Goal: Task Accomplishment & Management: Use online tool/utility

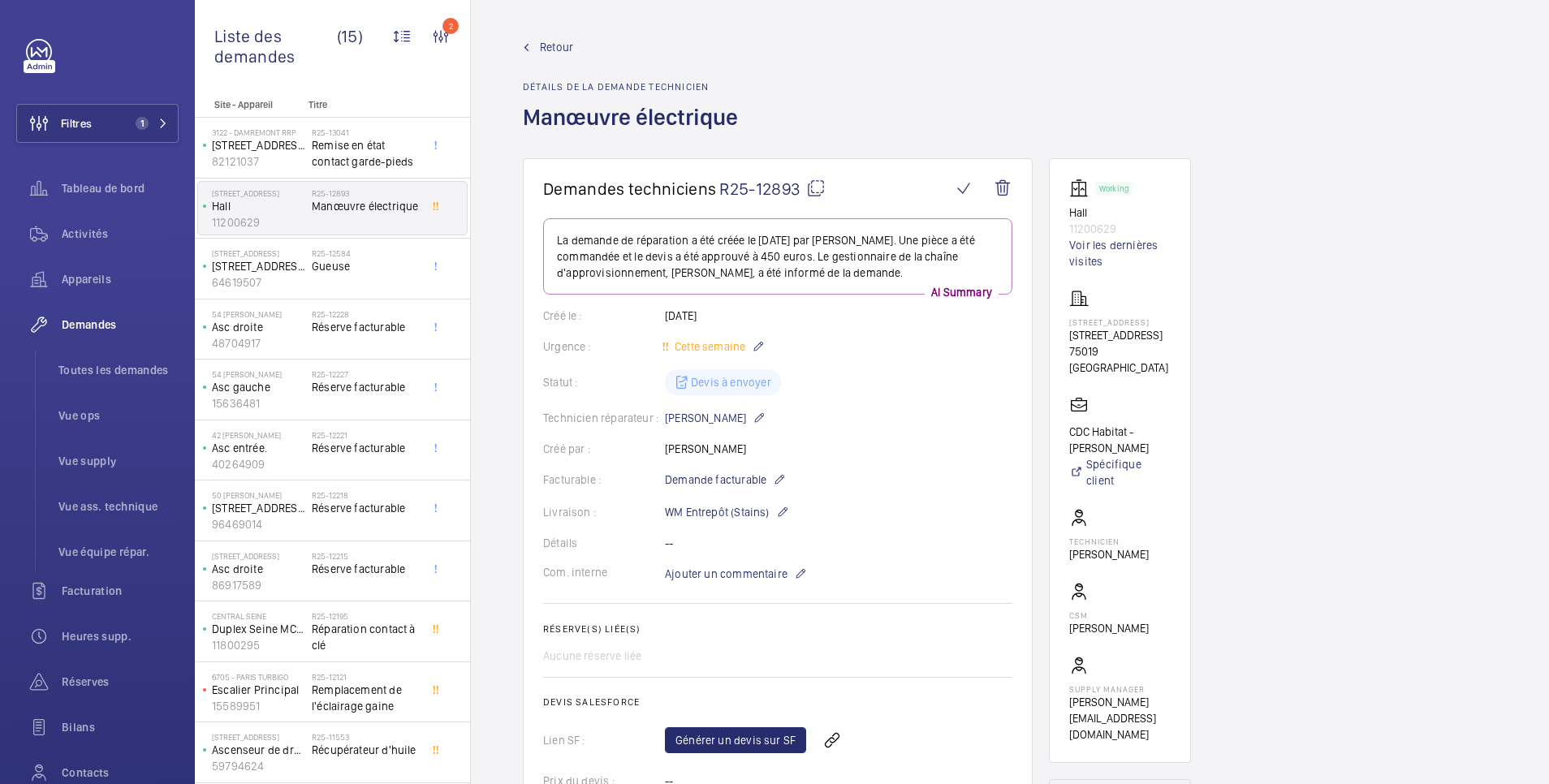
click at [560, 43] on span "Retour" at bounding box center [556, 47] width 33 height 16
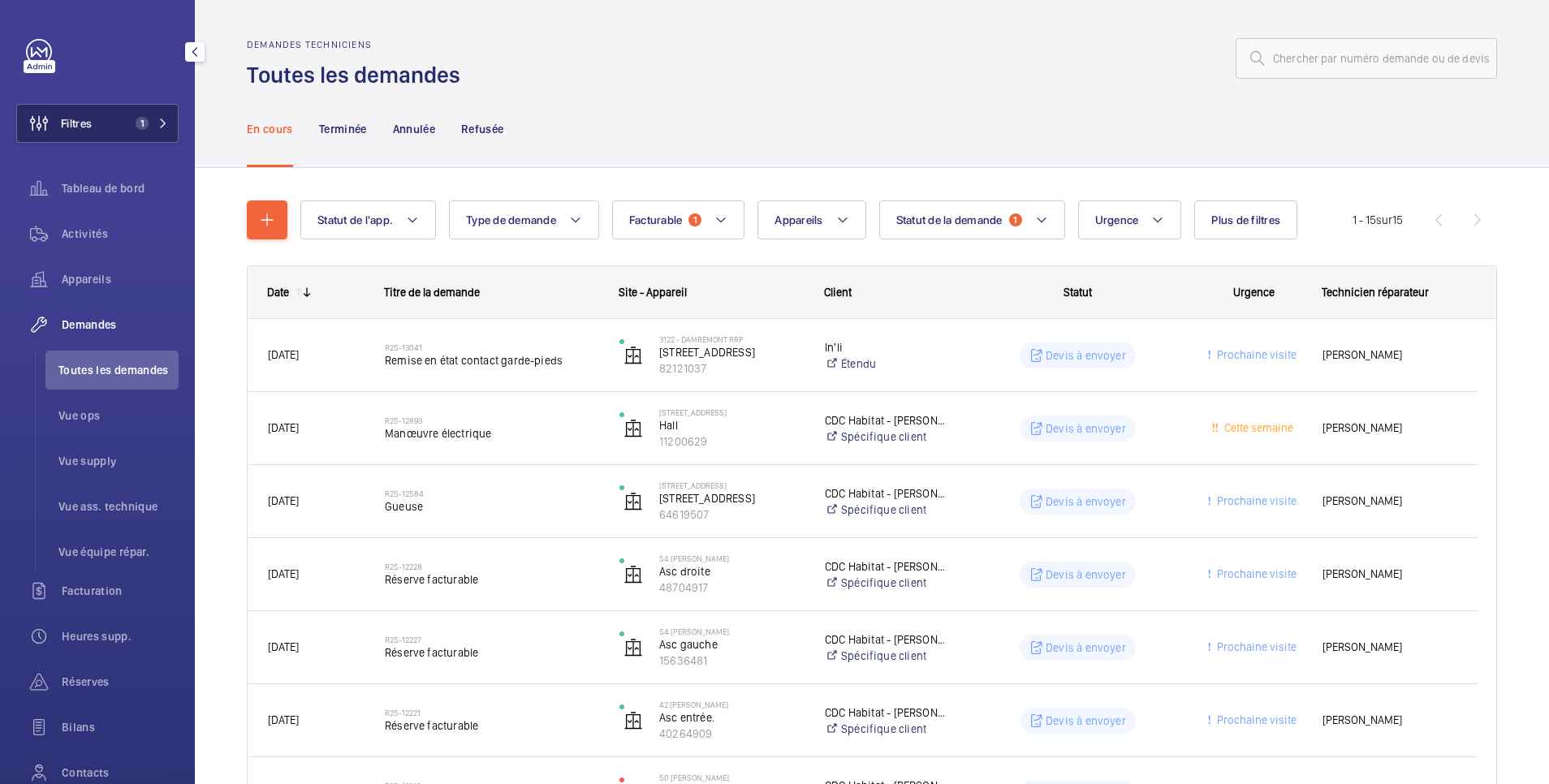
click at [110, 128] on button "Filtres 1" at bounding box center [97, 123] width 163 height 39
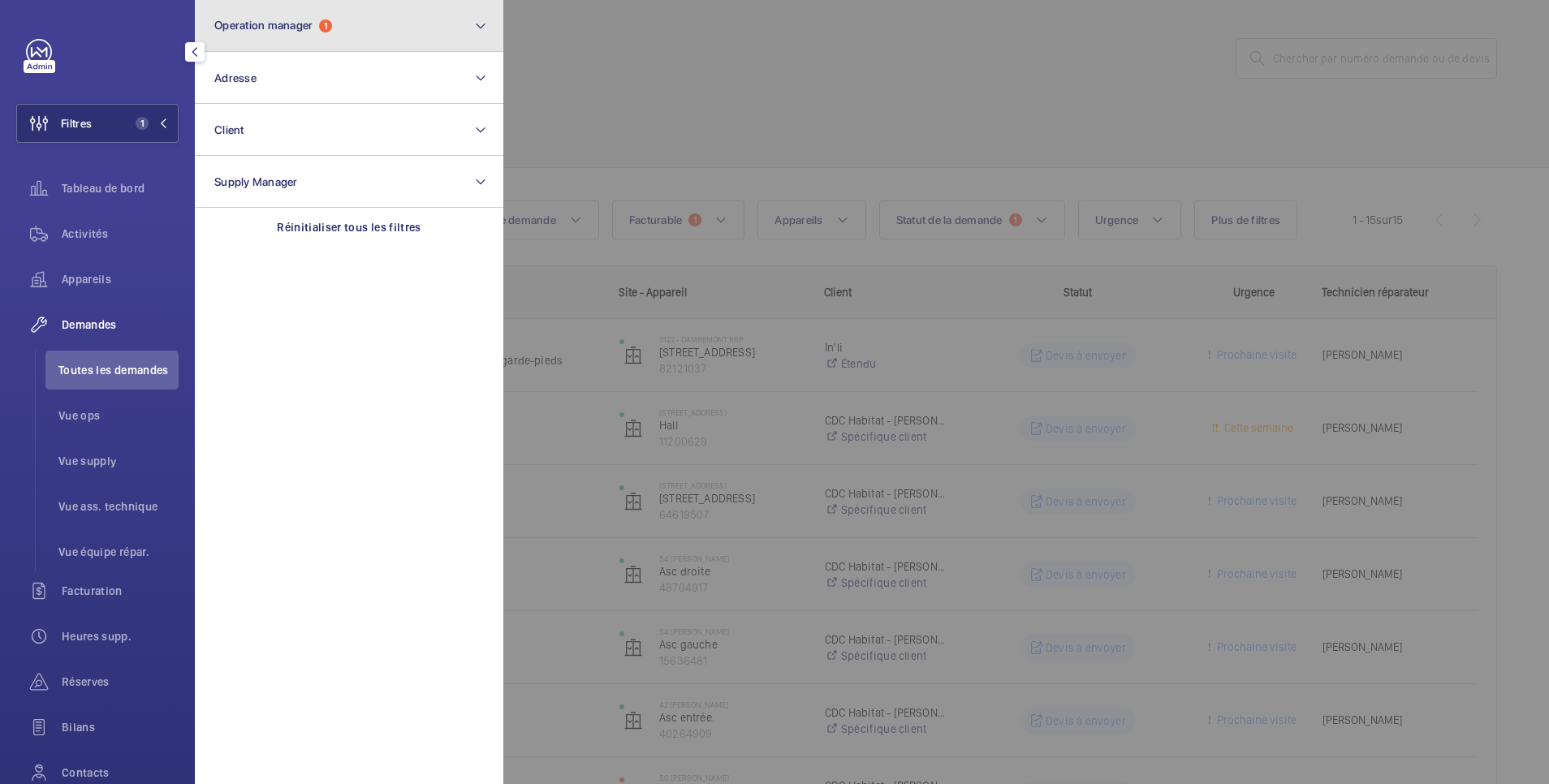
click at [293, 20] on span "Operation manager" at bounding box center [263, 26] width 98 height 13
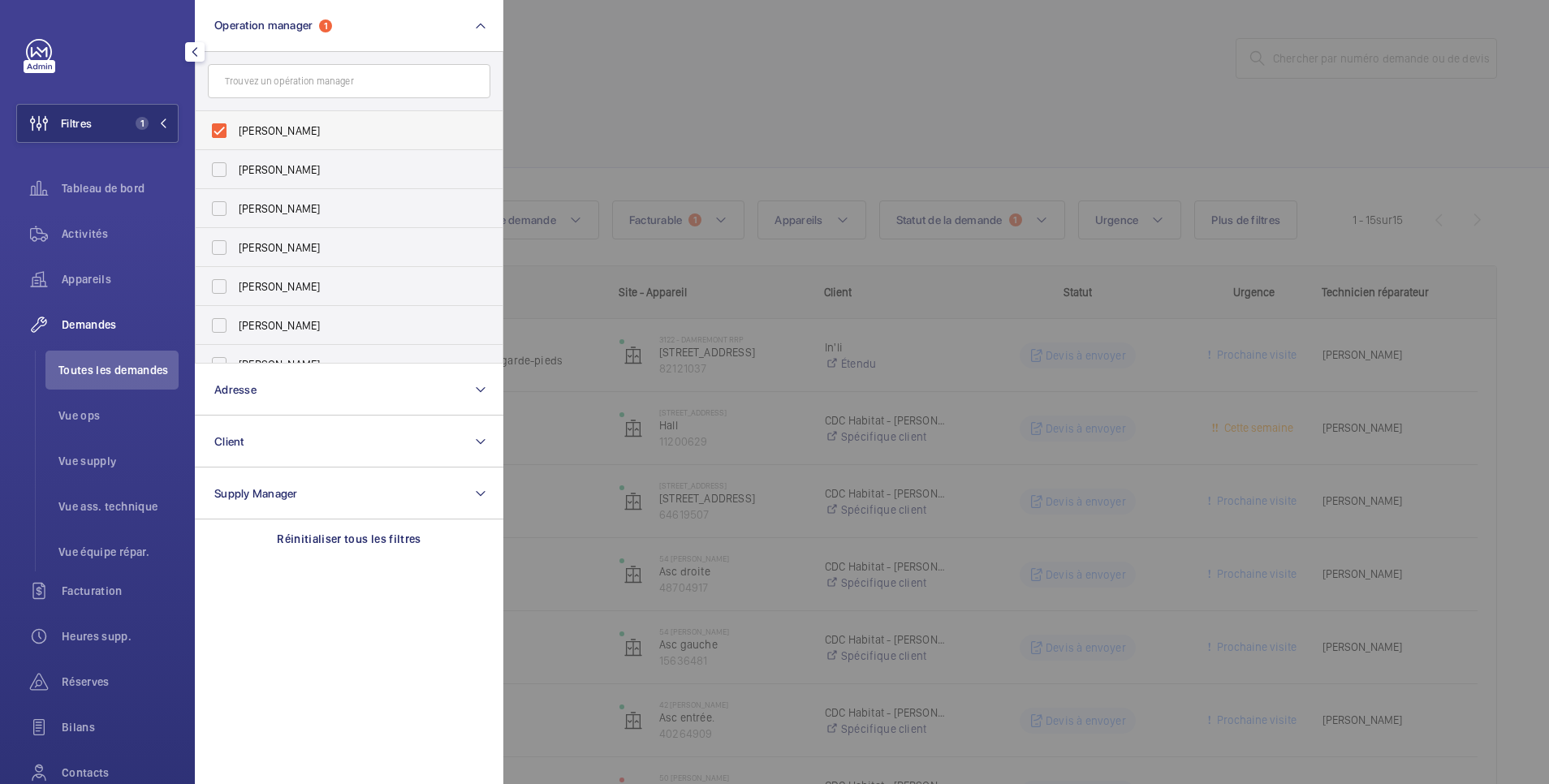
click at [290, 131] on span "[PERSON_NAME]" at bounding box center [350, 130] width 223 height 16
click at [236, 131] on input "[PERSON_NAME]" at bounding box center [220, 130] width 32 height 32
checkbox input "false"
click at [619, 68] on div at bounding box center [1278, 392] width 1549 height 784
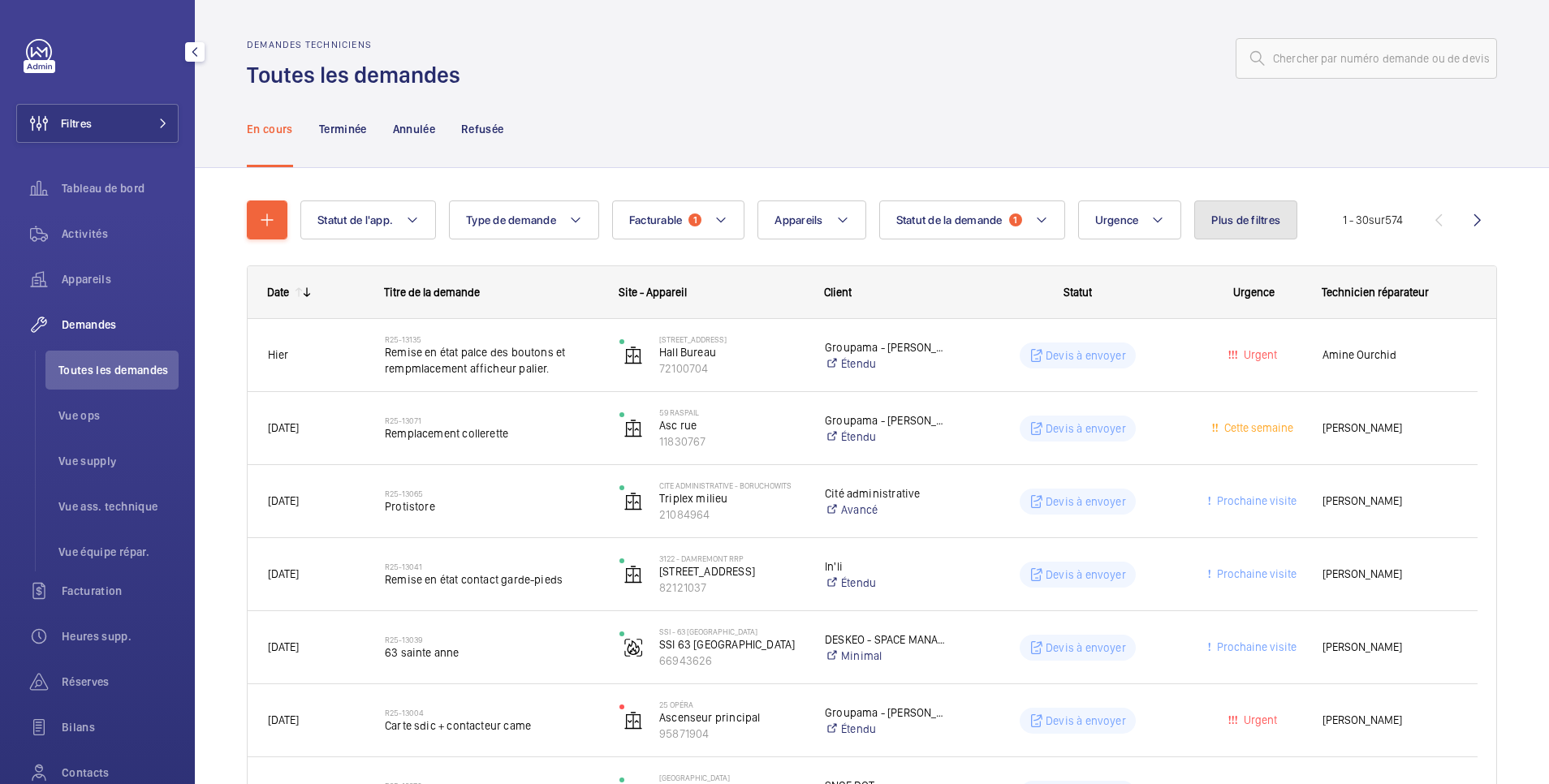
click at [1245, 224] on span "Plus de filtres" at bounding box center [1246, 220] width 69 height 13
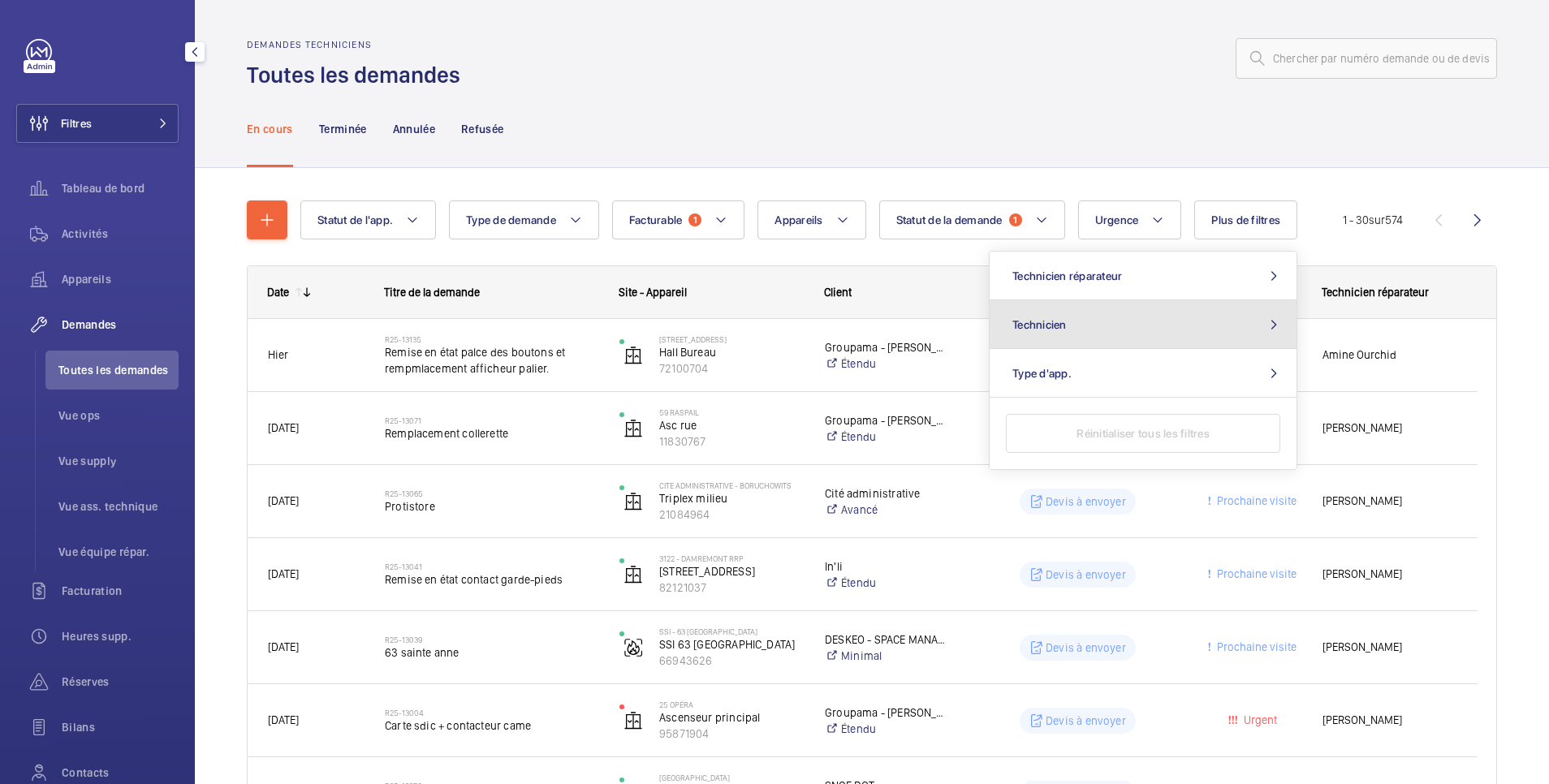
click at [1158, 326] on button "Technicien" at bounding box center [1142, 324] width 307 height 48
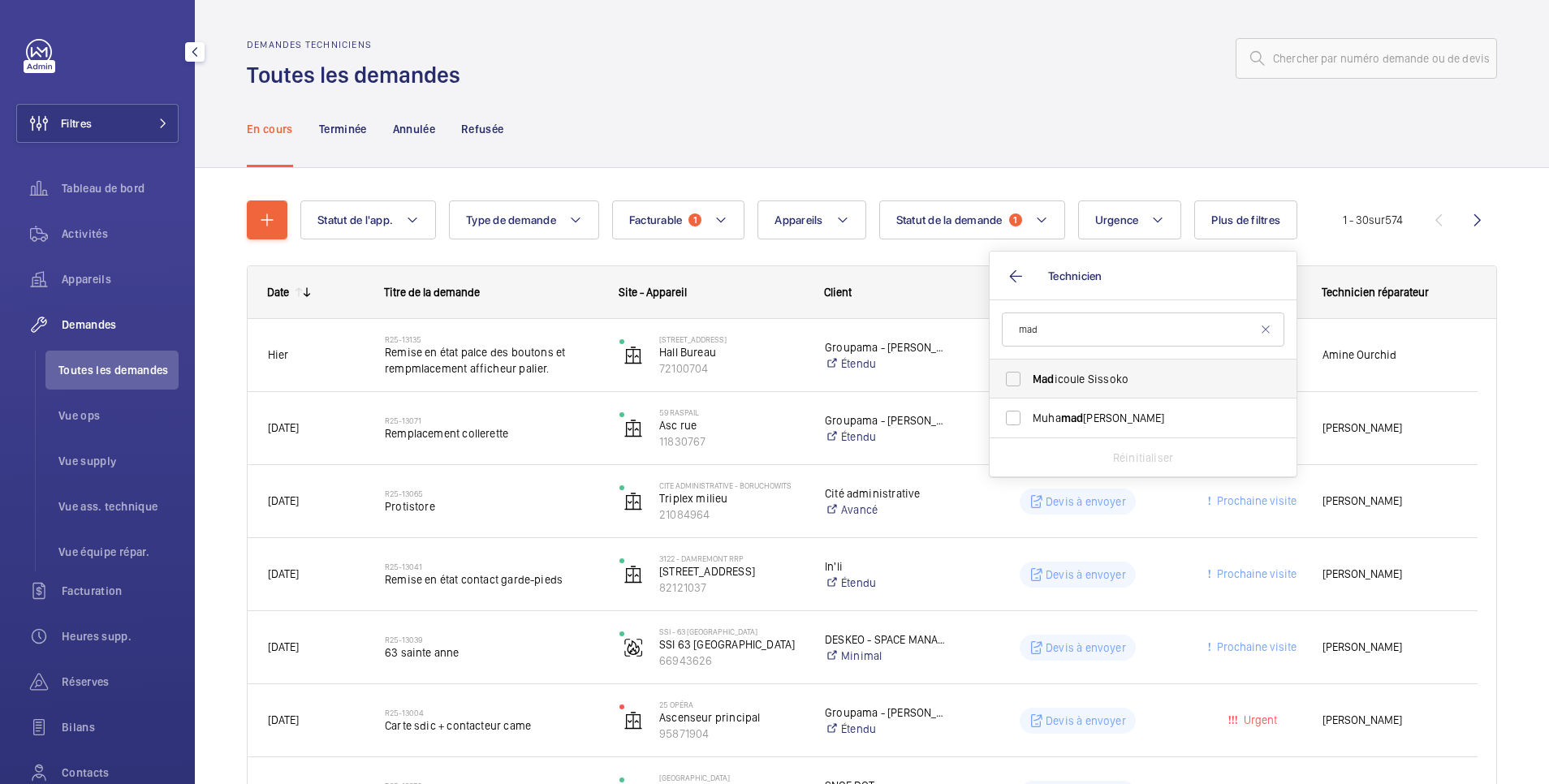
type input "mad"
click at [1124, 380] on span "Mad icoule Sissoko" at bounding box center [1144, 378] width 223 height 16
click at [1029, 380] on input "Mad icoule Sissoko" at bounding box center [1013, 379] width 32 height 32
checkbox input "true"
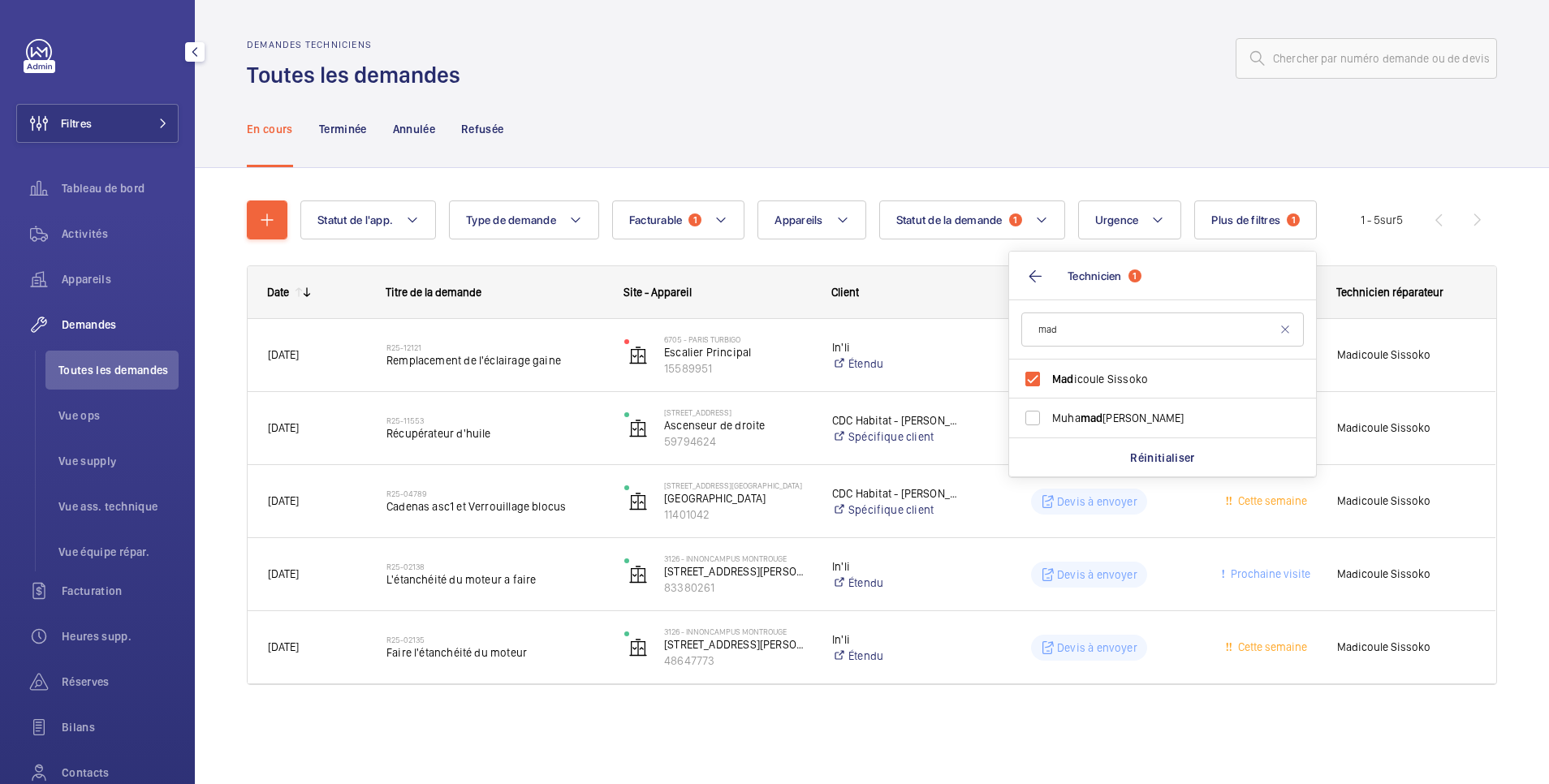
click at [940, 84] on div "Demandes techniciens Toutes les demandes" at bounding box center [872, 65] width 1251 height 51
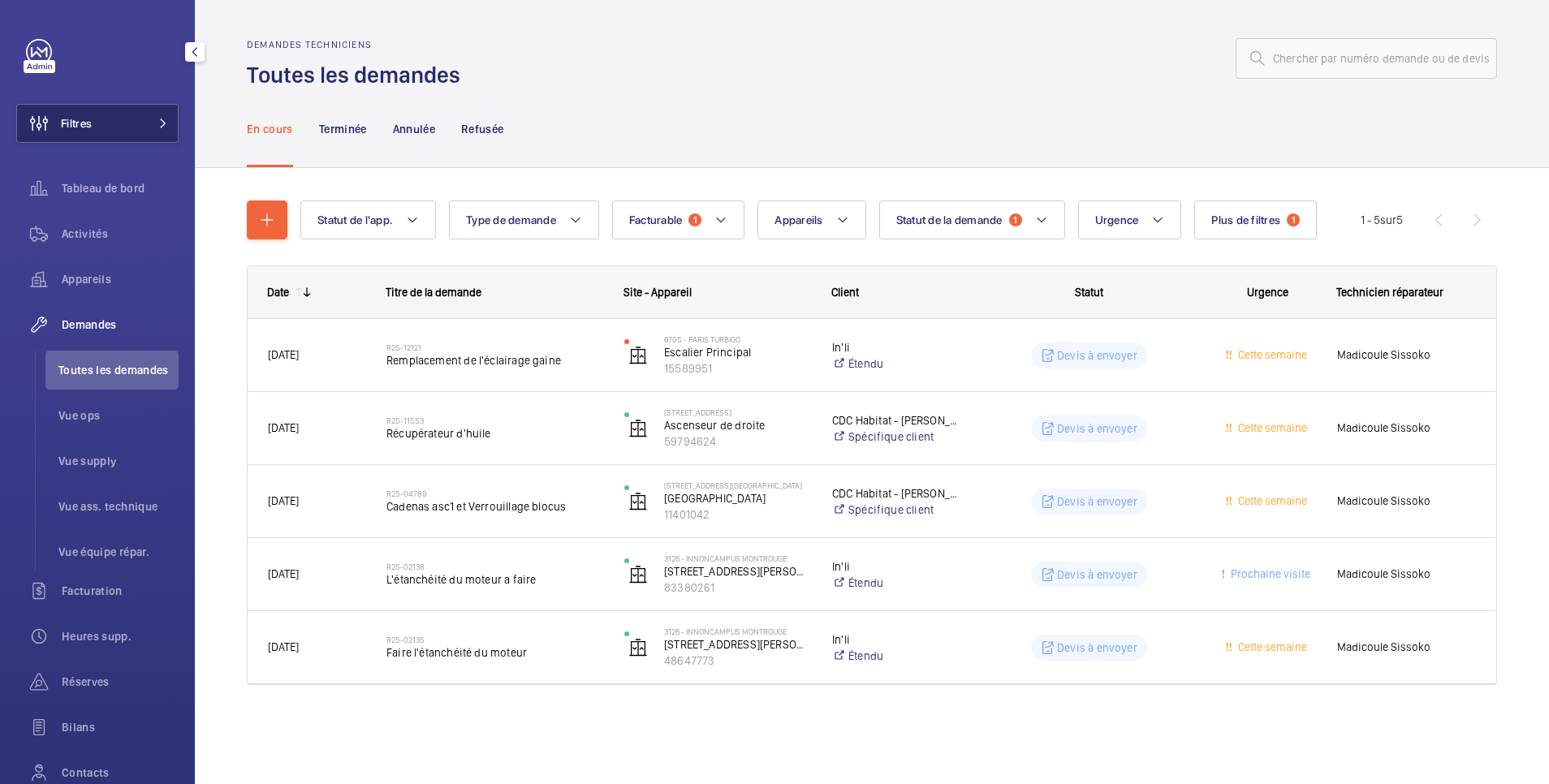
click at [122, 123] on button "Filtres" at bounding box center [97, 123] width 163 height 39
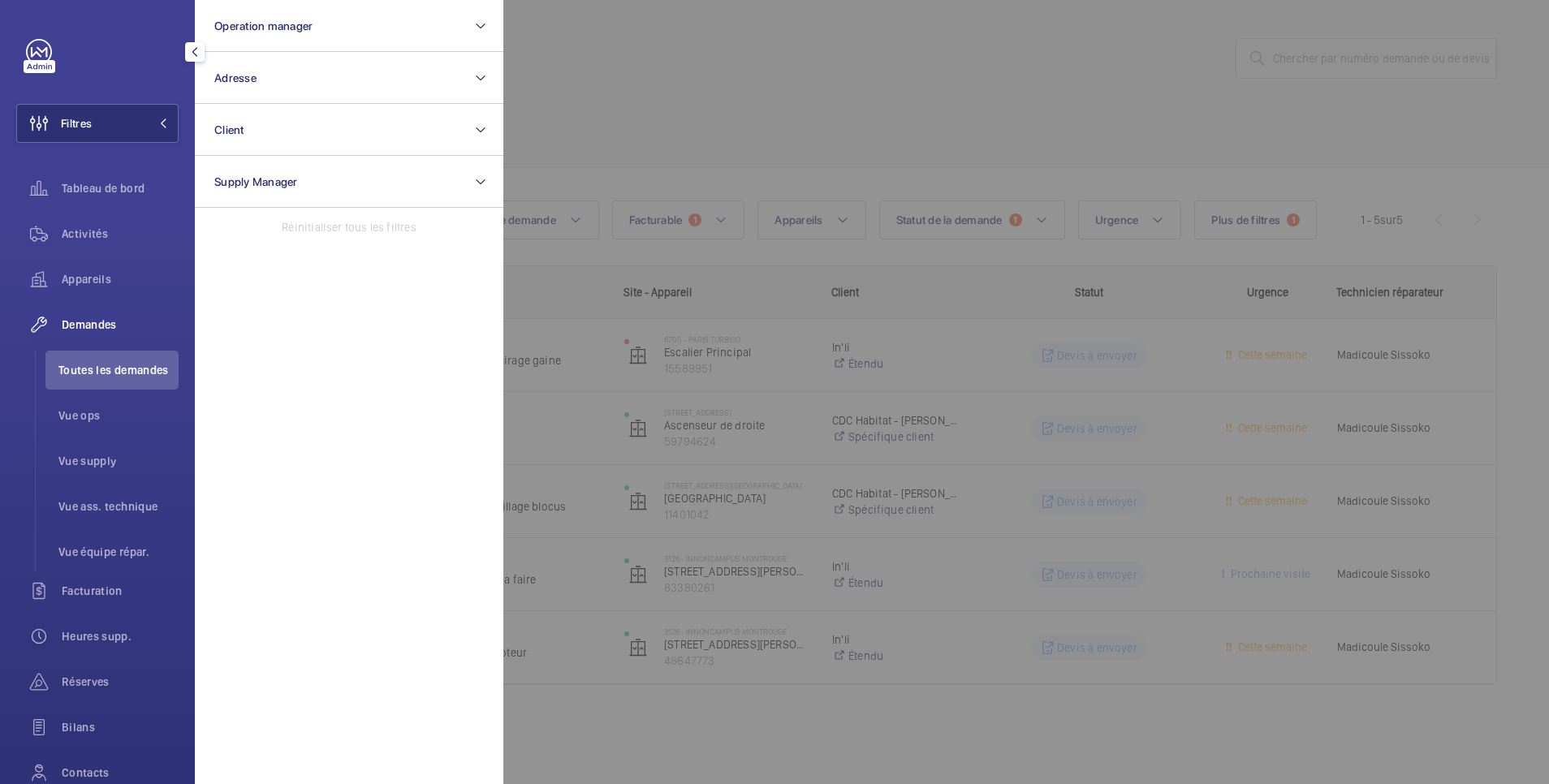
click at [688, 30] on div at bounding box center [1278, 392] width 1549 height 784
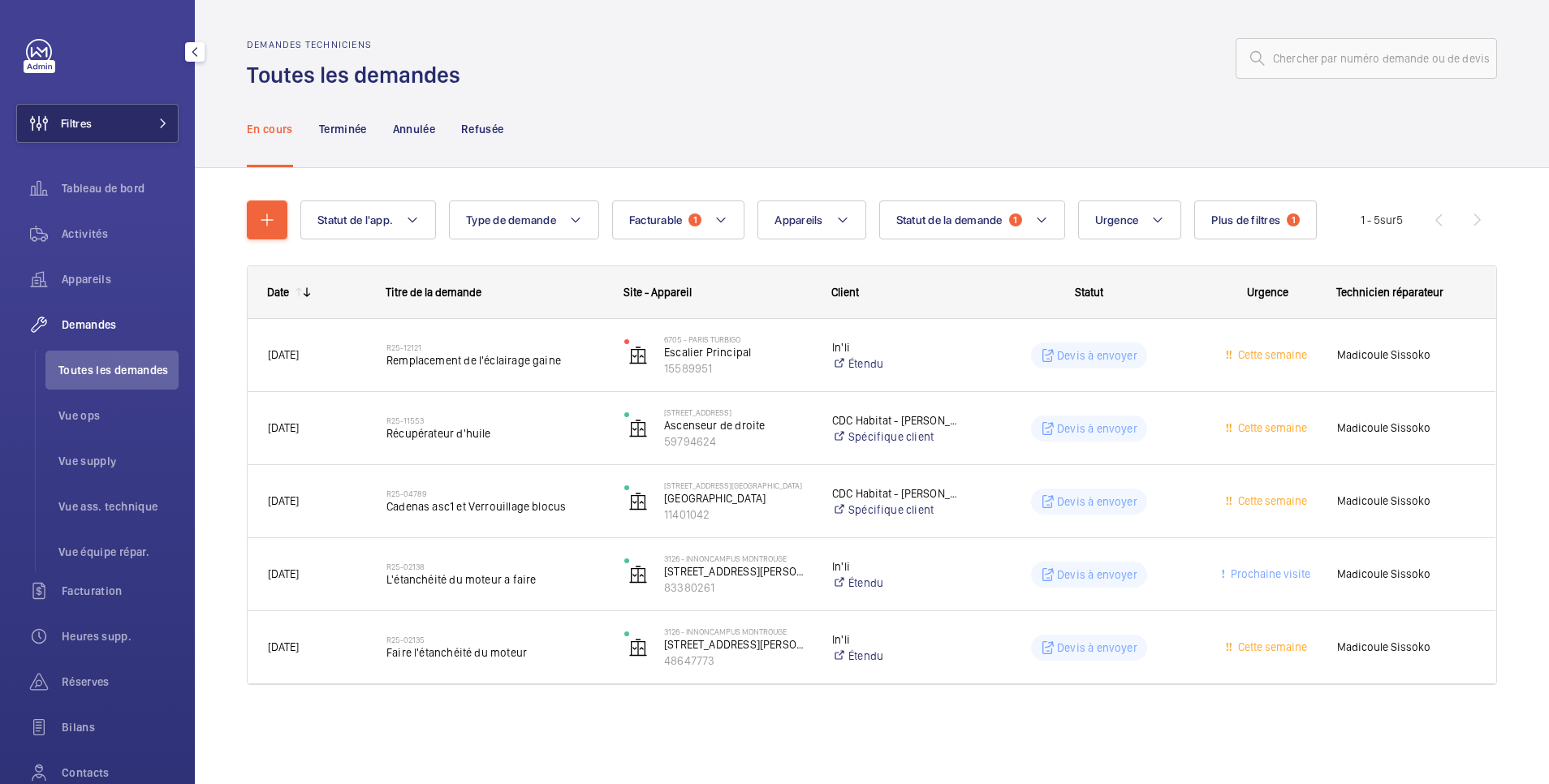
click at [108, 130] on button "Filtres" at bounding box center [97, 123] width 163 height 39
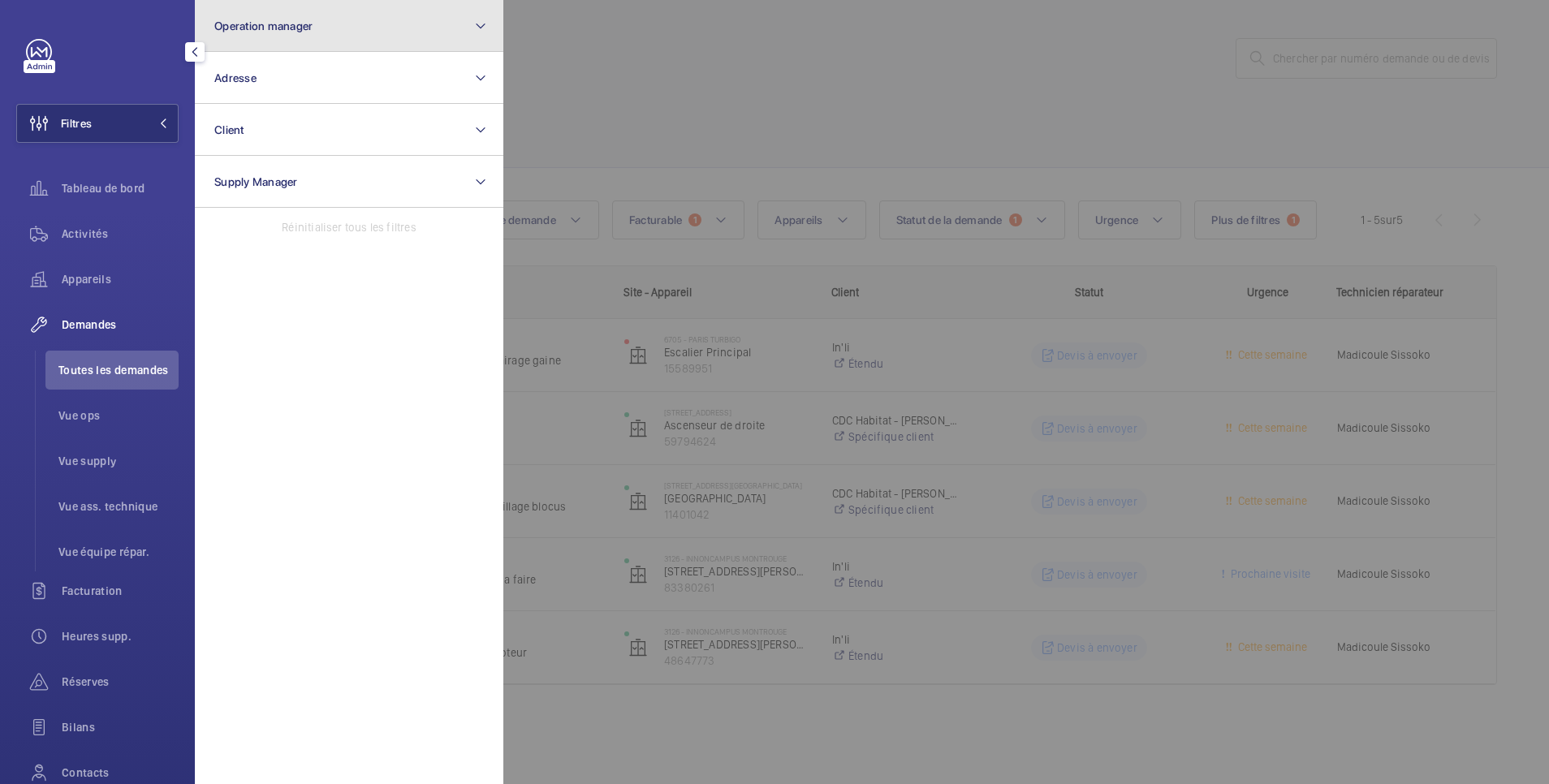
click at [293, 31] on span "Operation manager" at bounding box center [263, 27] width 98 height 13
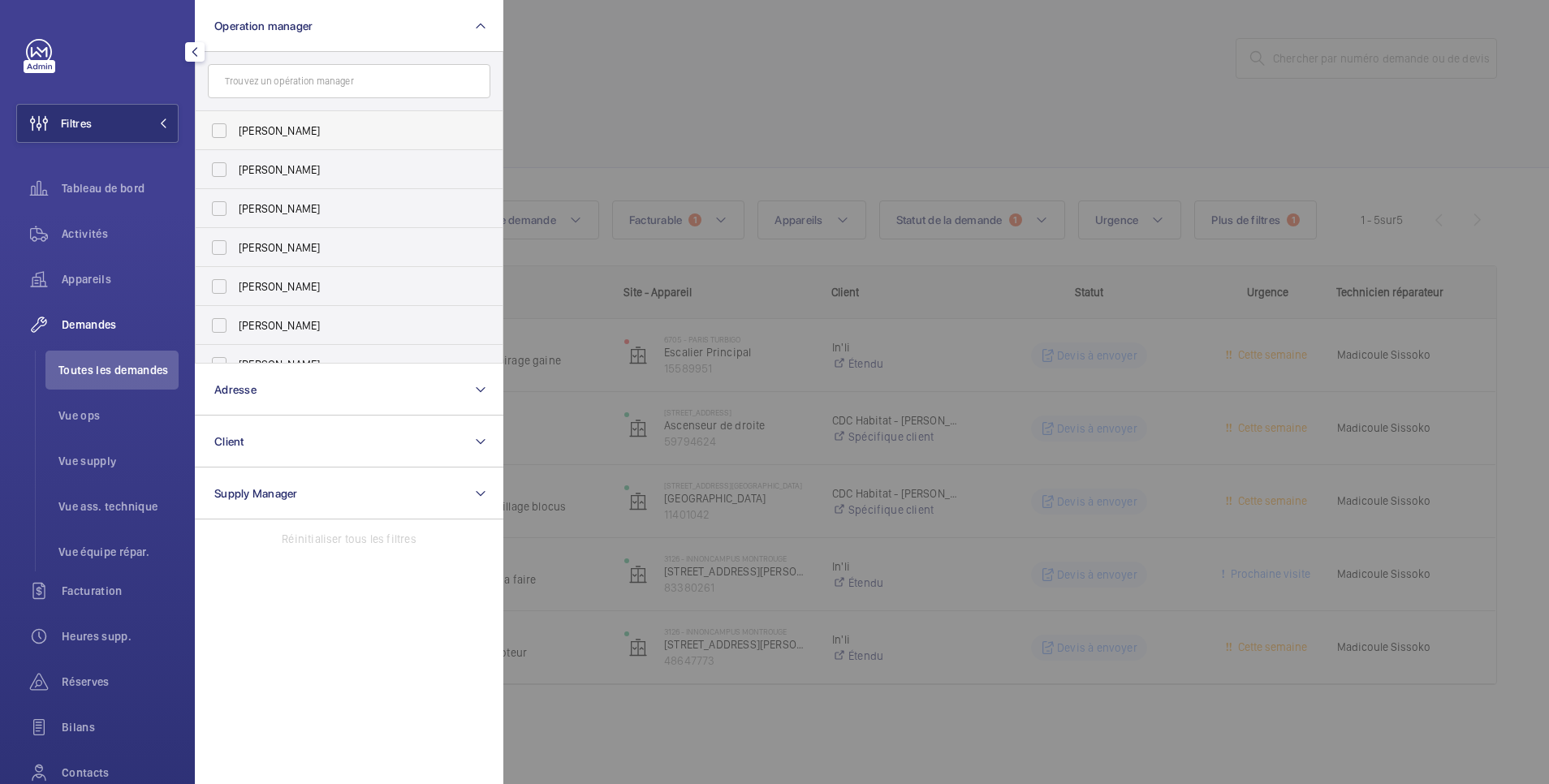
click at [287, 137] on span "[PERSON_NAME]" at bounding box center [350, 130] width 223 height 16
click at [236, 137] on input "[PERSON_NAME]" at bounding box center [220, 130] width 32 height 32
checkbox input "true"
click at [762, 59] on div at bounding box center [1278, 392] width 1549 height 784
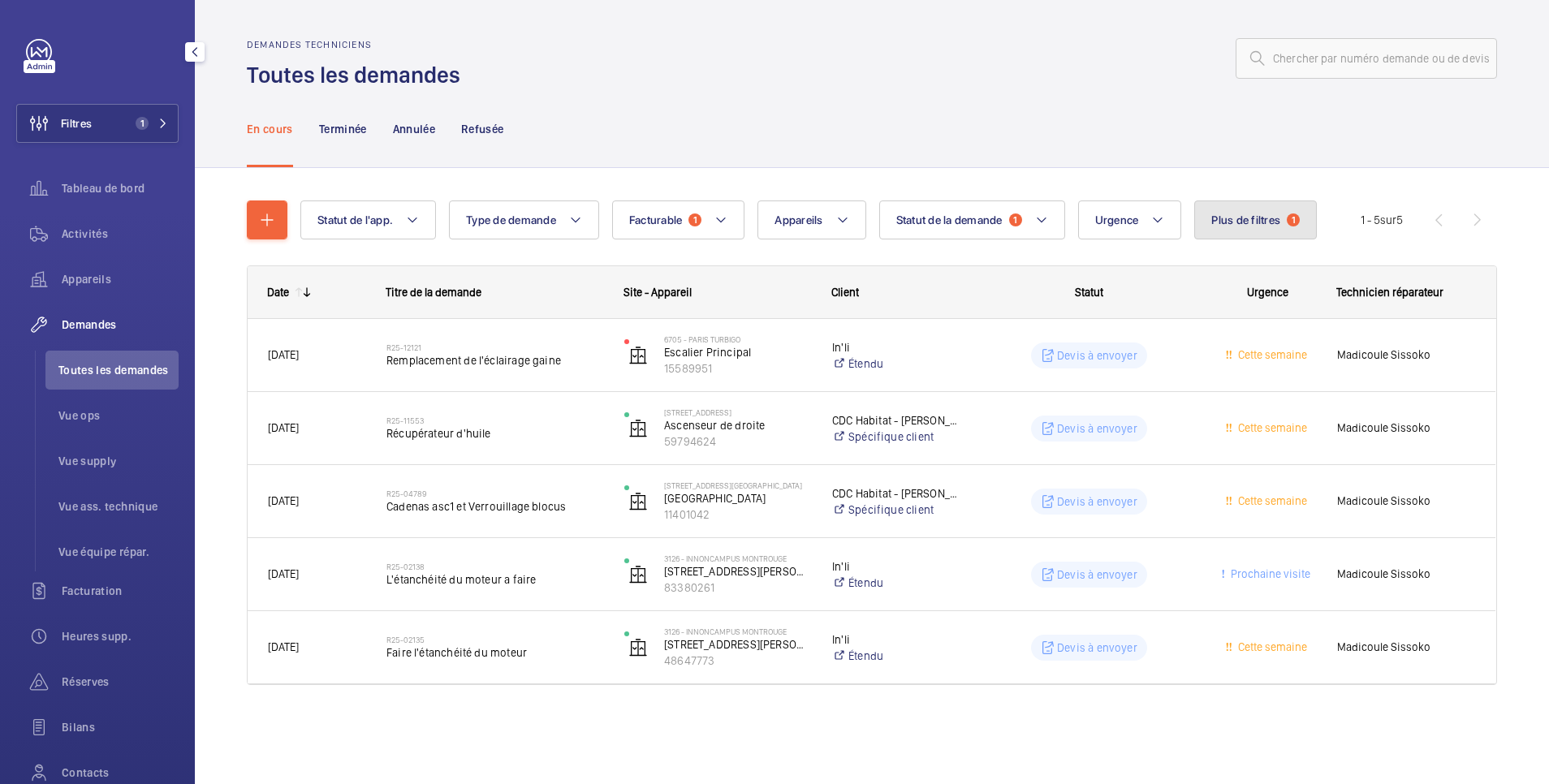
click at [1230, 220] on span "Plus de filtres" at bounding box center [1246, 220] width 69 height 13
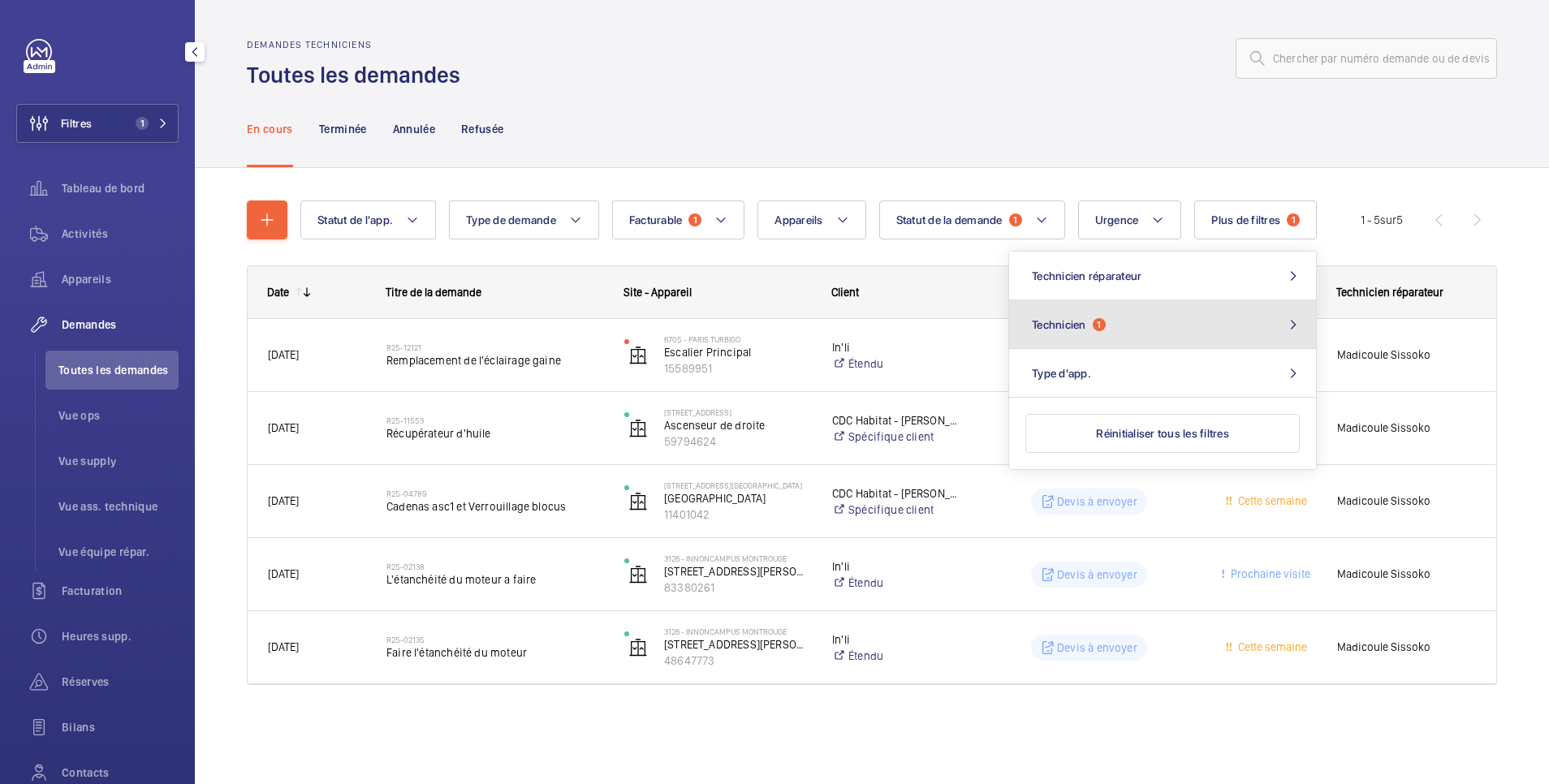
click at [1166, 316] on button "Technicien 1" at bounding box center [1162, 324] width 307 height 48
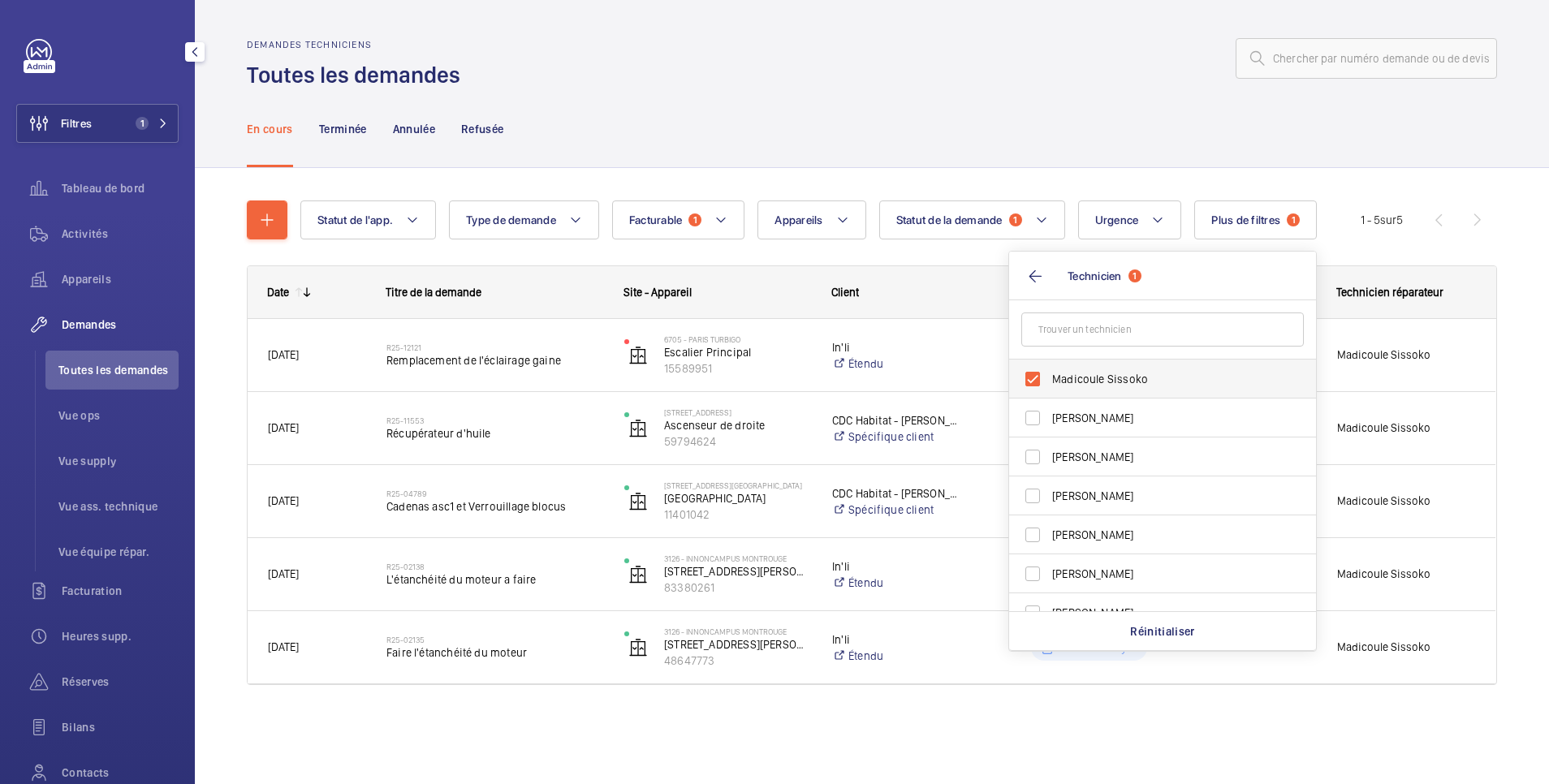
click at [1062, 370] on label "Madicoule Sissoko" at bounding box center [1150, 378] width 282 height 39
click at [1049, 370] on input "Madicoule Sissoko" at bounding box center [1033, 379] width 32 height 32
checkbox input "false"
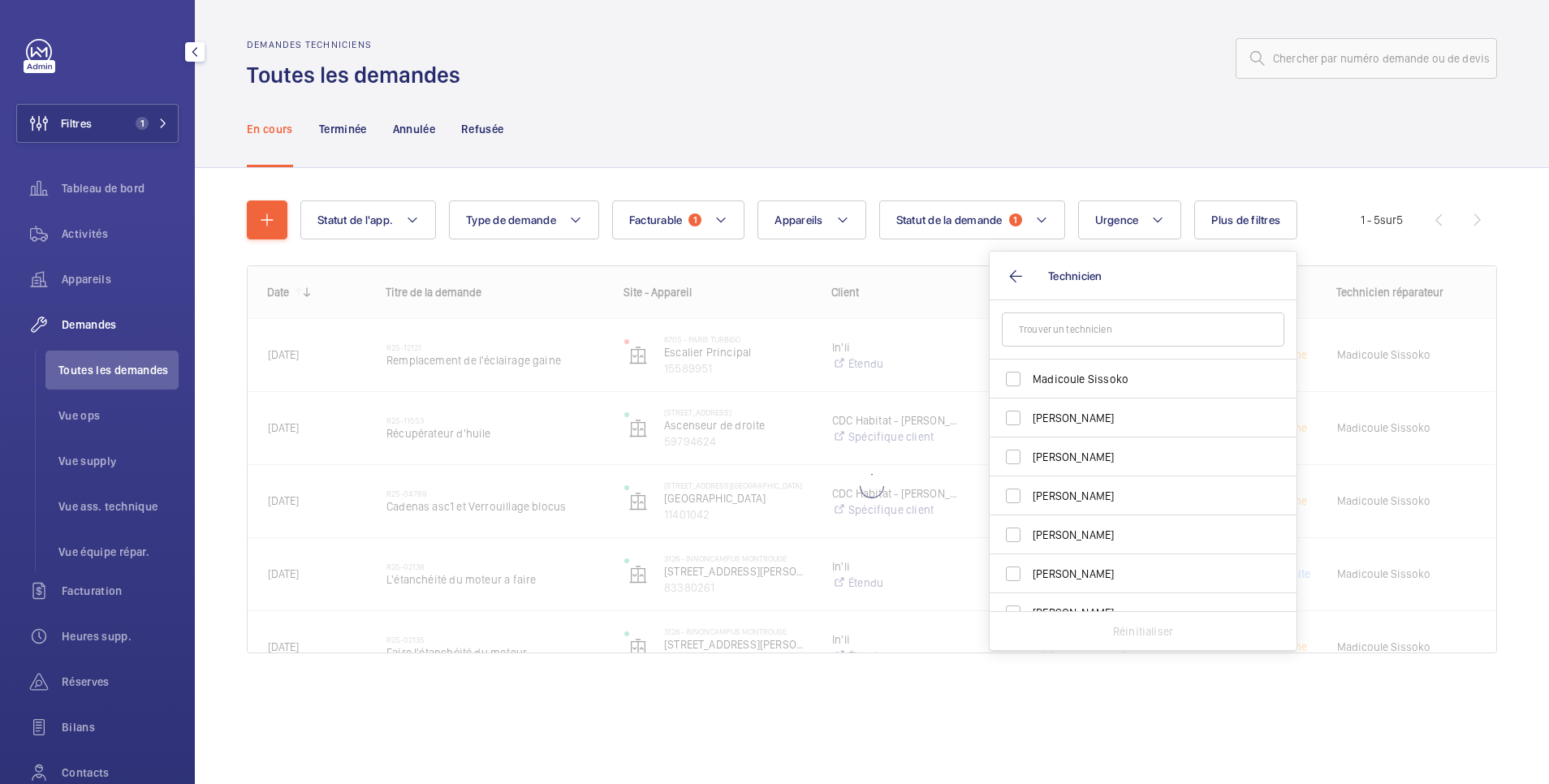
click at [998, 52] on div at bounding box center [984, 58] width 1027 height 39
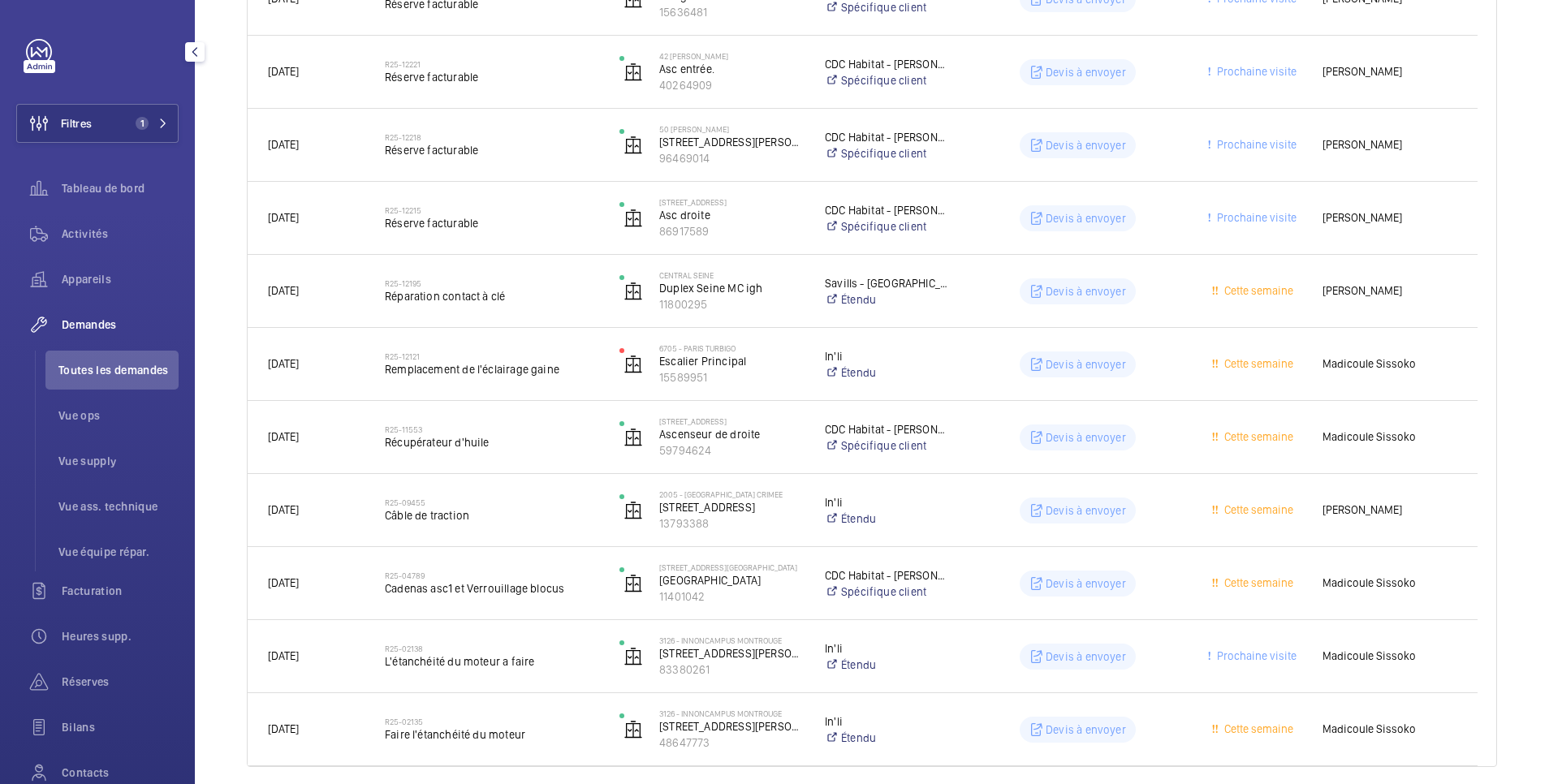
scroll to position [649, 0]
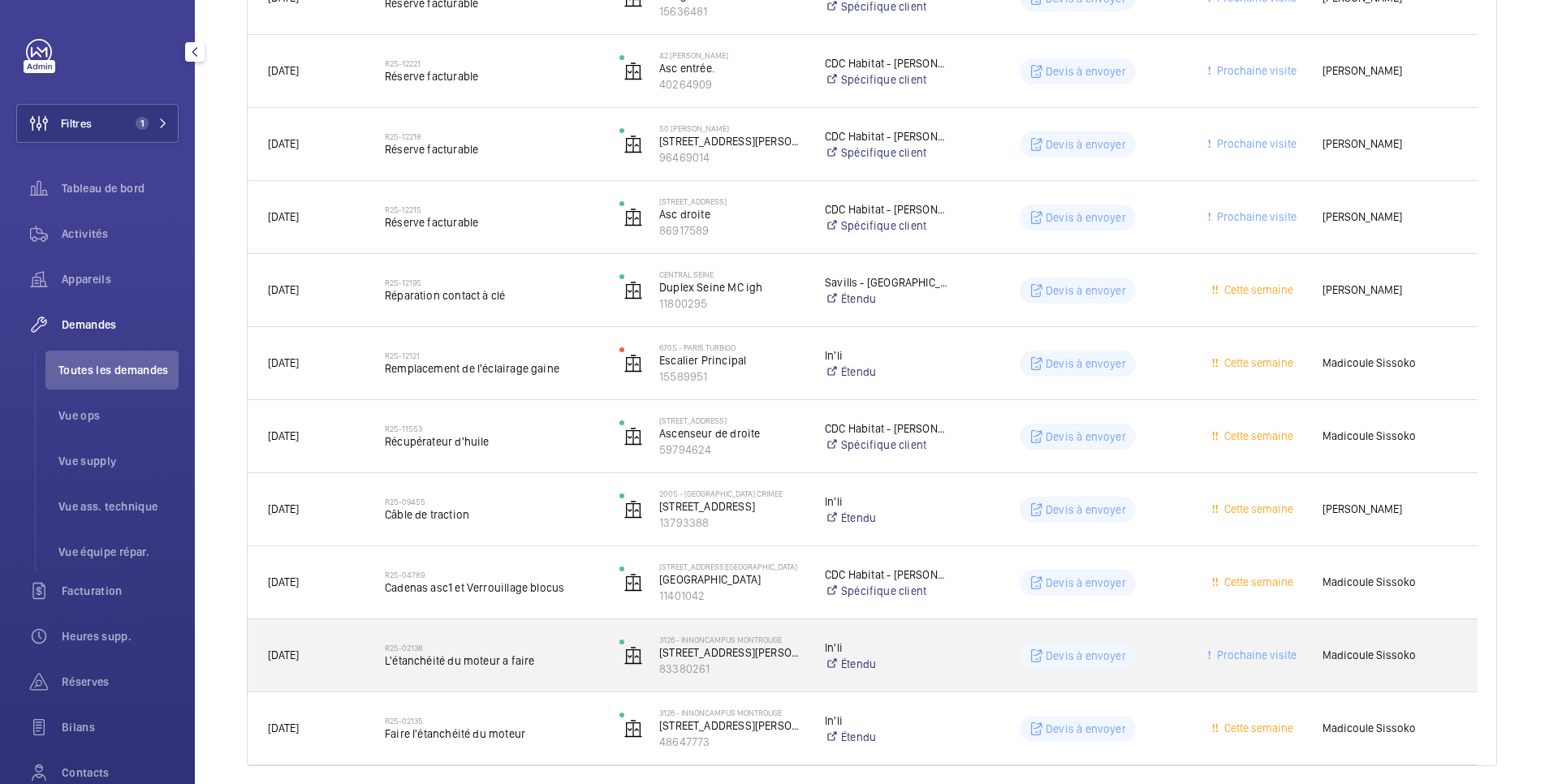
click at [982, 645] on wm-front-pills-cell "Devis à envoyer" at bounding box center [1078, 656] width 214 height 26
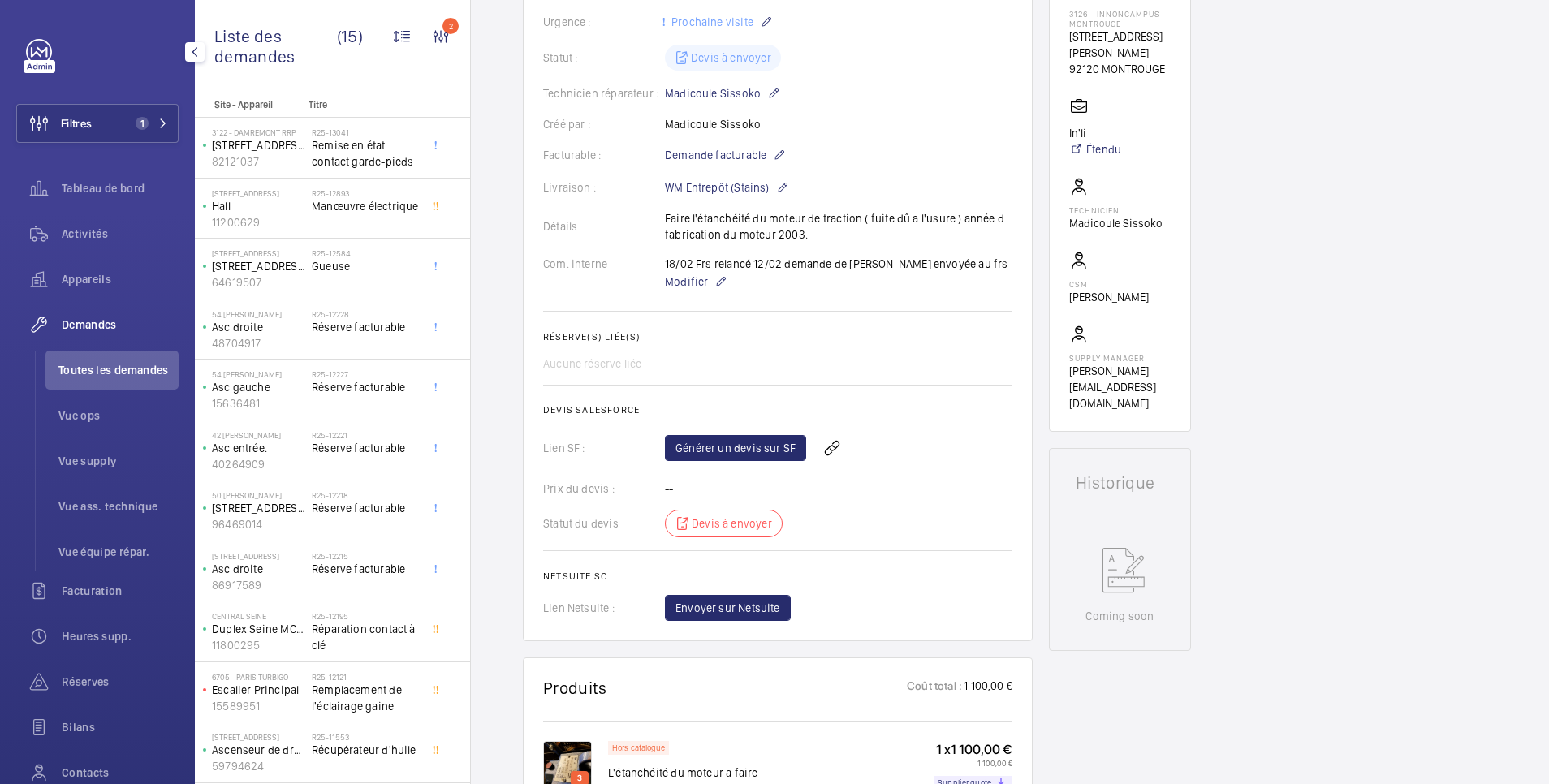
scroll to position [649, 0]
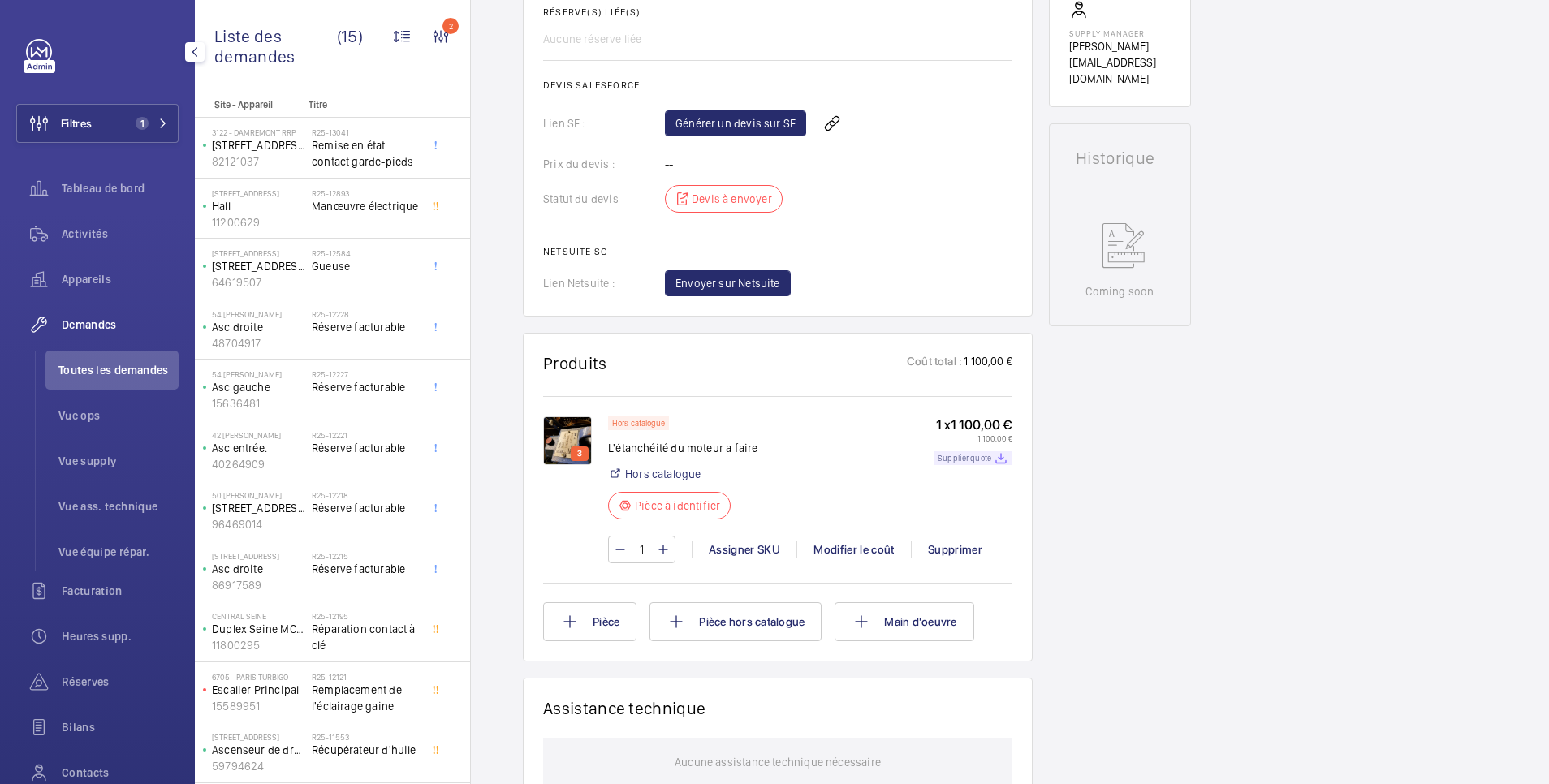
click at [958, 461] on p "Supplier quote" at bounding box center [965, 458] width 53 height 6
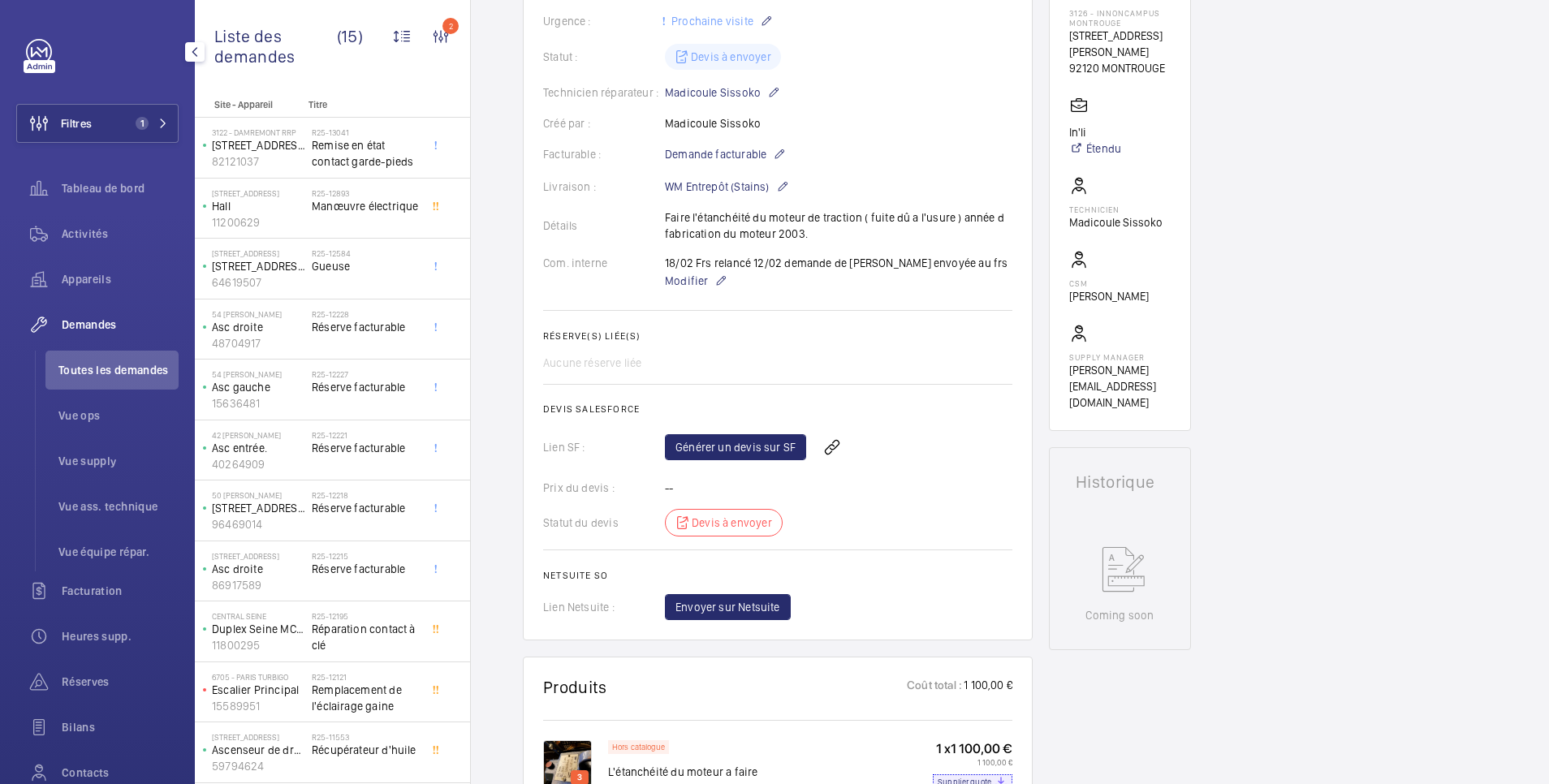
scroll to position [325, 0]
drag, startPoint x: 663, startPoint y: 237, endPoint x: 818, endPoint y: 255, distance: 156.0
click at [818, 242] on div "Détails Faire l'étanchéité du moteur de traction ( fuite dû a l'usure ) année d…" at bounding box center [778, 226] width 469 height 32
copy div "Détails Faire l'étanchéité du moteur de traction ( fuite dû a l'usure ) année d…"
click at [790, 461] on link "Générer un devis sur SF" at bounding box center [736, 448] width 142 height 26
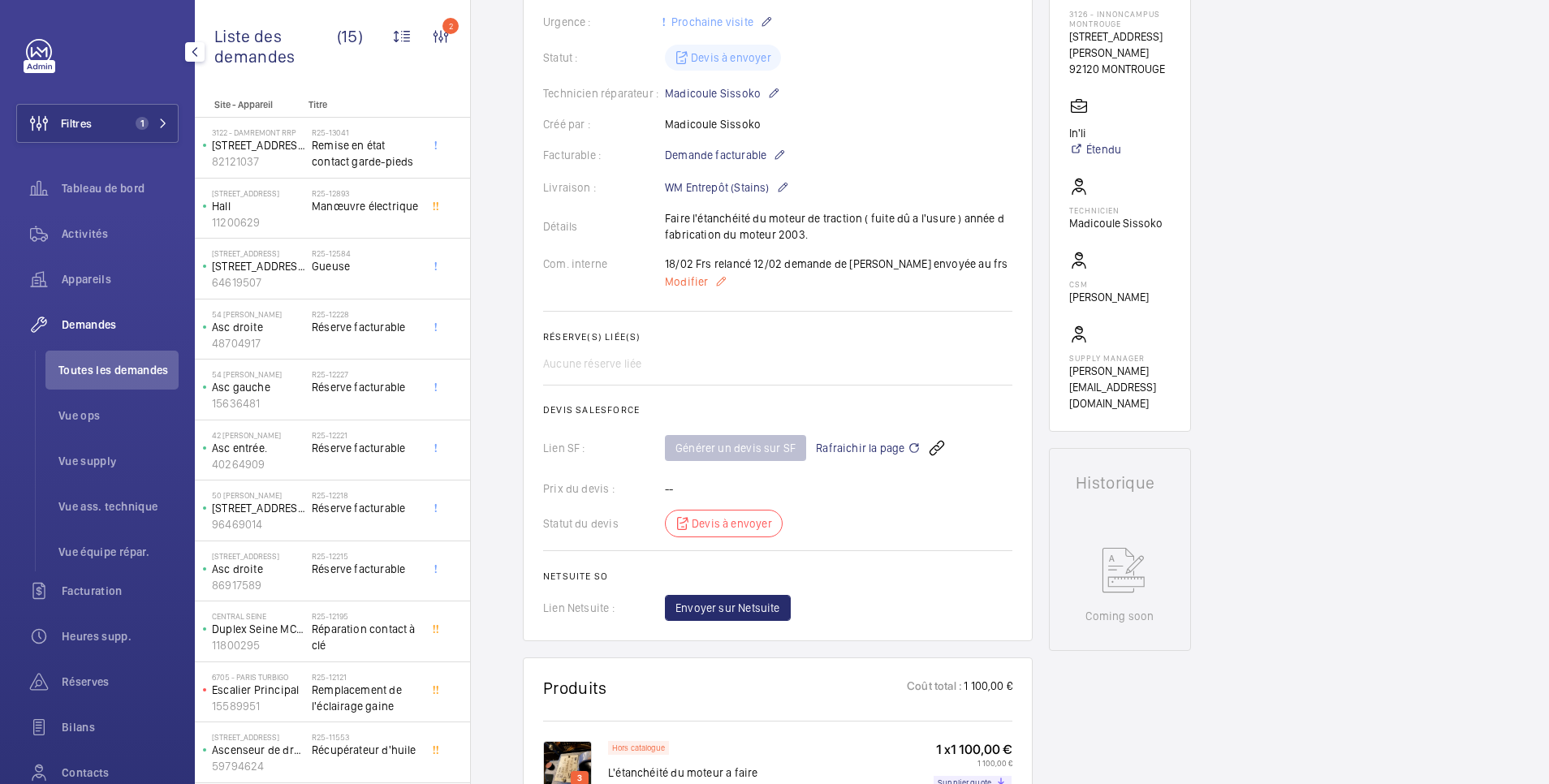
scroll to position [0, 0]
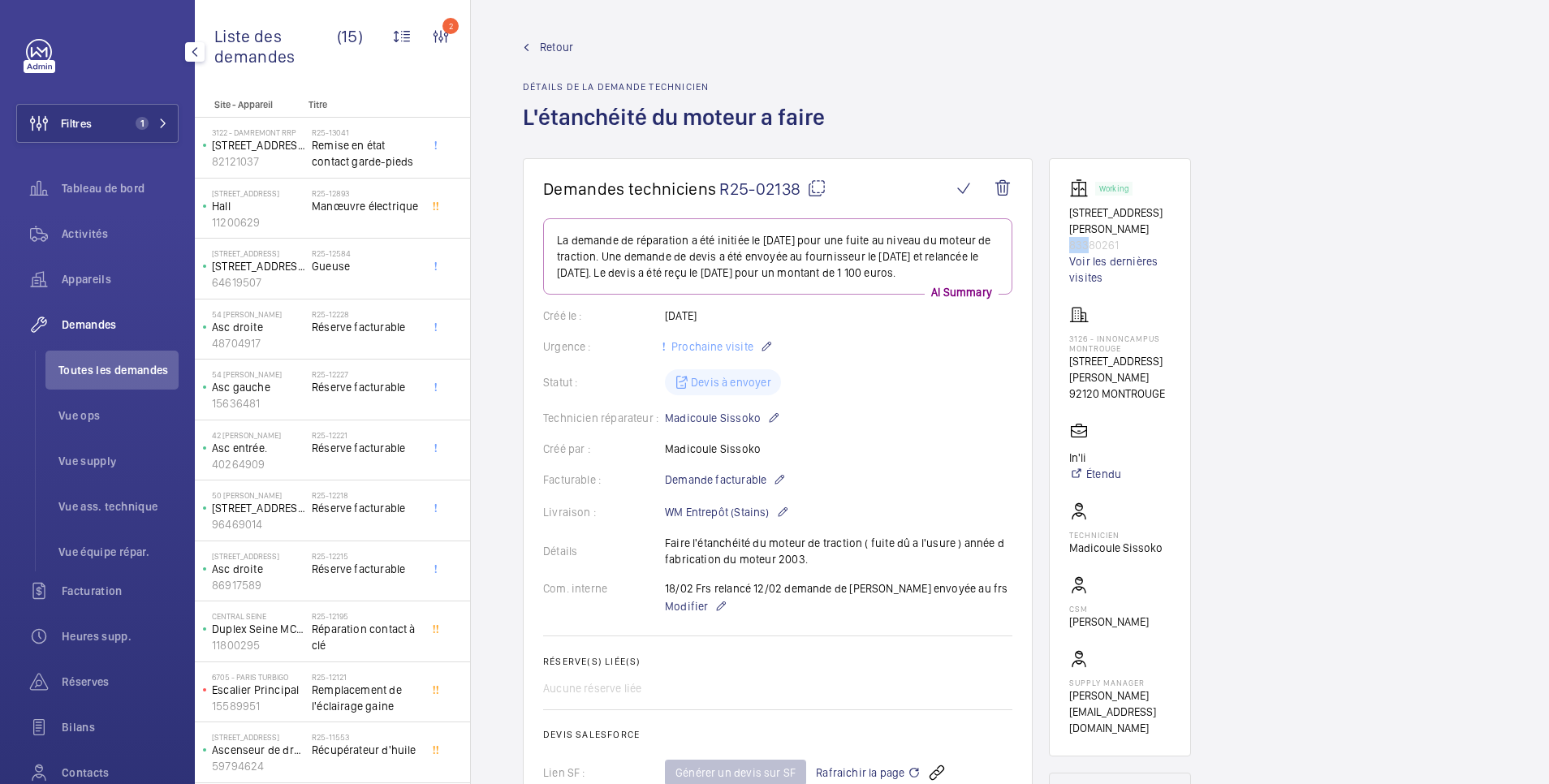
drag, startPoint x: 1062, startPoint y: 244, endPoint x: 1085, endPoint y: 244, distance: 23.0
click at [1085, 244] on wm-front-card "Working 212 Avenue MARX DORMOY 83380261 Voir les dernières visites 3126 - INNON…" at bounding box center [1119, 458] width 142 height 599
drag, startPoint x: 1085, startPoint y: 244, endPoint x: 1123, endPoint y: 301, distance: 68.5
click at [1123, 301] on wm-front-card-body "Working 212 Avenue MARX DORMOY 83380261 Voir les dernières visites 3126 - INNON…" at bounding box center [1119, 457] width 102 height 558
drag, startPoint x: 1070, startPoint y: 338, endPoint x: 1127, endPoint y: 344, distance: 57.3
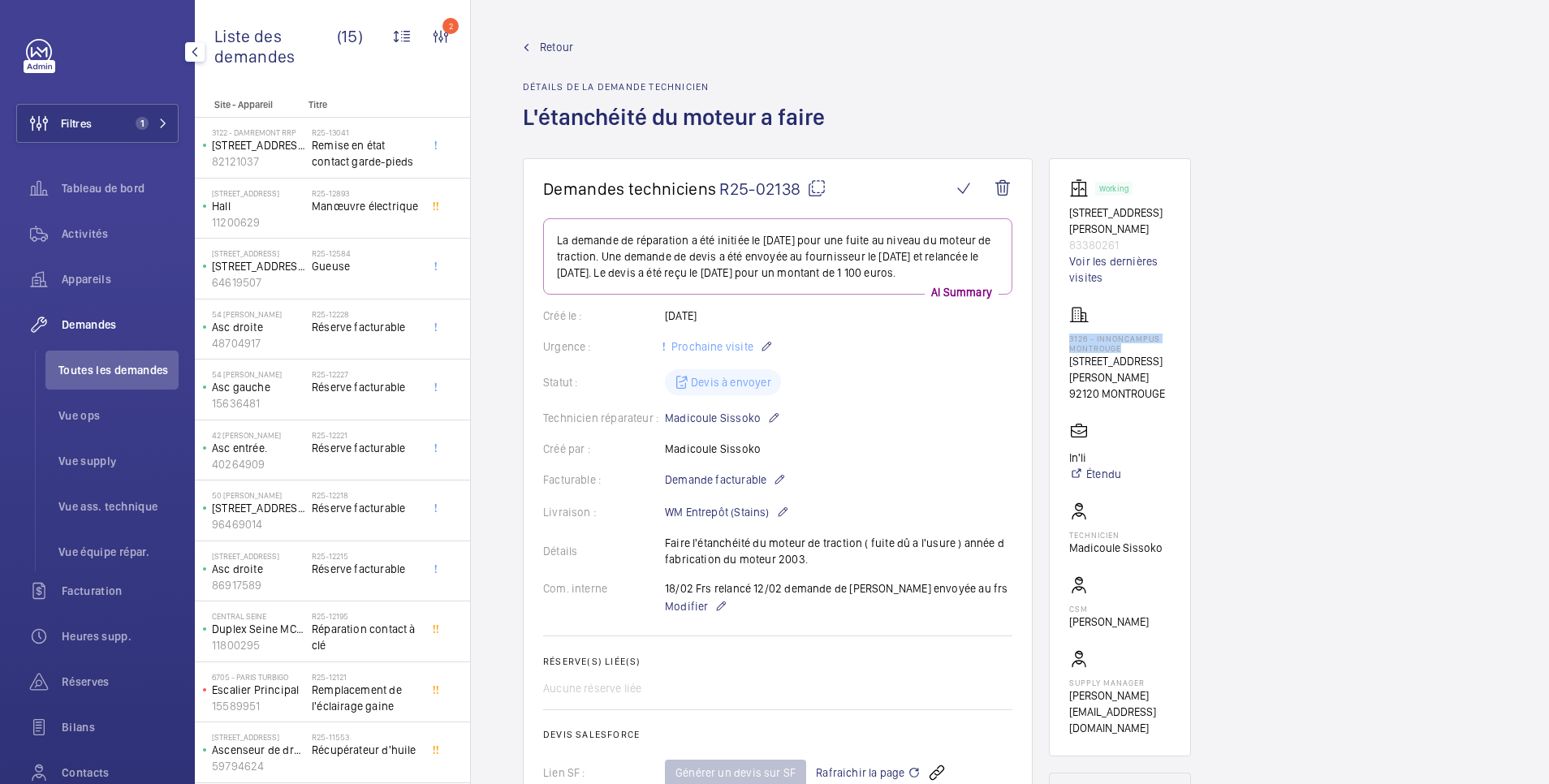
click at [1127, 344] on p "3126 - INNONCAMPUS MONTROUGE" at bounding box center [1119, 343] width 102 height 20
copy p "3126 - INNONCAMPUS MONTROUGE"
drag, startPoint x: 664, startPoint y: 553, endPoint x: 816, endPoint y: 568, distance: 152.7
click at [816, 567] on div "Détails Faire l'étanchéité du moteur de traction ( fuite dû a l'usure ) année d…" at bounding box center [778, 551] width 469 height 32
copy p "Faire l'étanchéité du moteur de traction ( fuite dû a l'usure ) année d fabrica…"
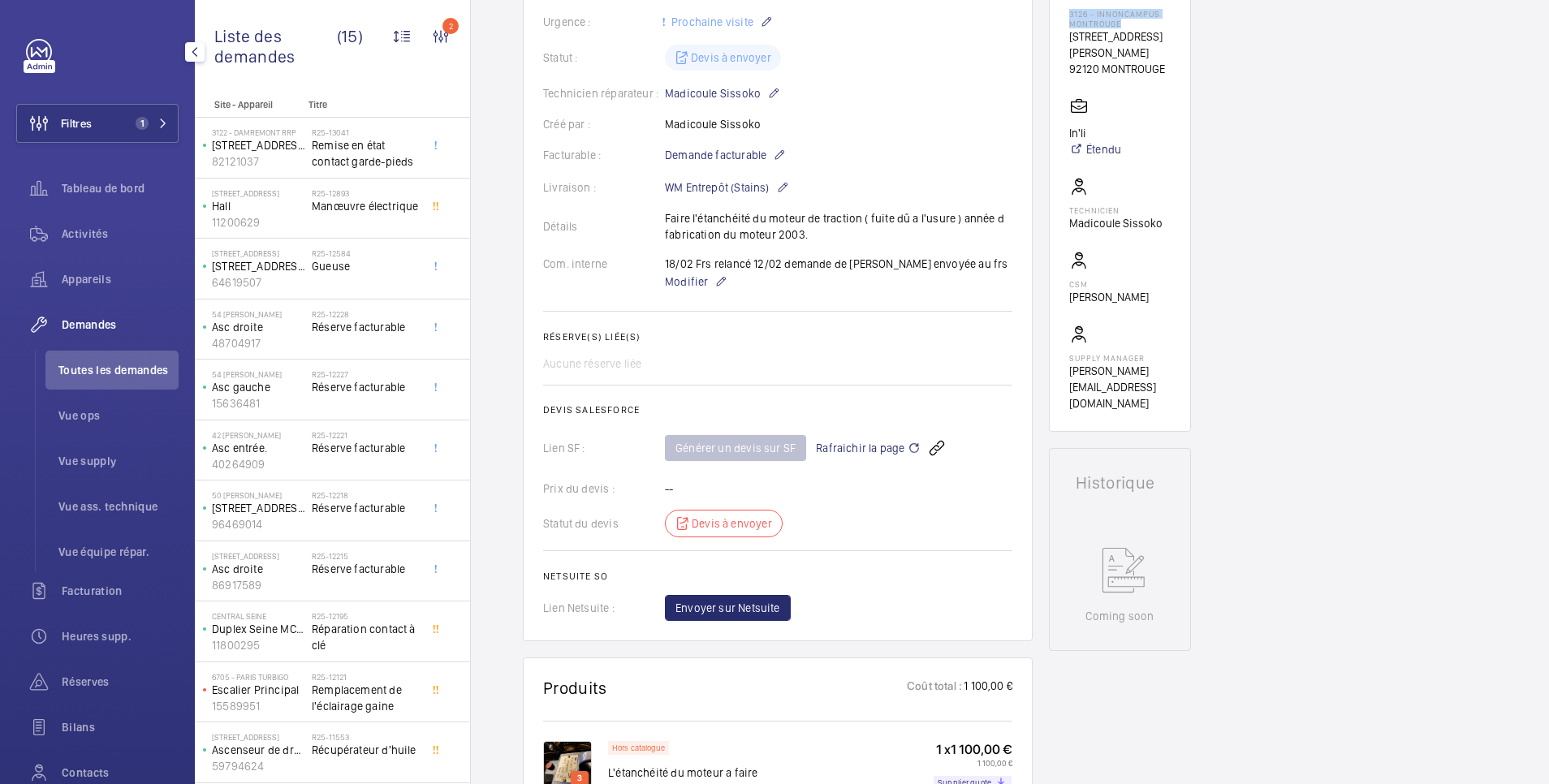
scroll to position [649, 0]
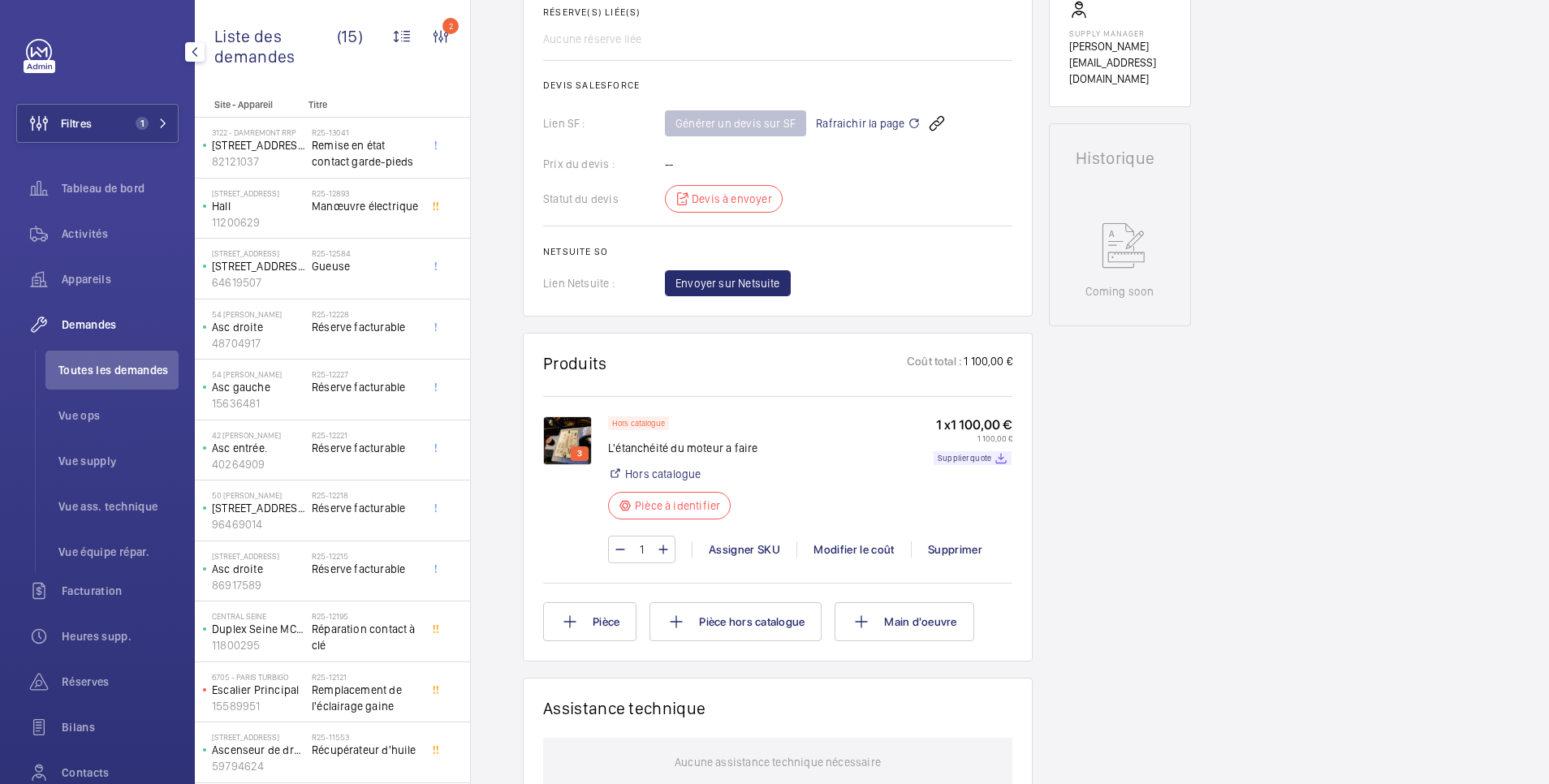
click at [873, 133] on span "Rafraichir la page" at bounding box center [869, 124] width 105 height 20
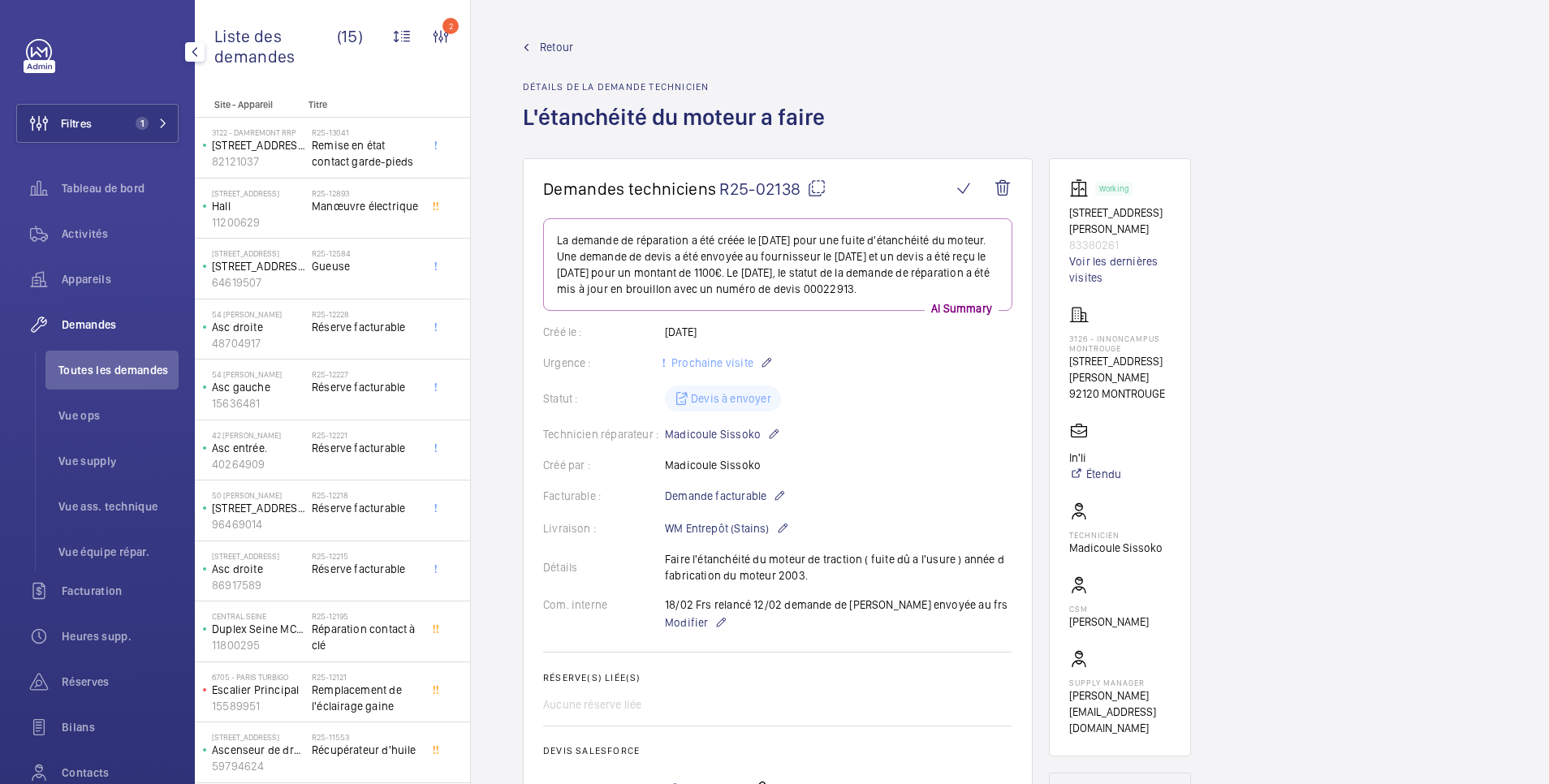
click at [555, 46] on span "Retour" at bounding box center [556, 47] width 33 height 16
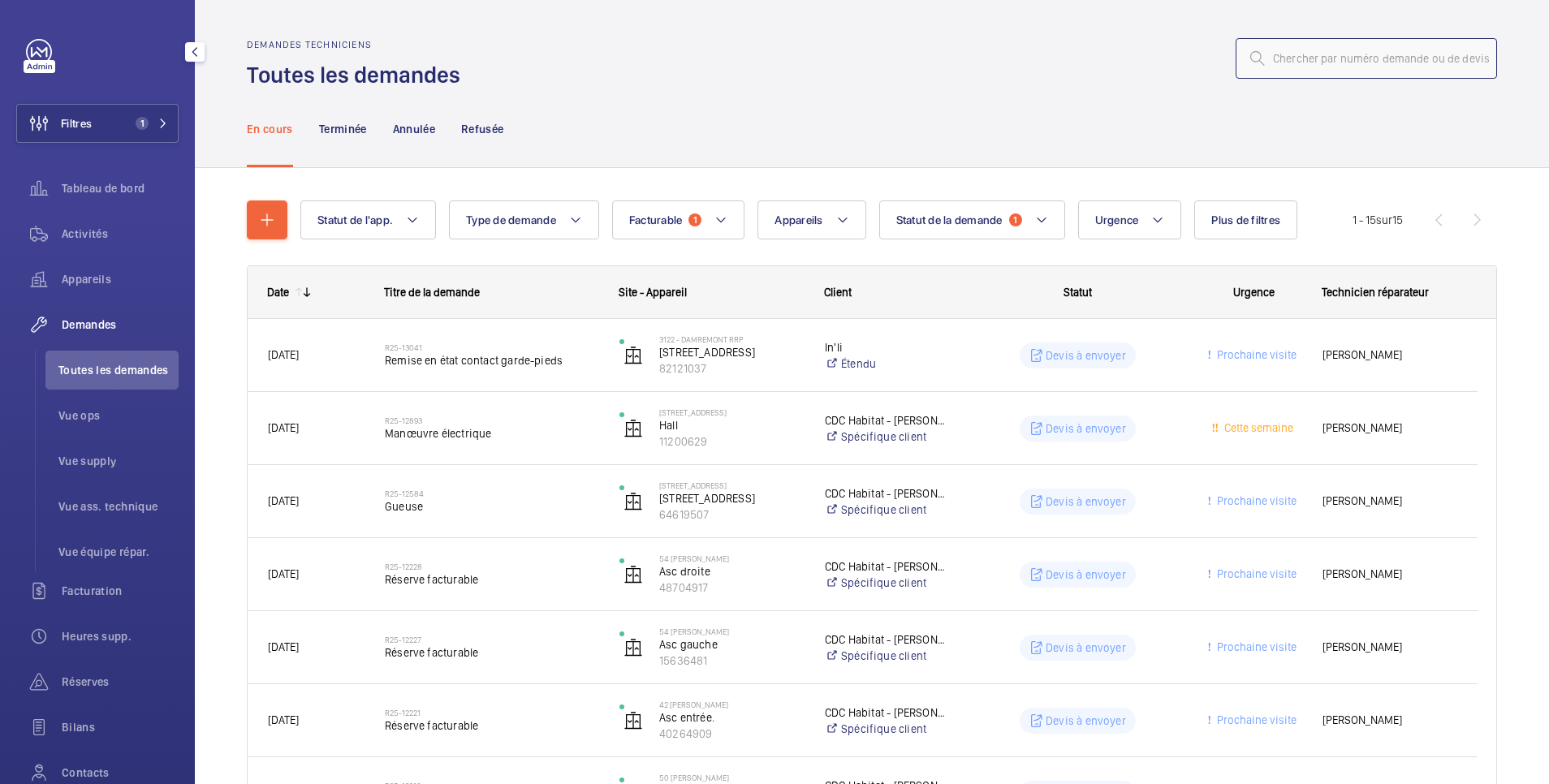
click at [1270, 59] on input "text" at bounding box center [1366, 58] width 261 height 41
paste input "R25-13142"
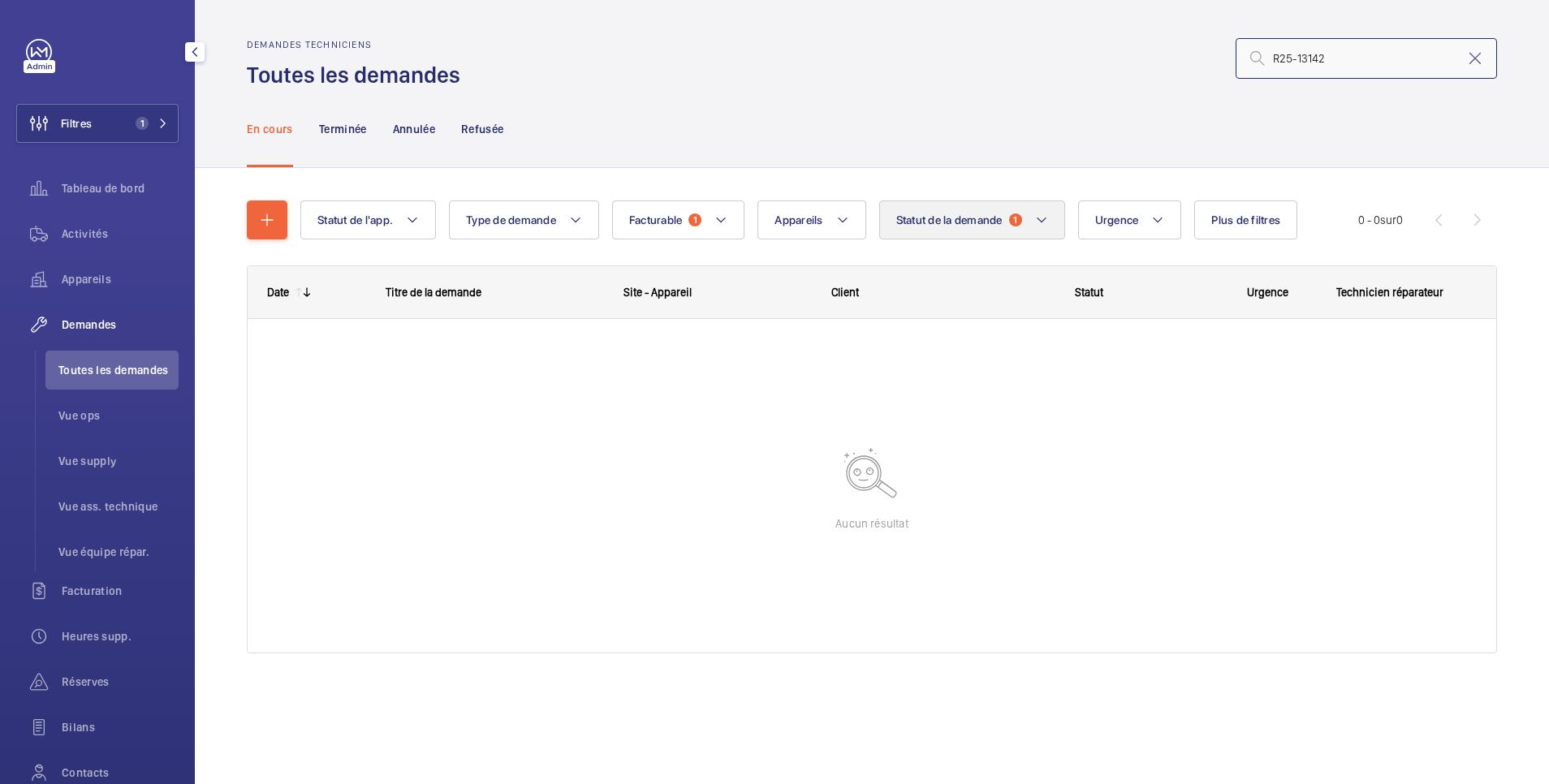
type input "R25-13142"
click at [950, 219] on span "Statut de la demande" at bounding box center [949, 220] width 106 height 13
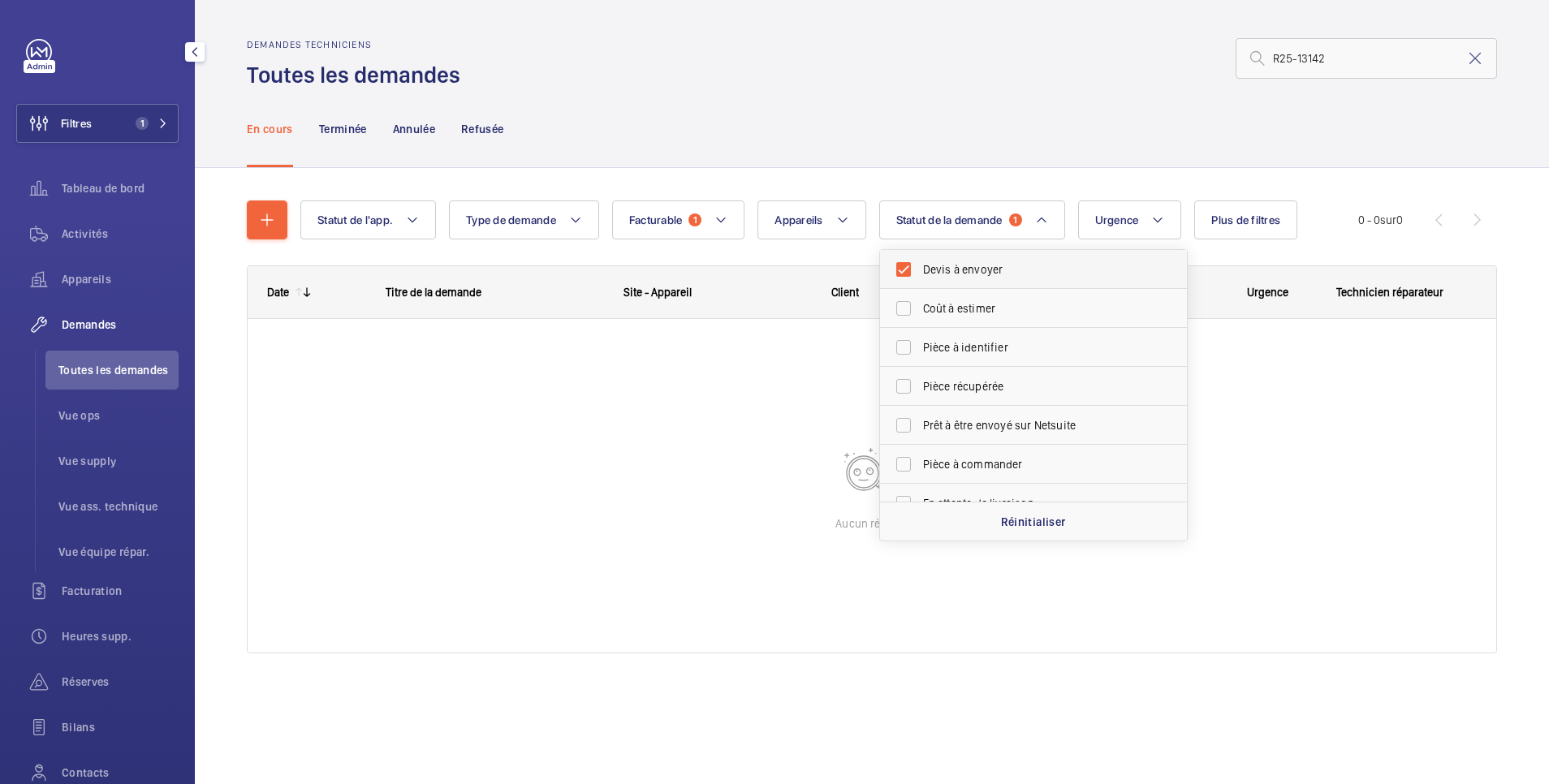
click at [951, 263] on span "Devis à envoyer" at bounding box center [1034, 269] width 223 height 16
click at [920, 263] on input "Devis à envoyer" at bounding box center [904, 270] width 32 height 32
checkbox input "false"
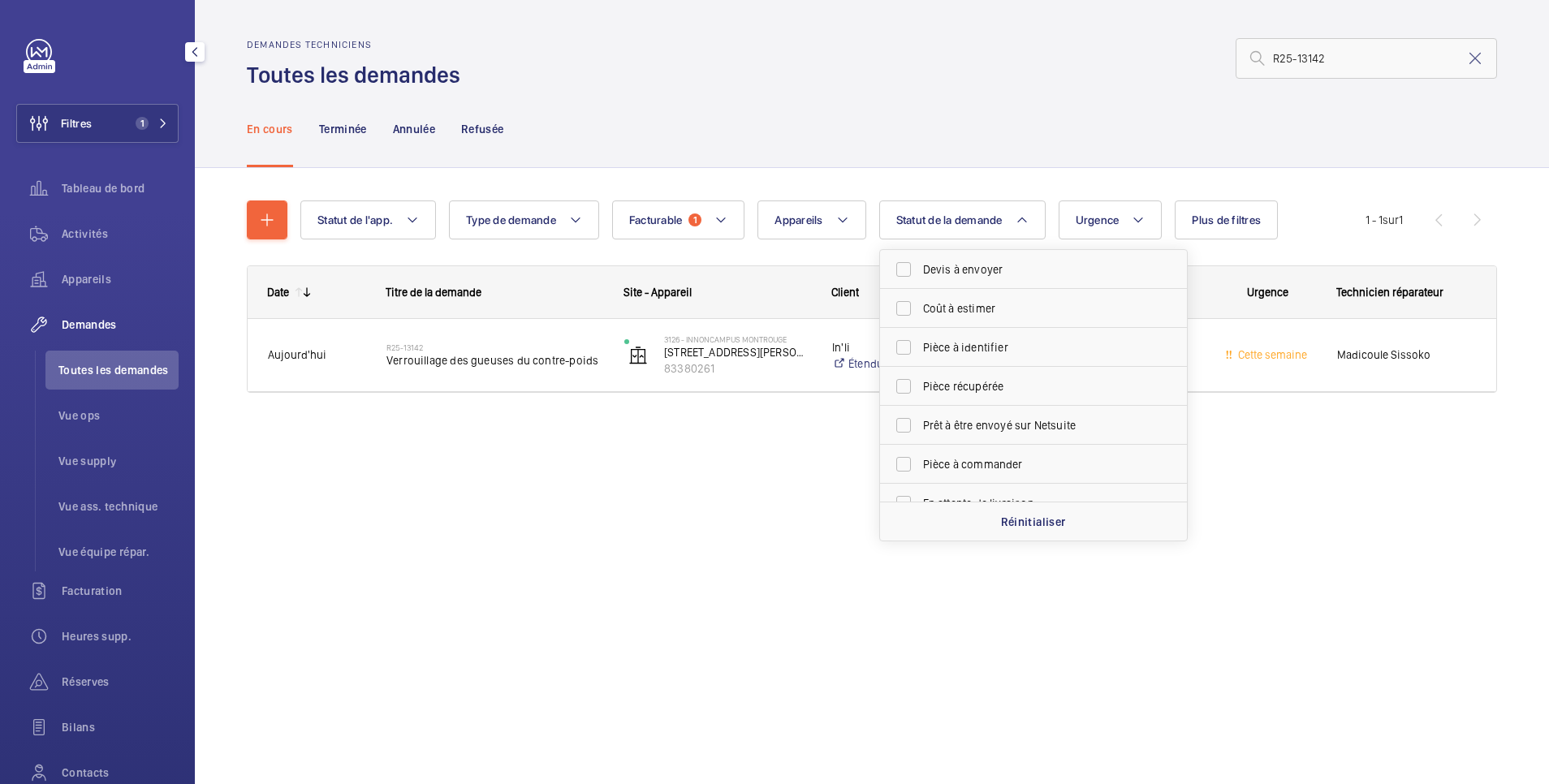
click at [886, 86] on div "Demandes techniciens Toutes les demandes R25-13142" at bounding box center [872, 65] width 1251 height 51
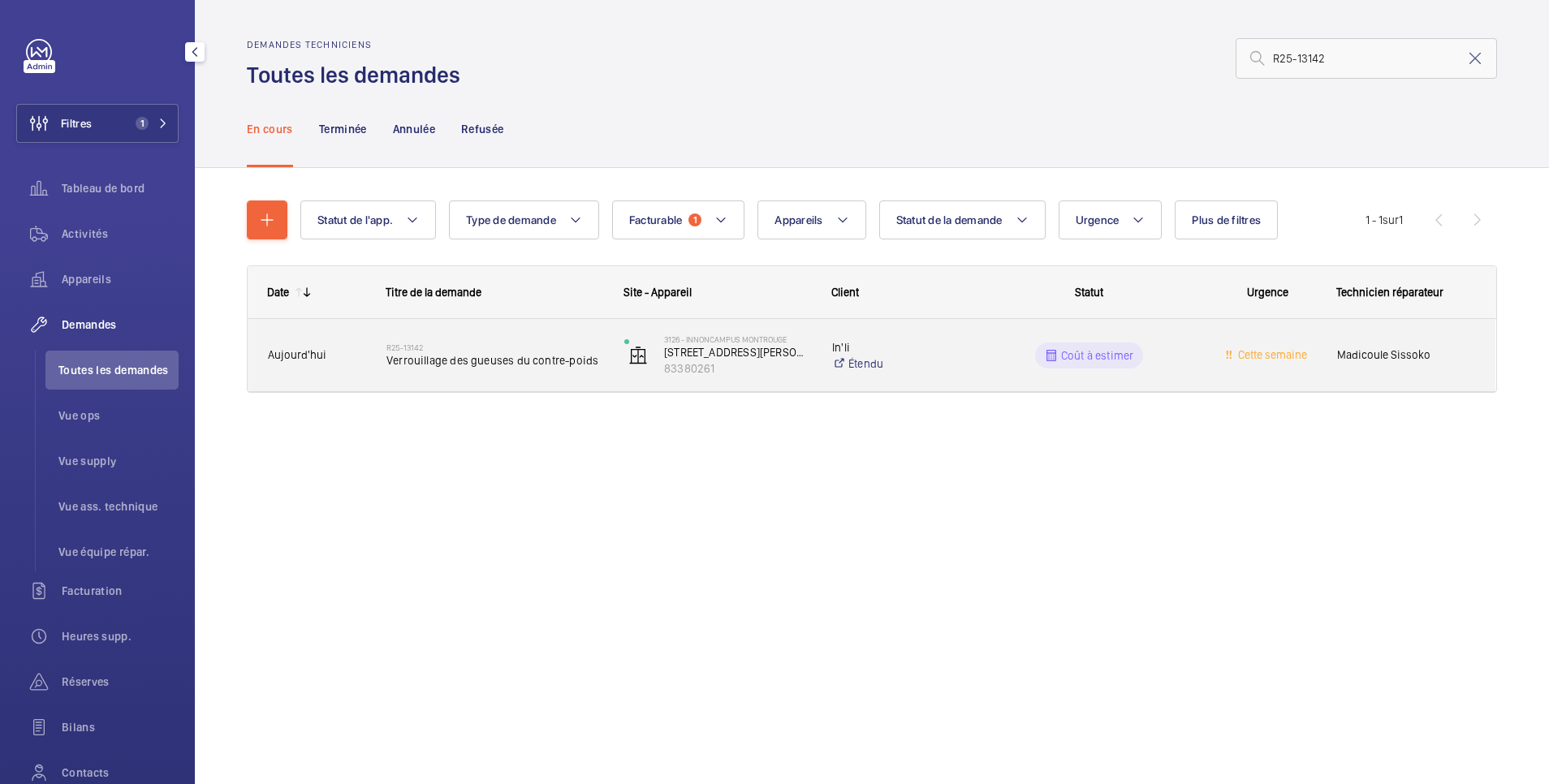
click at [1010, 345] on wm-front-pills-cell "Coût à estimer" at bounding box center [1089, 354] width 217 height 26
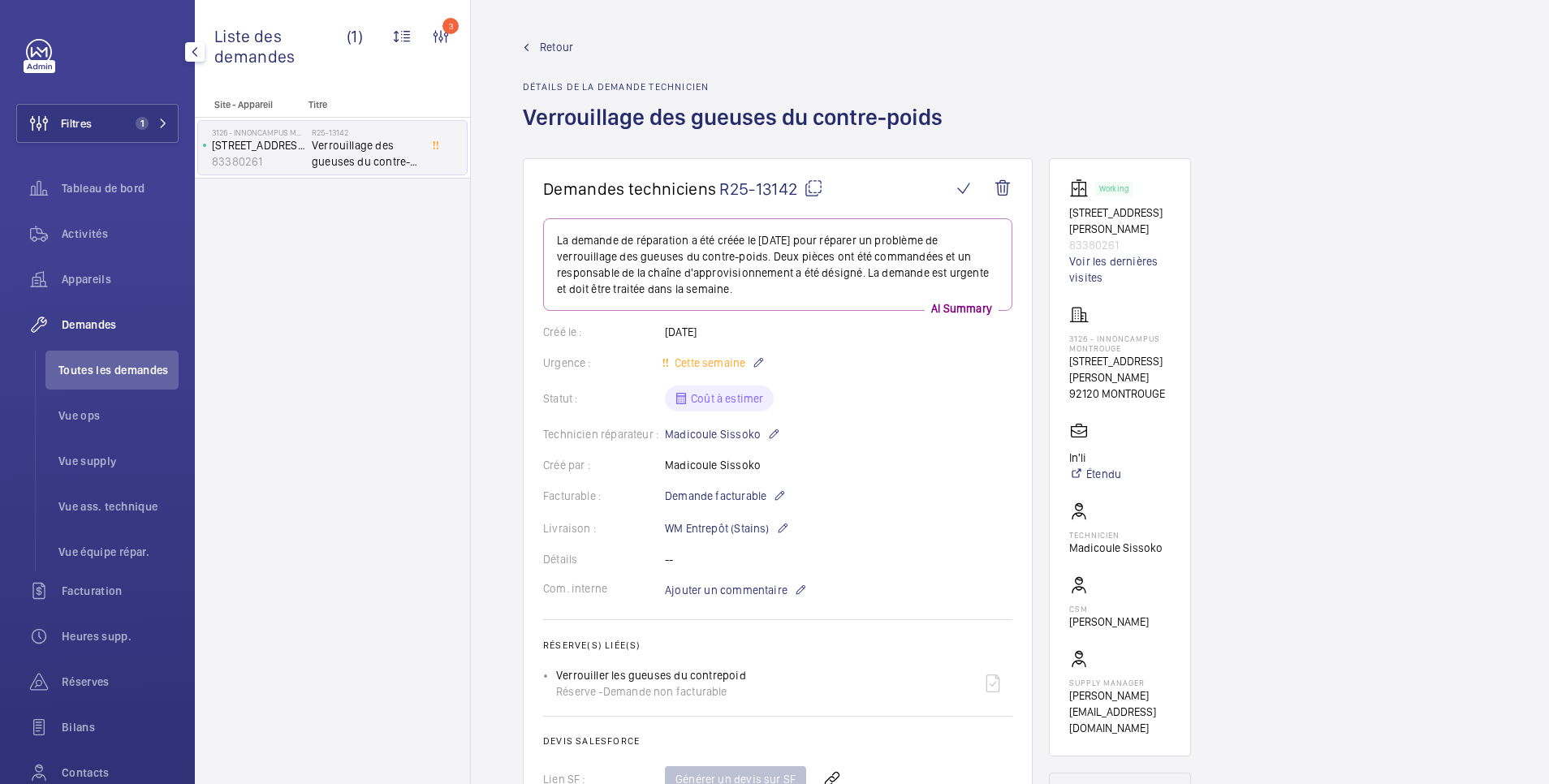
click at [565, 50] on span "Retour" at bounding box center [556, 47] width 33 height 16
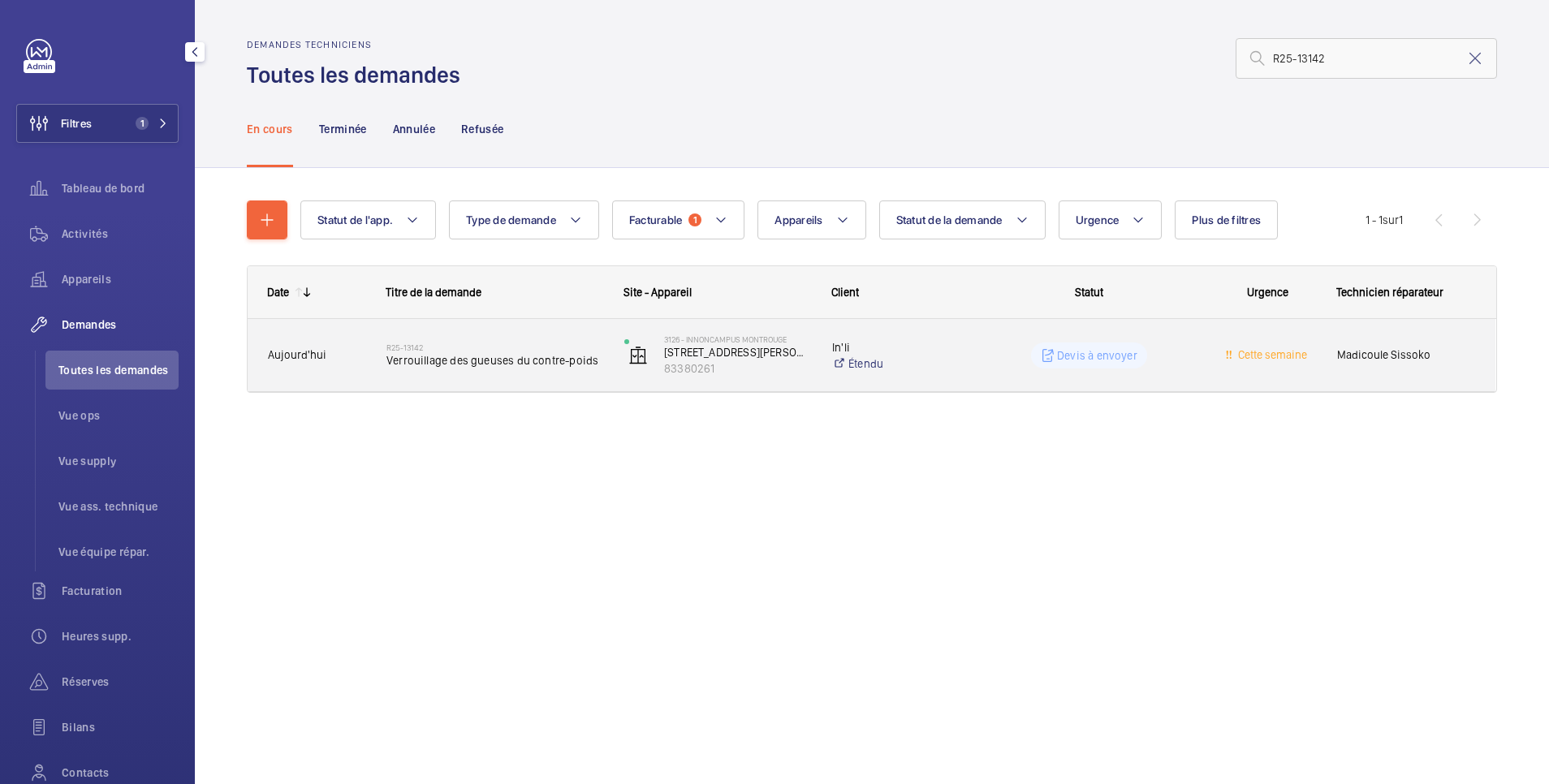
click at [1131, 350] on p "Devis à envoyer" at bounding box center [1097, 355] width 81 height 16
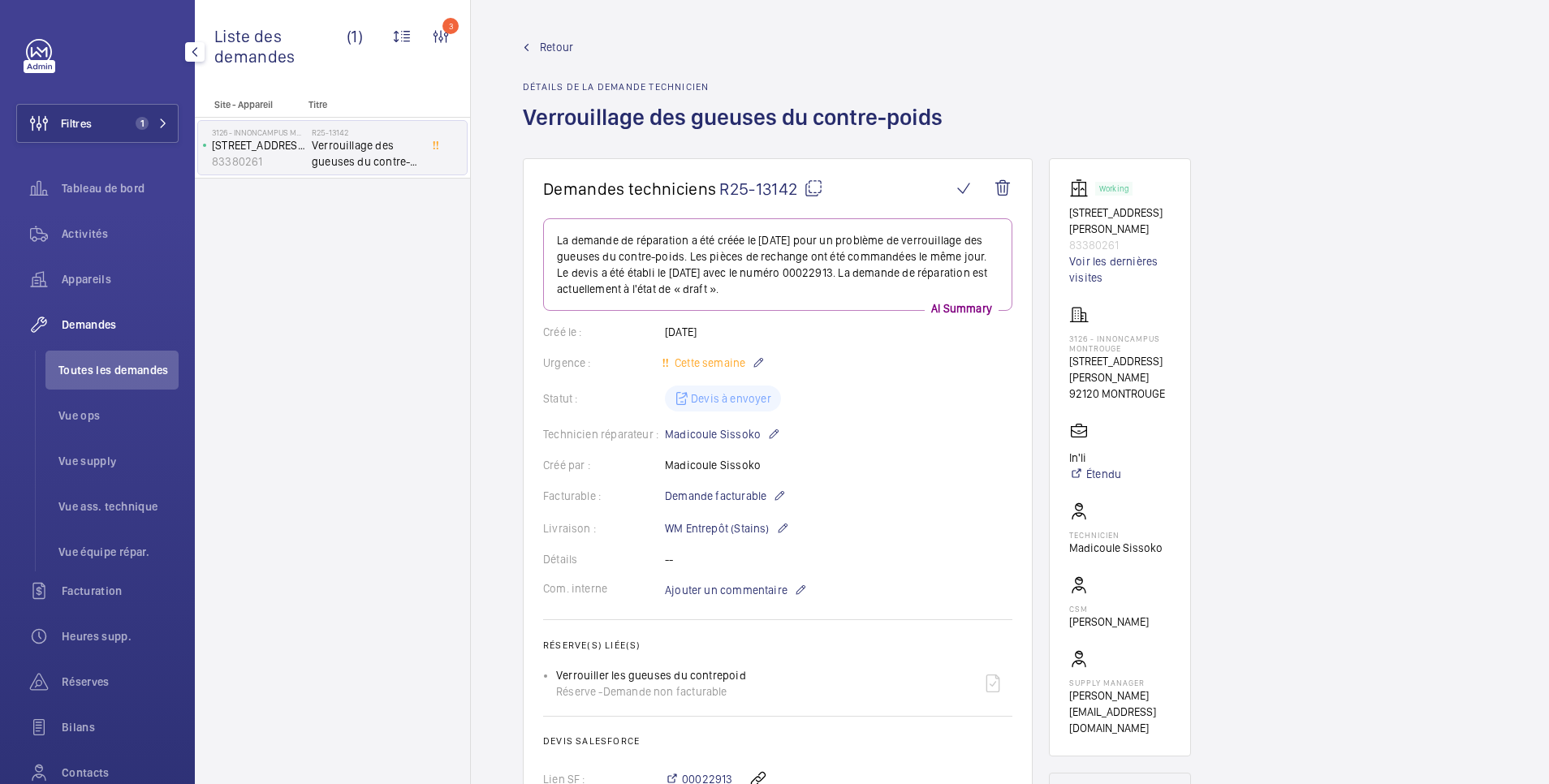
scroll to position [325, 0]
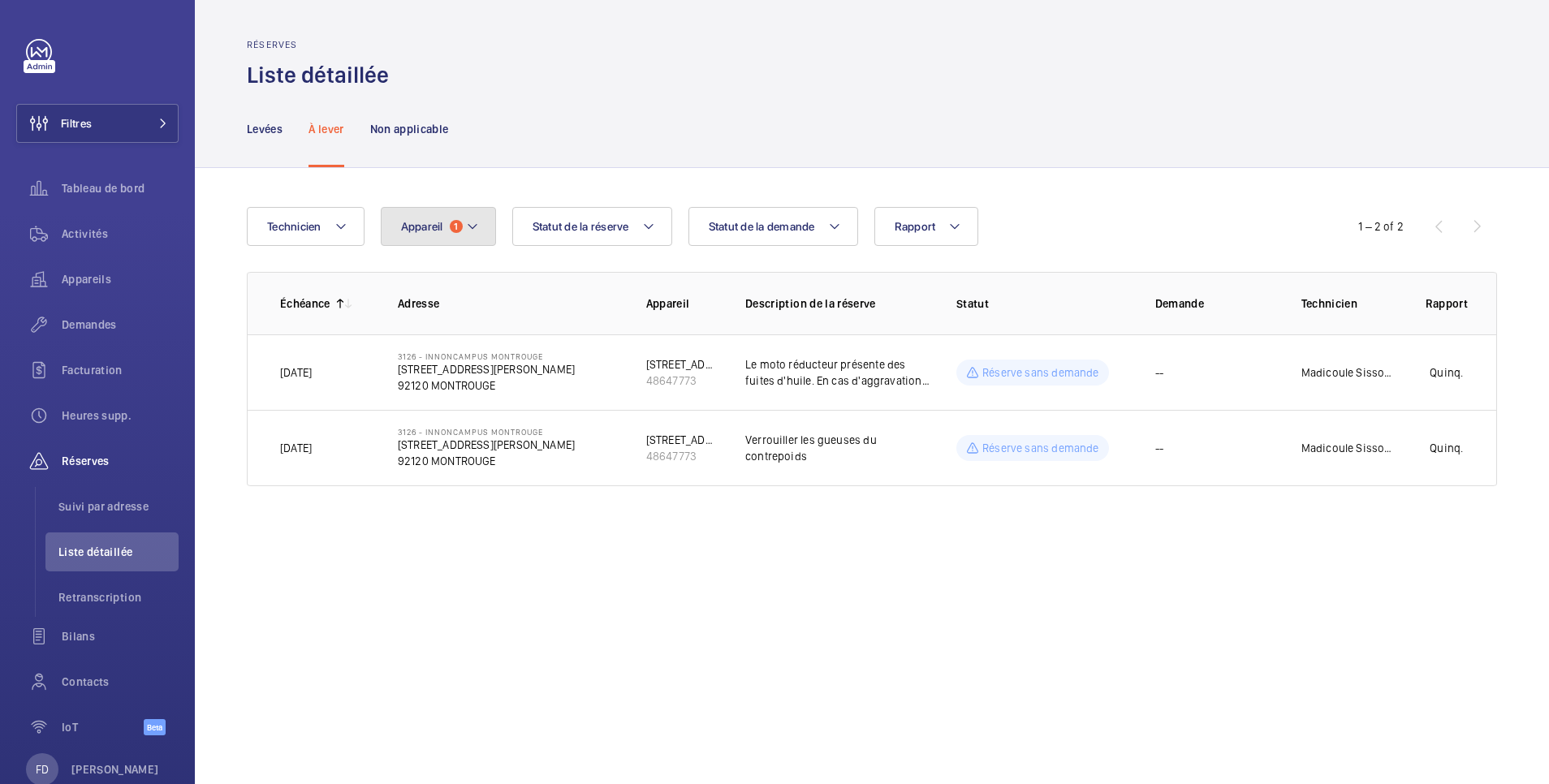
click at [435, 219] on button "Appareil 1" at bounding box center [438, 226] width 115 height 39
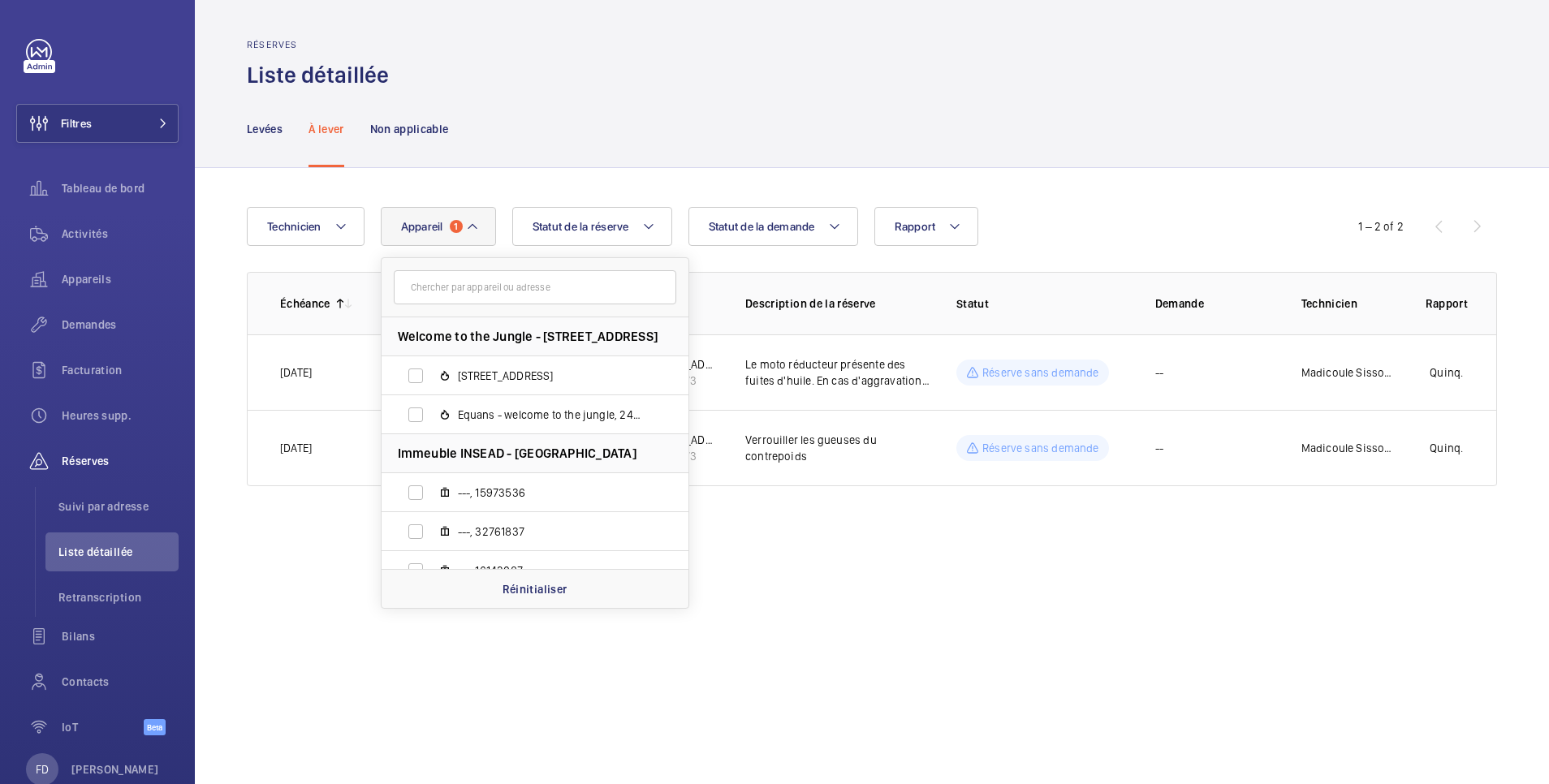
click at [451, 280] on input "text" at bounding box center [534, 287] width 282 height 34
click at [539, 593] on p "Réinitialiser" at bounding box center [535, 589] width 65 height 16
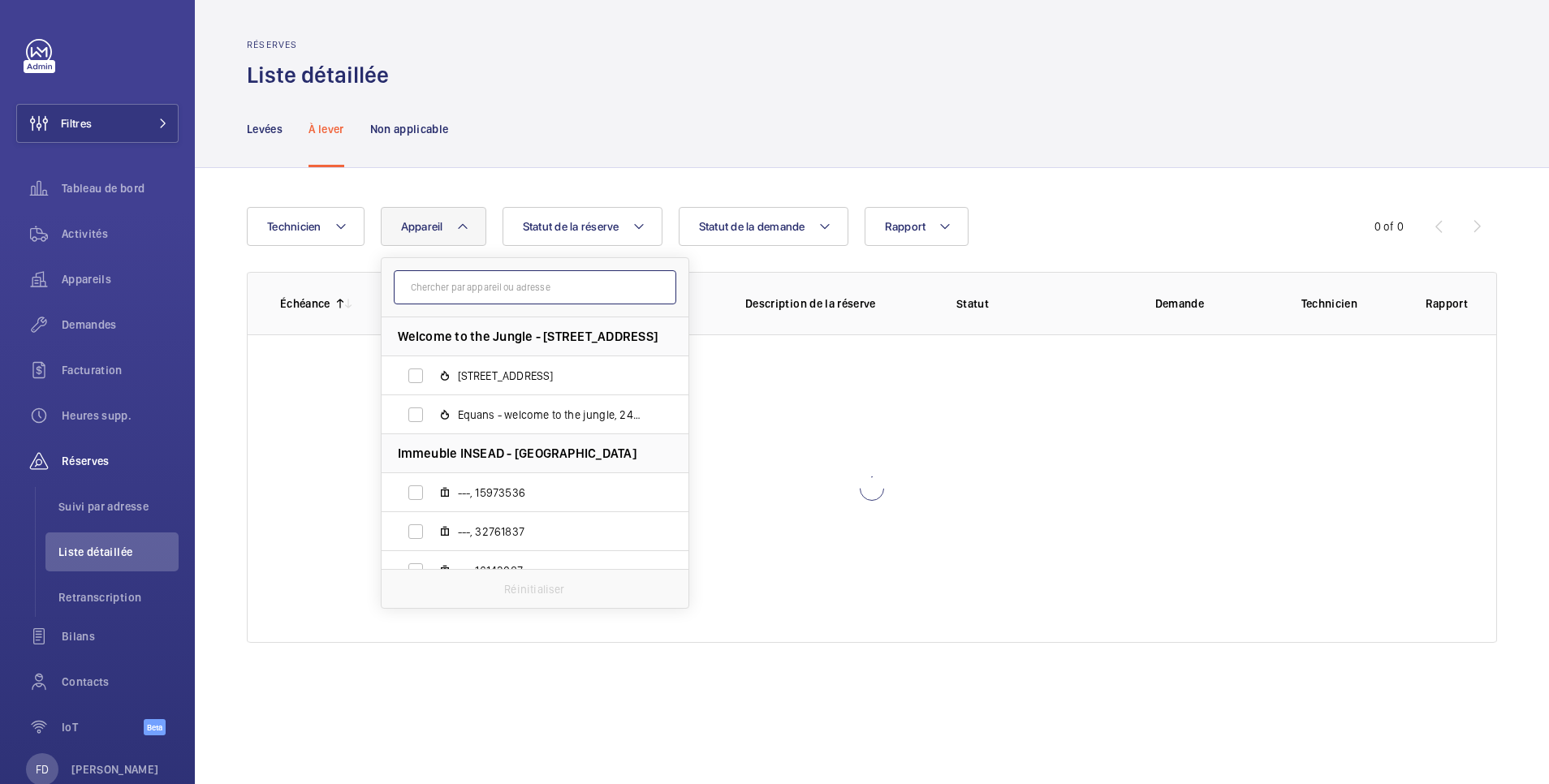
click at [434, 293] on input "text" at bounding box center [534, 287] width 282 height 34
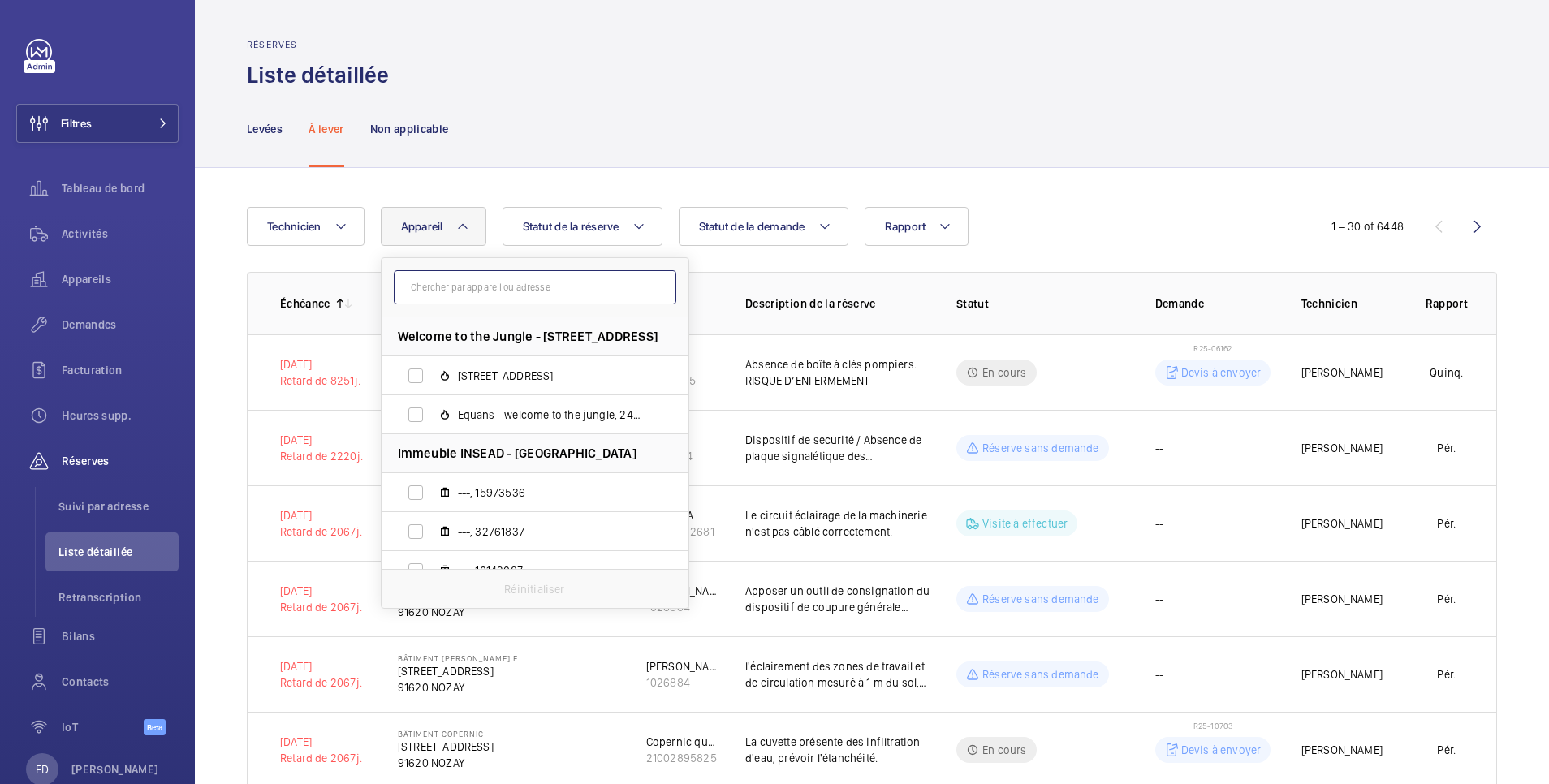
paste input "83380261"
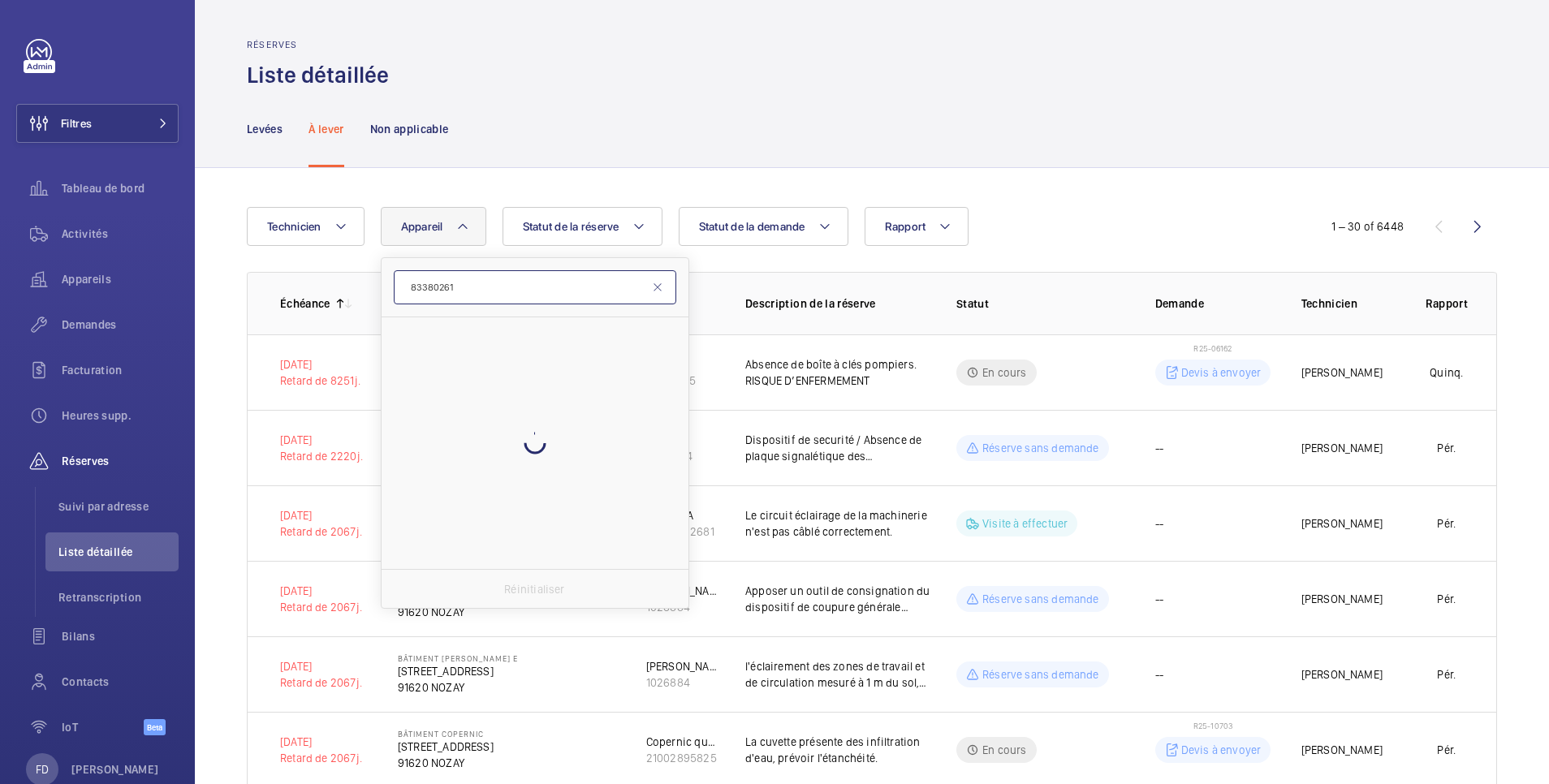
click at [434, 293] on input "83380261" at bounding box center [534, 287] width 282 height 34
click at [432, 291] on input "83380261" at bounding box center [534, 287] width 282 height 34
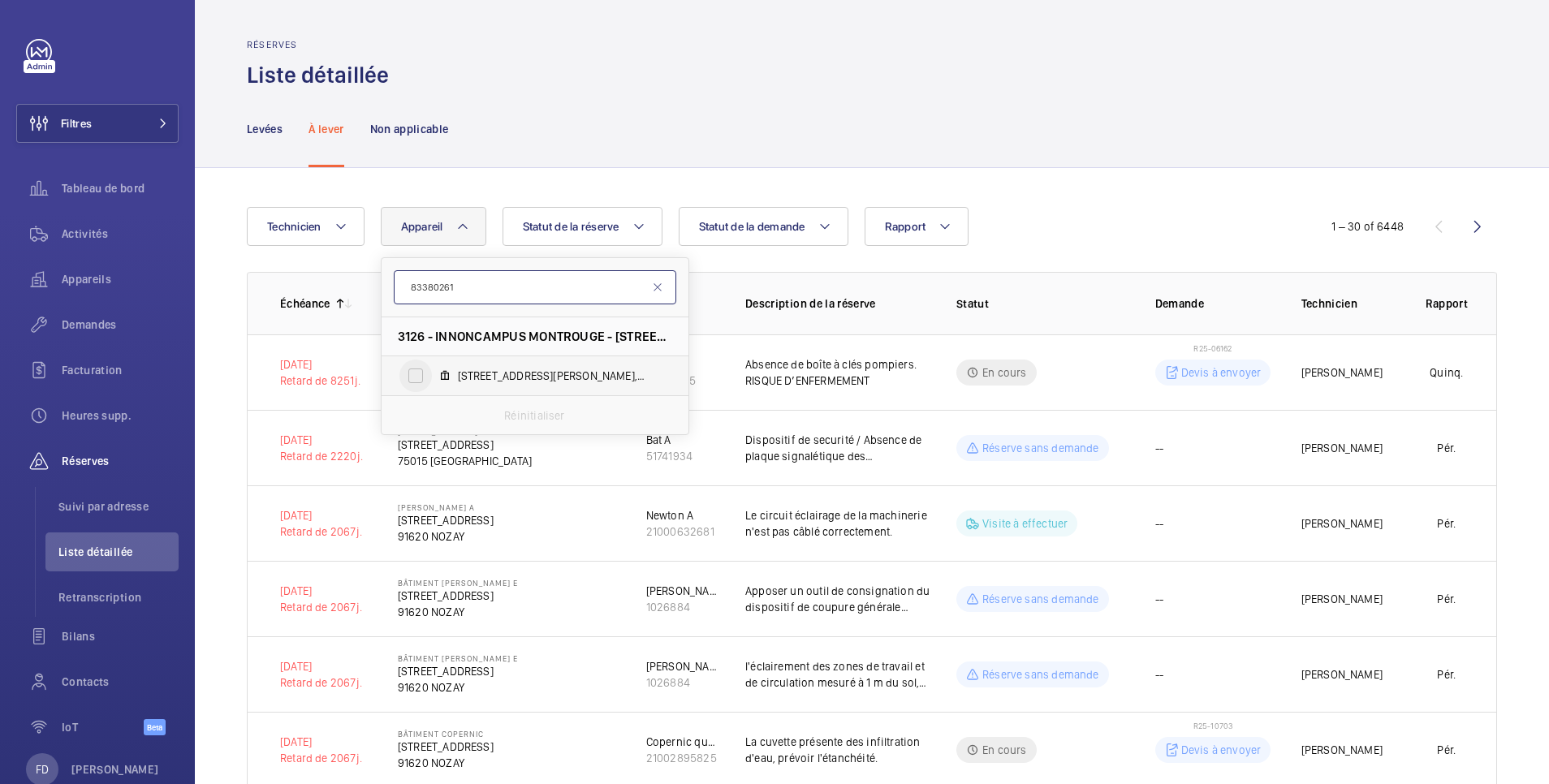
type input "83380261"
click at [415, 374] on input "212 Avenue MARX DORMOY, 83380261" at bounding box center [415, 375] width 32 height 32
checkbox input "true"
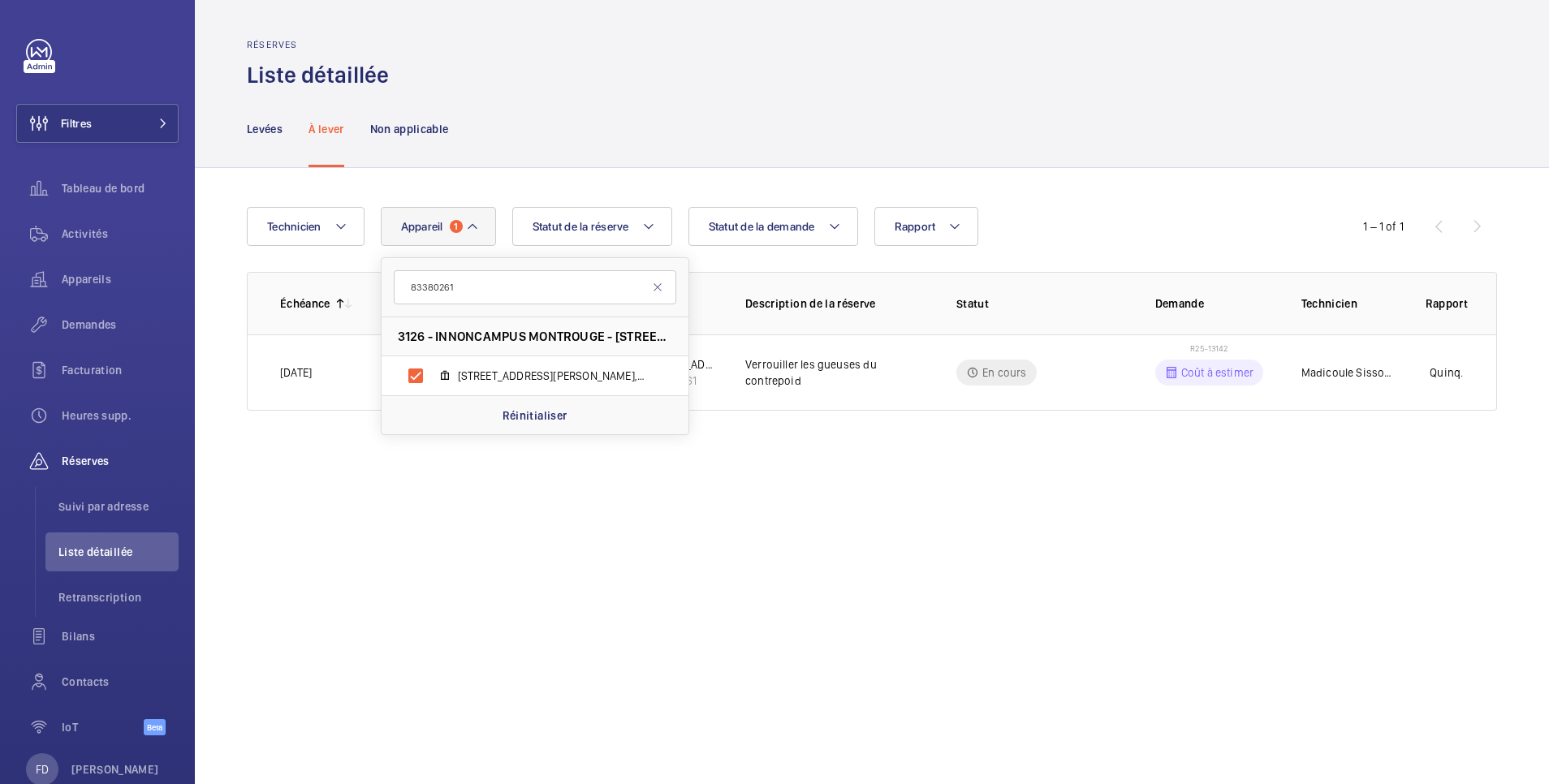
click at [822, 46] on div "Réserves Liste détaillée" at bounding box center [872, 65] width 1251 height 51
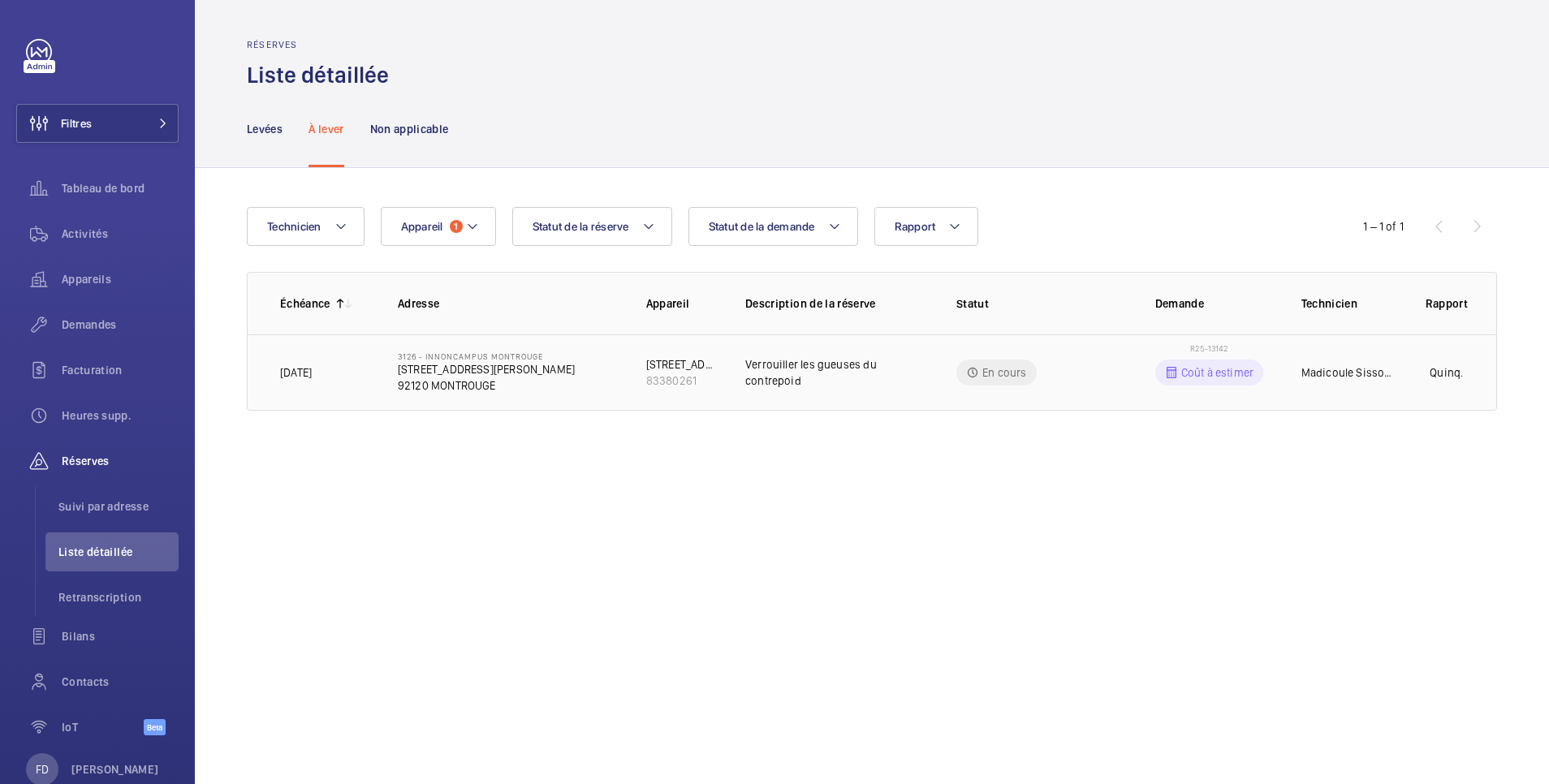
click at [1161, 354] on td "R25-13142 Coût à estimer" at bounding box center [1202, 373] width 146 height 76
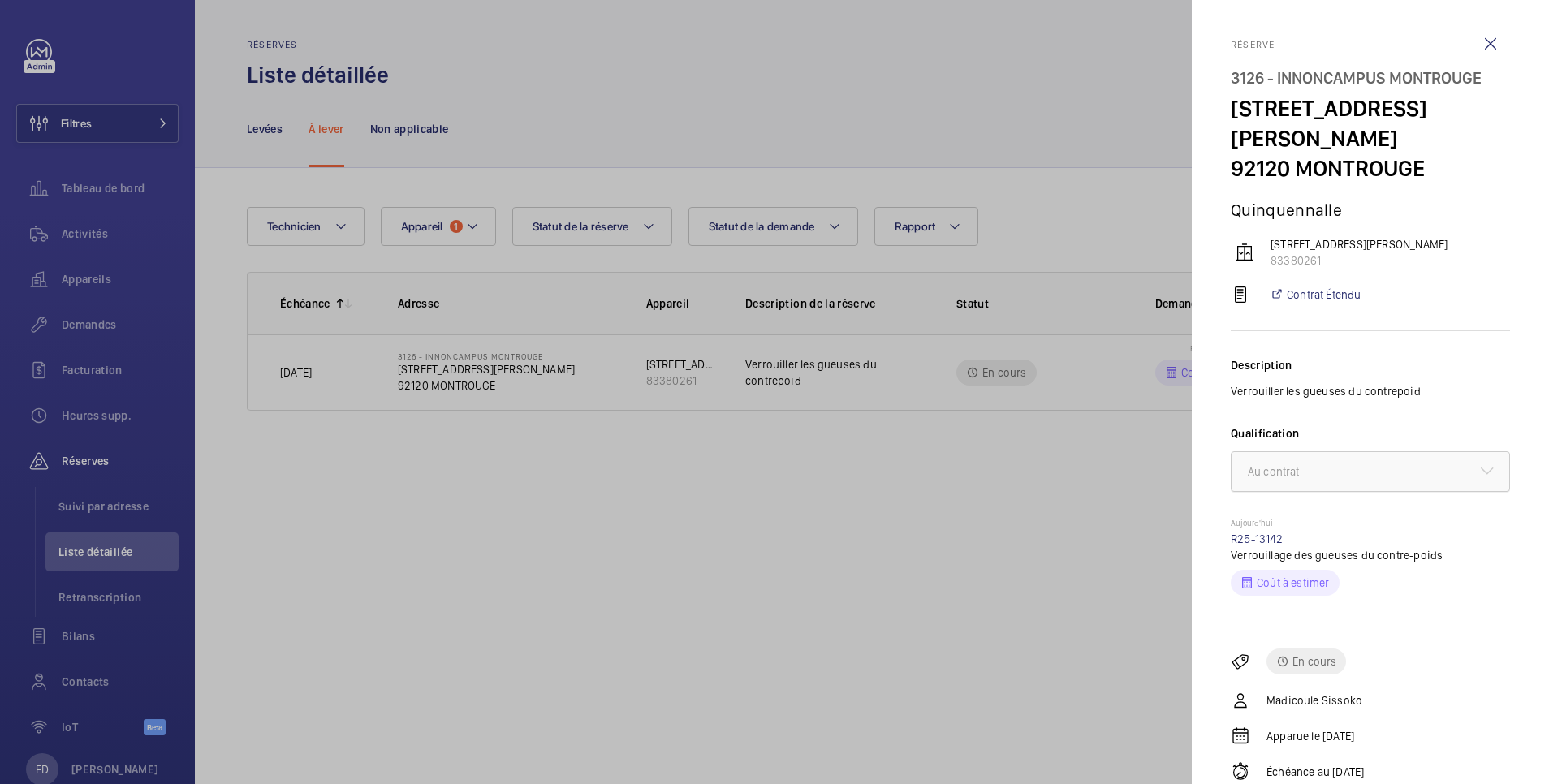
scroll to position [92, 0]
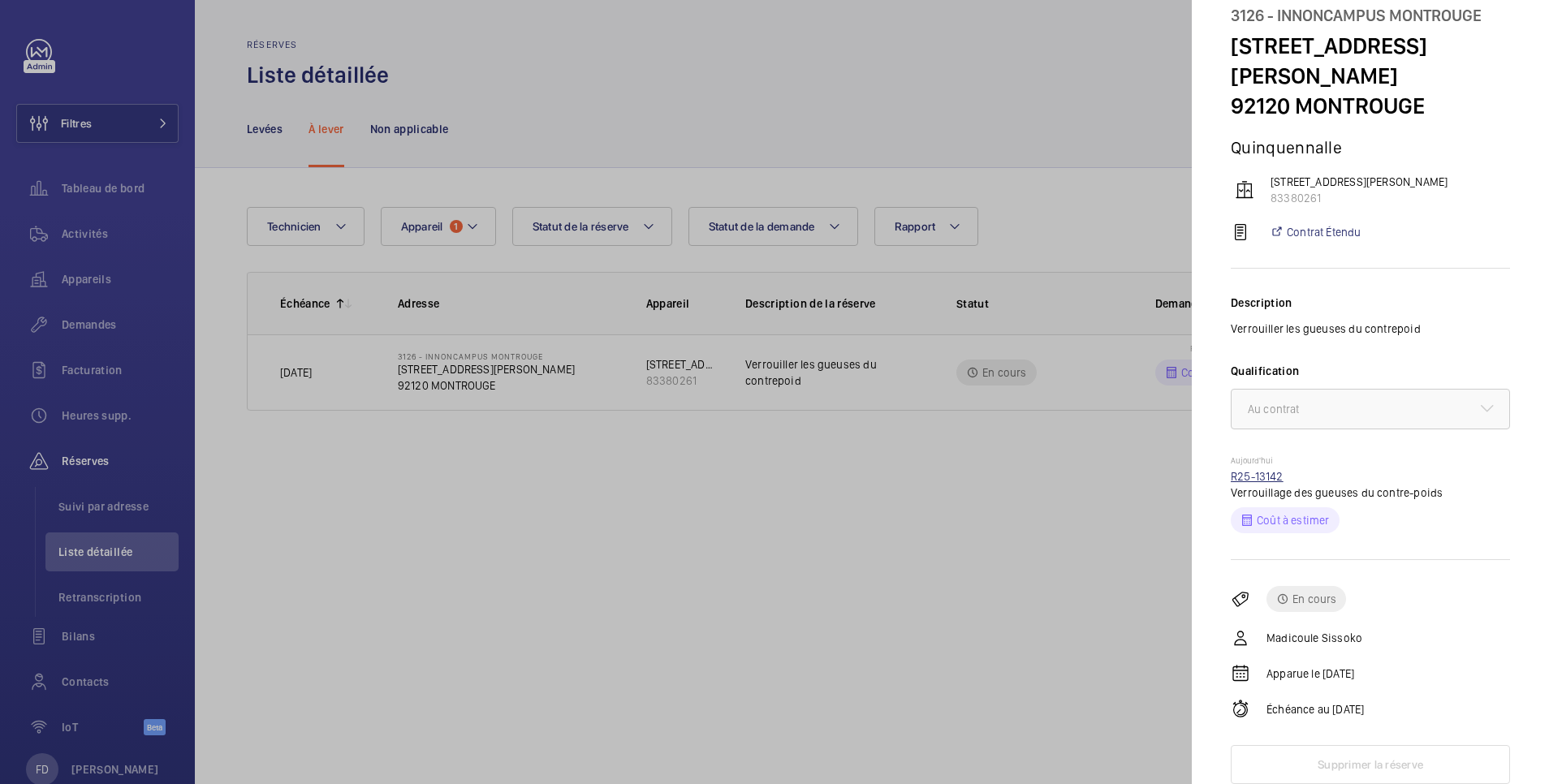
click at [1272, 475] on link "R25-13142" at bounding box center [1257, 477] width 53 height 13
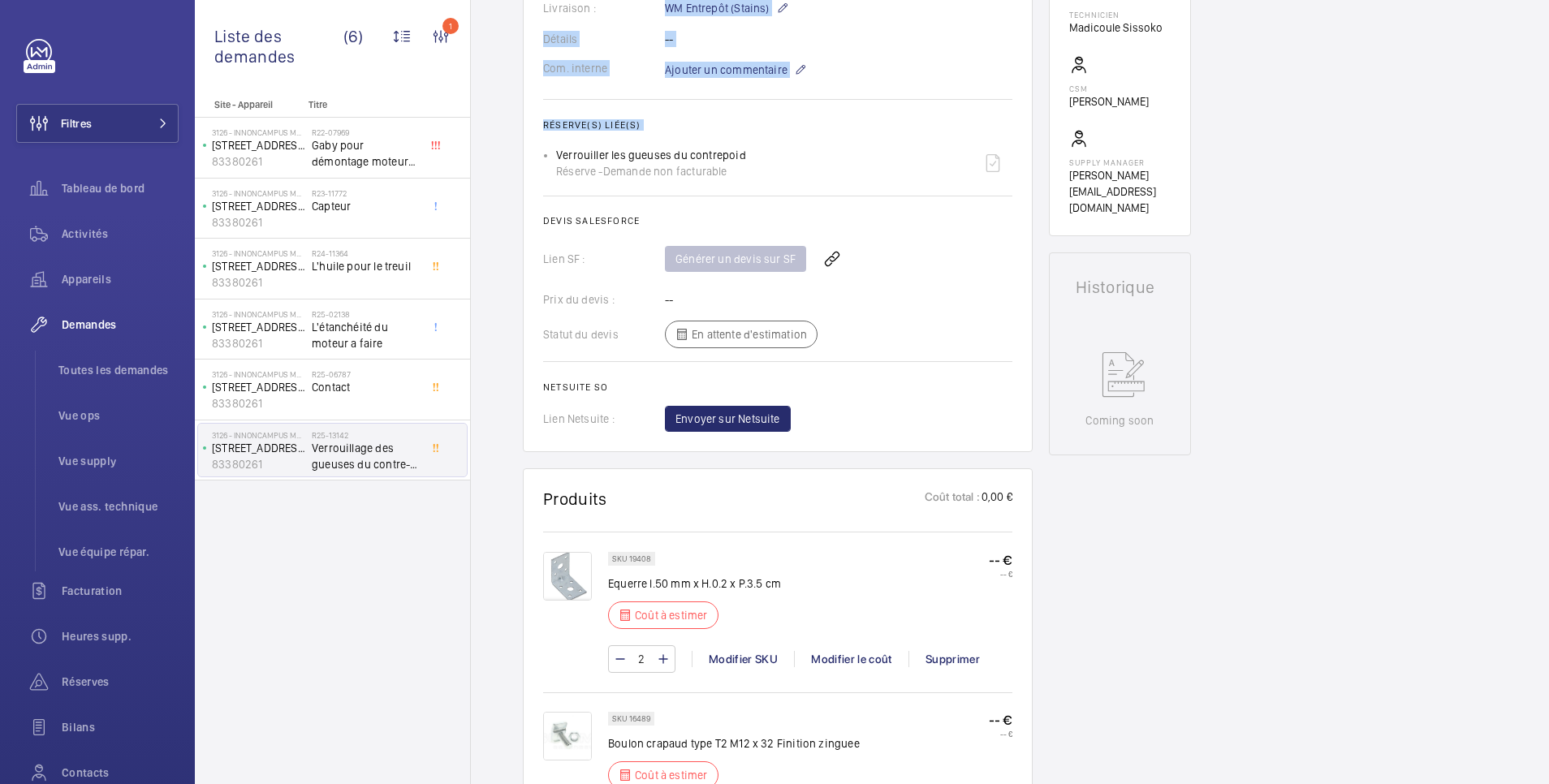
scroll to position [458, 0]
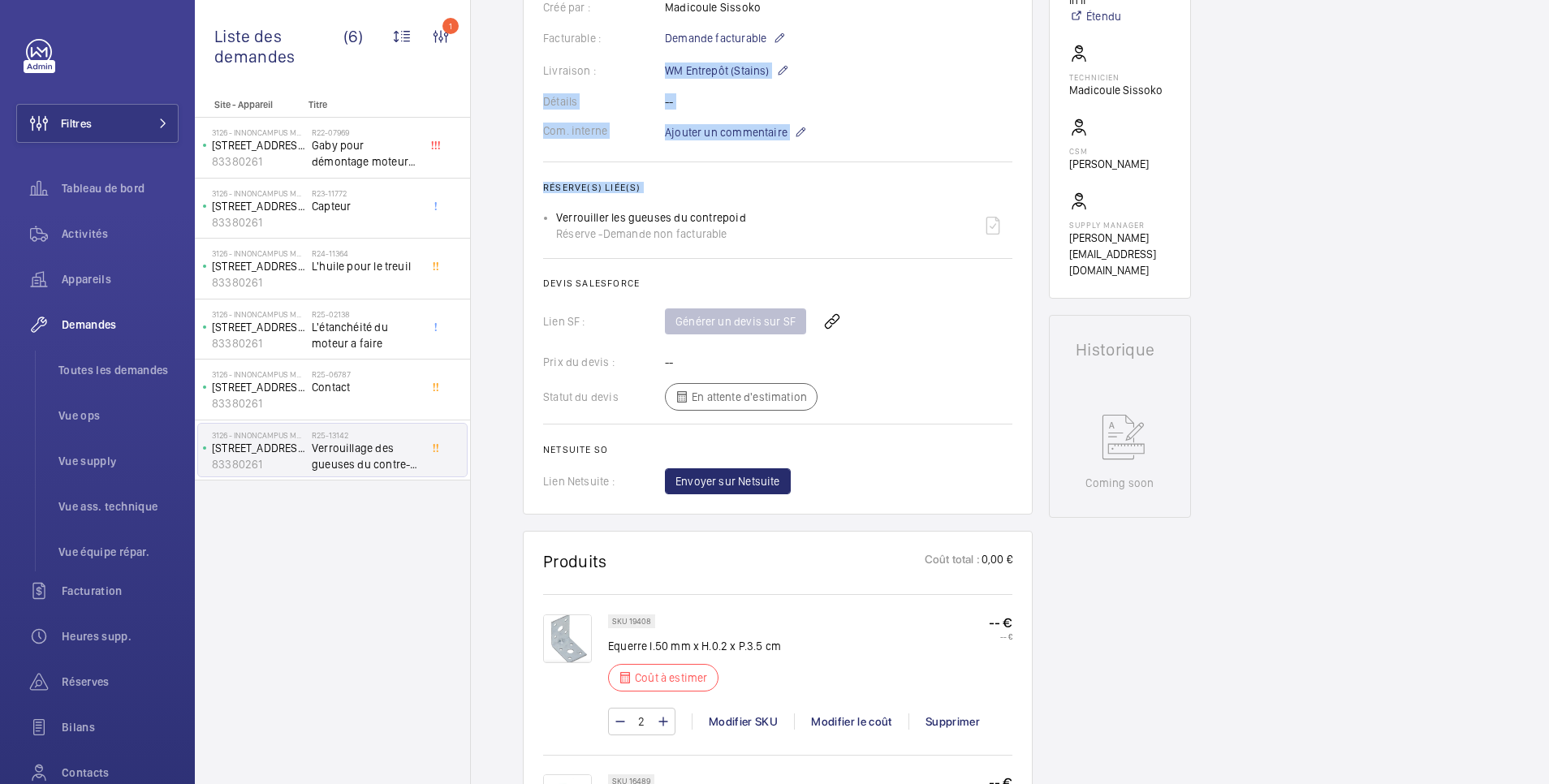
drag, startPoint x: 556, startPoint y: 18, endPoint x: 748, endPoint y: 223, distance: 280.9
click at [748, 223] on div "Verrouiller les gueuses du contrepoid Réserve - Demande non facturable" at bounding box center [784, 225] width 456 height 39
copy p "Verrouiller les gueuses du contrepoid"
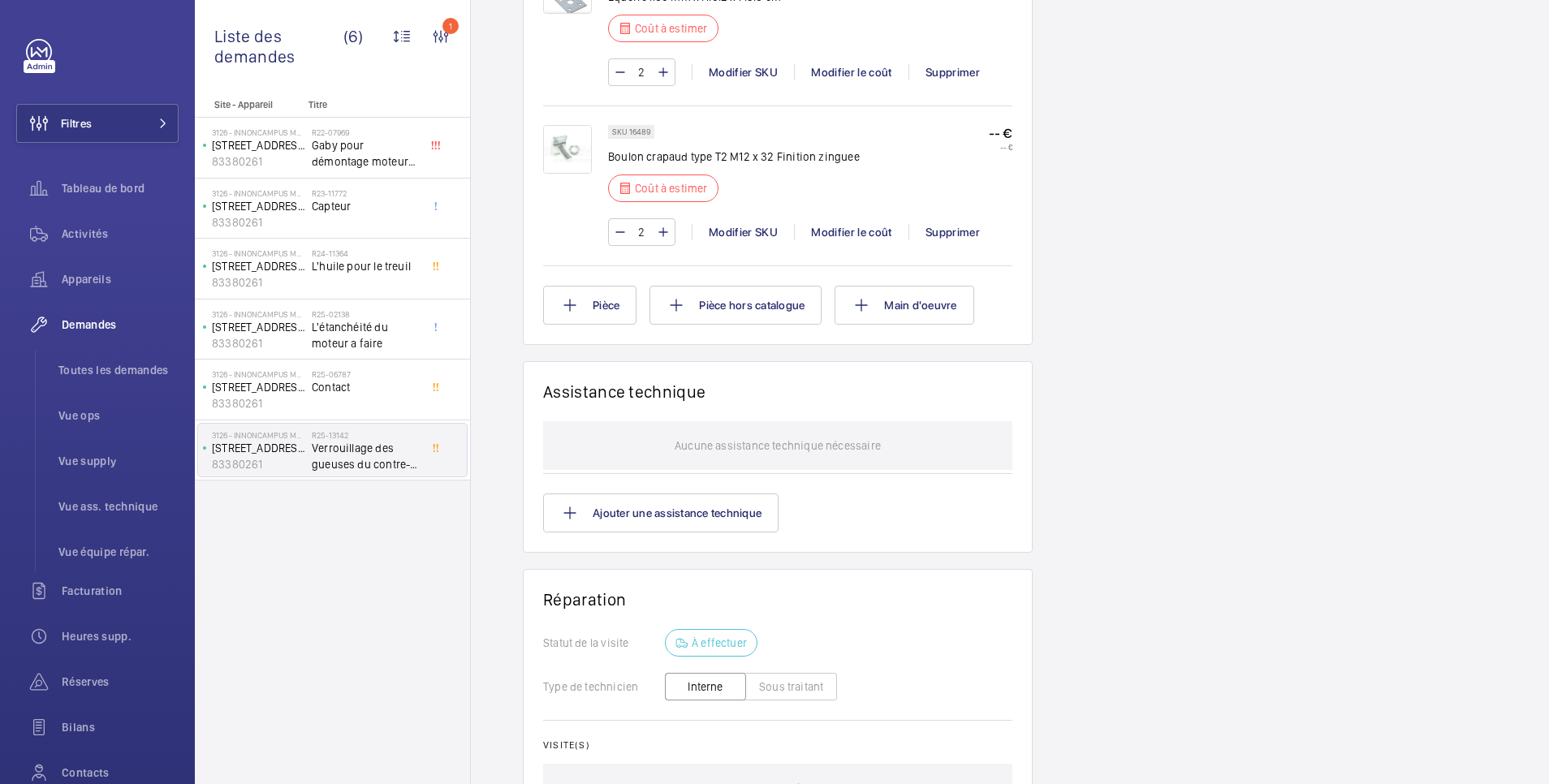
scroll to position [783, 0]
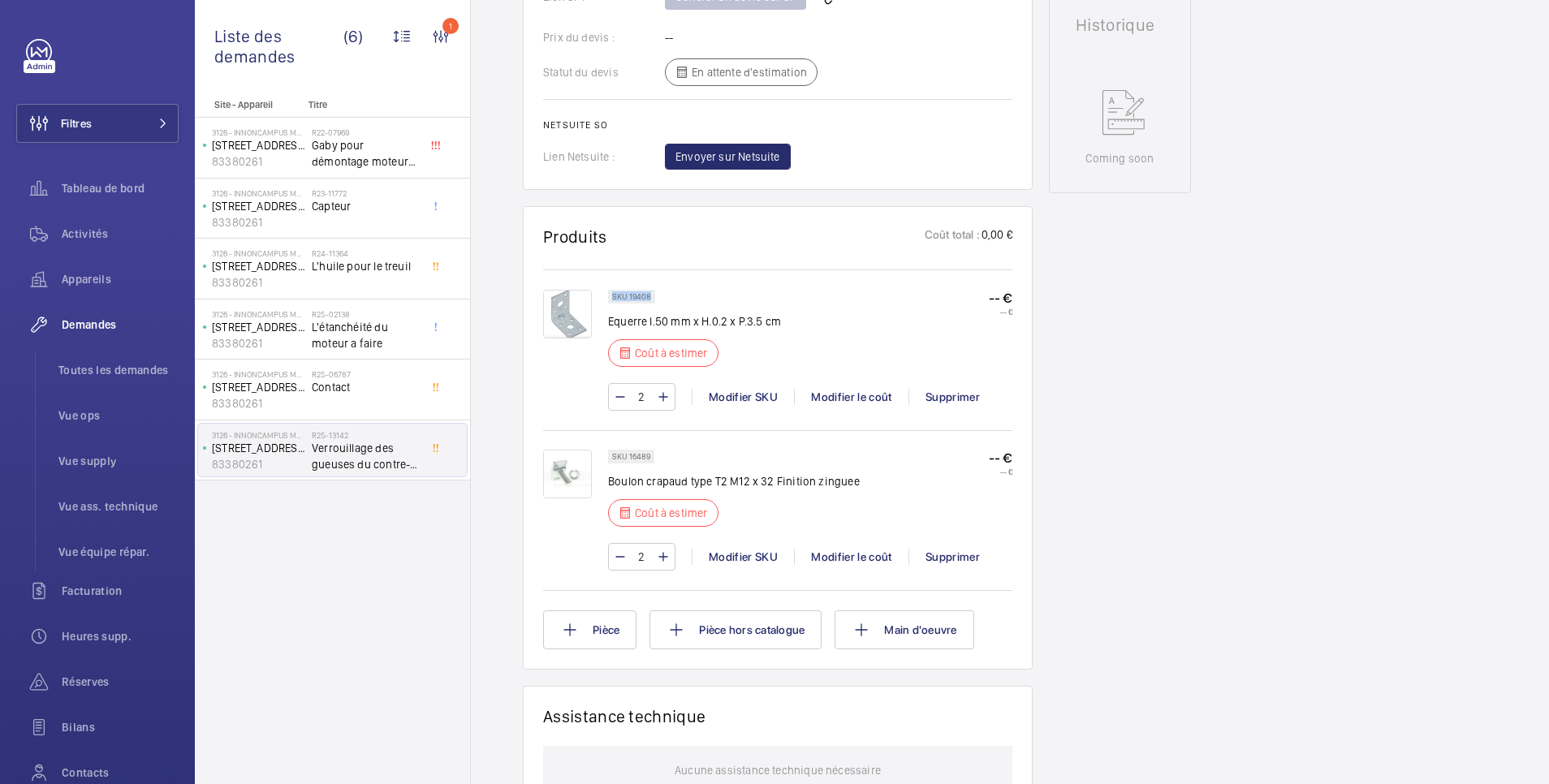
drag, startPoint x: 613, startPoint y: 300, endPoint x: 655, endPoint y: 295, distance: 42.3
click at [655, 295] on div "SKU 19408" at bounding box center [632, 296] width 48 height 14
drag, startPoint x: 655, startPoint y: 295, endPoint x: 717, endPoint y: 282, distance: 63.3
click at [717, 282] on div "SKU 19408 Equerre l.50 mm x H.0.2 x P.3.5 cm Coût à estimer -- € -- € 2 Modifie…" at bounding box center [778, 349] width 469 height 158
drag, startPoint x: 606, startPoint y: 323, endPoint x: 780, endPoint y: 315, distance: 174.2
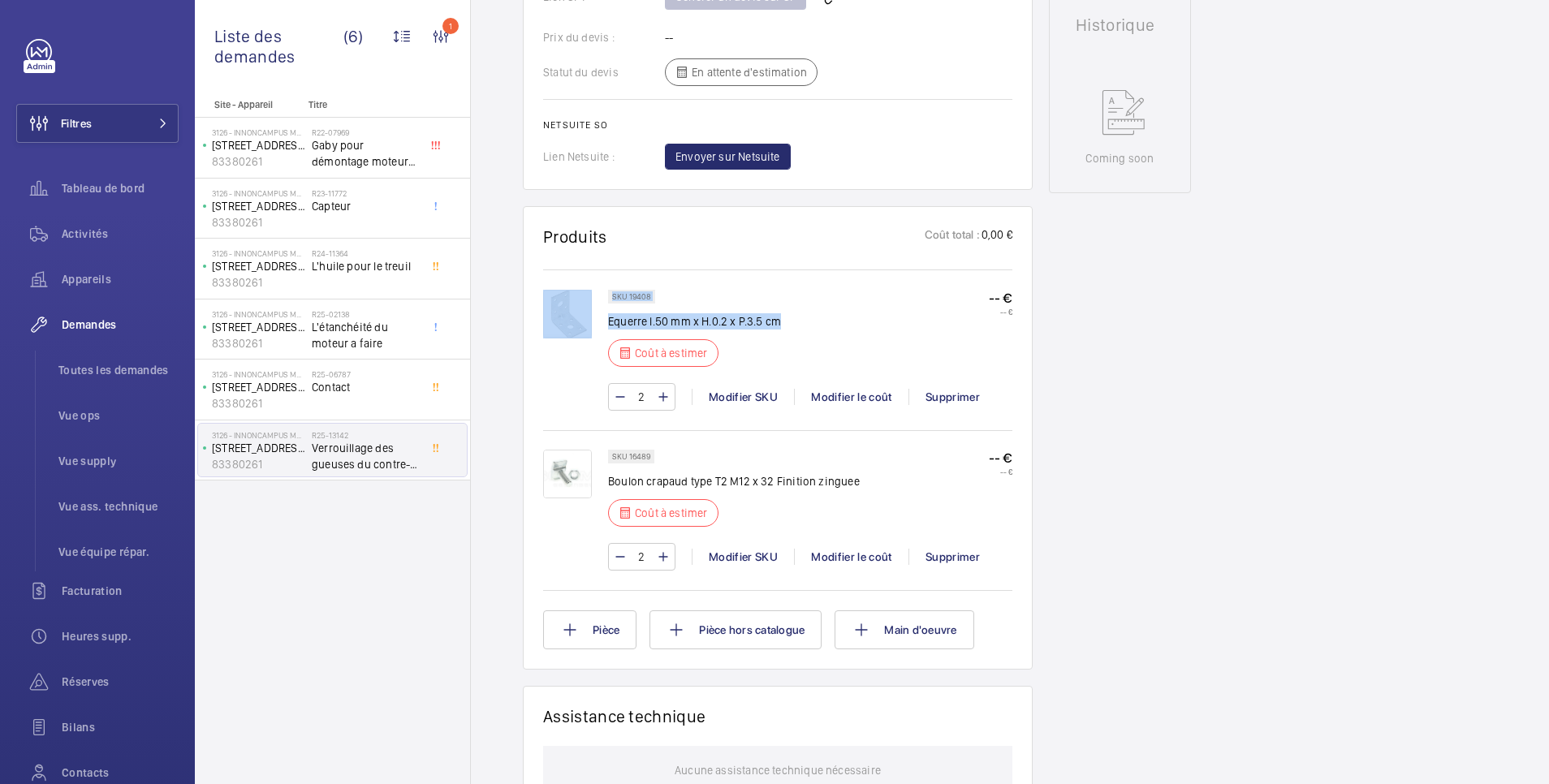
click at [780, 315] on div "SKU 19408 Equerre l.50 mm x H.0.2 x P.3.5 cm Coût à estimer -- € -- € 2 Modifie…" at bounding box center [778, 358] width 469 height 137
copy div "SKU 19408 Equerre l.50 mm x H.0.2 x P.3.5 cm"
click at [660, 296] on wm-front-pills "SKU 19408" at bounding box center [637, 296] width 57 height 14
click at [648, 295] on p "SKU 19408" at bounding box center [631, 296] width 39 height 6
drag, startPoint x: 657, startPoint y: 292, endPoint x: 611, endPoint y: 300, distance: 46.7
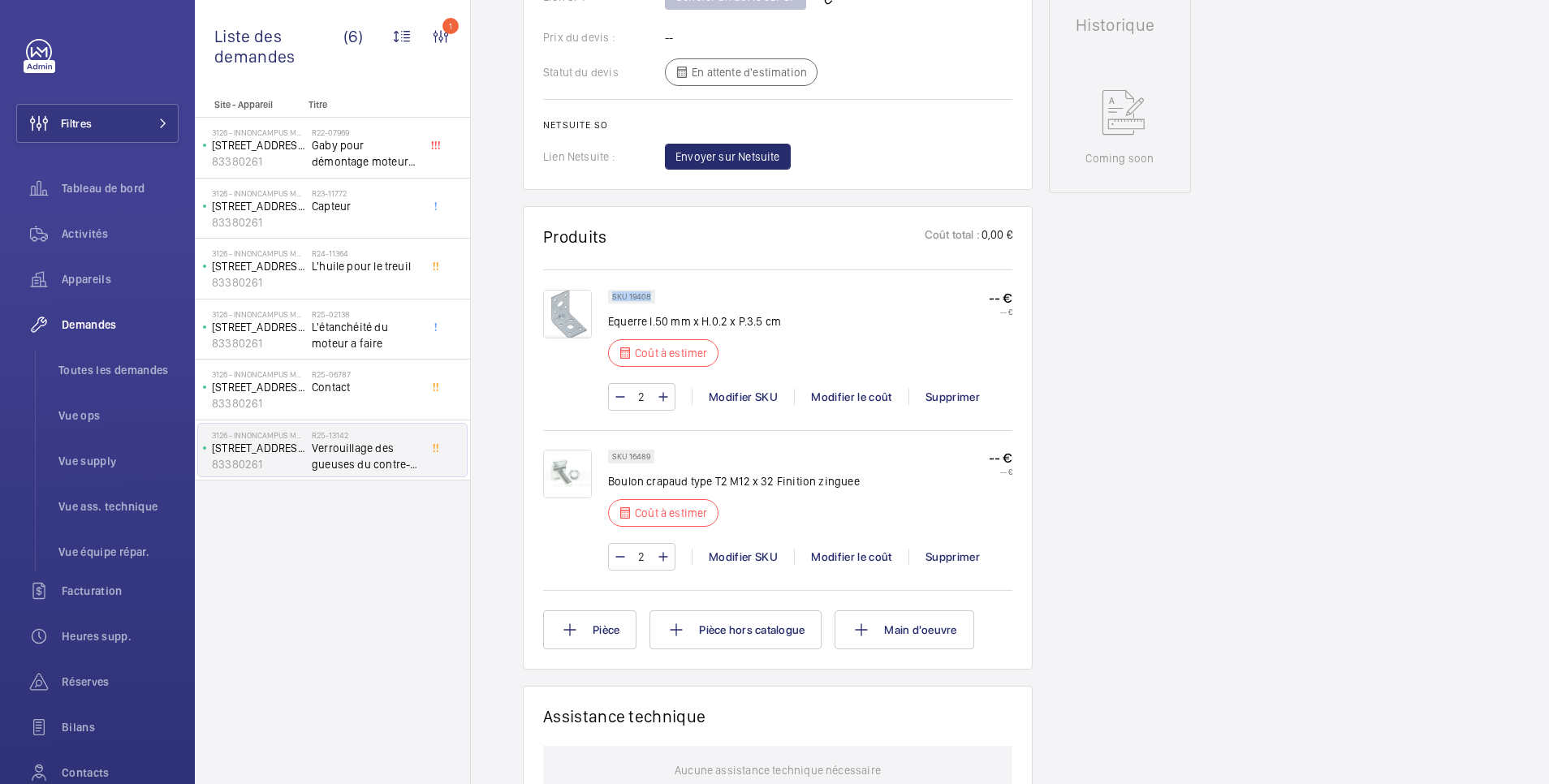
click at [611, 300] on wm-front-pills "SKU 19408" at bounding box center [637, 296] width 57 height 14
copy p "SKU 19408"
click at [658, 450] on wm-front-pills "SKU 16489" at bounding box center [636, 456] width 56 height 14
click at [646, 456] on p "SKU 16489" at bounding box center [631, 457] width 38 height 6
drag, startPoint x: 610, startPoint y: 478, endPoint x: 852, endPoint y: 475, distance: 242.0
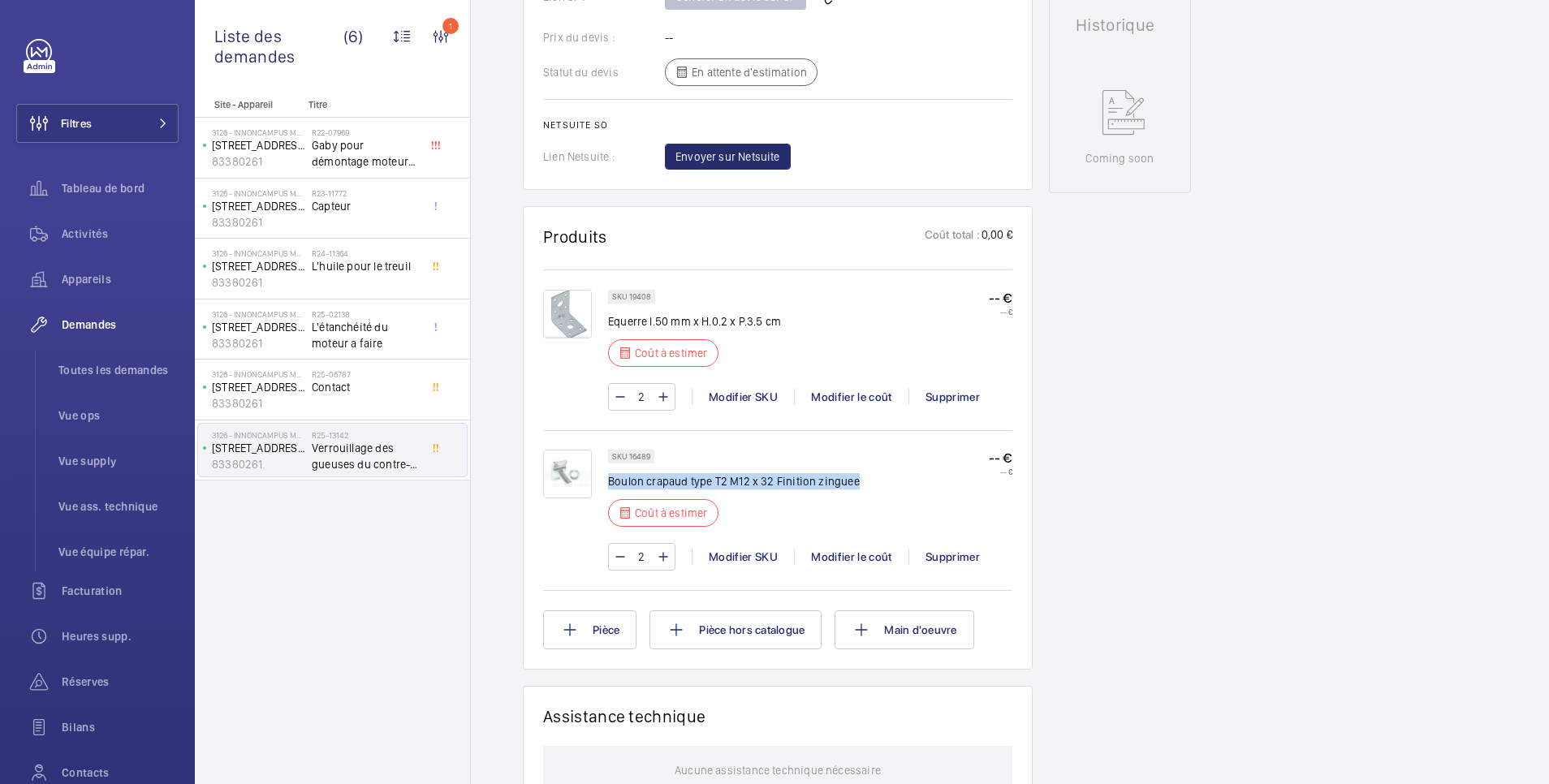
click at [852, 475] on p "Boulon crapaud type T2 M12 x 32 Finition zinguee" at bounding box center [734, 481] width 252 height 16
copy p "Boulon crapaud type T2 M12 x 32 Finition zinguee"
click at [661, 455] on wm-front-pills "SKU 16489" at bounding box center [636, 456] width 56 height 14
drag, startPoint x: 660, startPoint y: 455, endPoint x: 627, endPoint y: 460, distance: 33.4
click at [627, 460] on wm-front-pills "SKU 16489" at bounding box center [636, 456] width 56 height 14
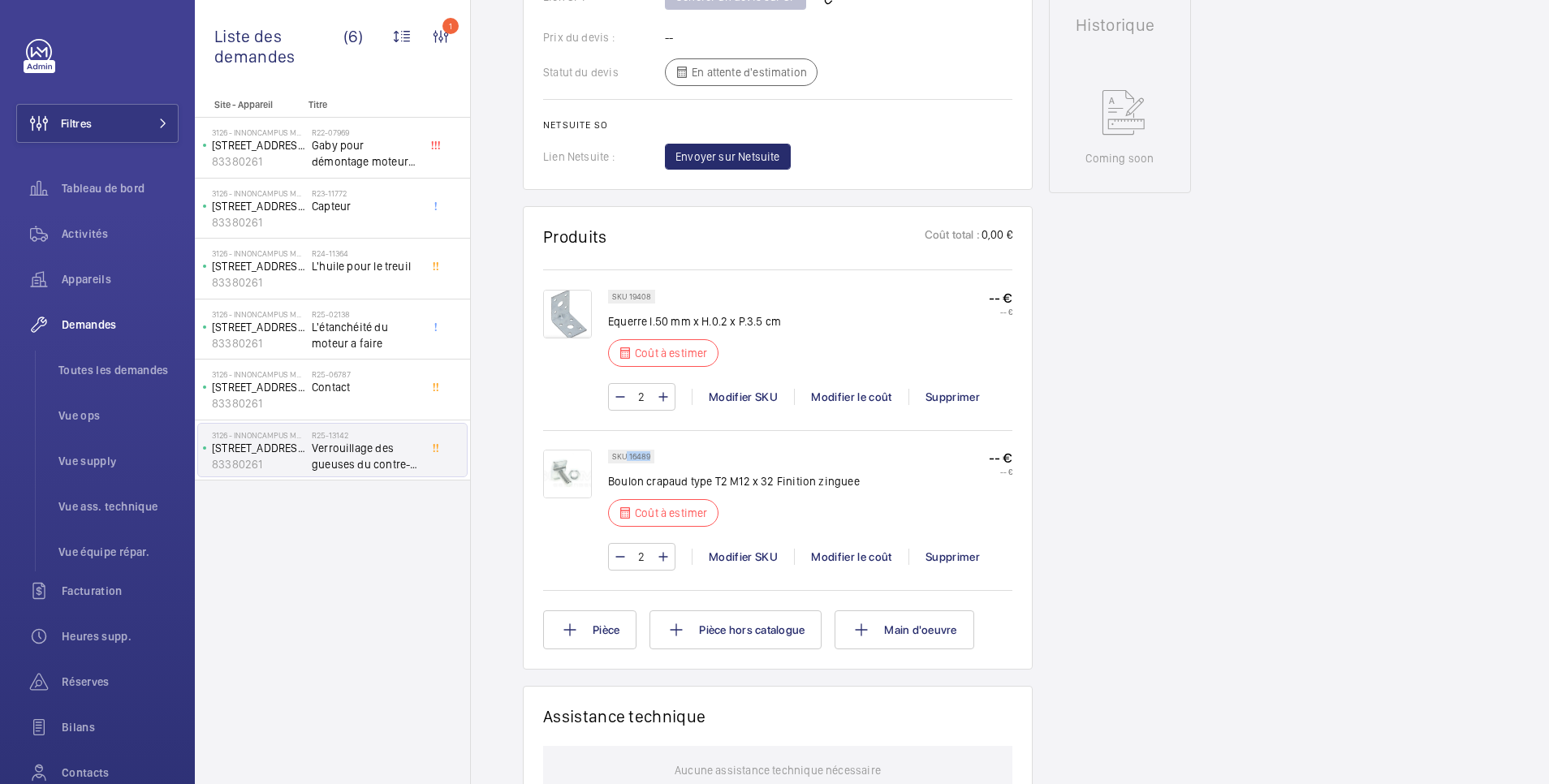
copy p "16489"
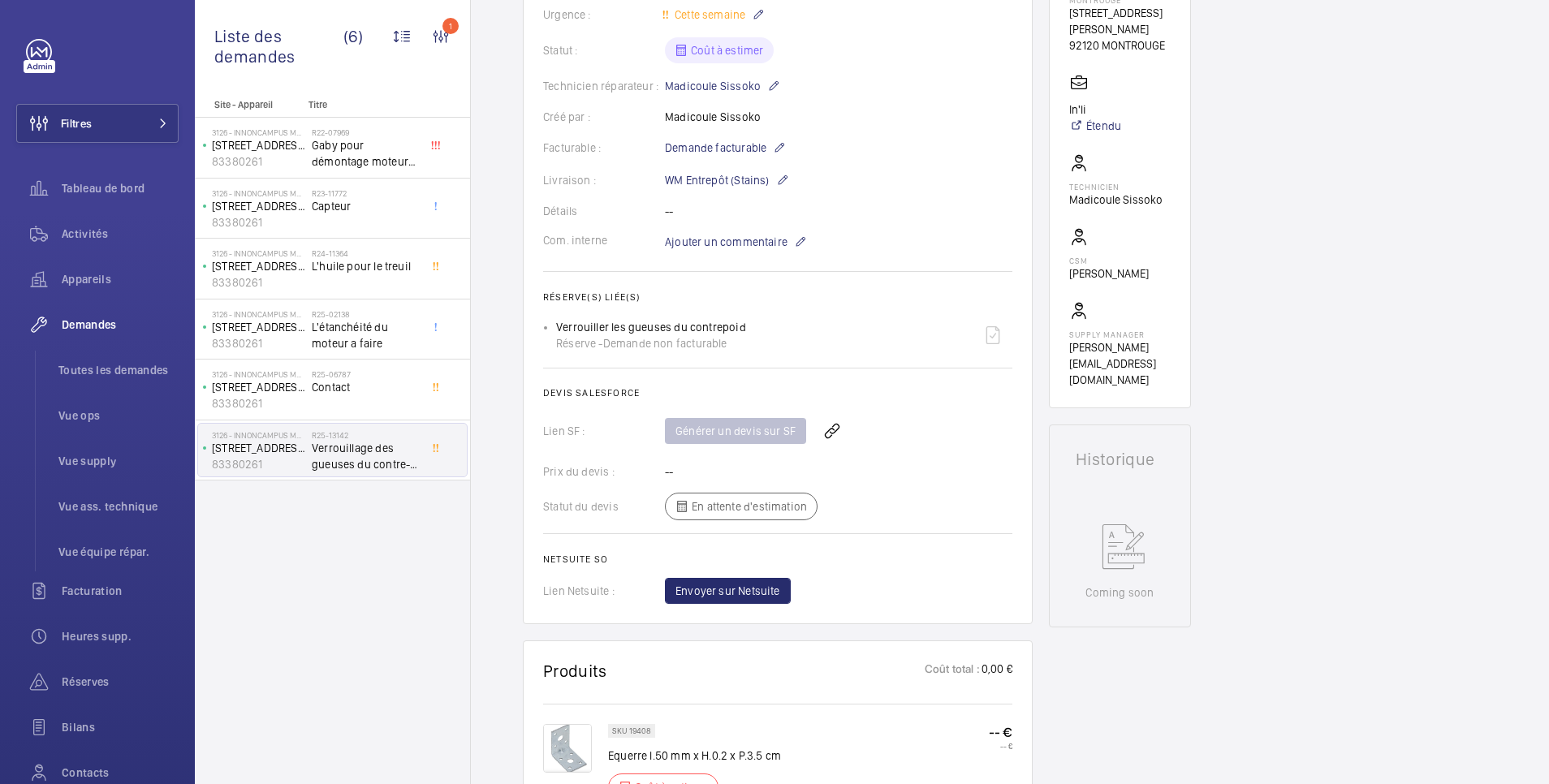
scroll to position [24, 0]
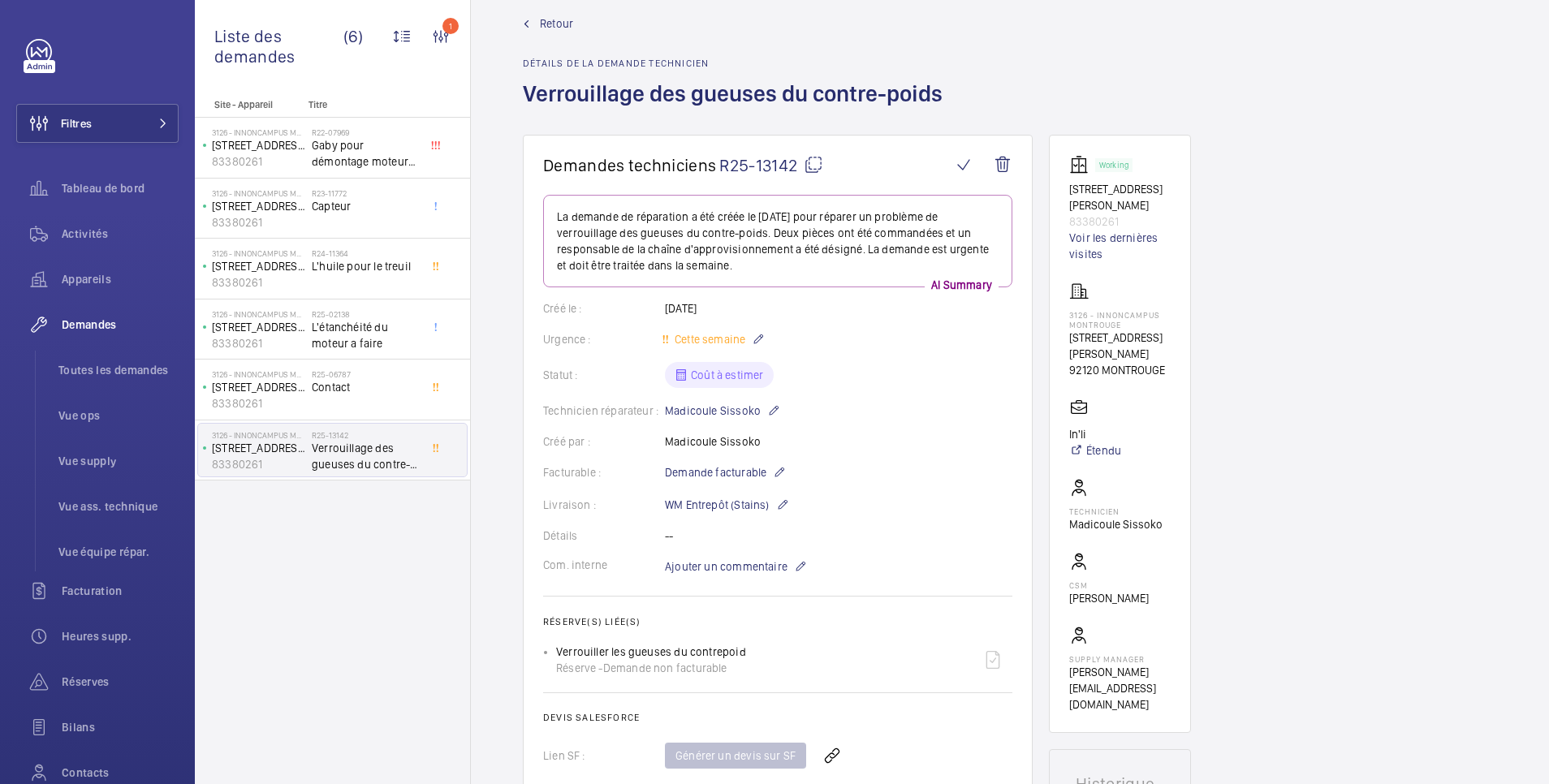
drag, startPoint x: 719, startPoint y: 167, endPoint x: 796, endPoint y: 163, distance: 77.1
click at [796, 163] on span "R25-13142" at bounding box center [771, 164] width 104 height 20
copy span "R25-13142"
click at [833, 759] on wm-front-icon-button at bounding box center [832, 755] width 39 height 39
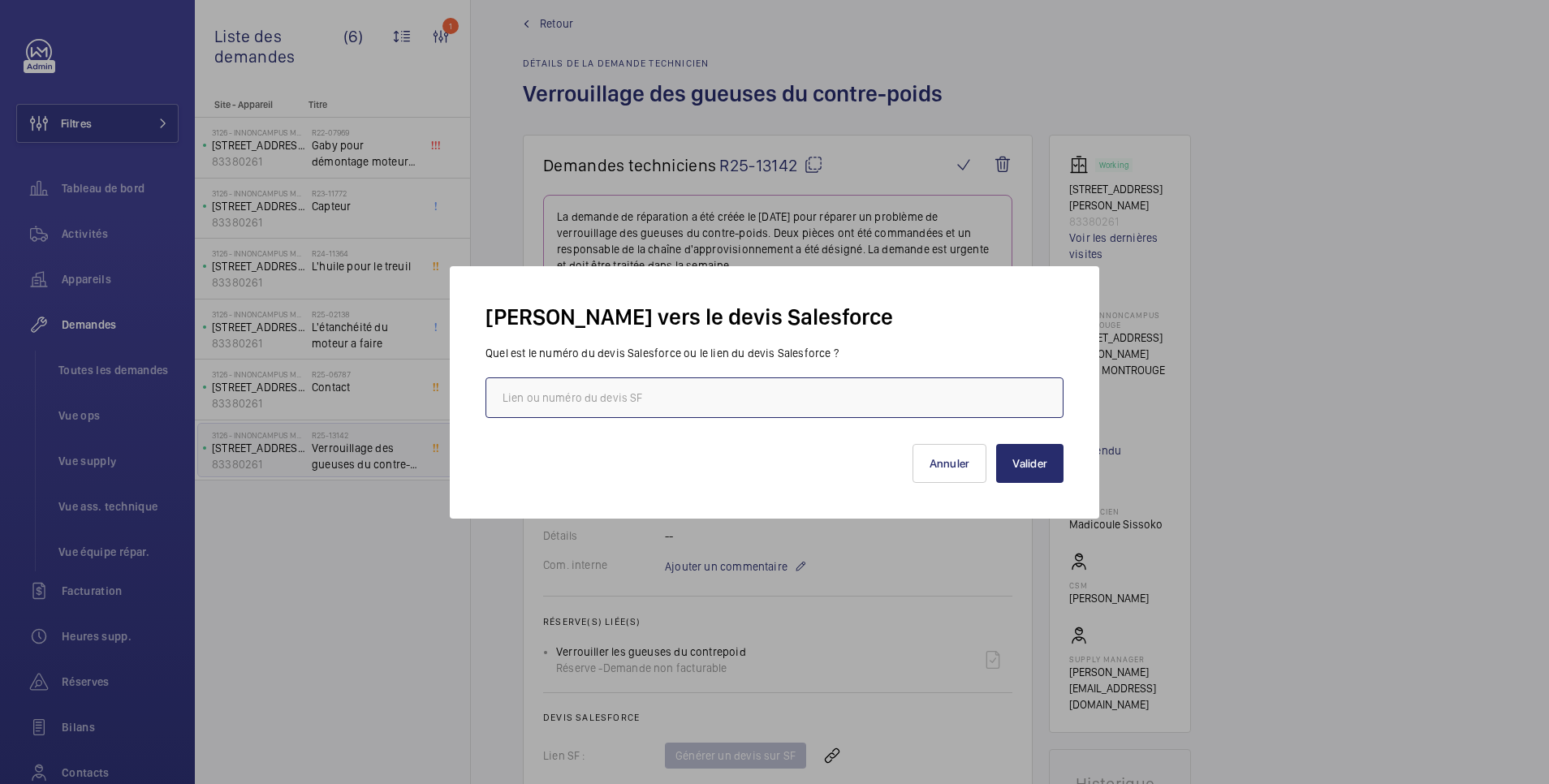
click at [665, 396] on input "text" at bounding box center [774, 397] width 578 height 41
paste input "https://wemaintain.lightning.force.com/lightning/r/Quote/0Q0SZ000009SoEP0A0/view"
type input "https://wemaintain.lightning.force.com/lightning/r/Quote/0Q0SZ000009SoEP0A0/view"
click at [1032, 464] on button "Valider" at bounding box center [1029, 463] width 67 height 39
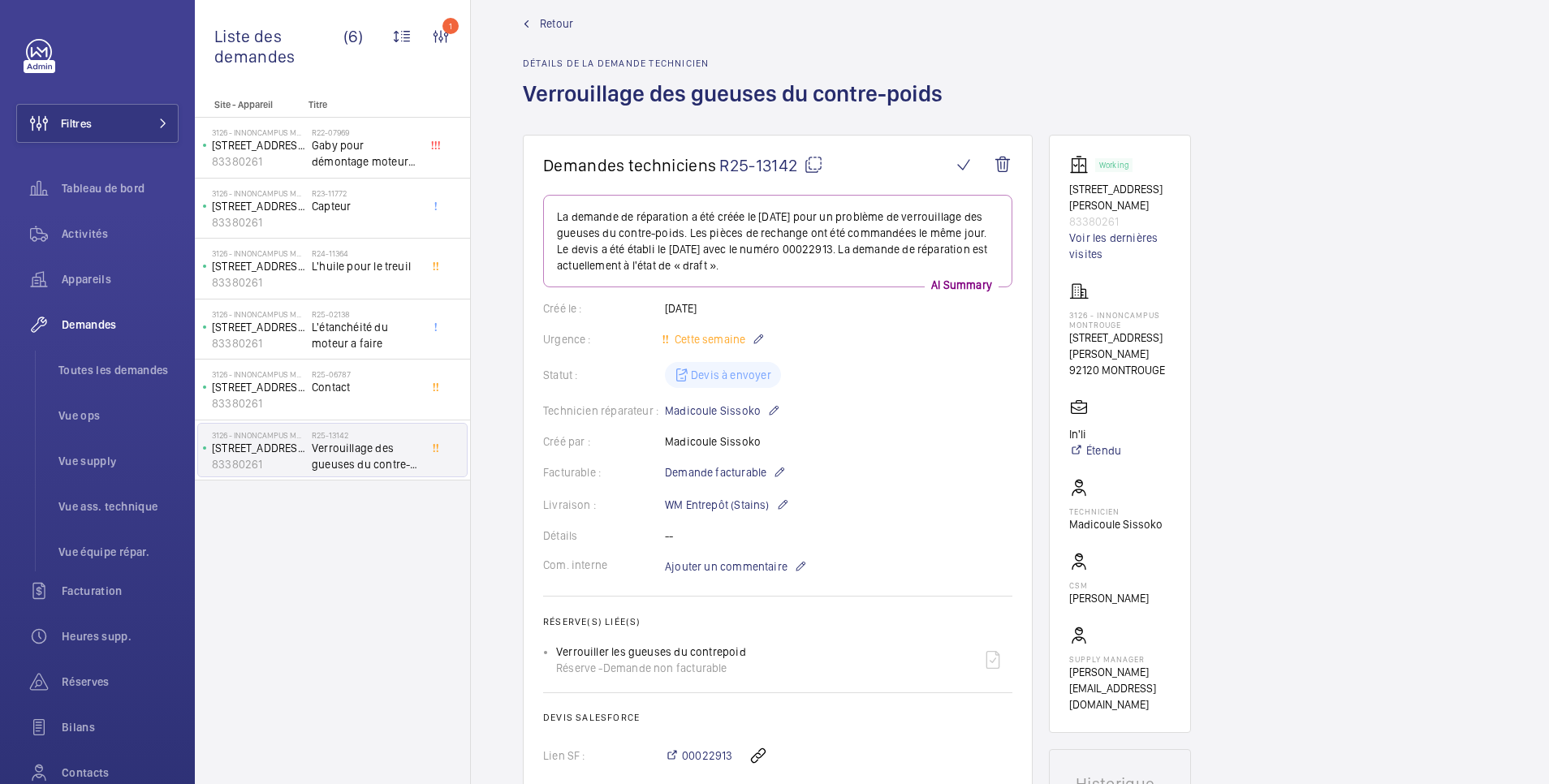
click at [553, 23] on span "Retour" at bounding box center [556, 23] width 33 height 16
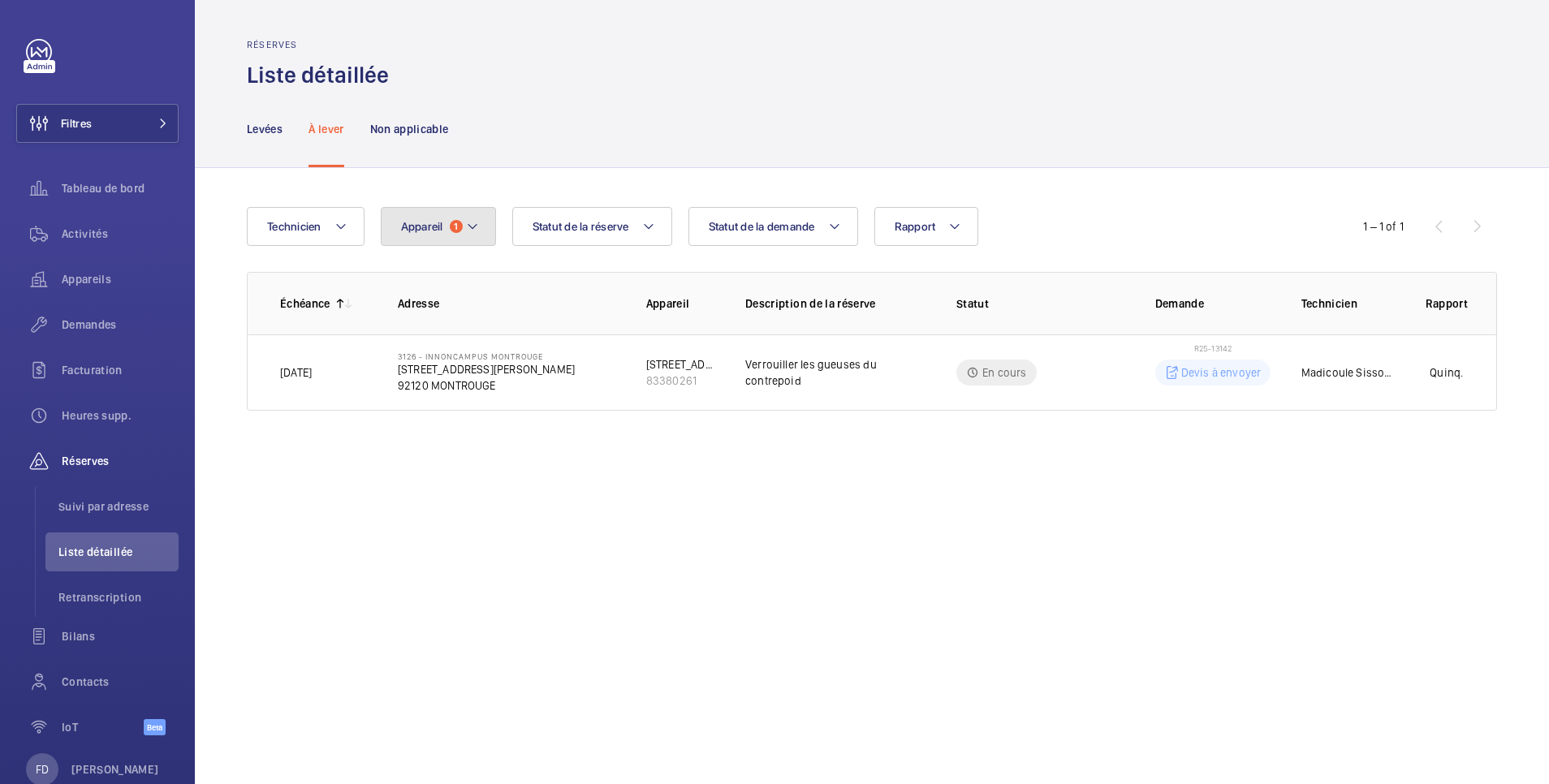
click at [422, 230] on span "Appareil" at bounding box center [422, 227] width 42 height 13
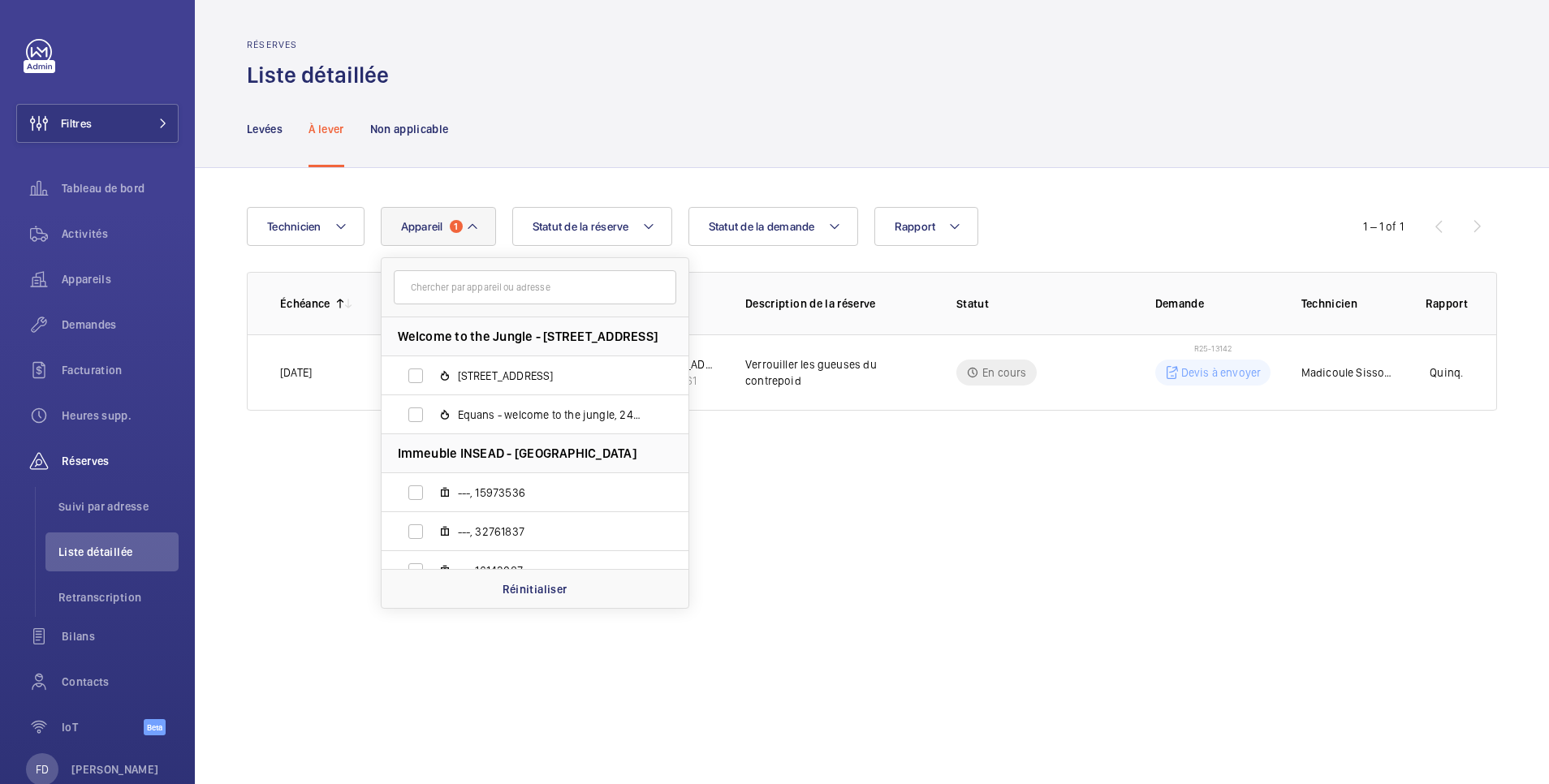
click at [589, 115] on div "Levées À lever Non applicable" at bounding box center [872, 128] width 1251 height 77
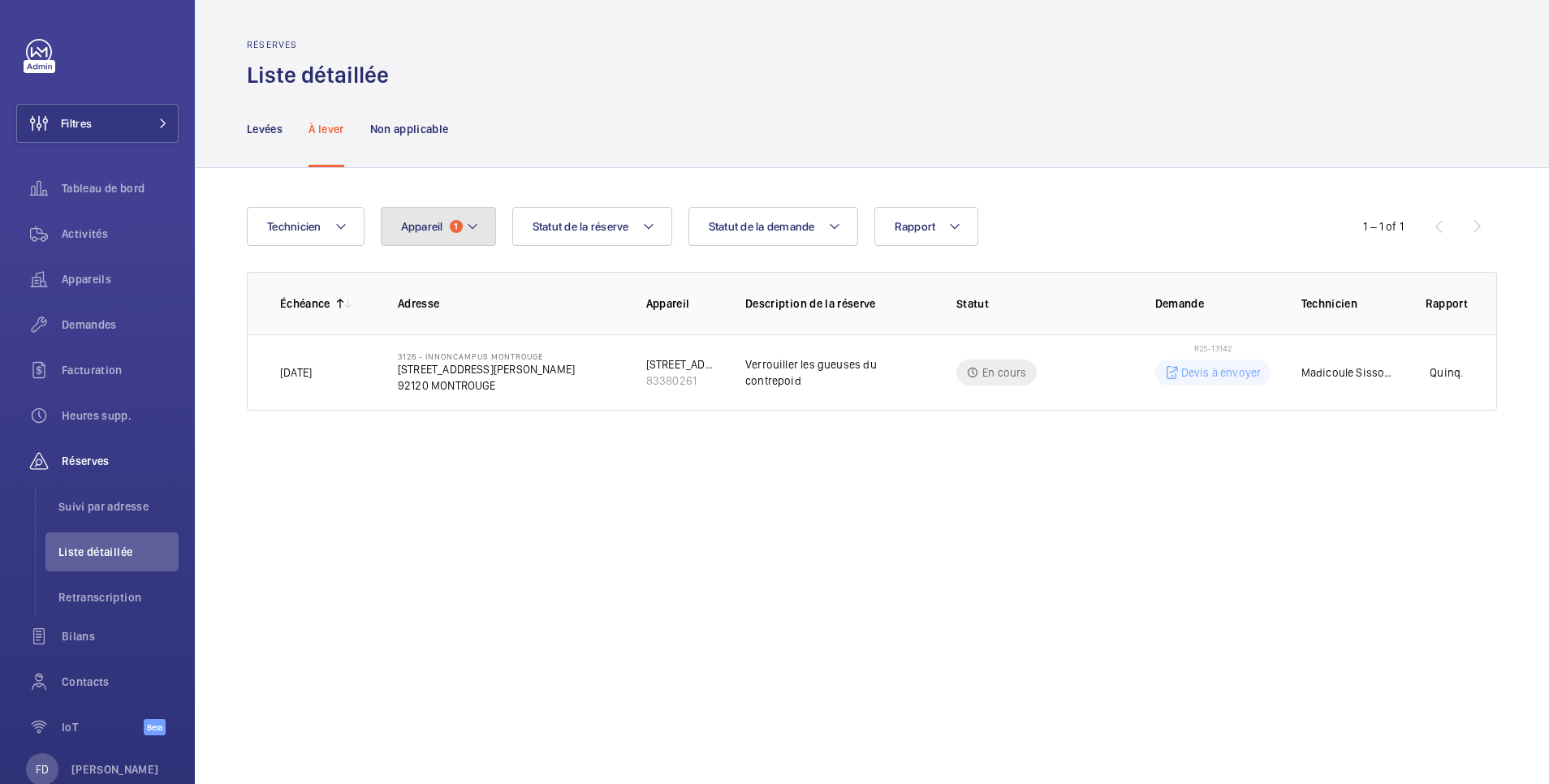
click at [432, 235] on button "Appareil 1" at bounding box center [438, 226] width 115 height 39
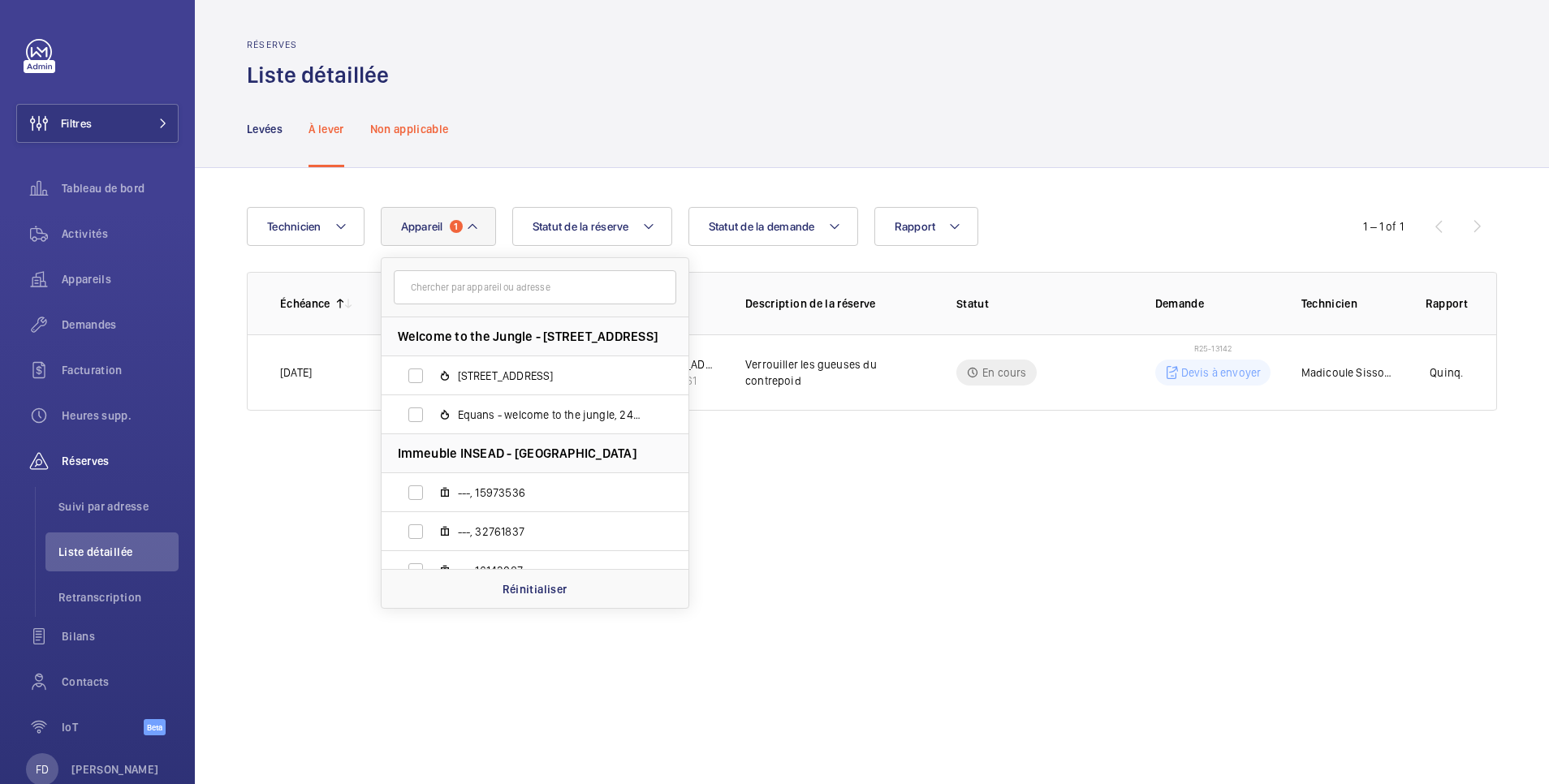
click at [392, 125] on p "Non applicable" at bounding box center [410, 128] width 79 height 16
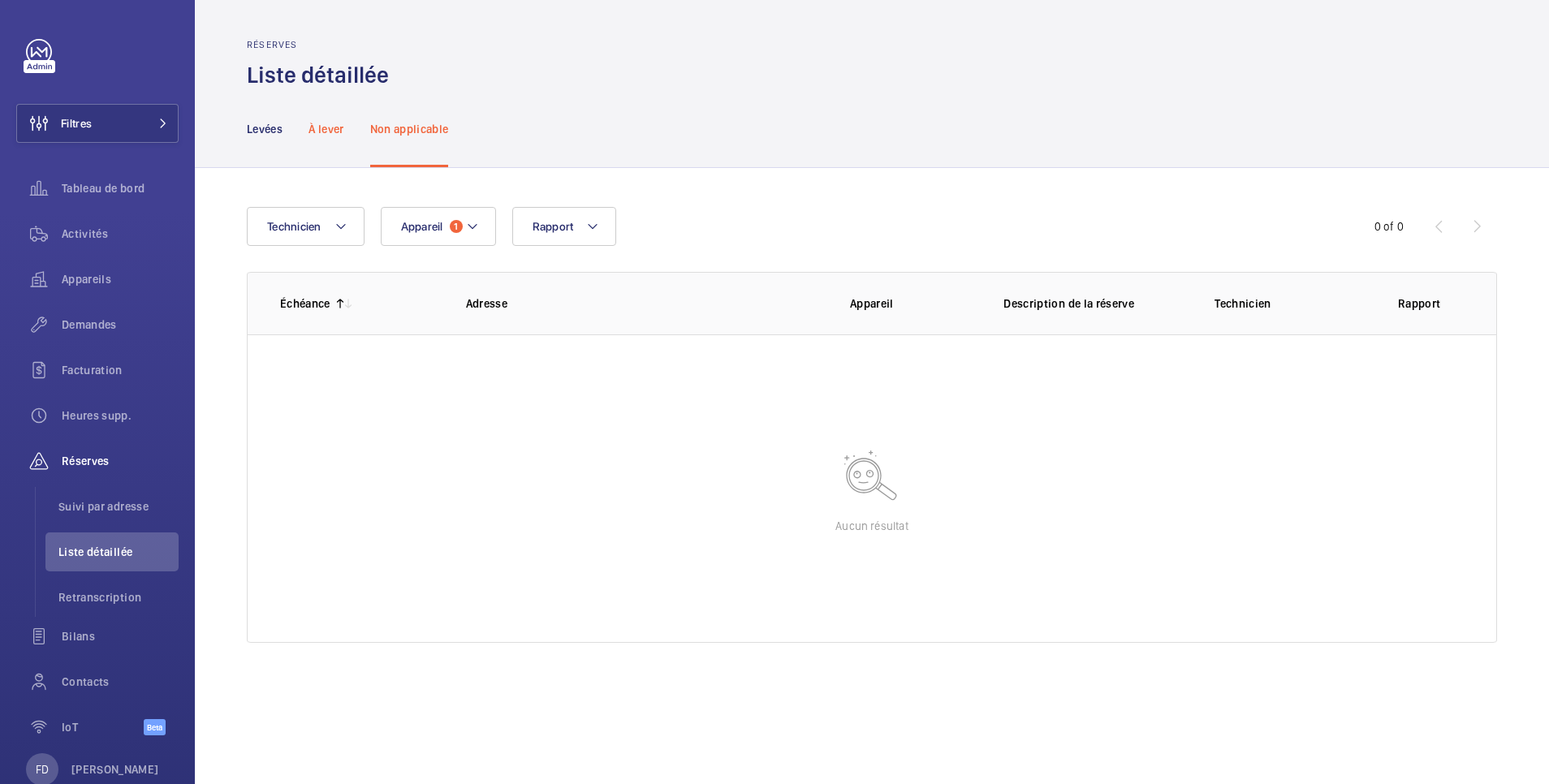
click at [336, 131] on p "À lever" at bounding box center [326, 128] width 35 height 16
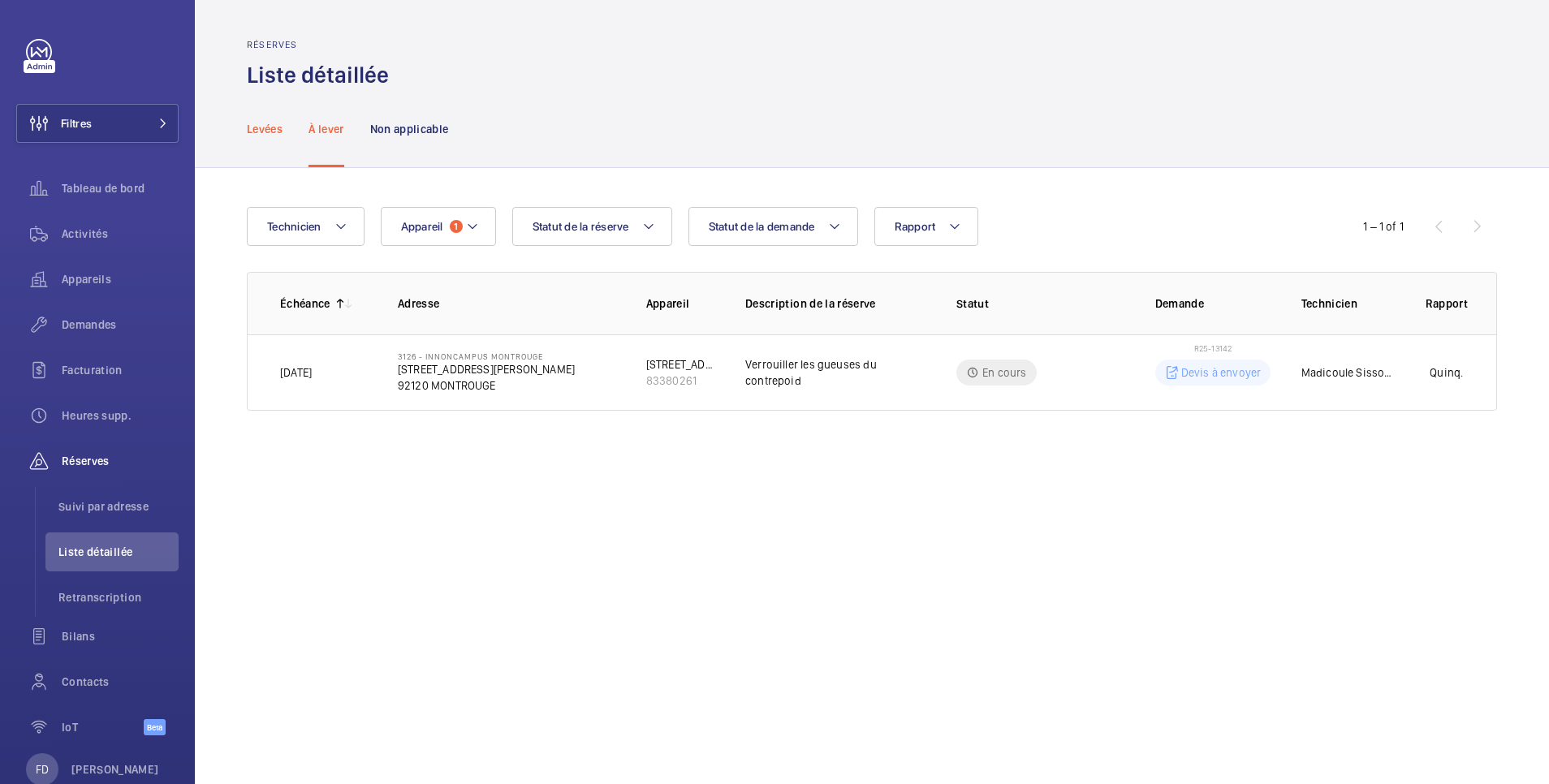
click at [275, 128] on p "Levées" at bounding box center [265, 128] width 36 height 16
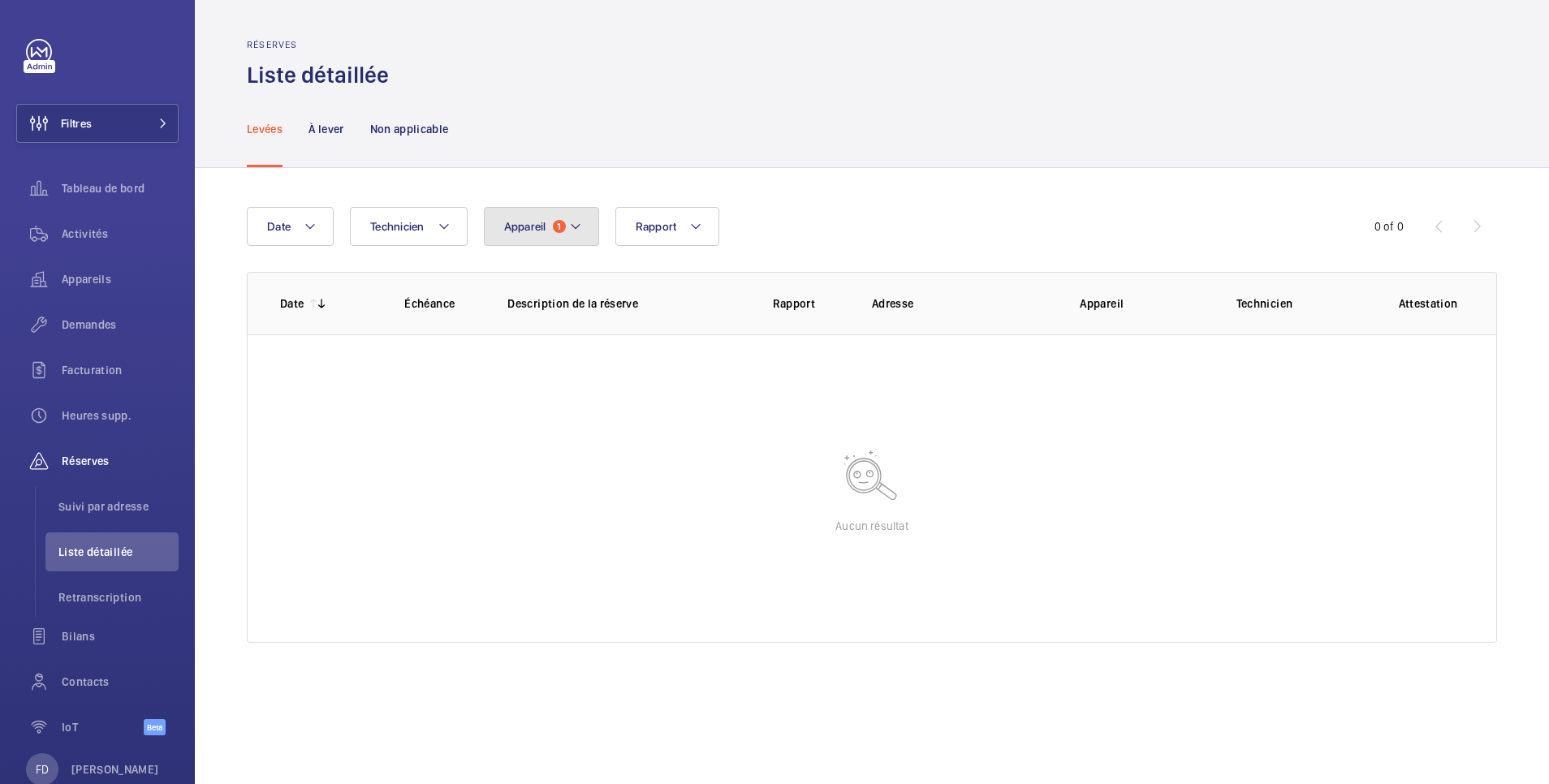
click at [521, 232] on span "Appareil" at bounding box center [525, 227] width 42 height 13
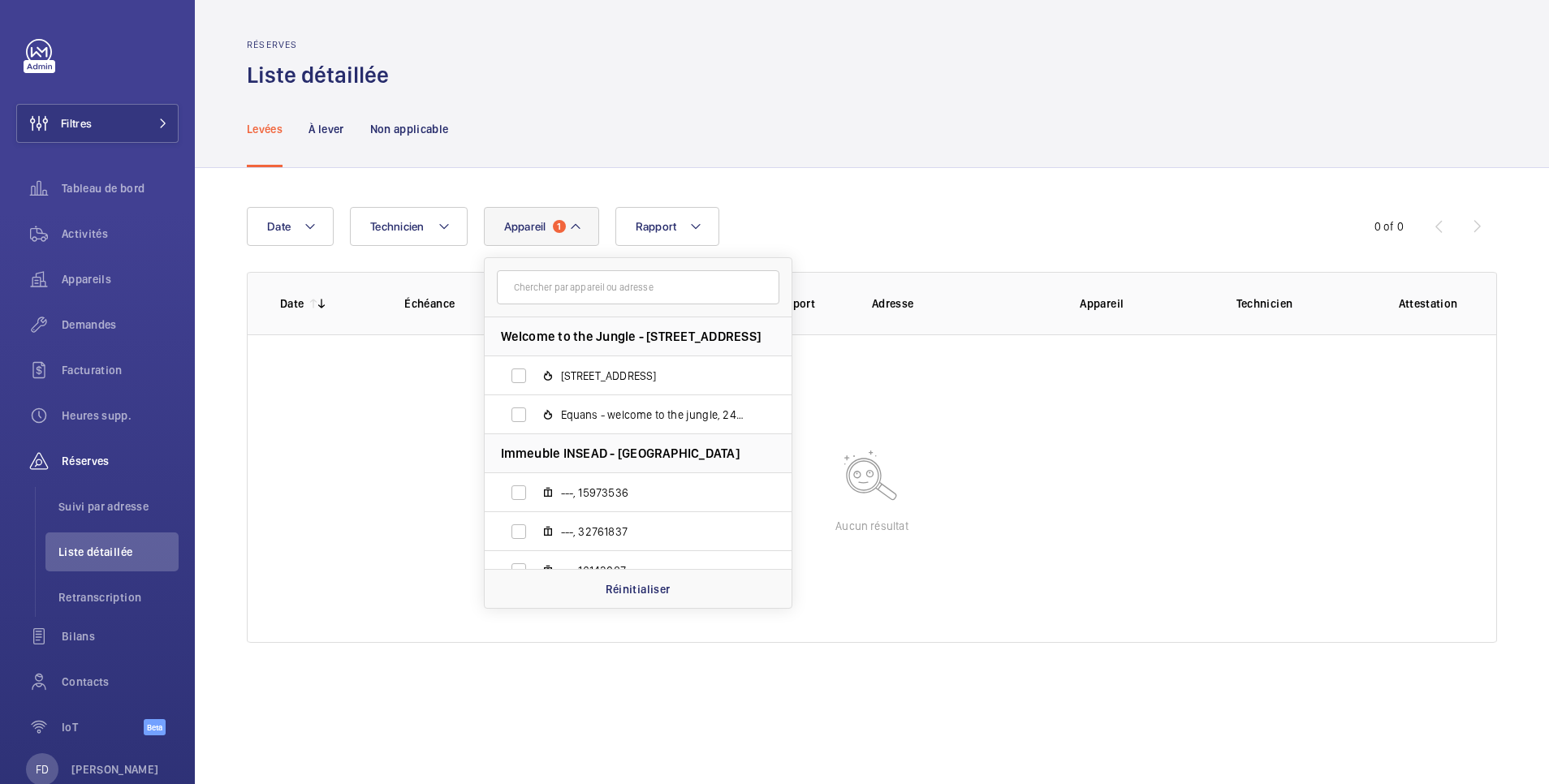
click at [717, 163] on div "Levées À lever Non applicable" at bounding box center [872, 128] width 1251 height 77
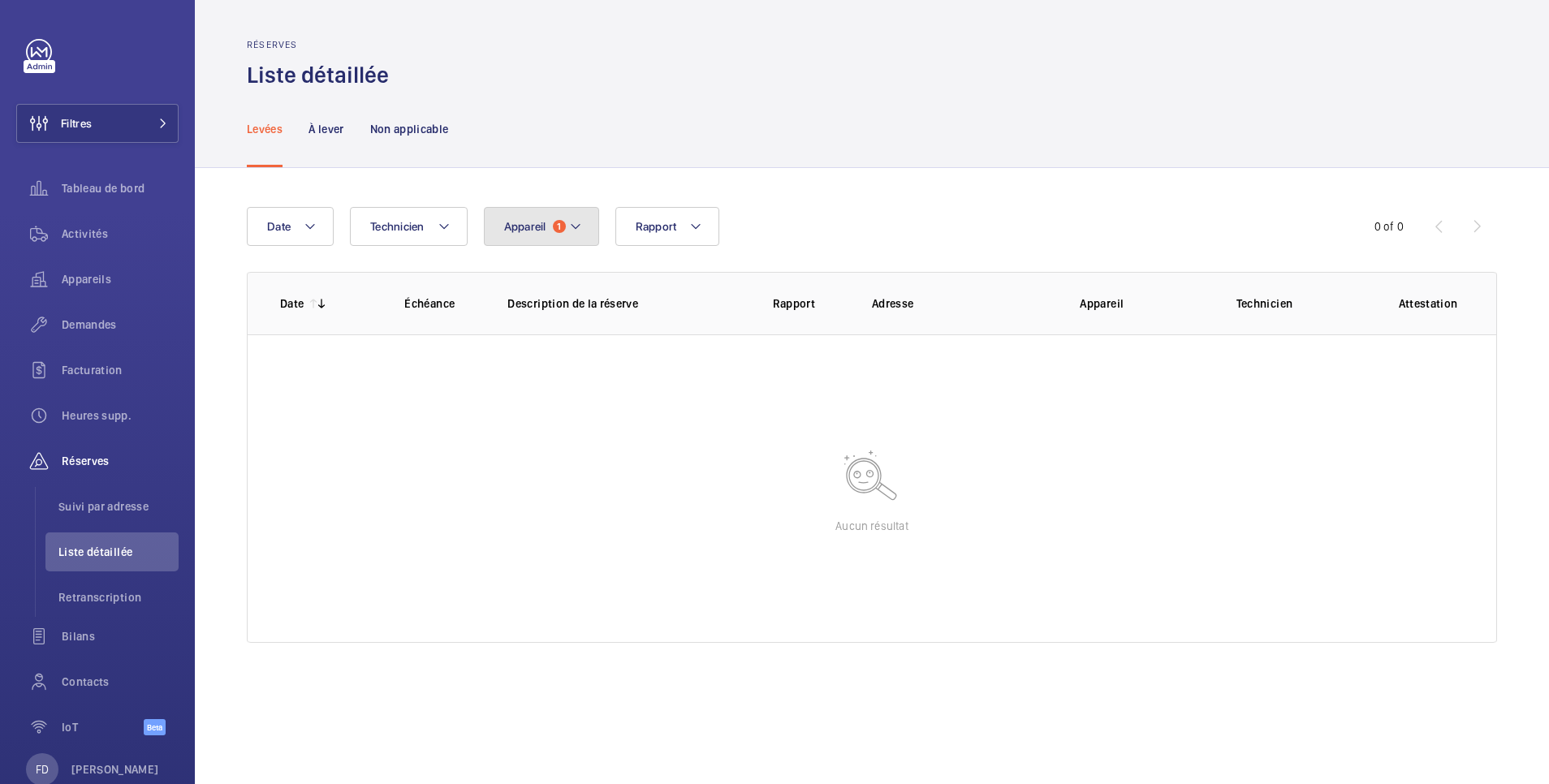
click at [538, 227] on span "Appareil" at bounding box center [525, 227] width 42 height 13
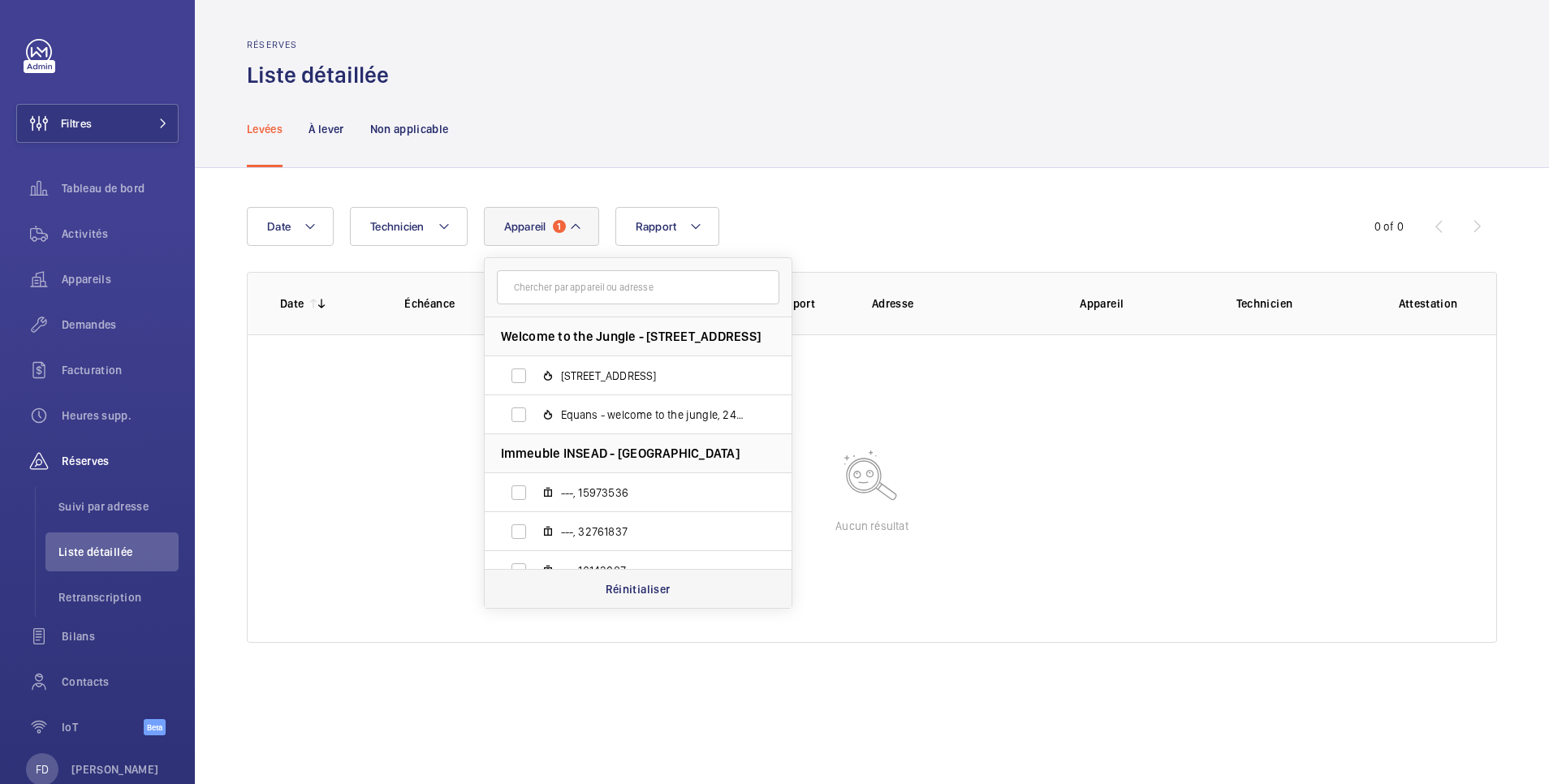
click at [624, 597] on p "Réinitialiser" at bounding box center [638, 589] width 65 height 16
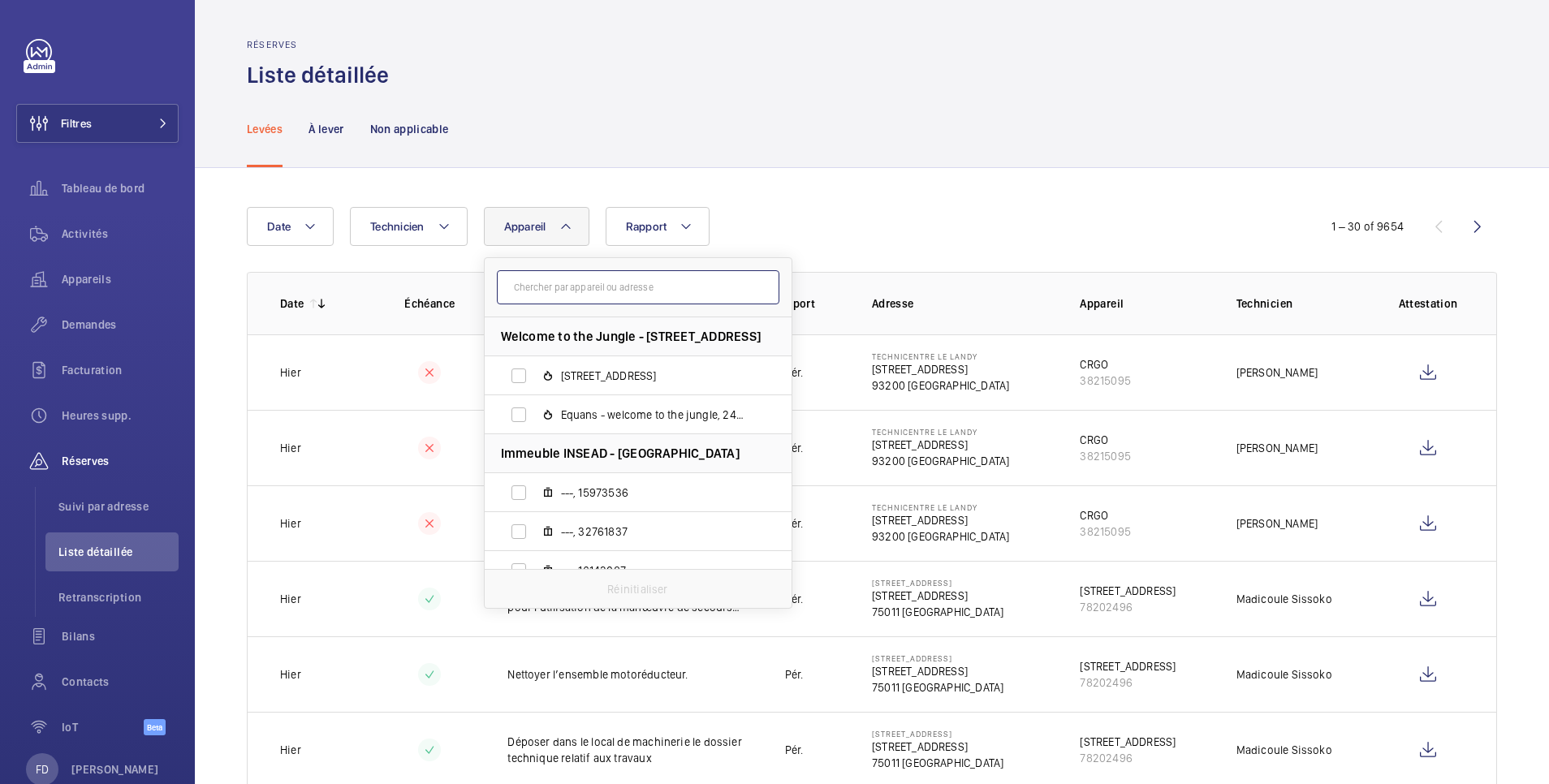
click at [537, 287] on input "text" at bounding box center [638, 287] width 282 height 34
paste input "48647773"
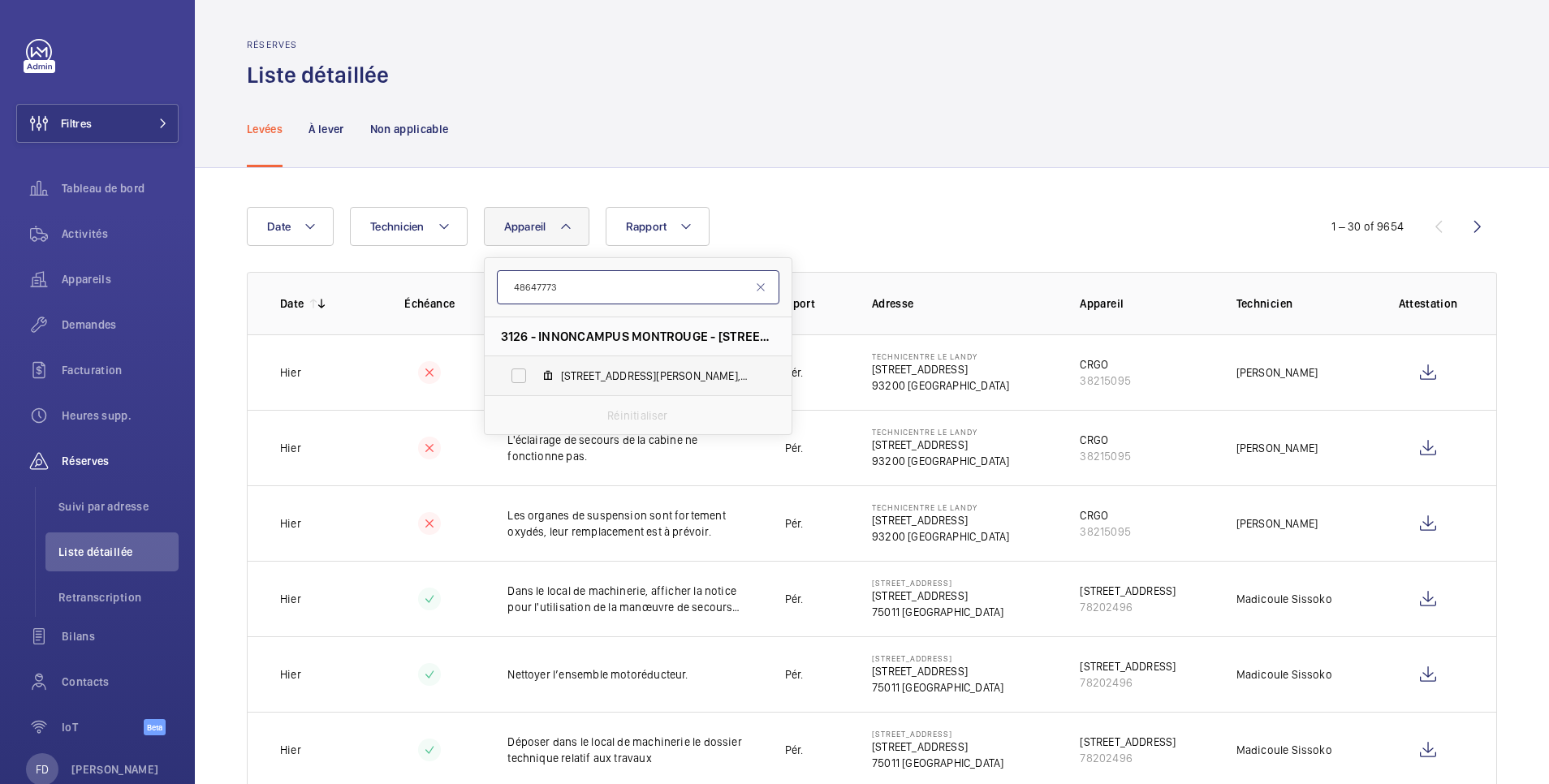
type input "48647773"
click at [541, 378] on label "210 Avenue MARX DORMOY, 48647773" at bounding box center [625, 375] width 281 height 39
click at [535, 378] on input "210 Avenue MARX DORMOY, 48647773" at bounding box center [519, 375] width 32 height 32
checkbox input "true"
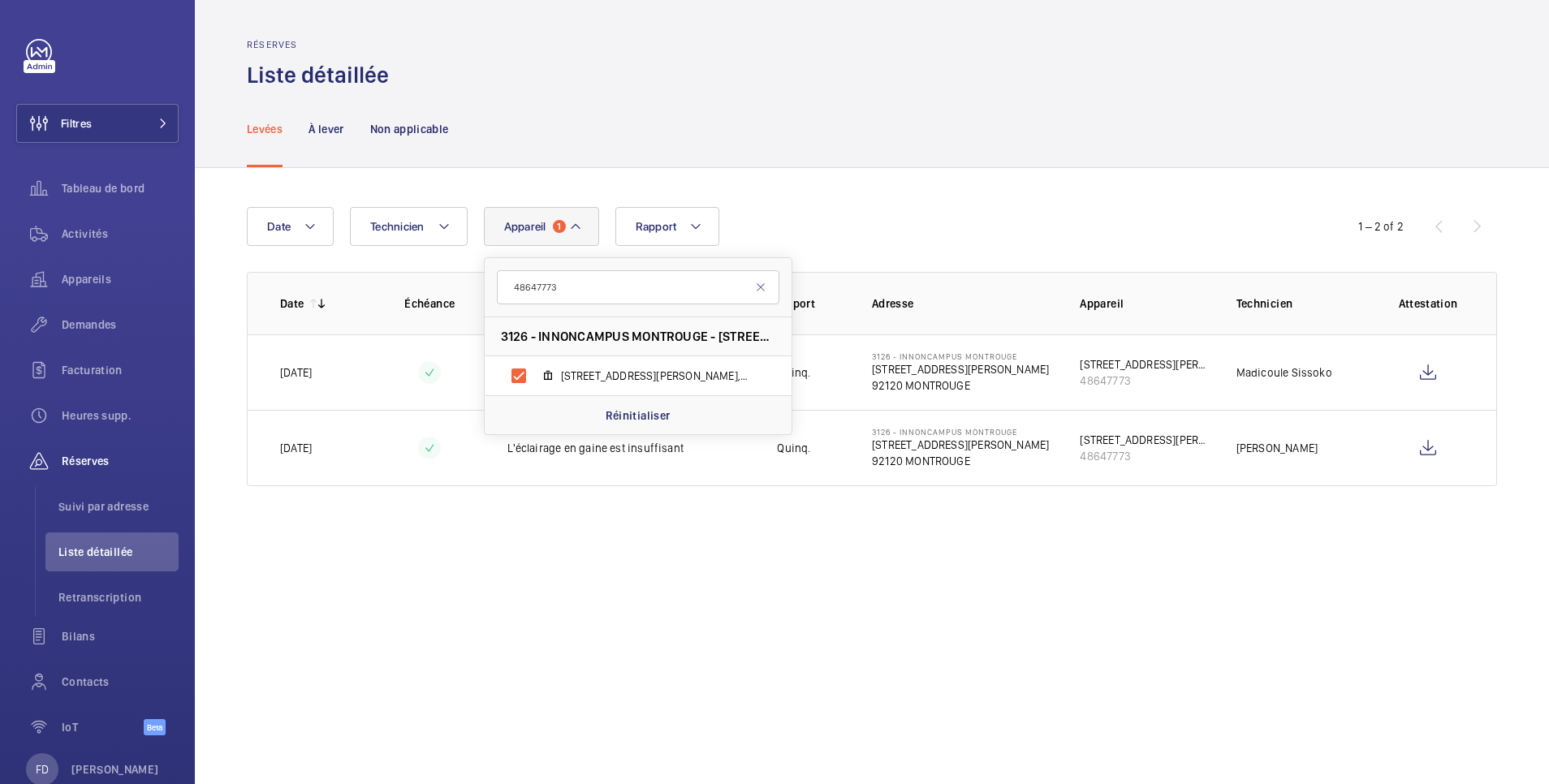
click at [944, 143] on div "Levées À lever Non applicable" at bounding box center [872, 128] width 1251 height 77
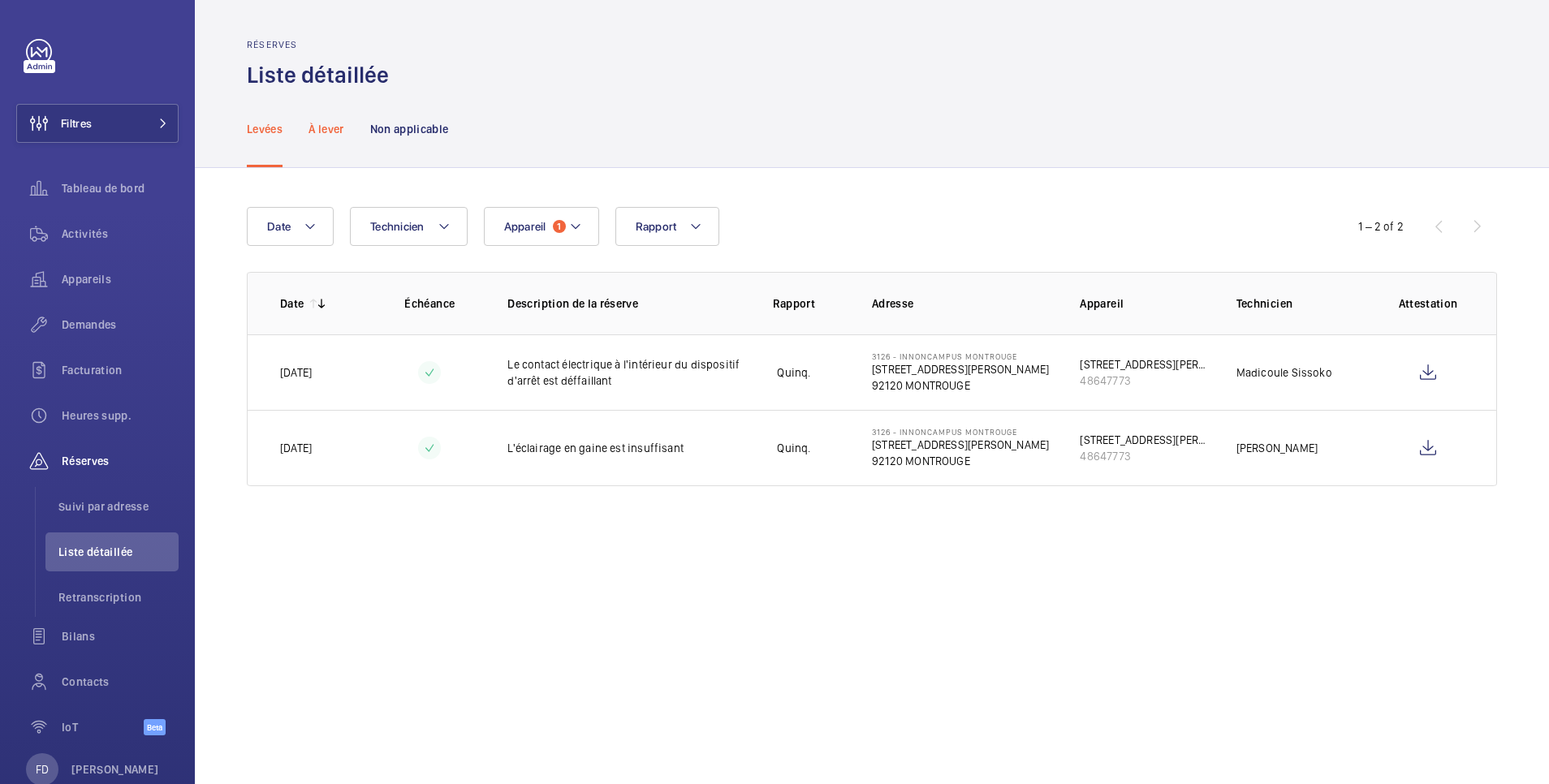
click at [323, 125] on p "À lever" at bounding box center [326, 128] width 35 height 16
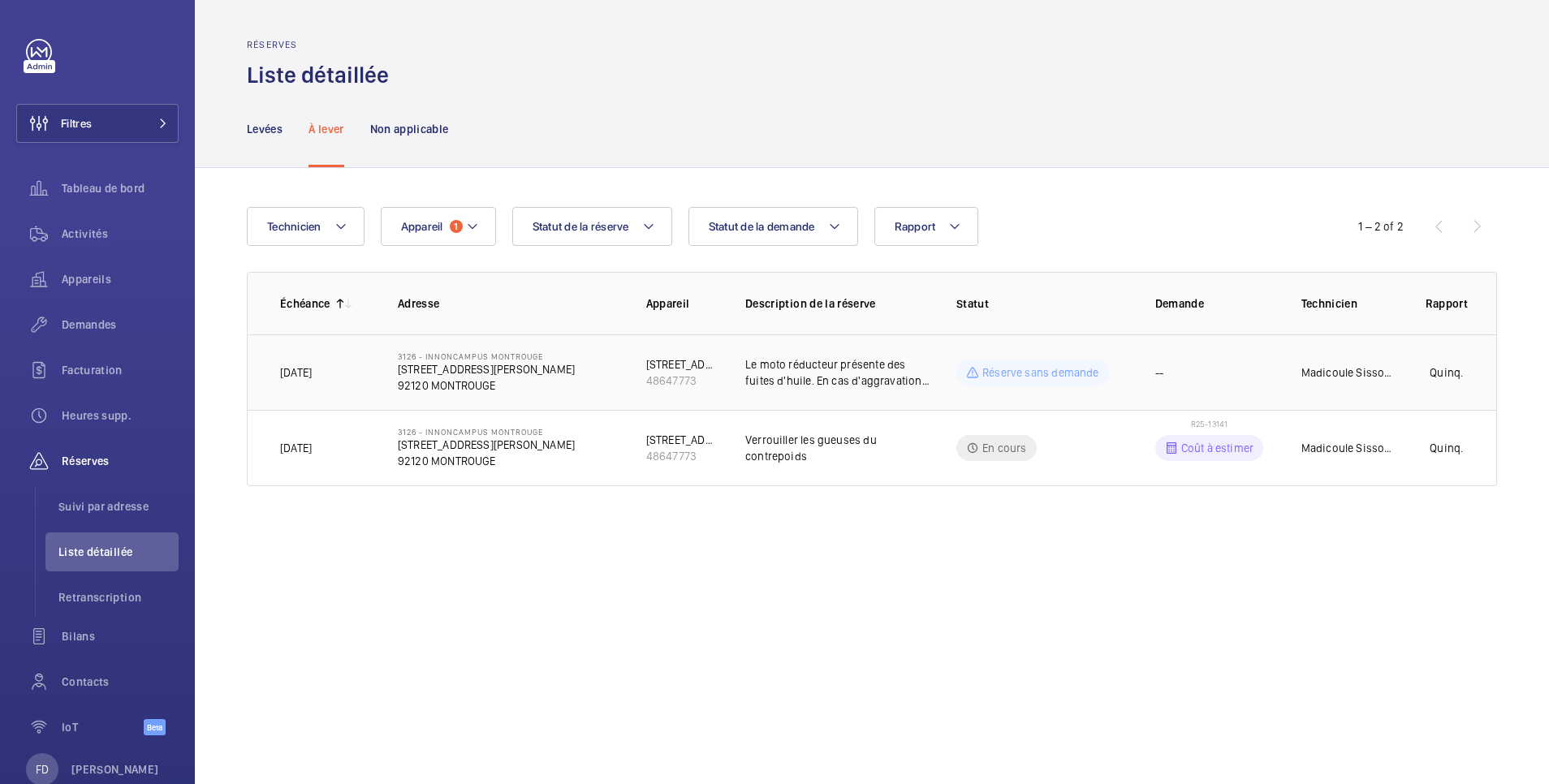
click at [1006, 377] on p "Réserve sans demande" at bounding box center [1041, 373] width 117 height 16
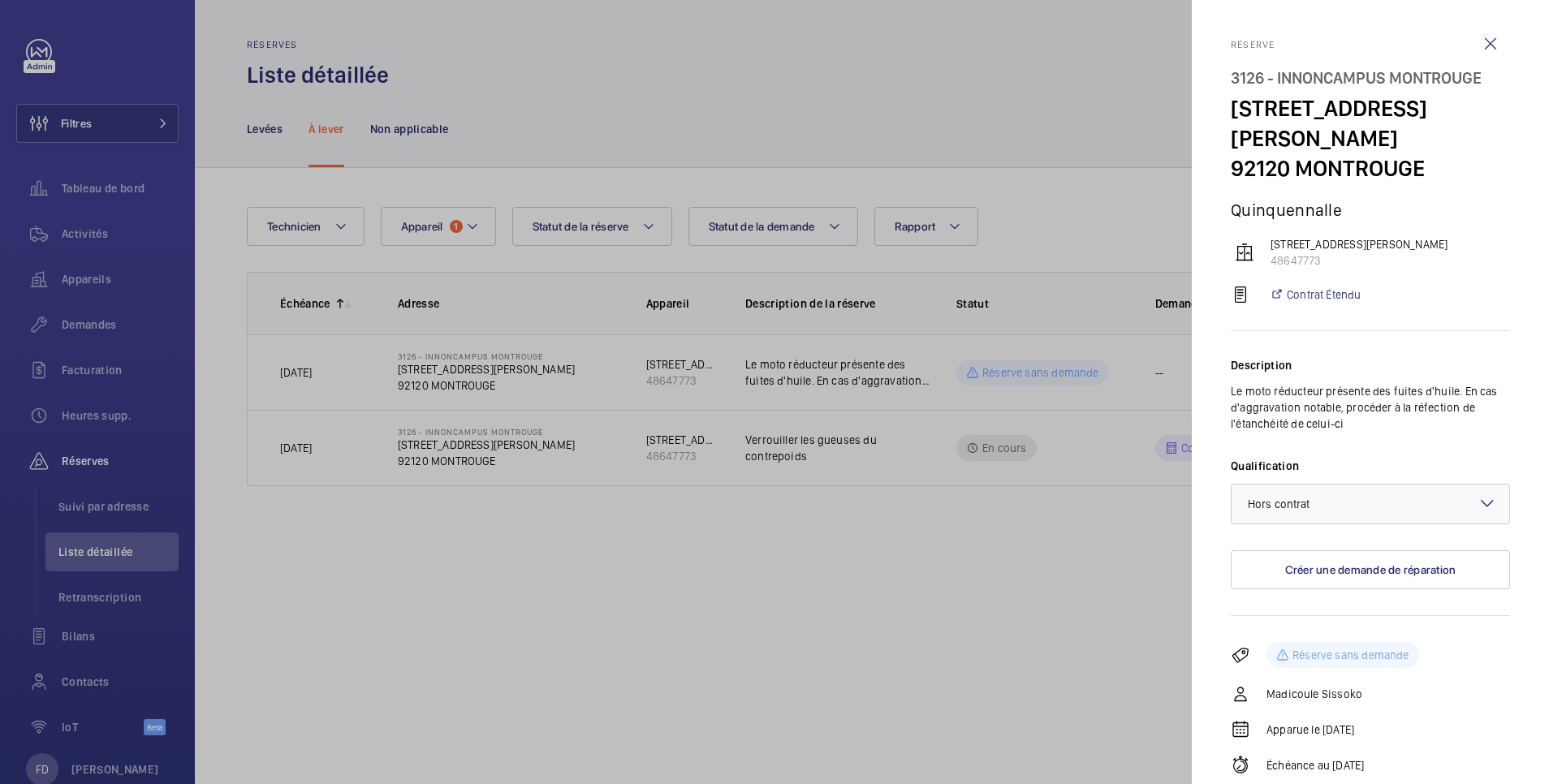
scroll to position [86, 0]
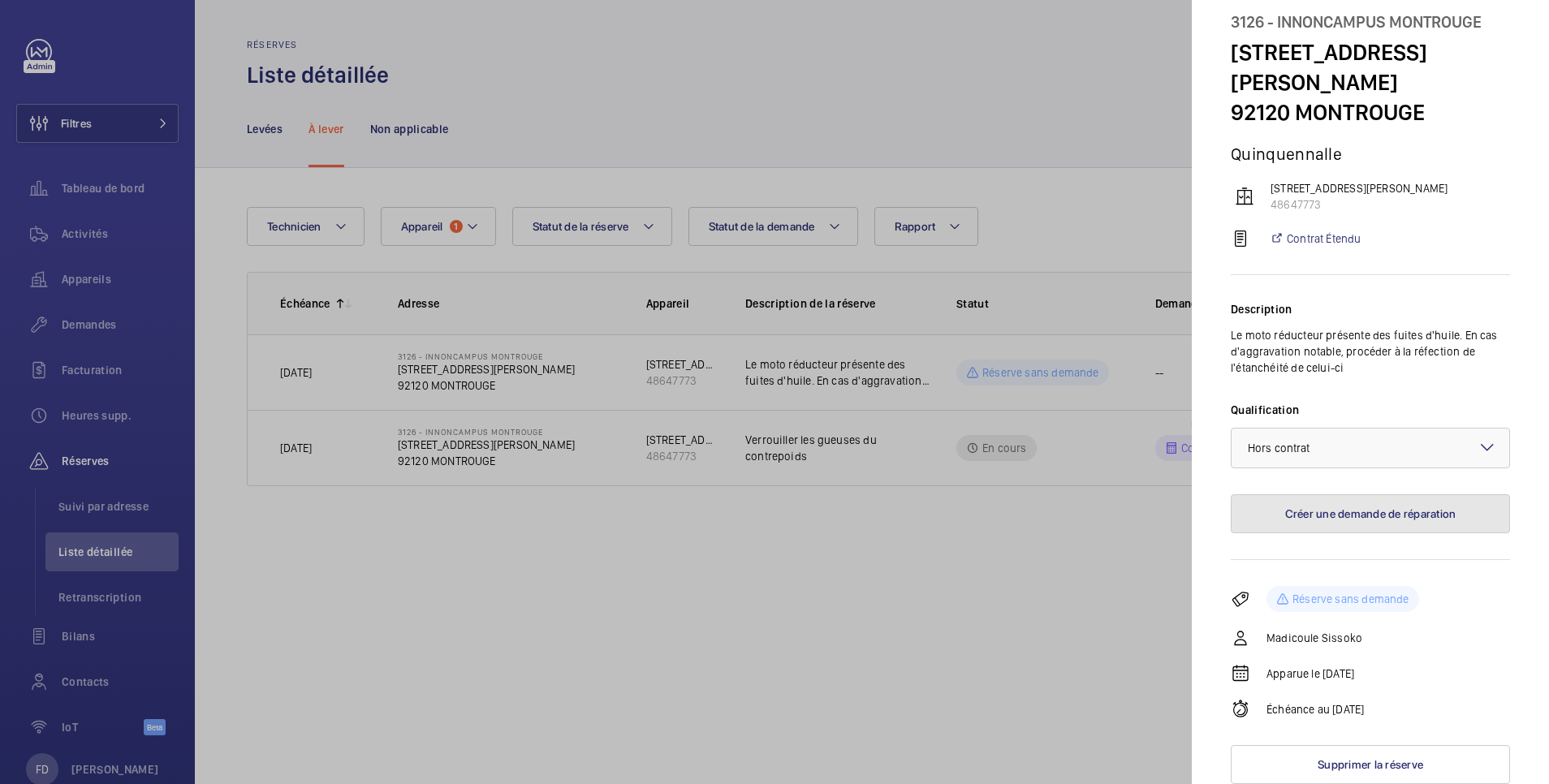
click at [1331, 516] on button "Créer une demande de réparation" at bounding box center [1370, 513] width 279 height 39
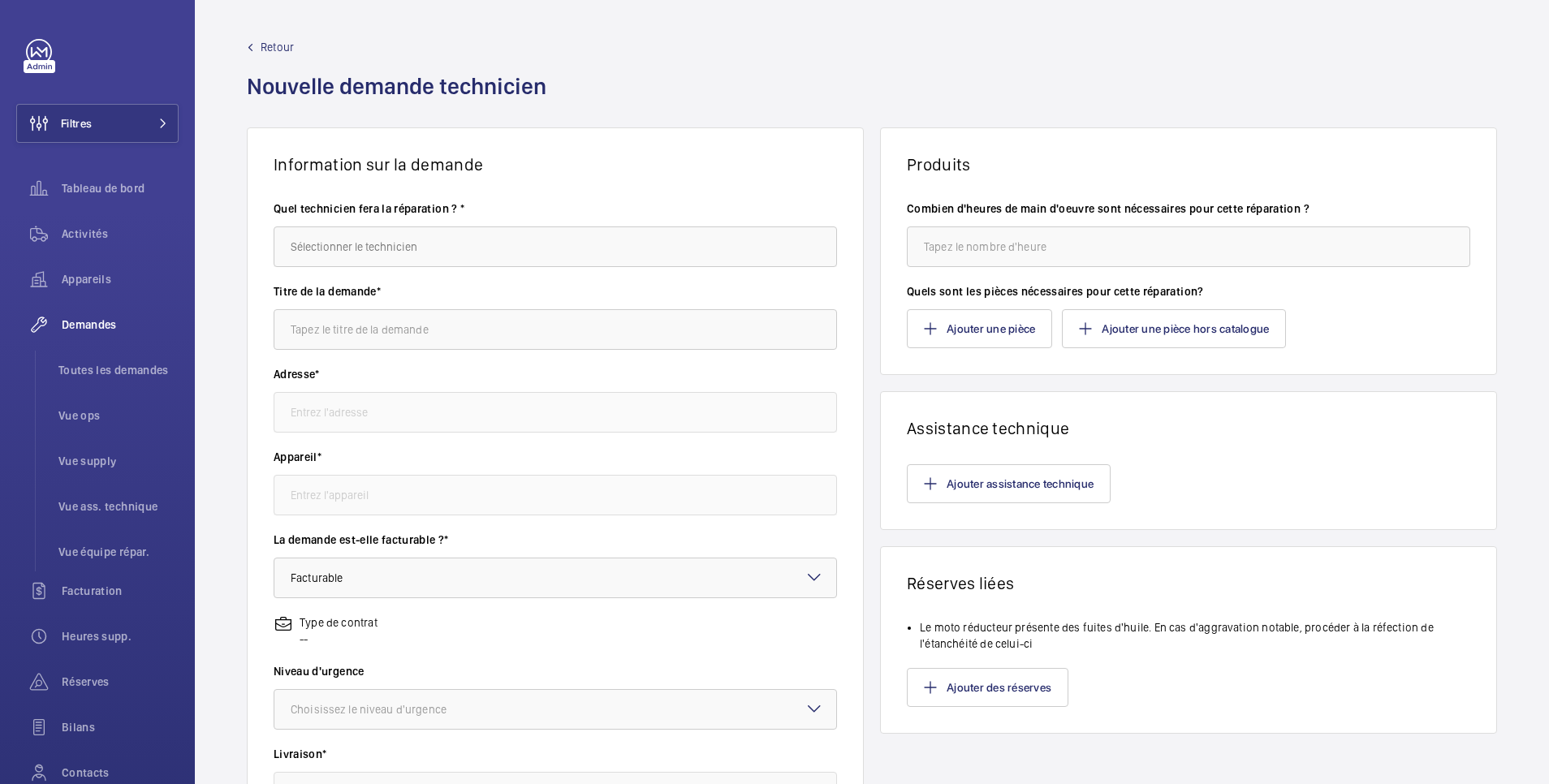
type input "3126 - INNONCAMPUS MONTROUGE 210 Avenue MARX DORMOY 92120 Montrouge, 92120 MONT…"
type input "48647773 - 210 Avenue MARX DORMOY"
click at [998, 689] on button "Ajouter des réserves" at bounding box center [987, 687] width 162 height 39
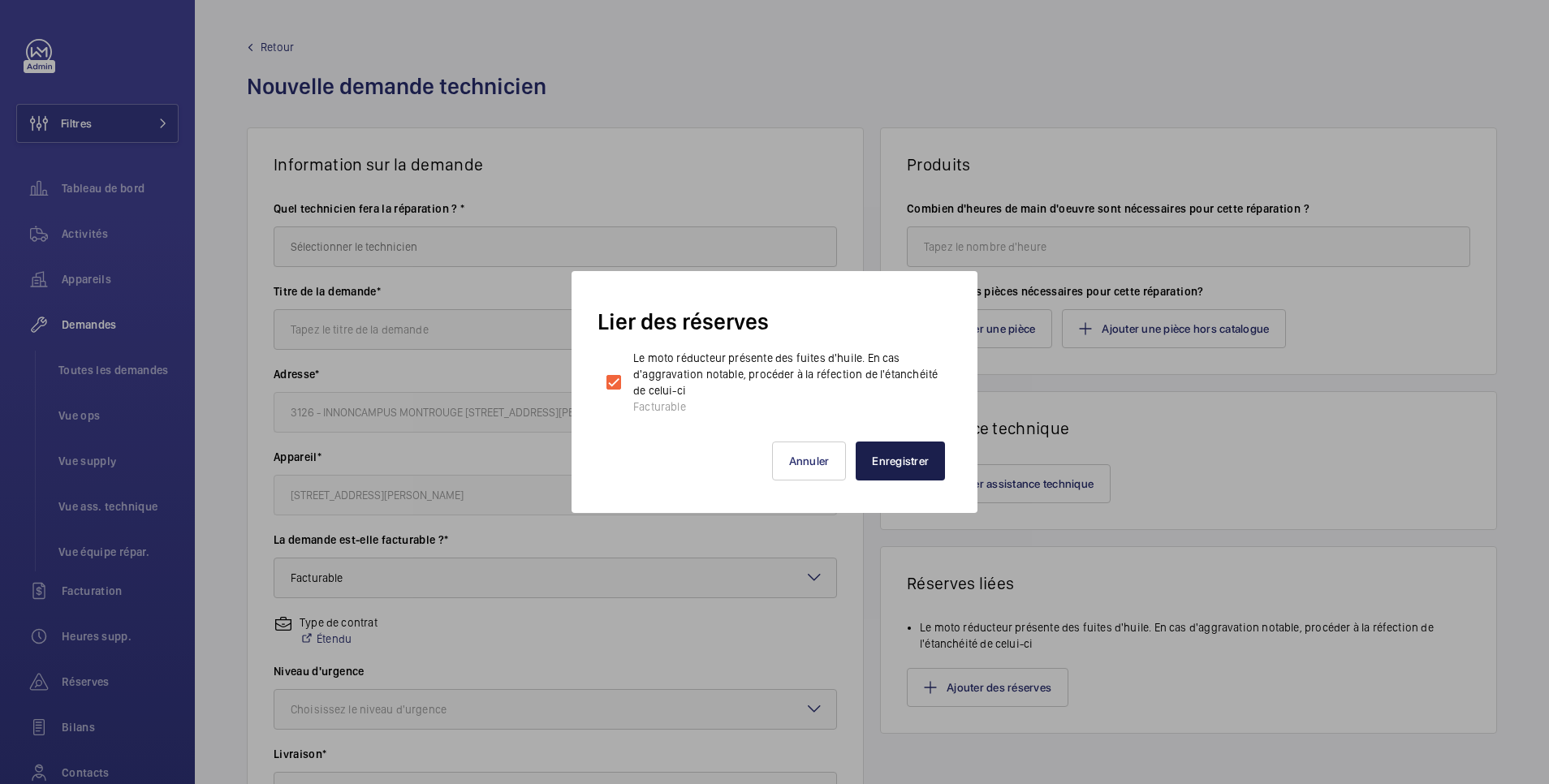
click at [912, 463] on button "Enregistrer" at bounding box center [900, 461] width 89 height 39
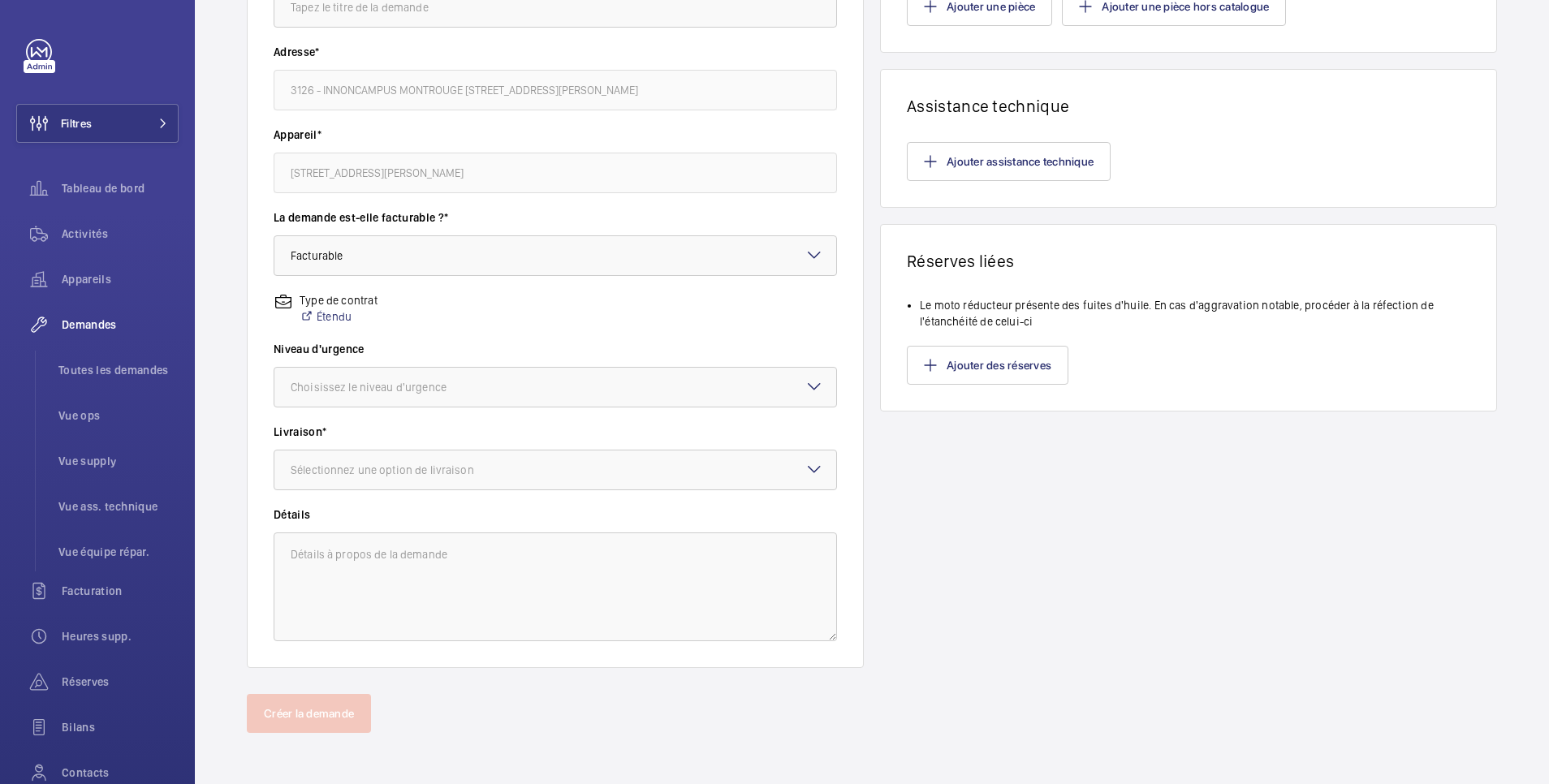
scroll to position [323, 0]
click at [509, 387] on div at bounding box center [555, 386] width 562 height 39
click at [431, 478] on span "Cette semaine" at bounding box center [555, 475] width 529 height 16
click at [449, 463] on div "Sélectionnez une option de livraison" at bounding box center [403, 468] width 224 height 16
click at [404, 597] on span "WM Entrepôt (Stains)" at bounding box center [555, 598] width 529 height 16
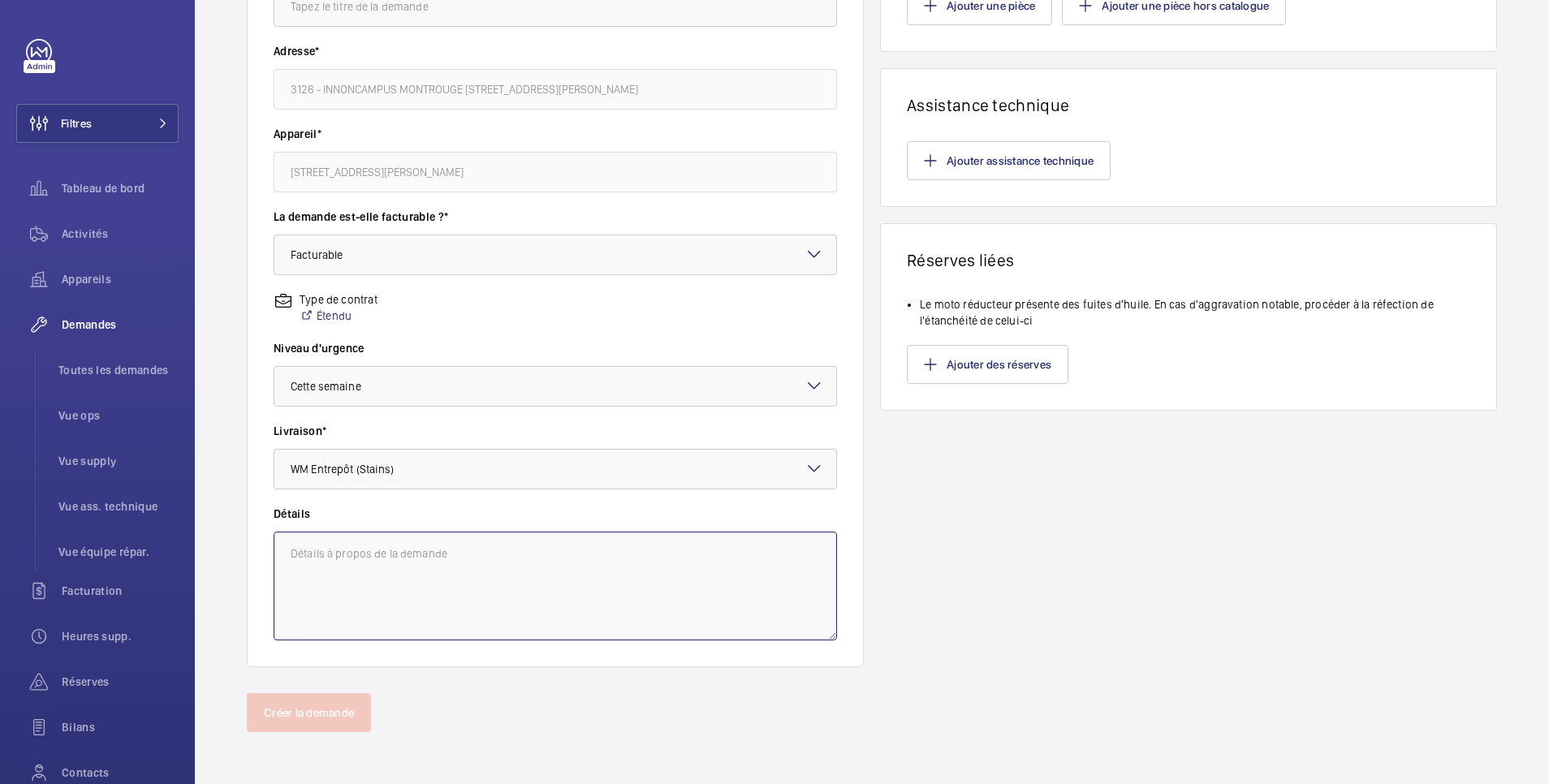
click at [469, 558] on textarea at bounding box center [555, 586] width 564 height 108
paste textarea "R25-02135"
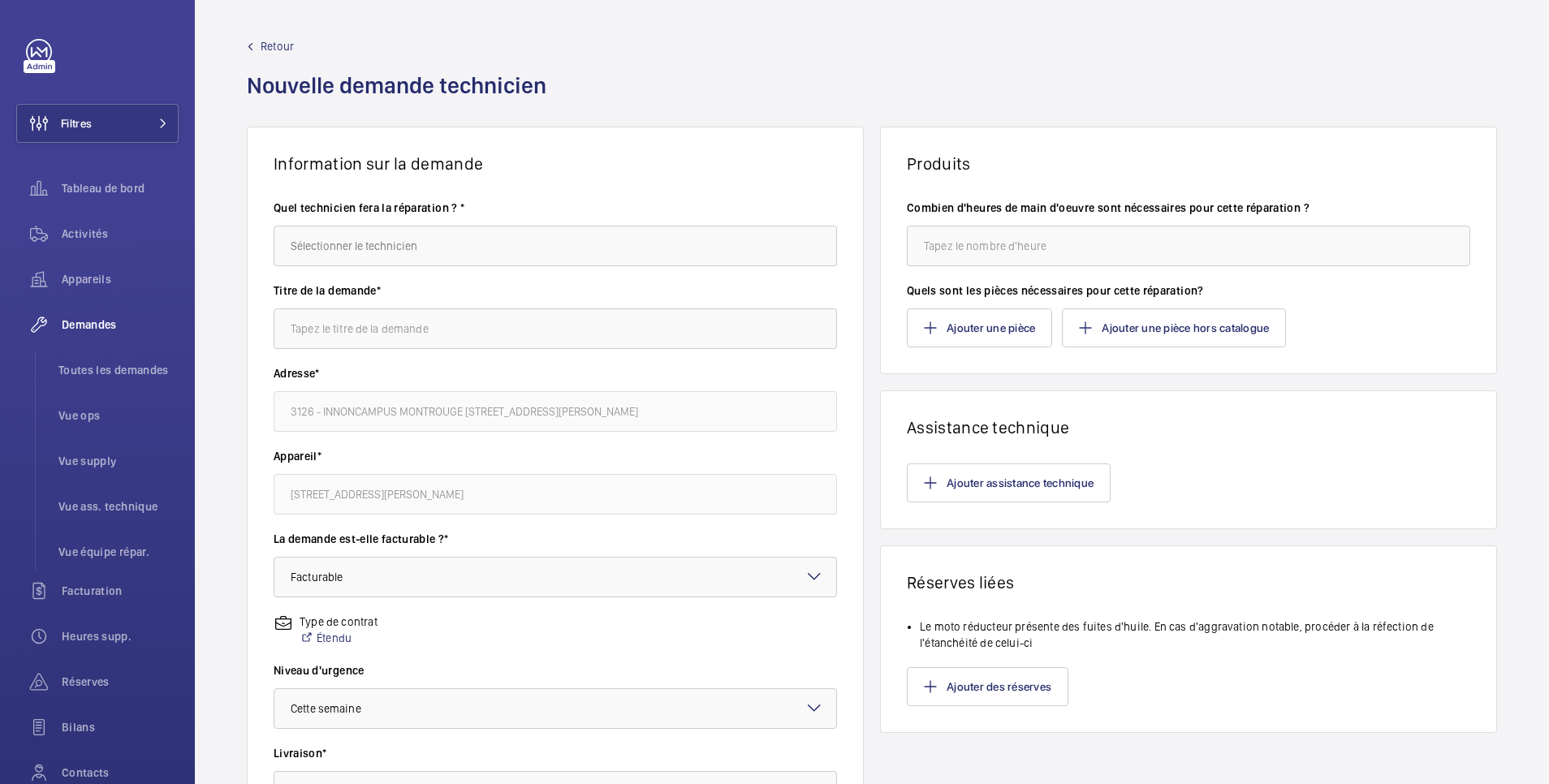
scroll to position [0, 0]
type textarea "remplace la dt R25-02135"
click at [994, 250] on input "number" at bounding box center [1188, 246] width 564 height 41
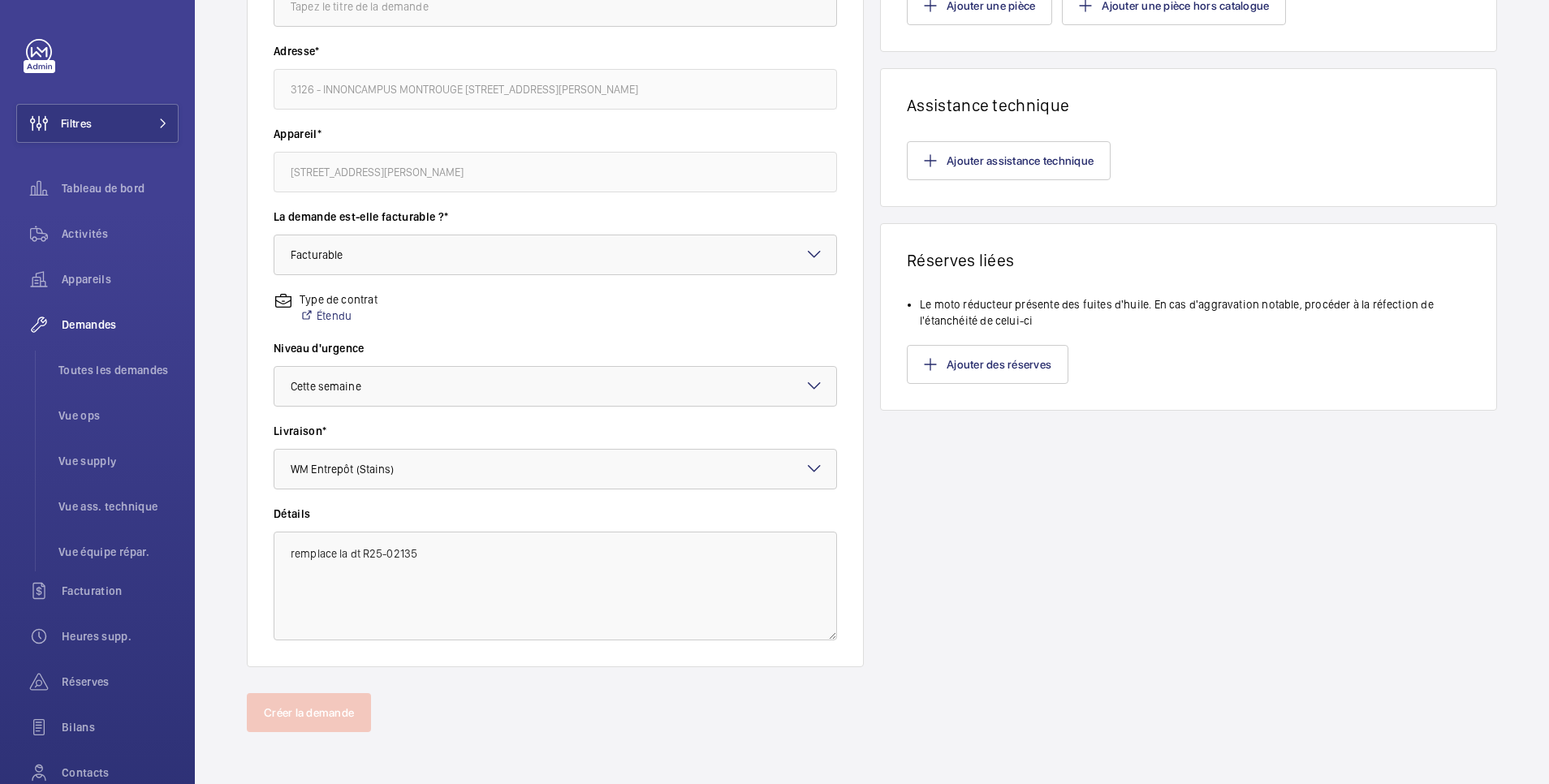
type input "1"
click at [972, 476] on div "Produits Combien d'heures de main d'oeuvre sont nécessaires pour cette réparati…" at bounding box center [1188, 236] width 617 height 863
click at [1017, 514] on div "Produits Combien d'heures de main d'oeuvre sont nécessaires pour cette réparati…" at bounding box center [1188, 236] width 617 height 863
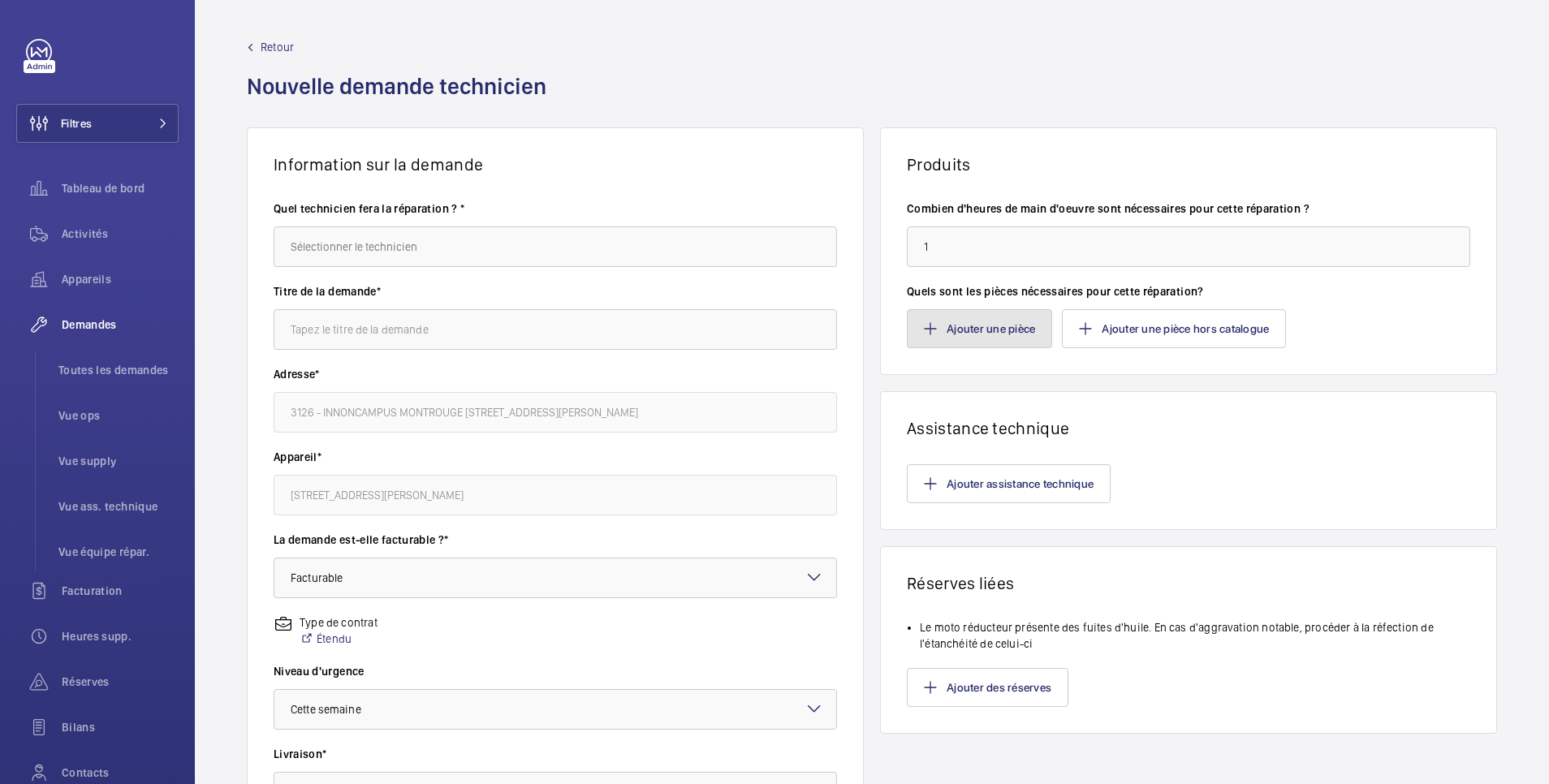
click at [998, 332] on button "Ajouter une pièce" at bounding box center [979, 328] width 145 height 39
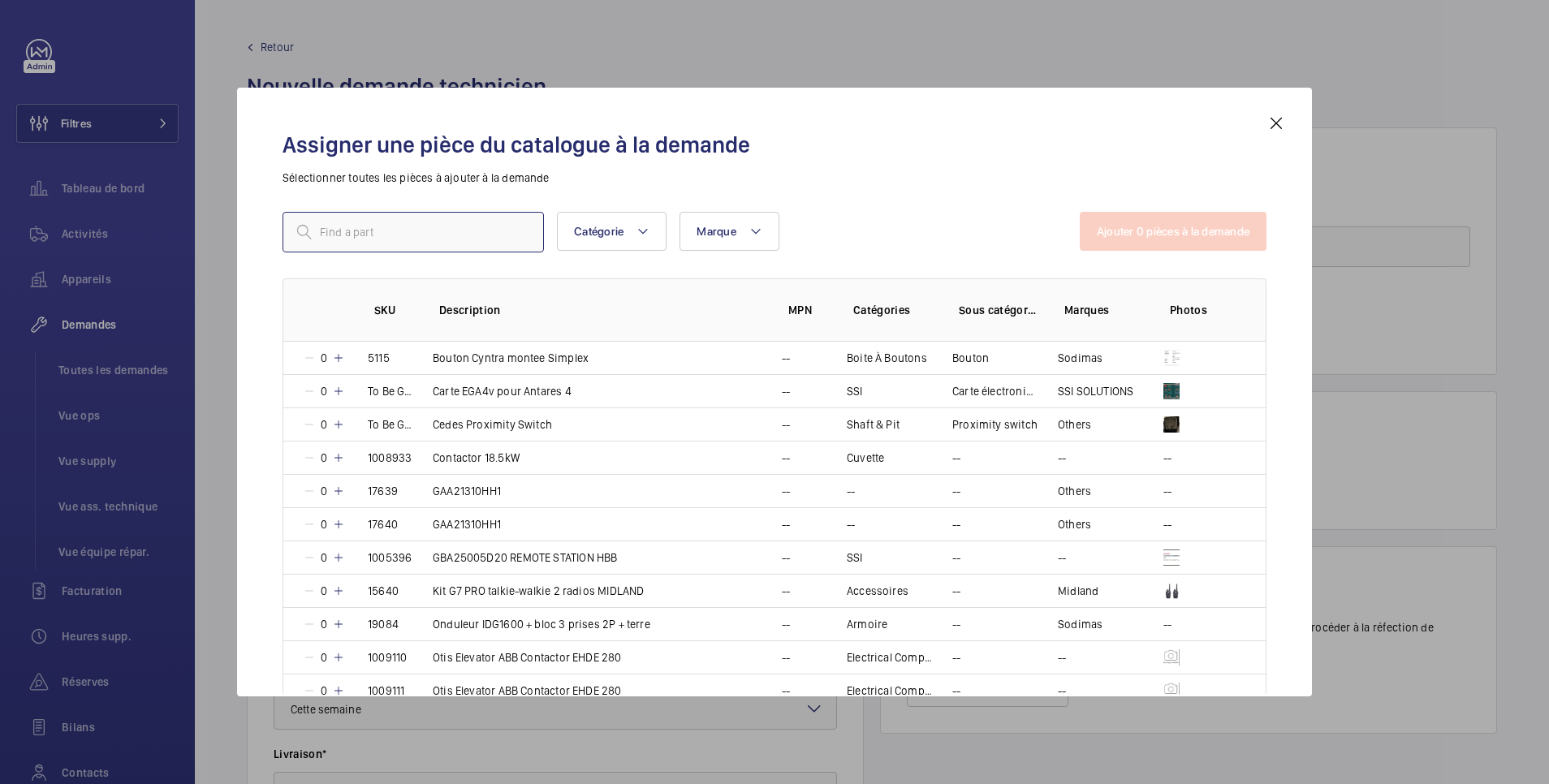
click at [413, 230] on input "text" at bounding box center [412, 232] width 261 height 41
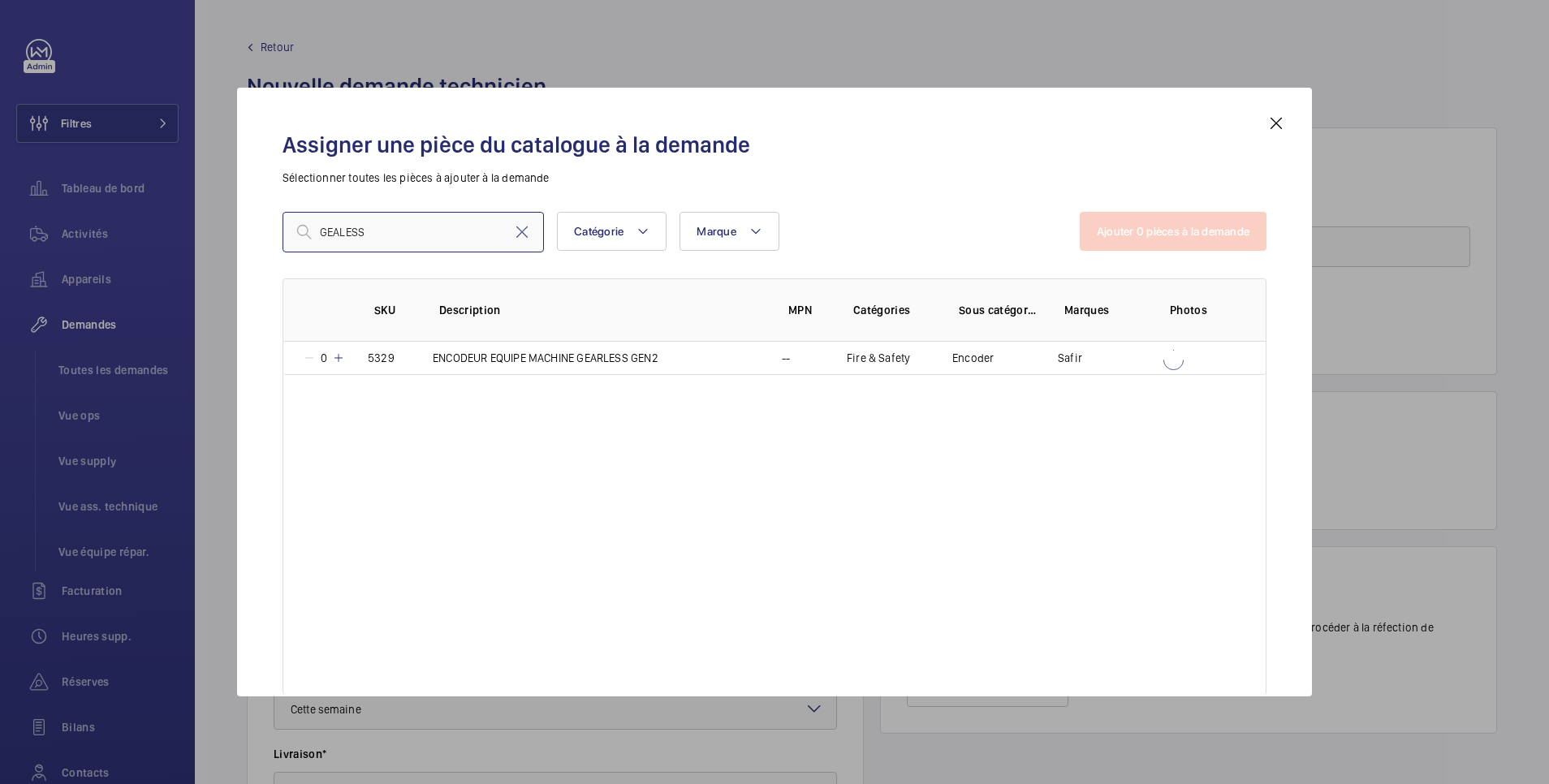
drag, startPoint x: 341, startPoint y: 235, endPoint x: 387, endPoint y: 214, distance: 50.6
click at [351, 231] on input "GEALESS" at bounding box center [412, 232] width 261 height 41
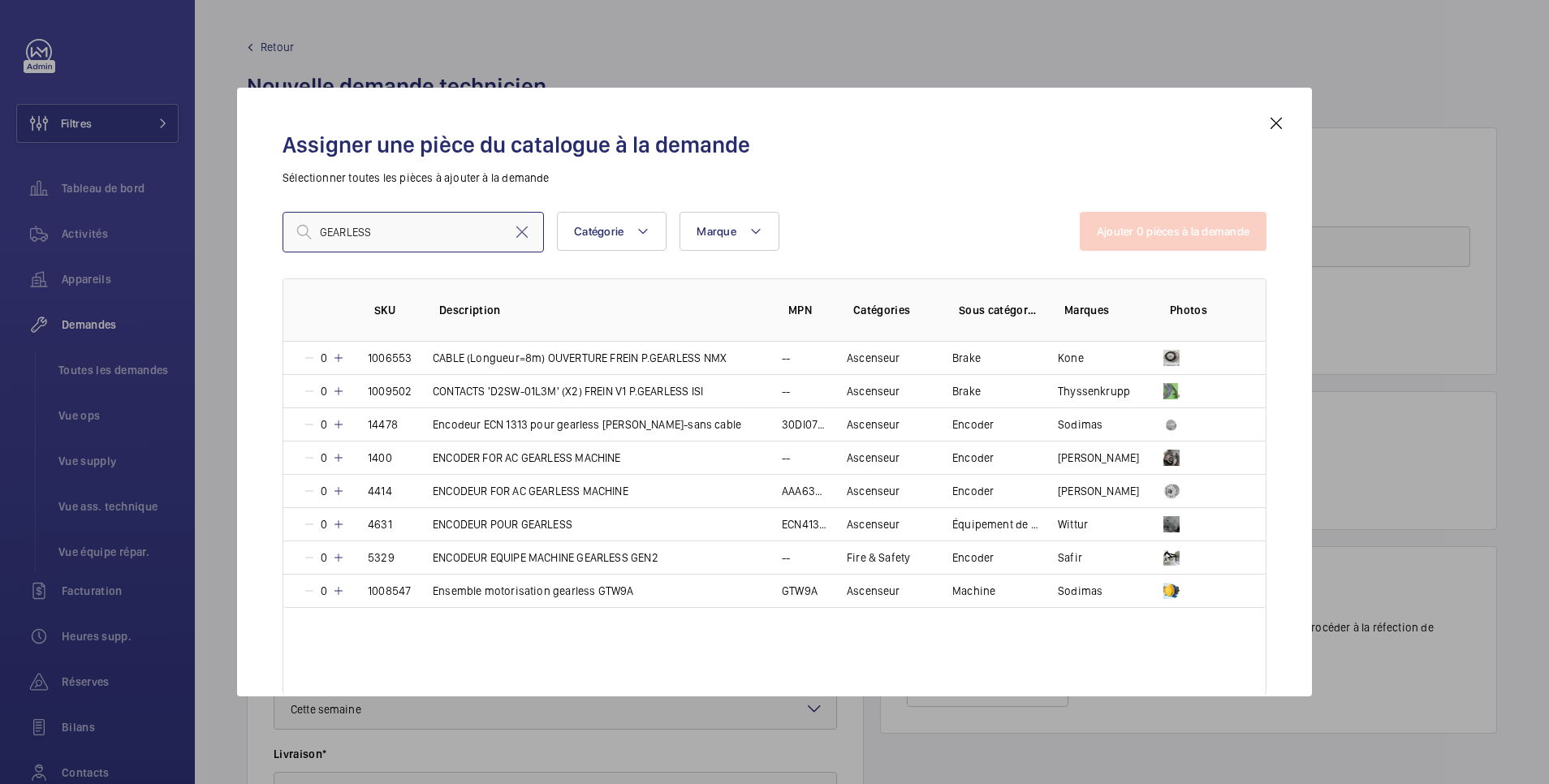
type input "GEARLESS"
click at [1278, 123] on mat-icon at bounding box center [1276, 124] width 20 height 20
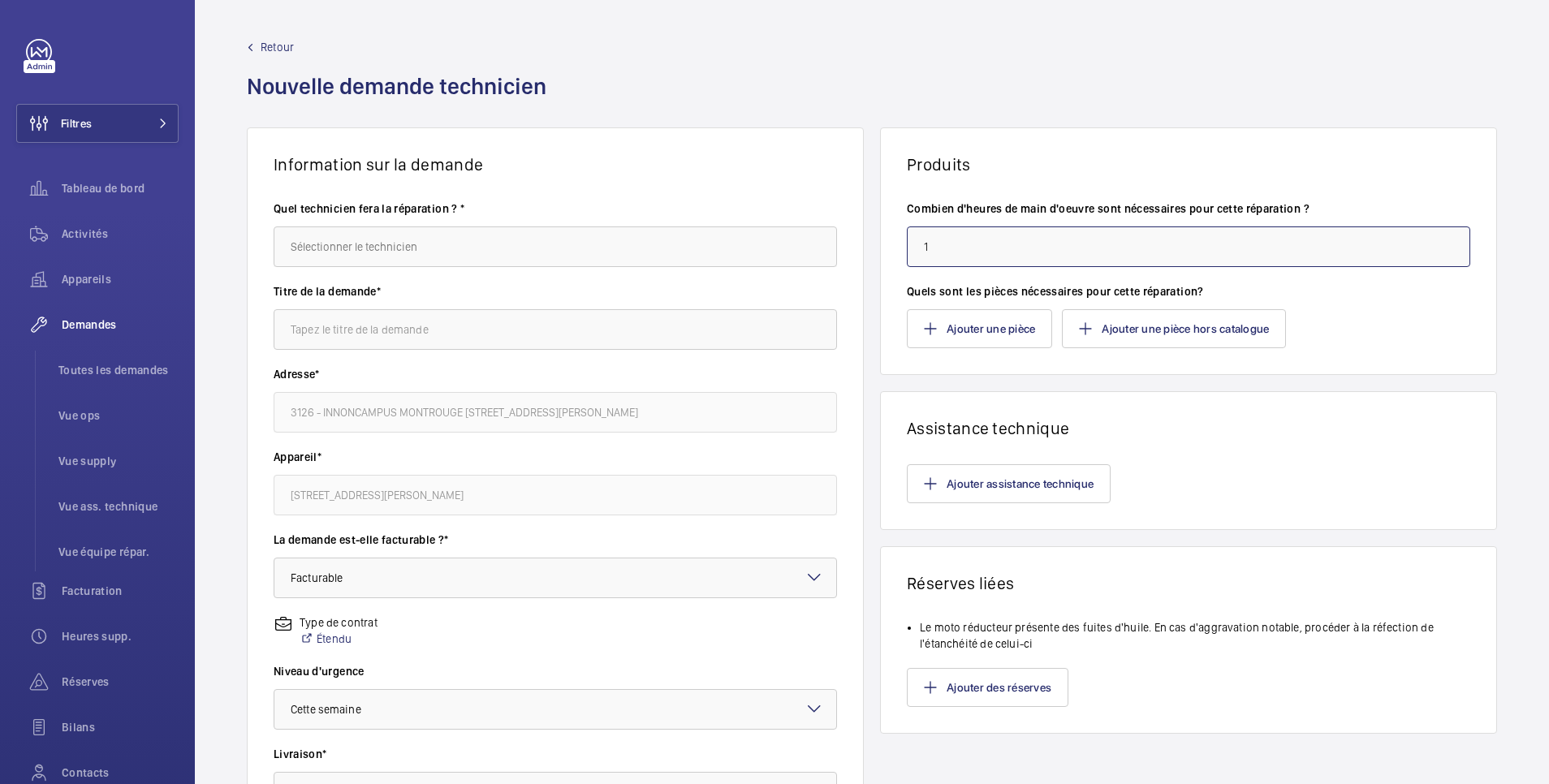
click at [952, 239] on input "1" at bounding box center [1188, 246] width 564 height 41
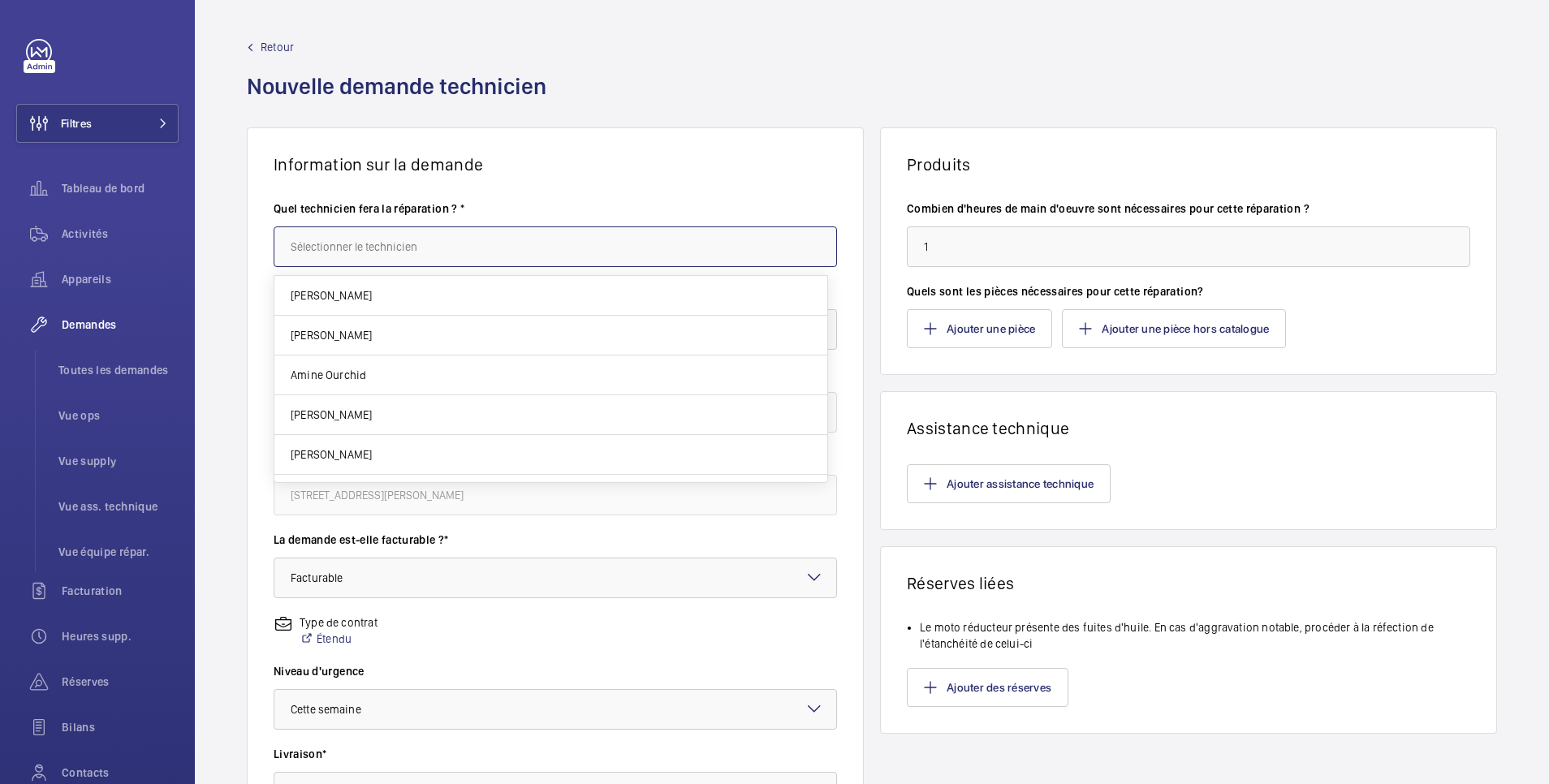
click at [445, 240] on input "text" at bounding box center [555, 246] width 564 height 41
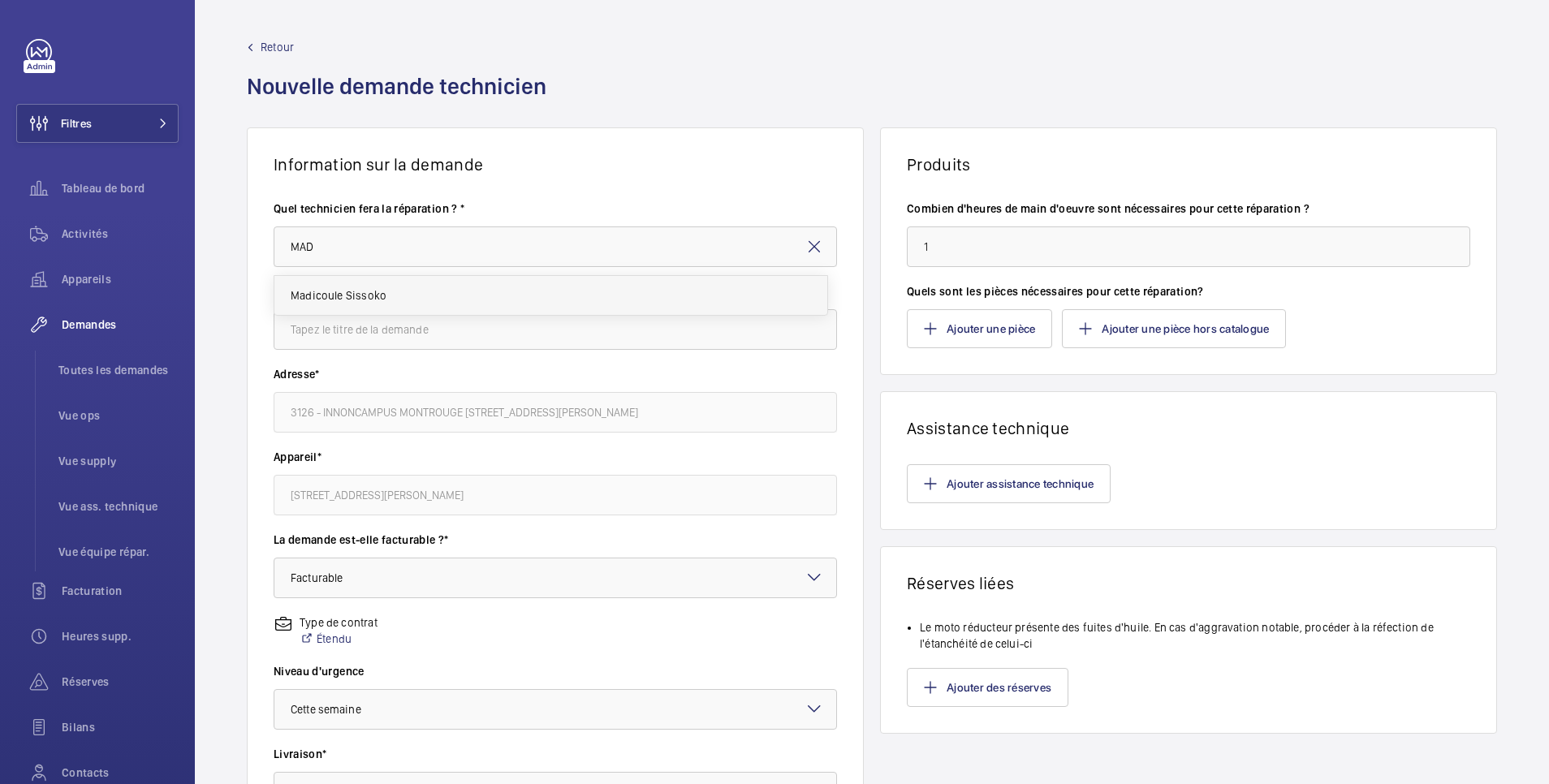
click at [426, 295] on mat-option "Madicoule Sissoko" at bounding box center [551, 295] width 553 height 39
type input "Madicoule Sissoko"
click at [990, 245] on input "1" at bounding box center [1188, 246] width 564 height 41
click at [449, 328] on input "text" at bounding box center [555, 329] width 564 height 41
type input "r"
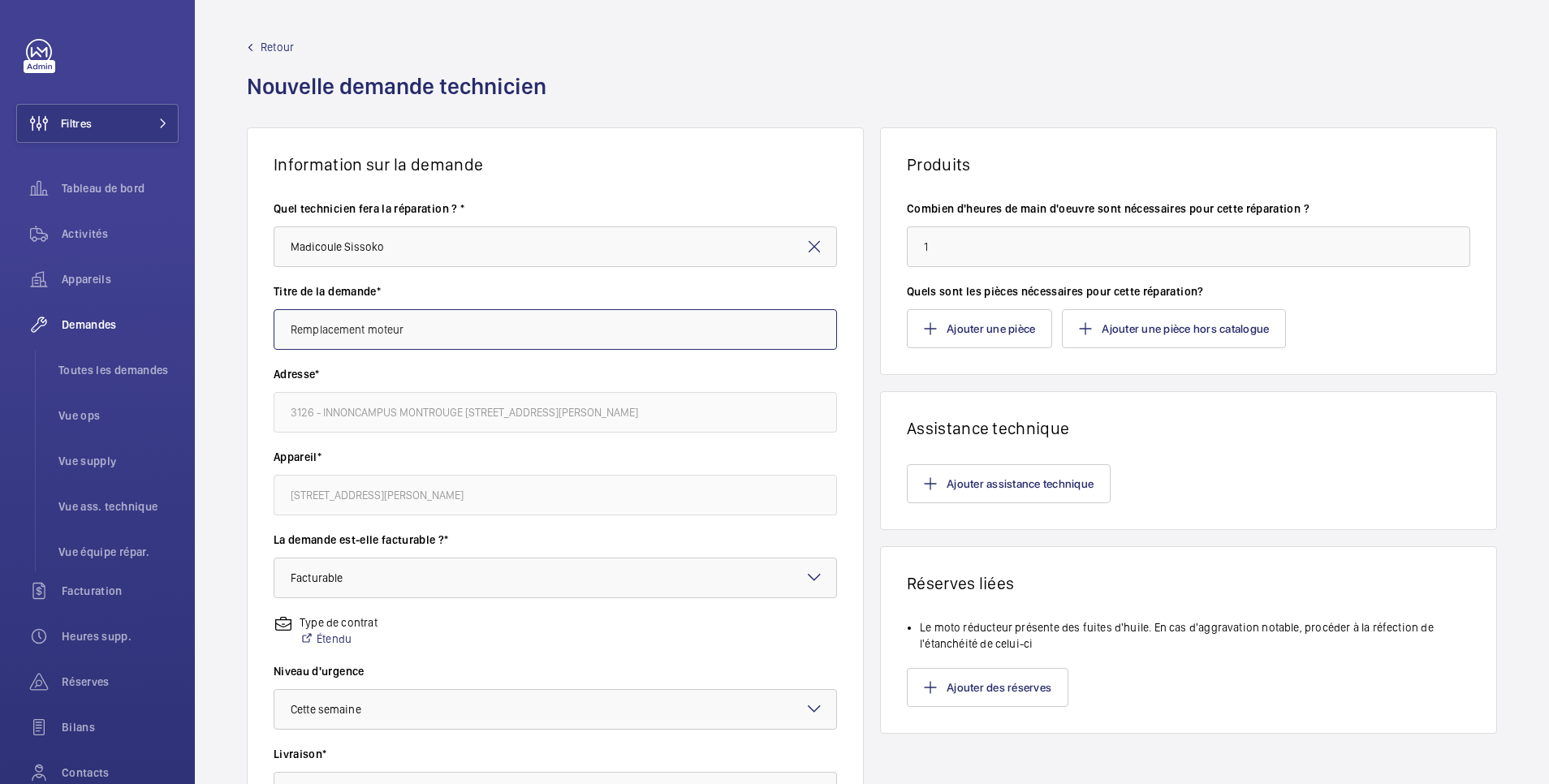
scroll to position [323, 0]
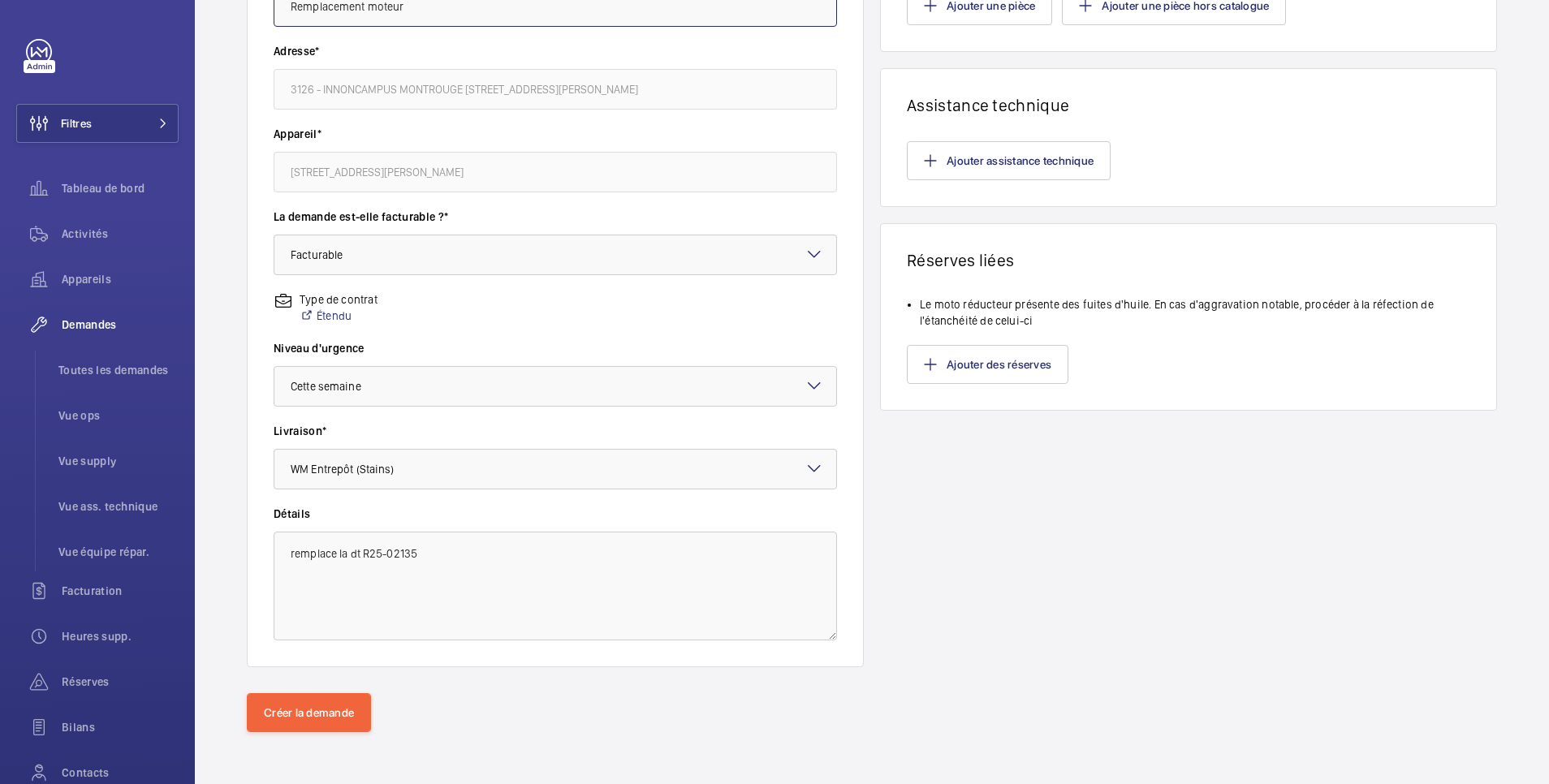
type input "Remplacement moteur"
click at [470, 557] on textarea "remplace la dt R25-02135" at bounding box center [555, 586] width 564 height 108
click at [345, 710] on button "Créer la demande" at bounding box center [309, 713] width 124 height 39
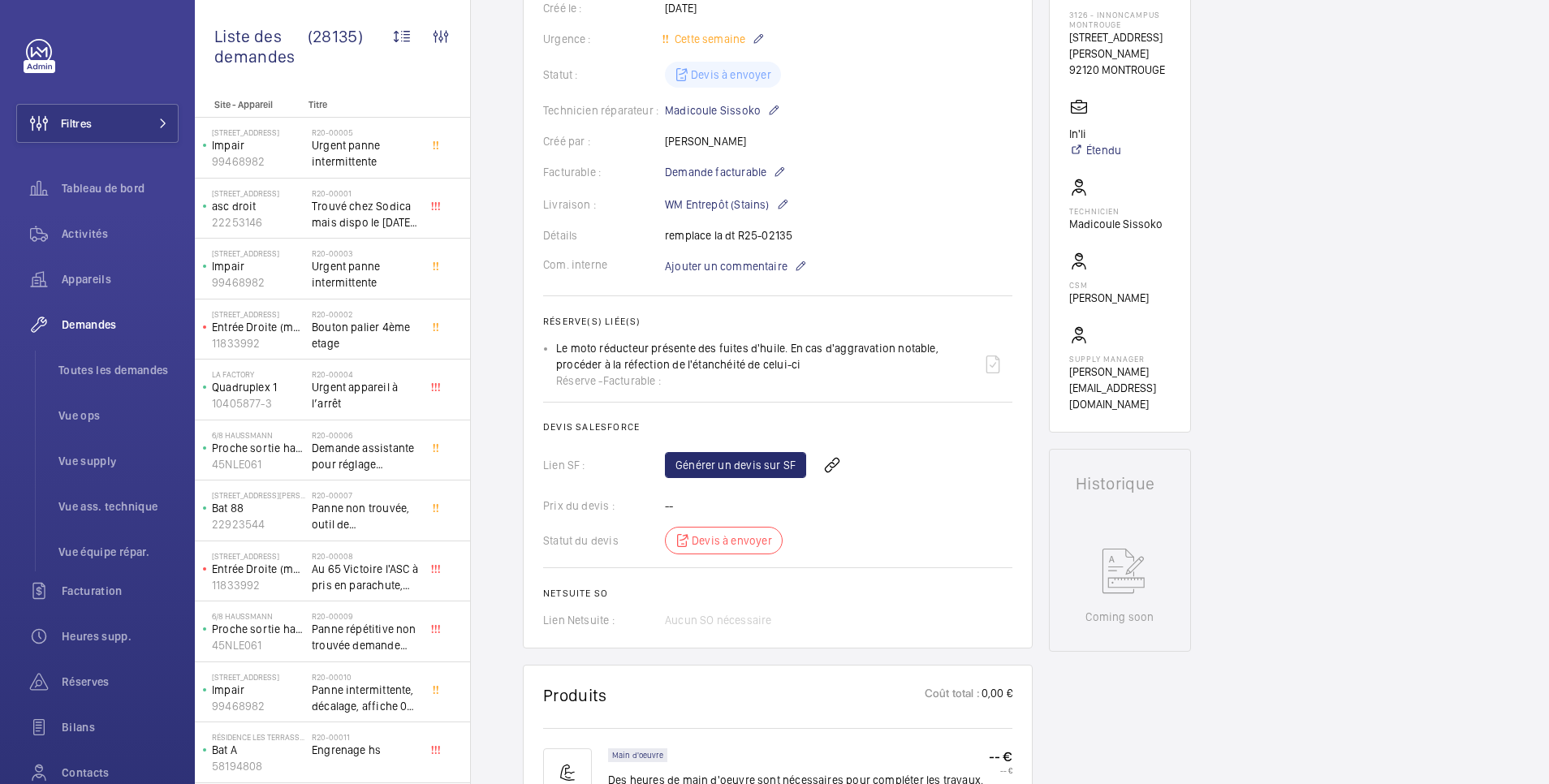
scroll to position [325, 0]
click at [833, 464] on wm-front-icon-button at bounding box center [832, 464] width 39 height 39
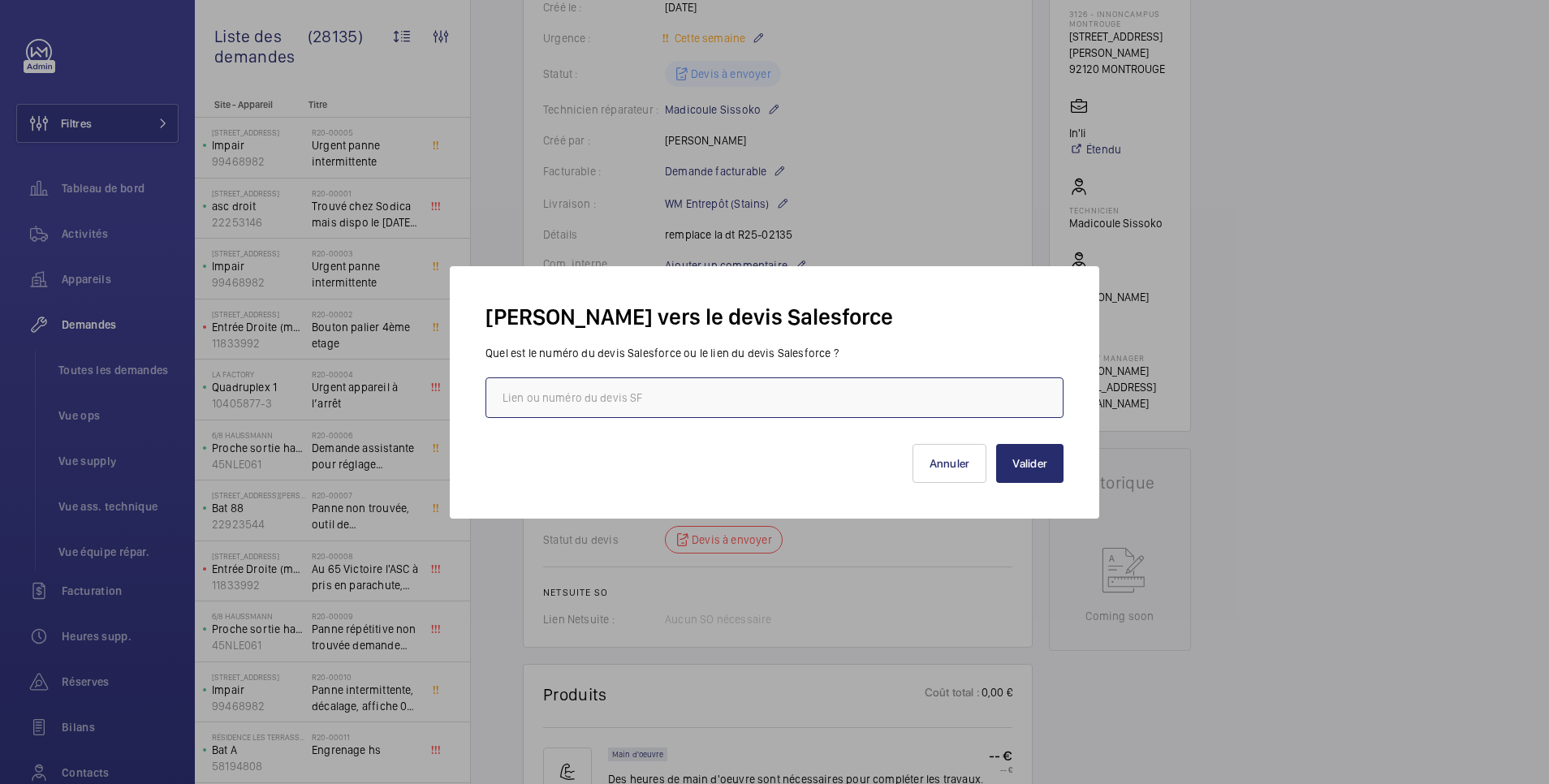
click at [707, 392] on input "text" at bounding box center [774, 397] width 578 height 41
paste input "https://wemaintain.lightning.force.com/lightning/r/Quote/0Q0SZ000007YZKL0A4/view"
type input "https://wemaintain.lightning.force.com/lightning/r/Quote/0Q0SZ000007YZKL0A4/view"
click at [1032, 459] on button "Valider" at bounding box center [1029, 463] width 67 height 39
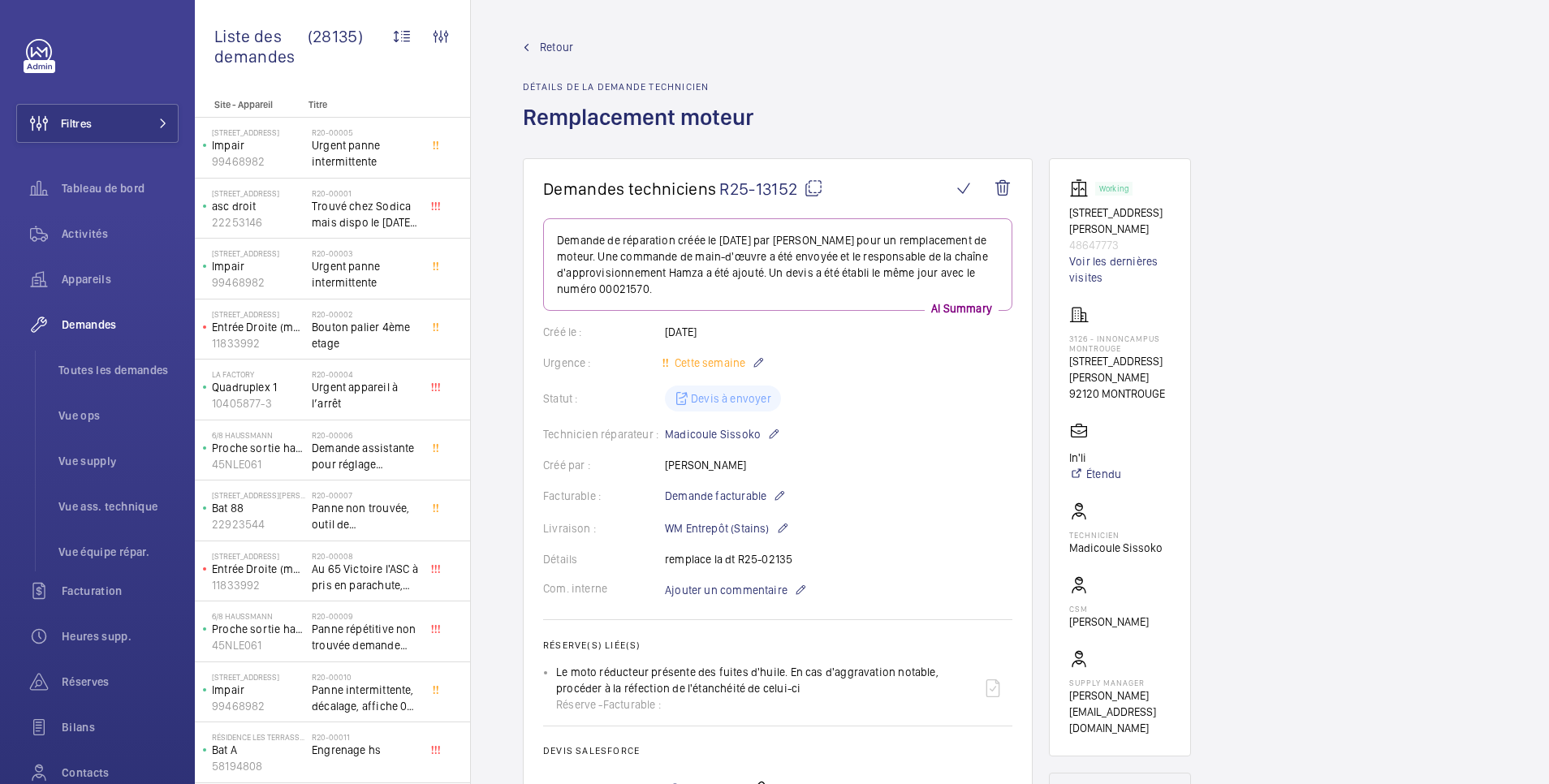
click at [562, 44] on span "Retour" at bounding box center [556, 47] width 33 height 16
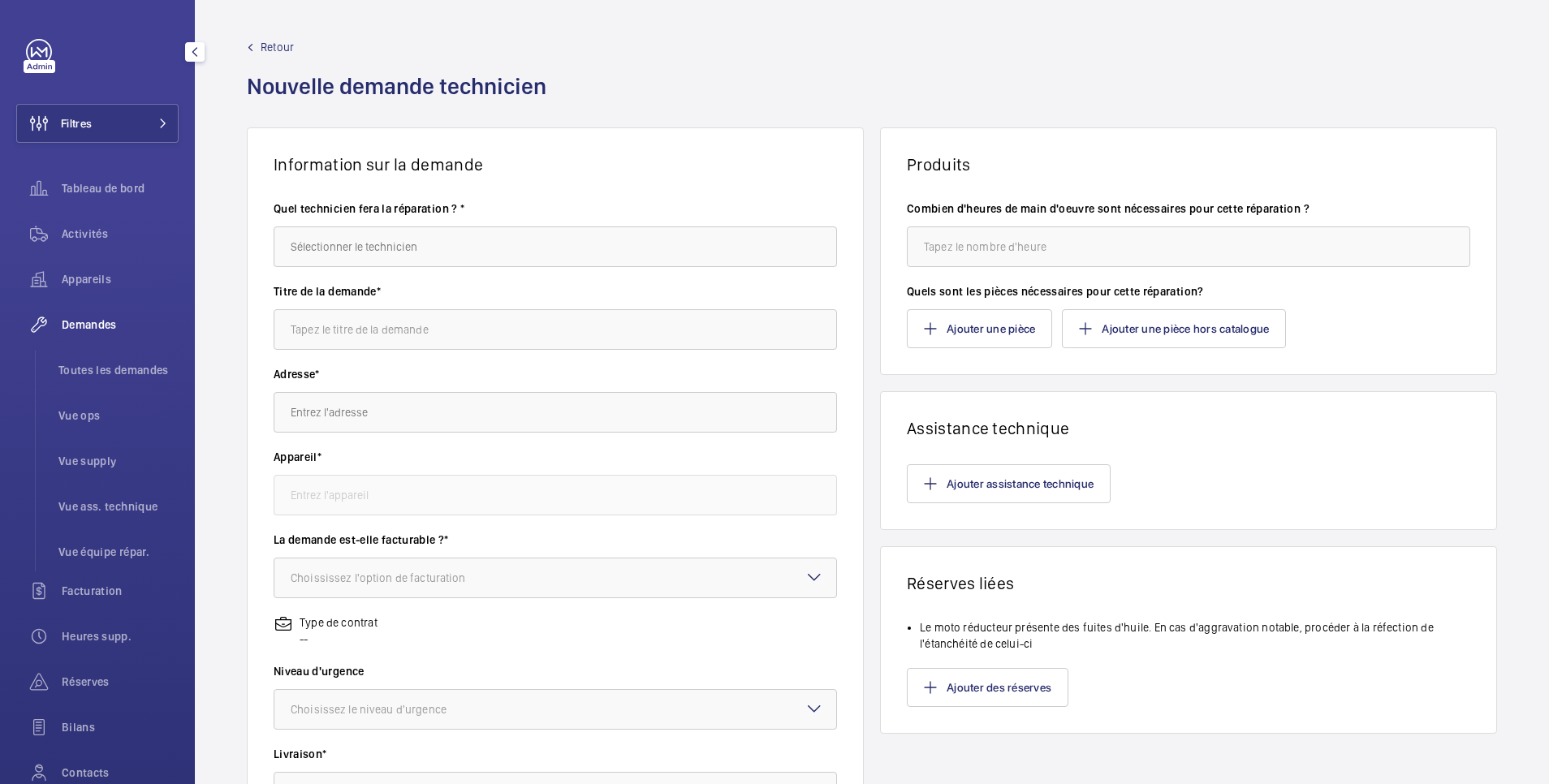
click at [98, 322] on span "Demandes" at bounding box center [120, 324] width 117 height 16
click at [98, 363] on span "Toutes les demandes" at bounding box center [119, 370] width 120 height 16
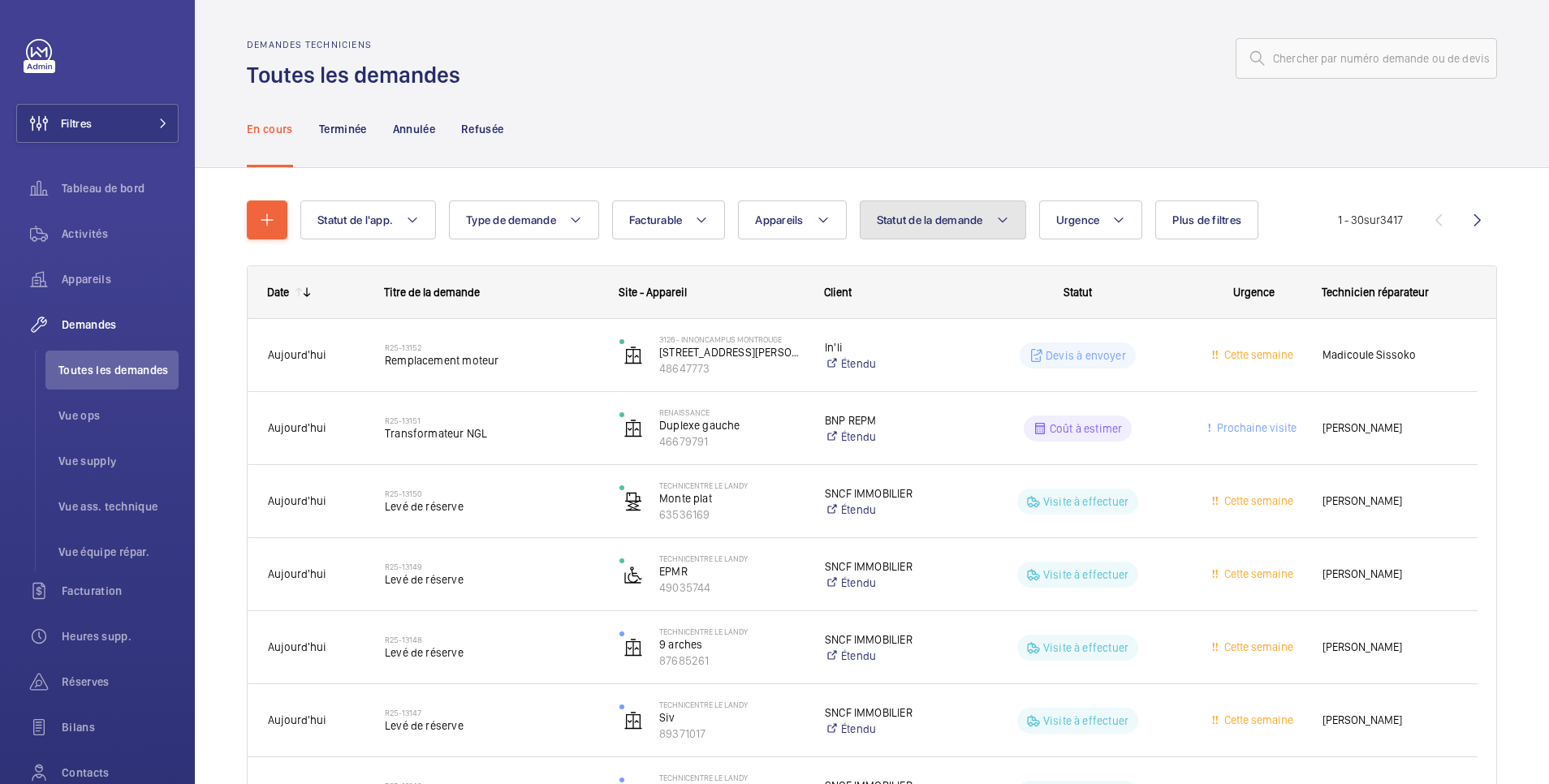
click at [894, 221] on span "Statut de la demande" at bounding box center [930, 220] width 106 height 13
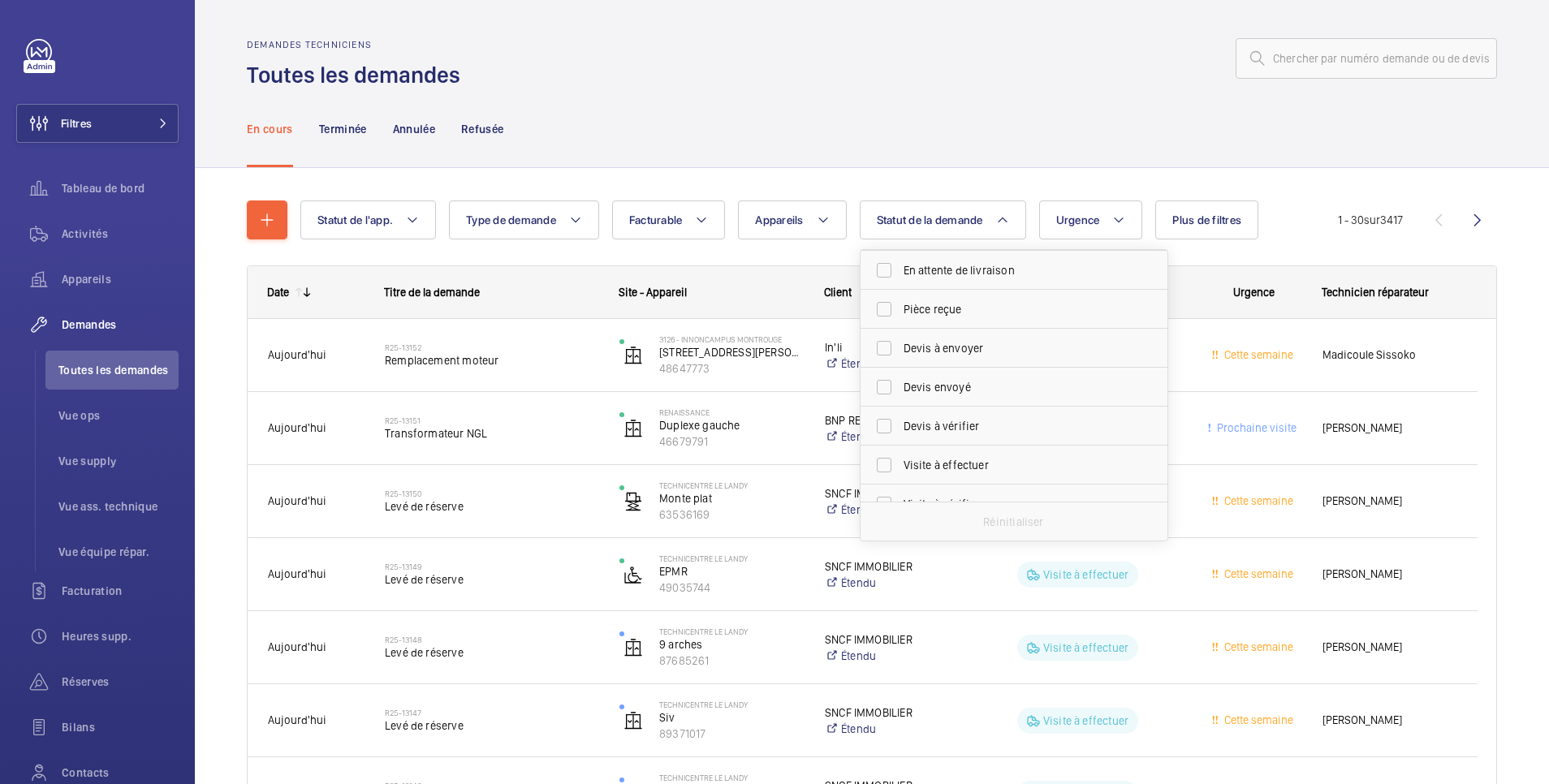
scroll to position [216, 0]
click at [941, 327] on span "Devis à envoyer" at bounding box center [1015, 326] width 223 height 16
click at [900, 327] on input "Devis à envoyer" at bounding box center [884, 326] width 32 height 32
checkbox input "true"
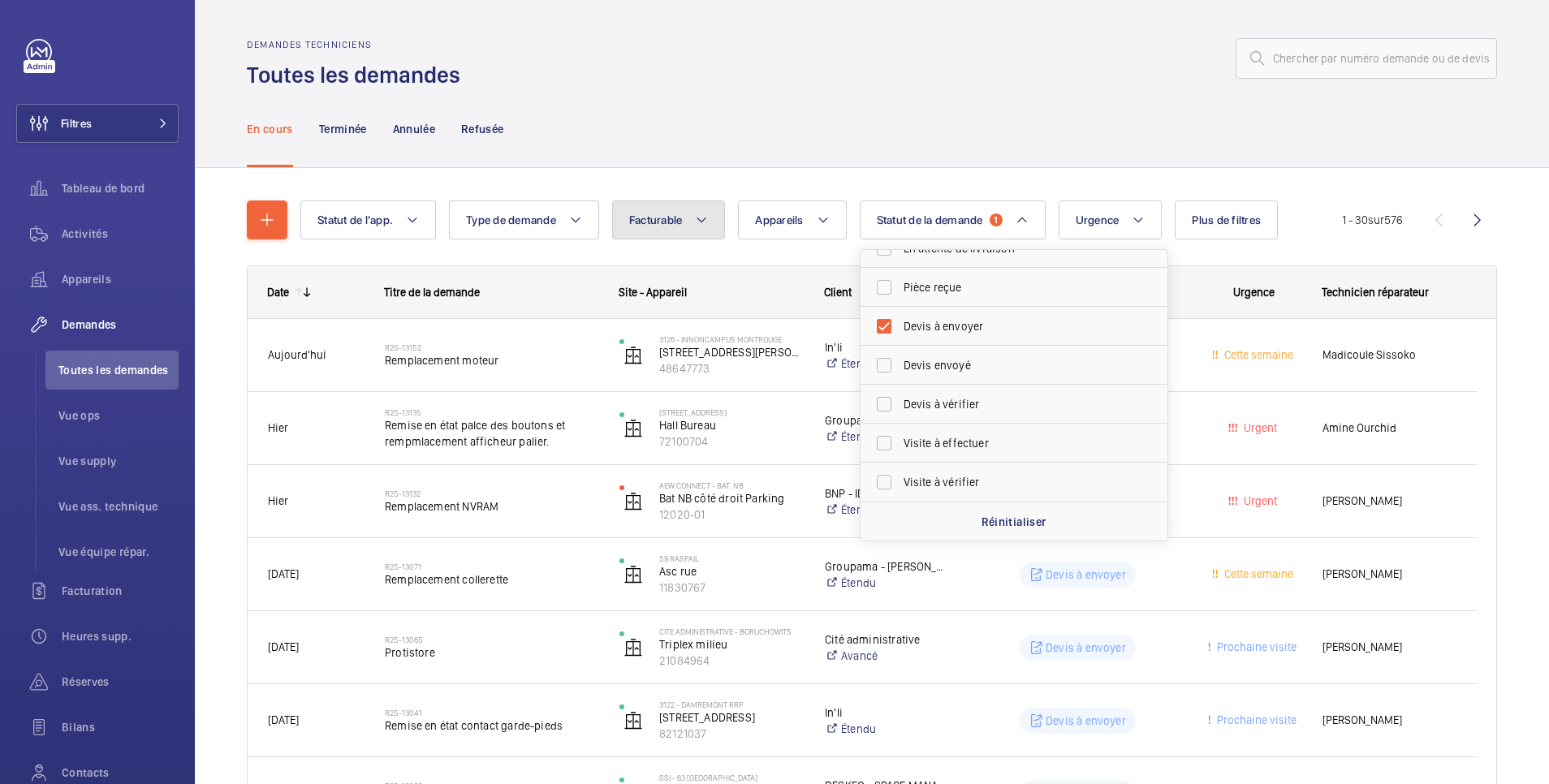
click at [658, 220] on span "Facturable" at bounding box center [656, 220] width 53 height 13
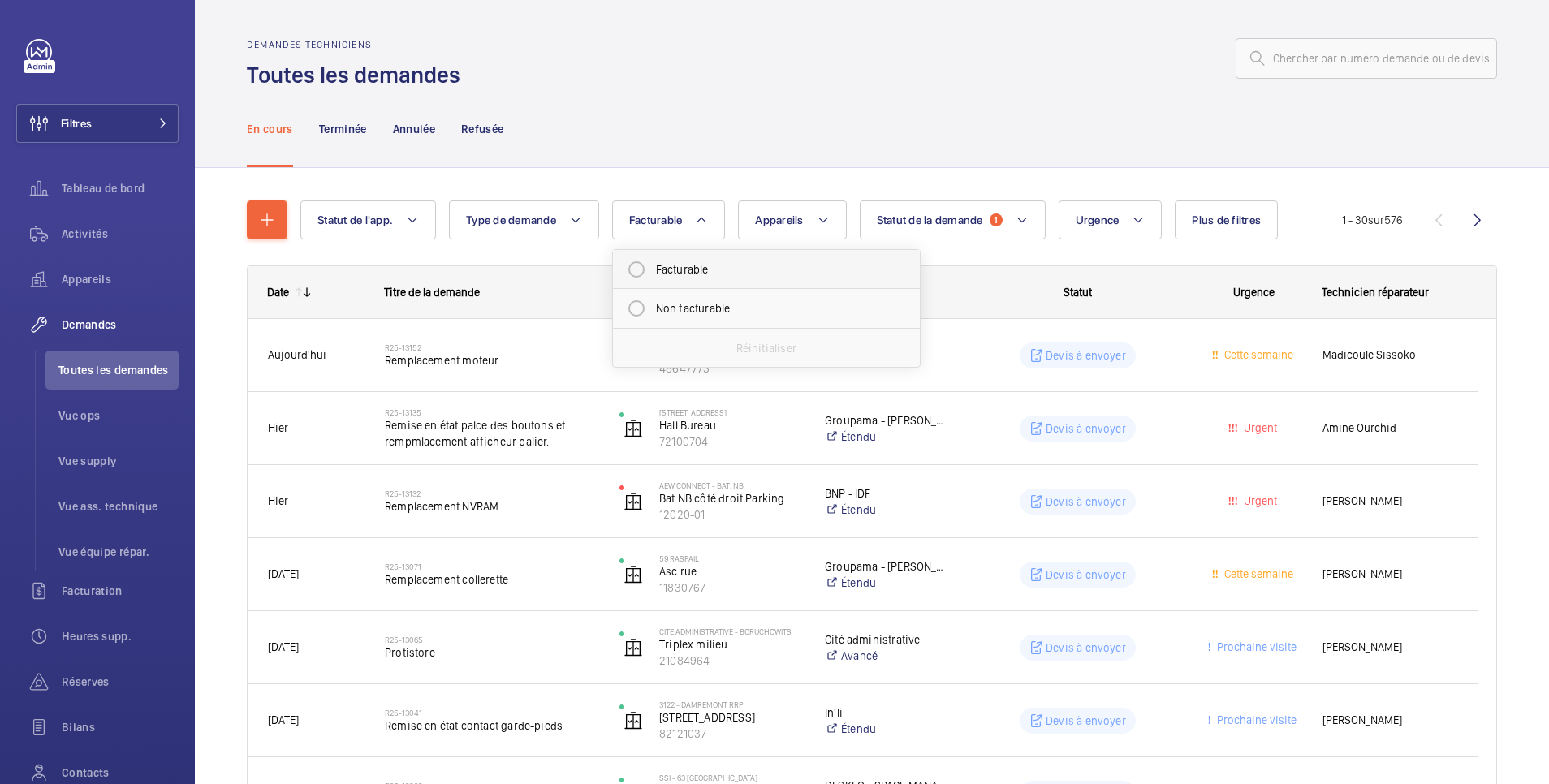
click at [658, 270] on mat-radio-button "Facturable" at bounding box center [767, 270] width 293 height 32
radio input "true"
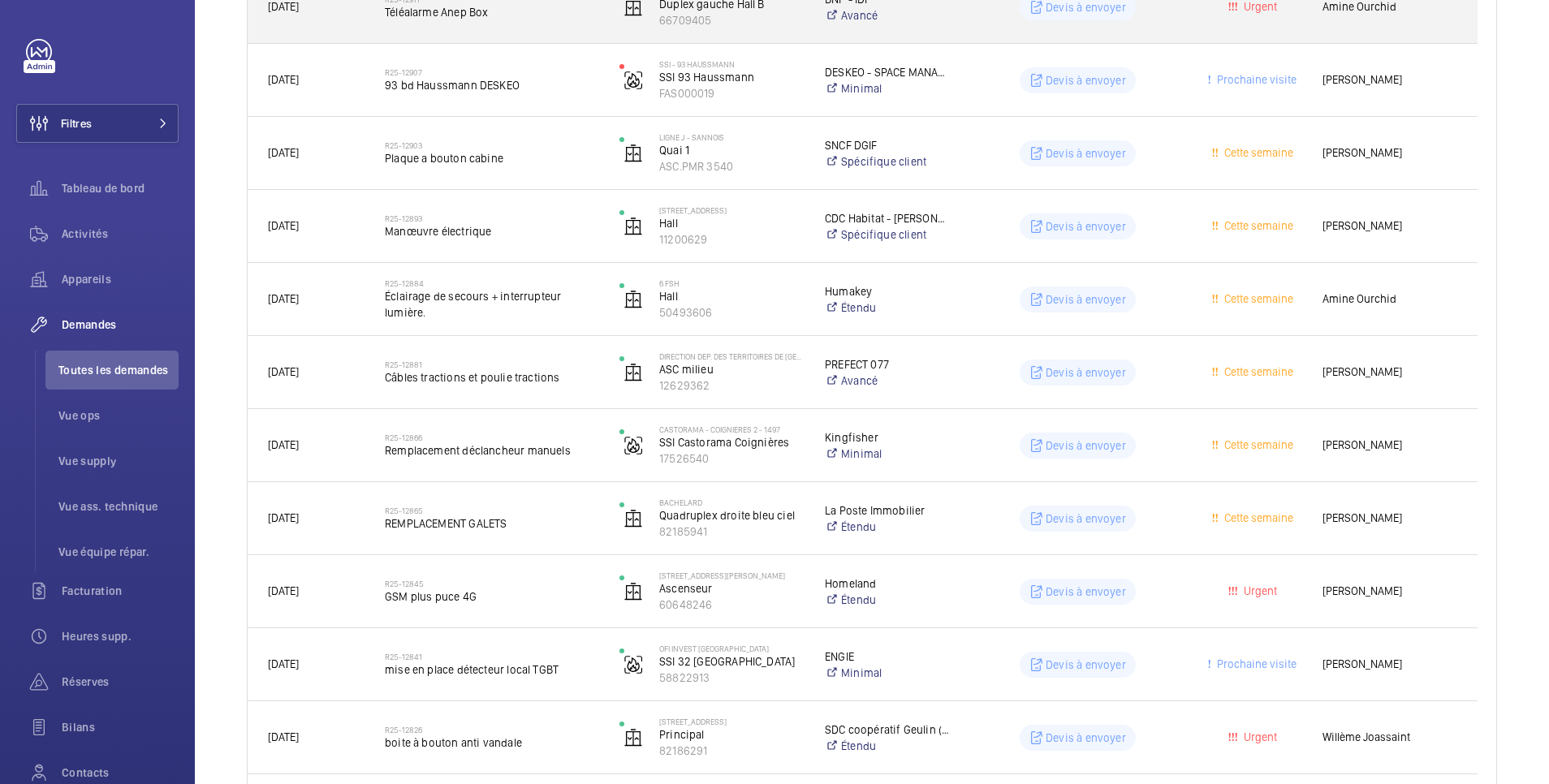
scroll to position [1299, 0]
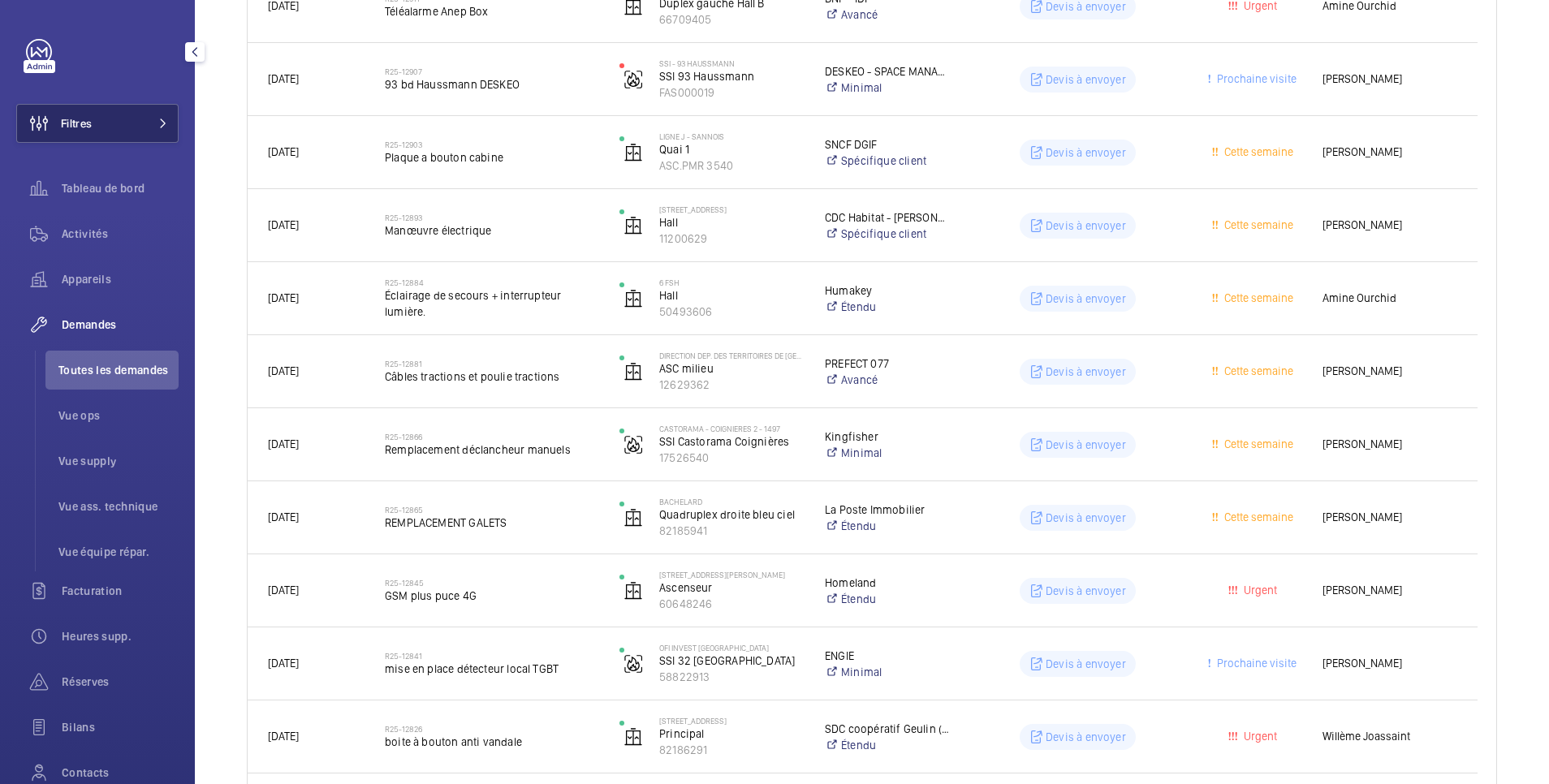
click at [108, 118] on button "Filtres" at bounding box center [97, 123] width 163 height 39
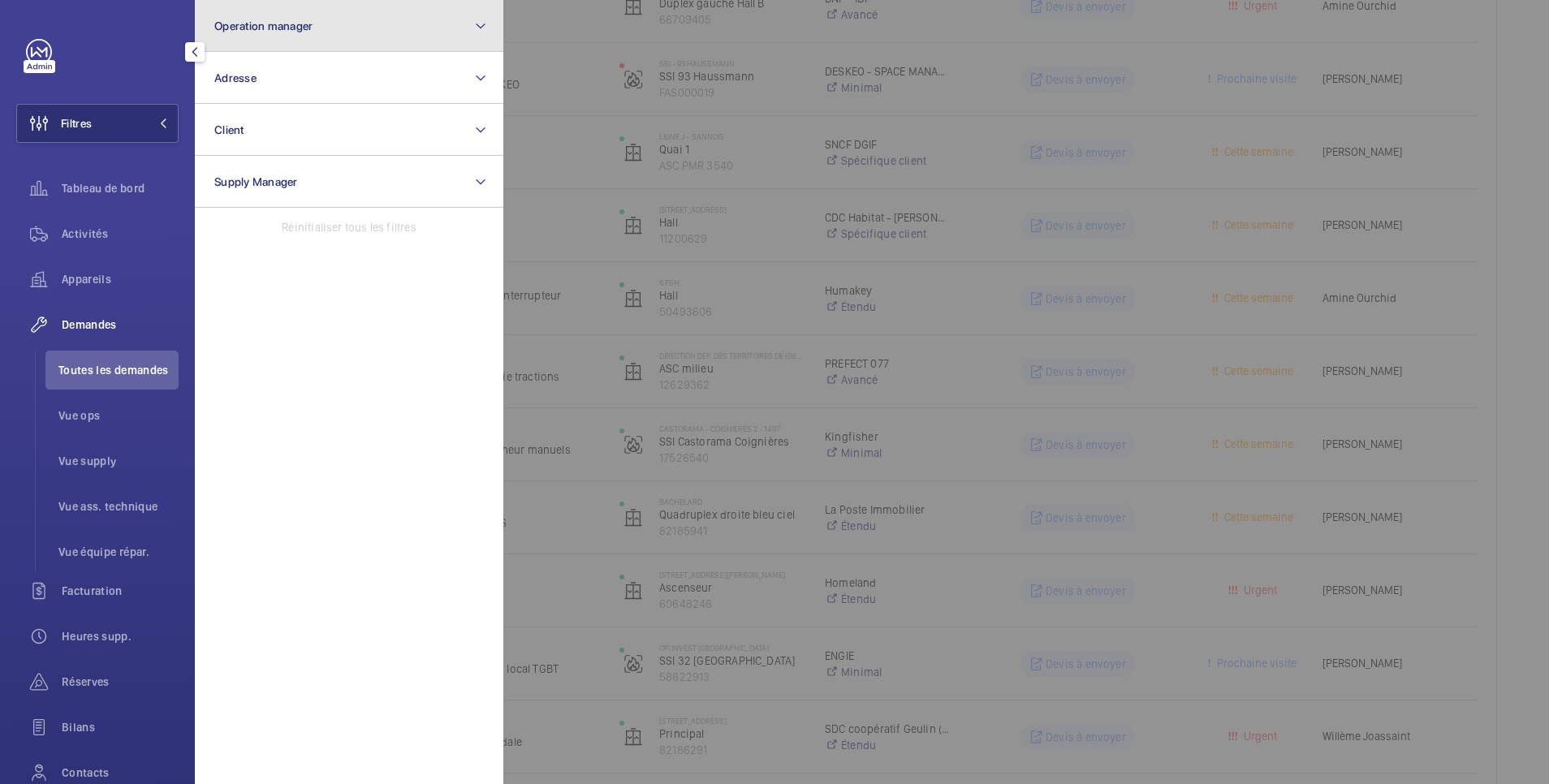
click at [321, 28] on button "Operation manager" at bounding box center [349, 26] width 309 height 52
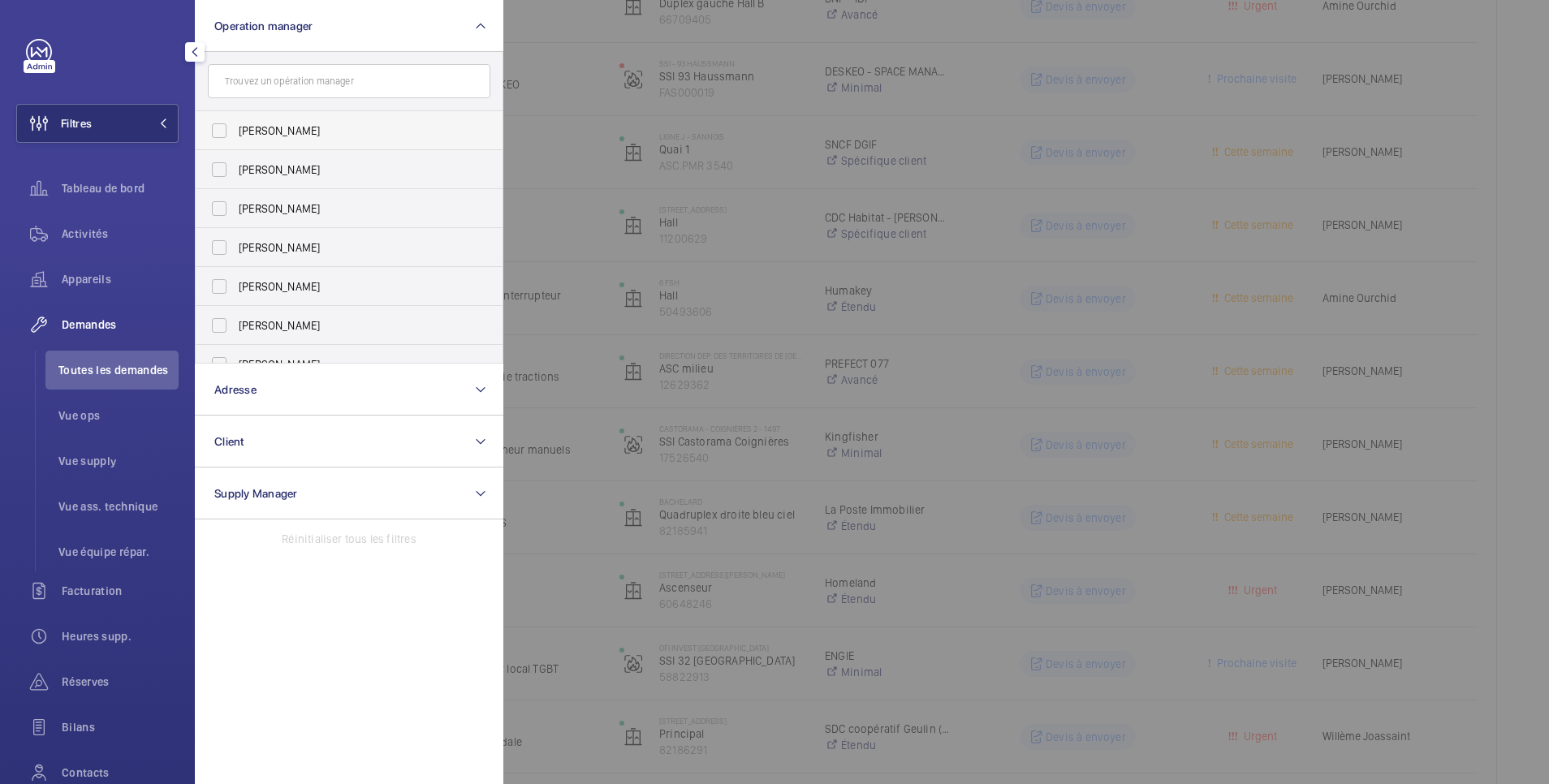
click at [287, 131] on span "[PERSON_NAME]" at bounding box center [350, 130] width 223 height 16
click at [236, 131] on input "[PERSON_NAME]" at bounding box center [220, 130] width 32 height 32
checkbox input "true"
click at [821, 114] on div at bounding box center [1278, 392] width 1549 height 784
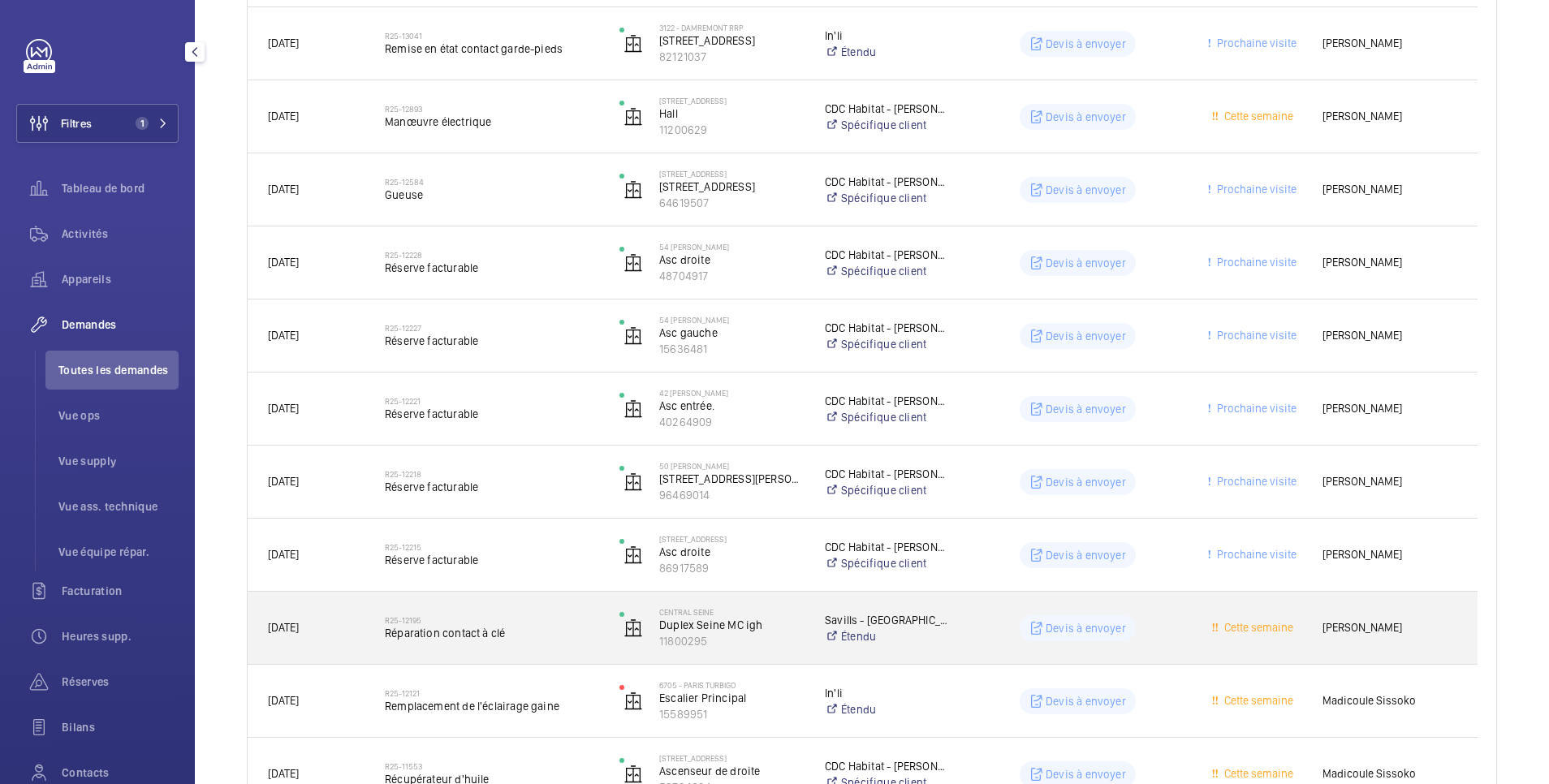
scroll to position [60, 0]
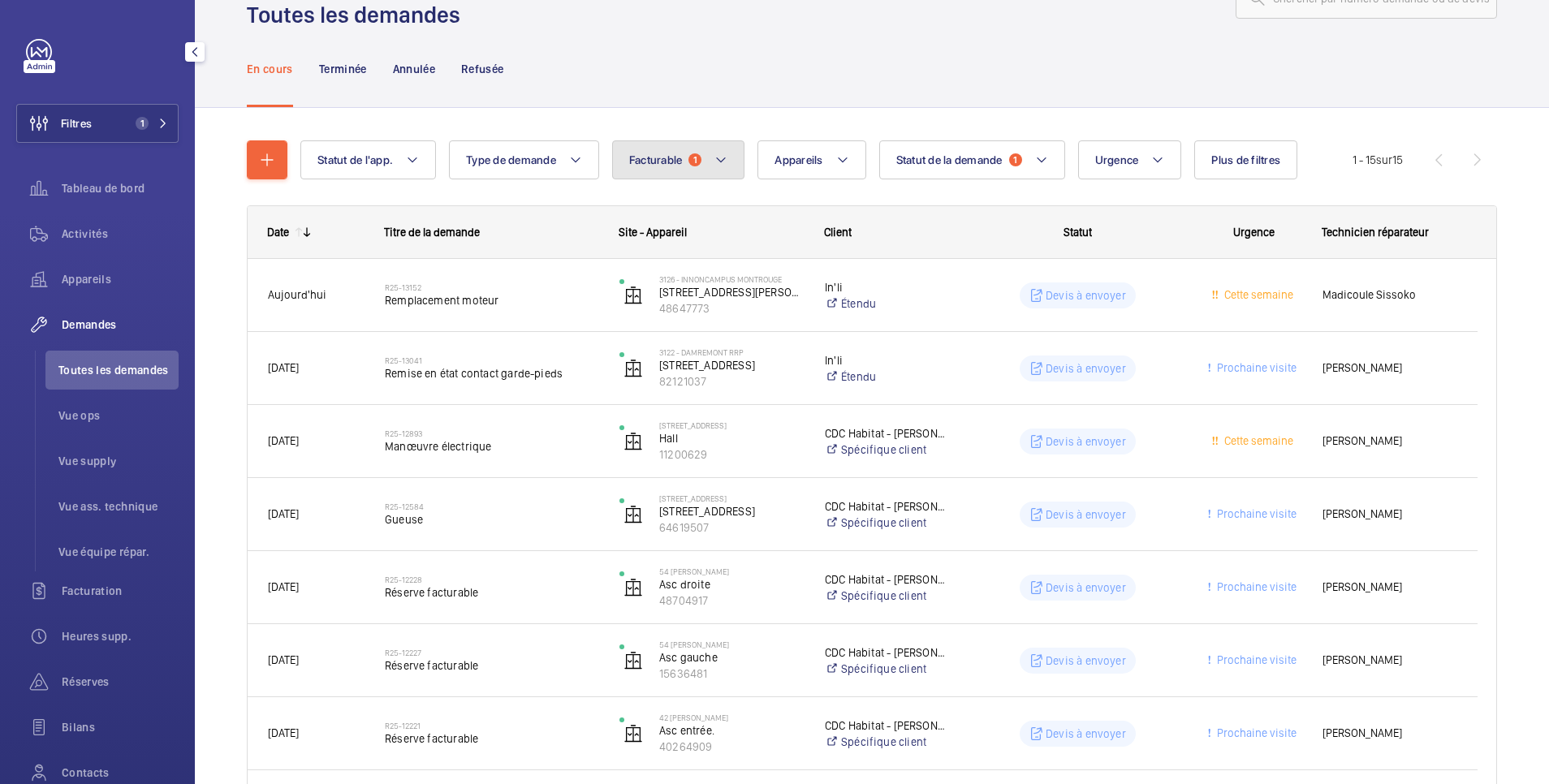
click at [732, 156] on button "Facturable 1" at bounding box center [679, 160] width 133 height 39
click at [703, 209] on mat-radio-button "Facturable" at bounding box center [767, 209] width 293 height 32
radio input "false"
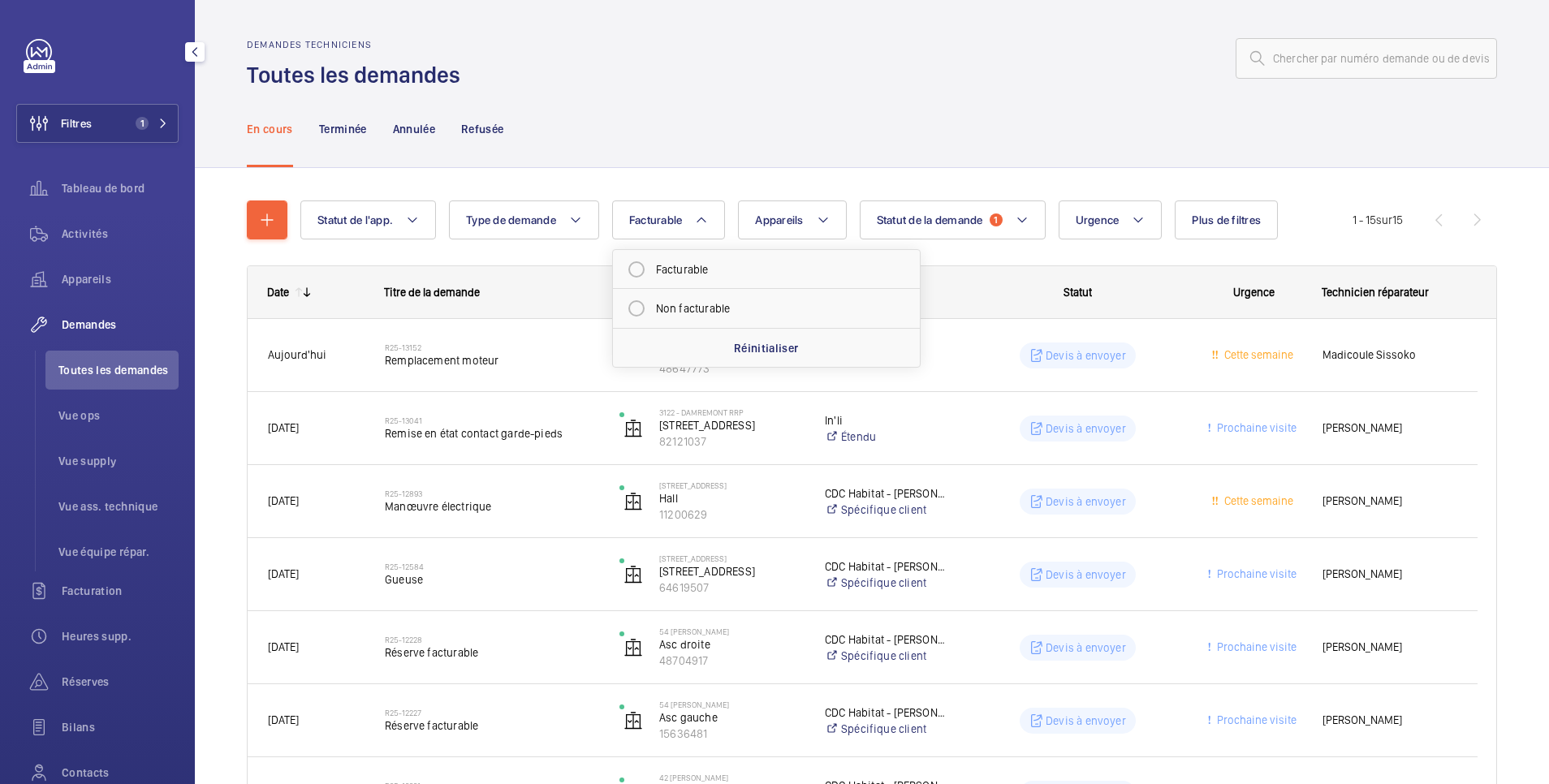
click at [909, 124] on div "En cours Terminée Annulée Refusée" at bounding box center [872, 128] width 1251 height 77
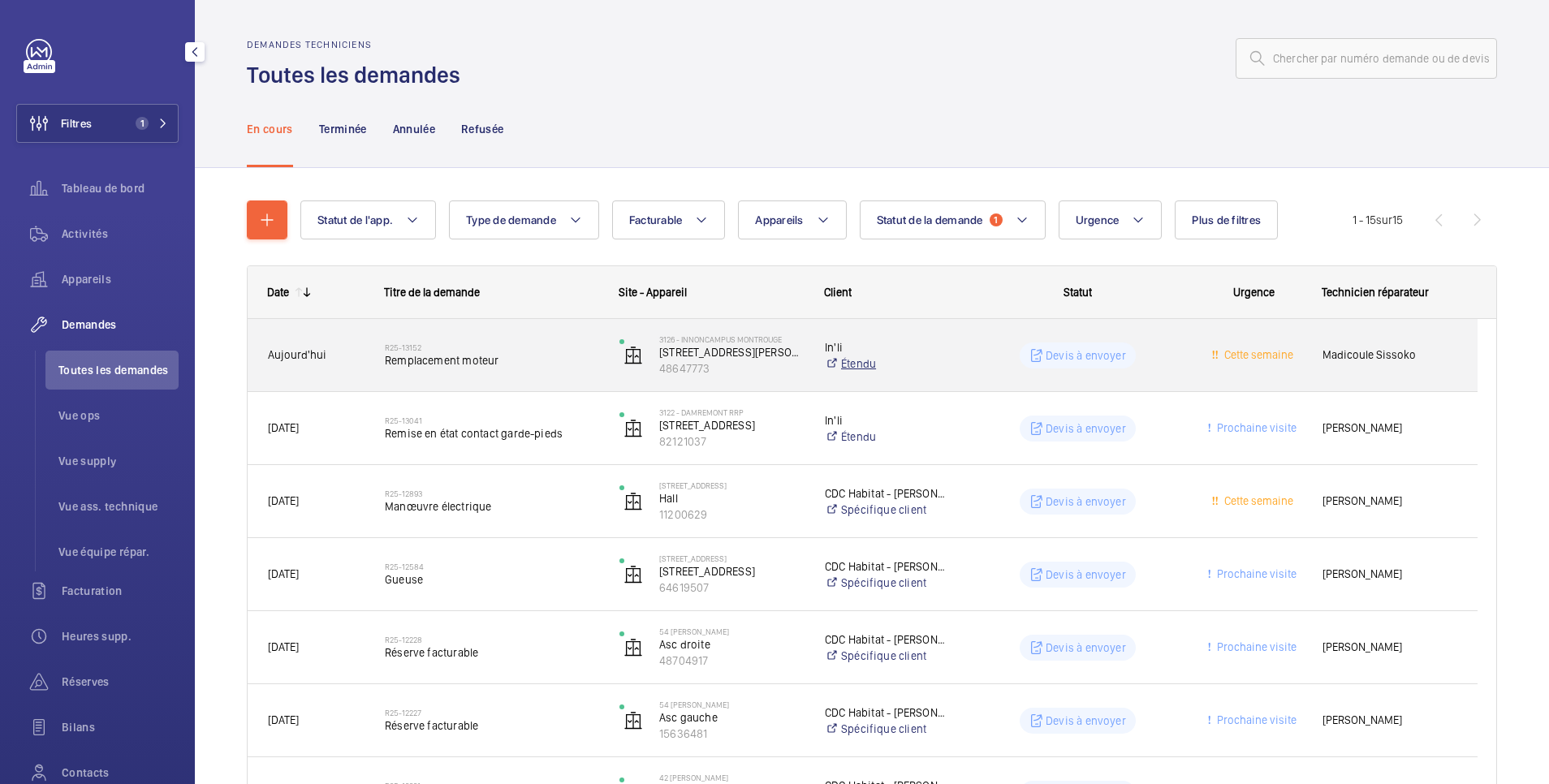
scroll to position [325, 0]
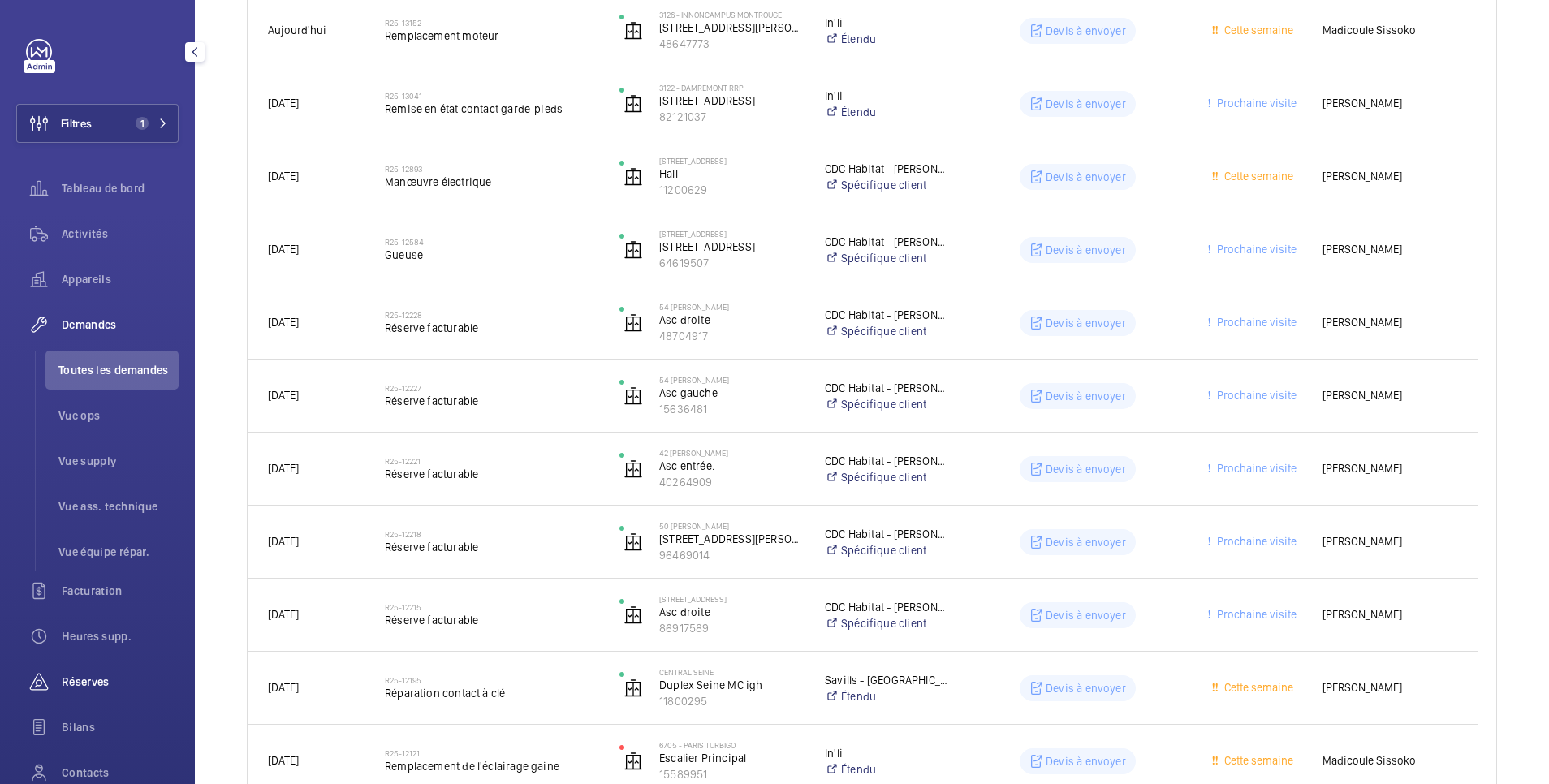
click at [76, 689] on span "Réserves" at bounding box center [120, 681] width 117 height 16
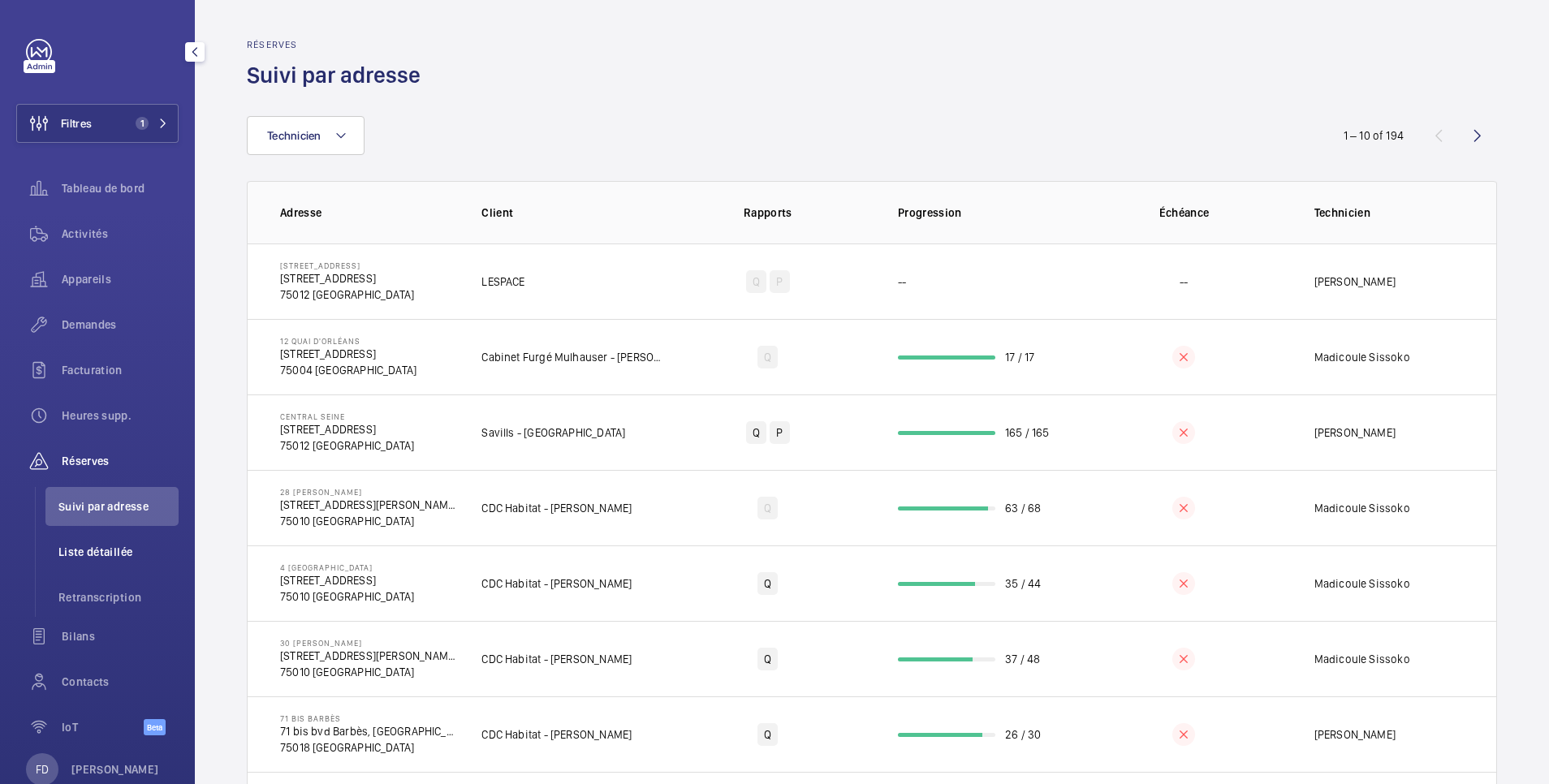
click at [103, 550] on span "Liste détaillée" at bounding box center [119, 551] width 120 height 16
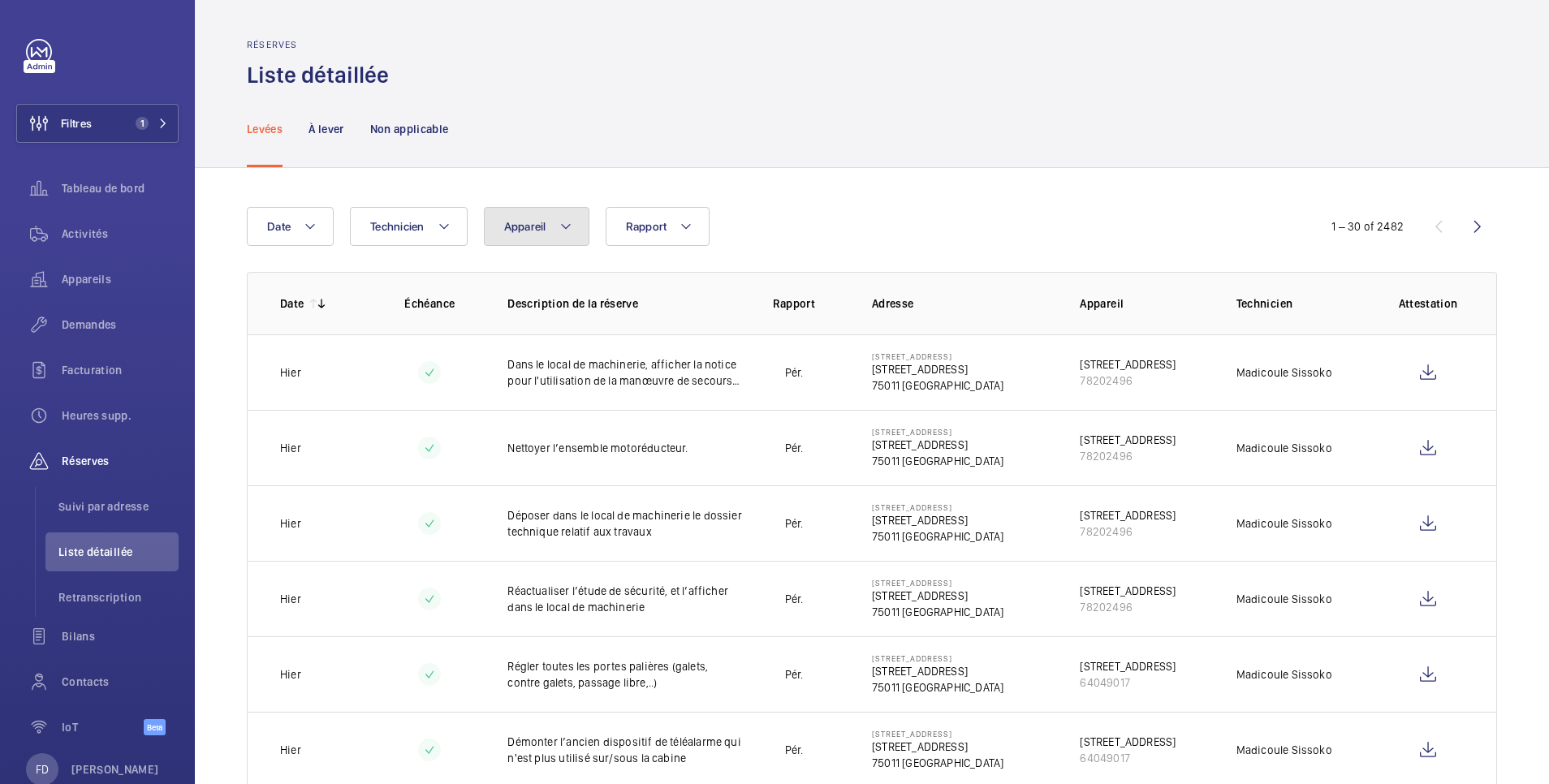
click at [517, 221] on span "Appareil" at bounding box center [525, 227] width 42 height 13
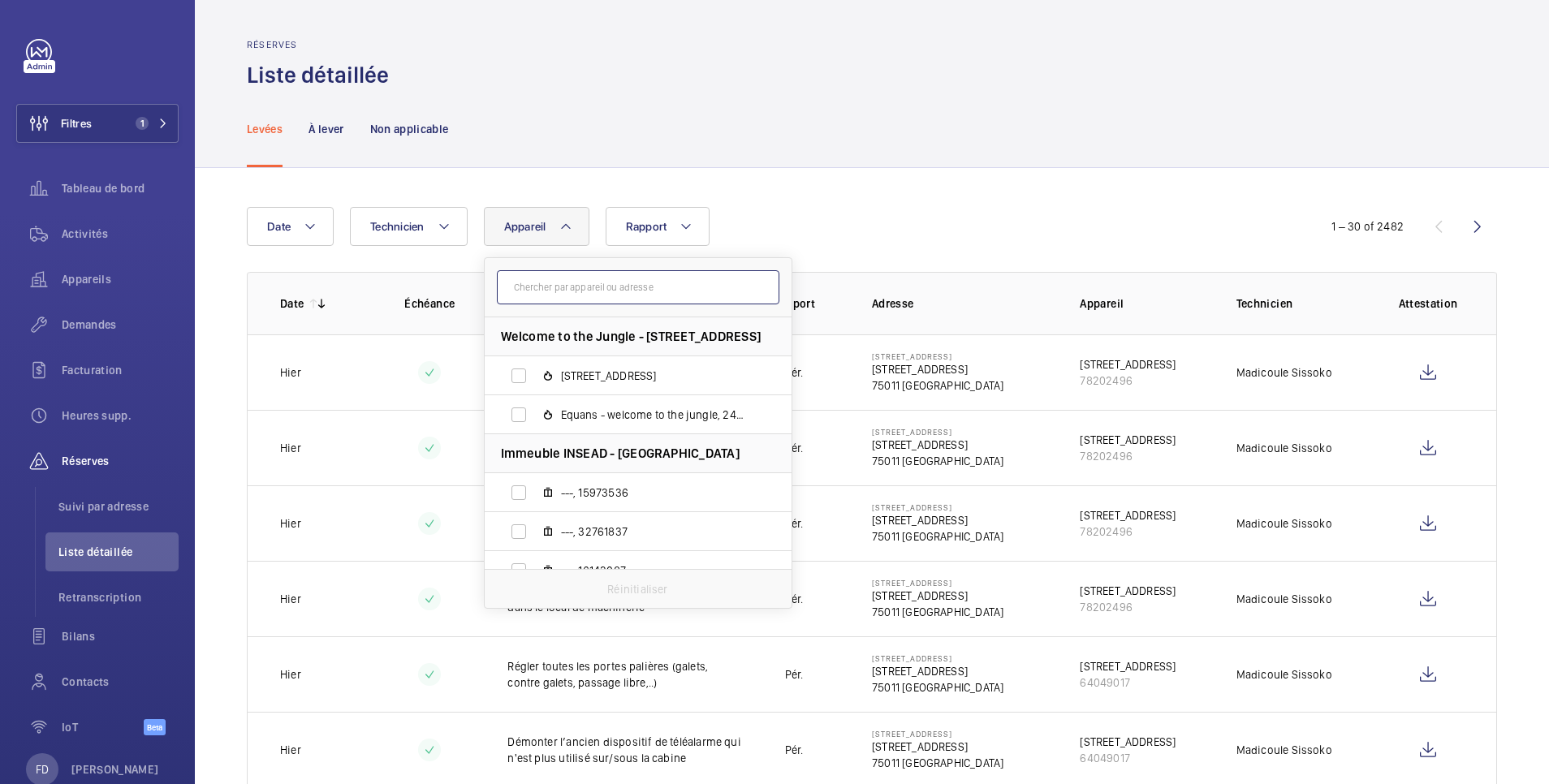
click at [569, 282] on input "text" at bounding box center [638, 287] width 282 height 34
paste input "48647773"
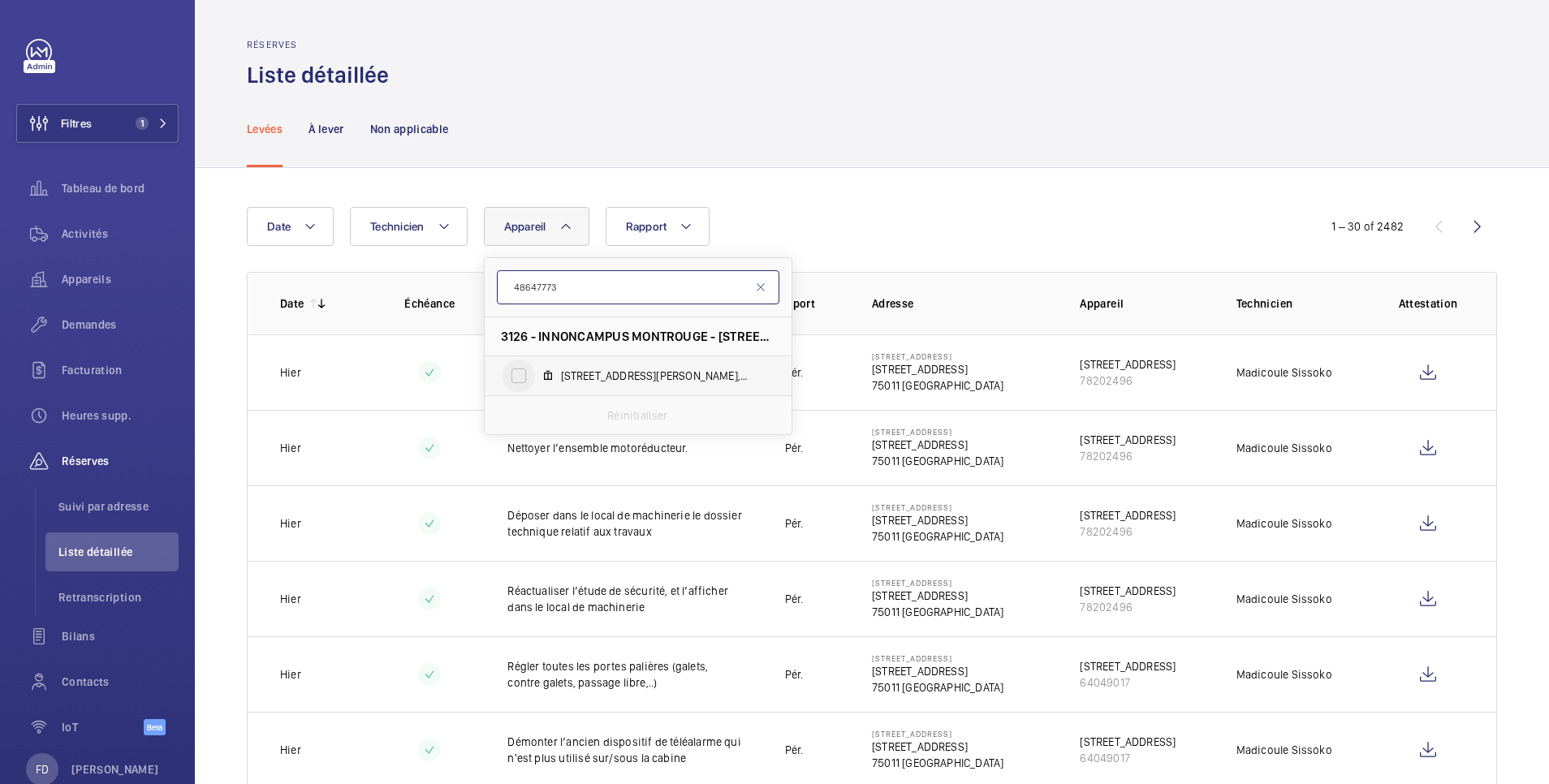
type input "48647773"
click at [523, 376] on input "210 Avenue MARX DORMOY, 48647773" at bounding box center [519, 375] width 32 height 32
checkbox input "true"
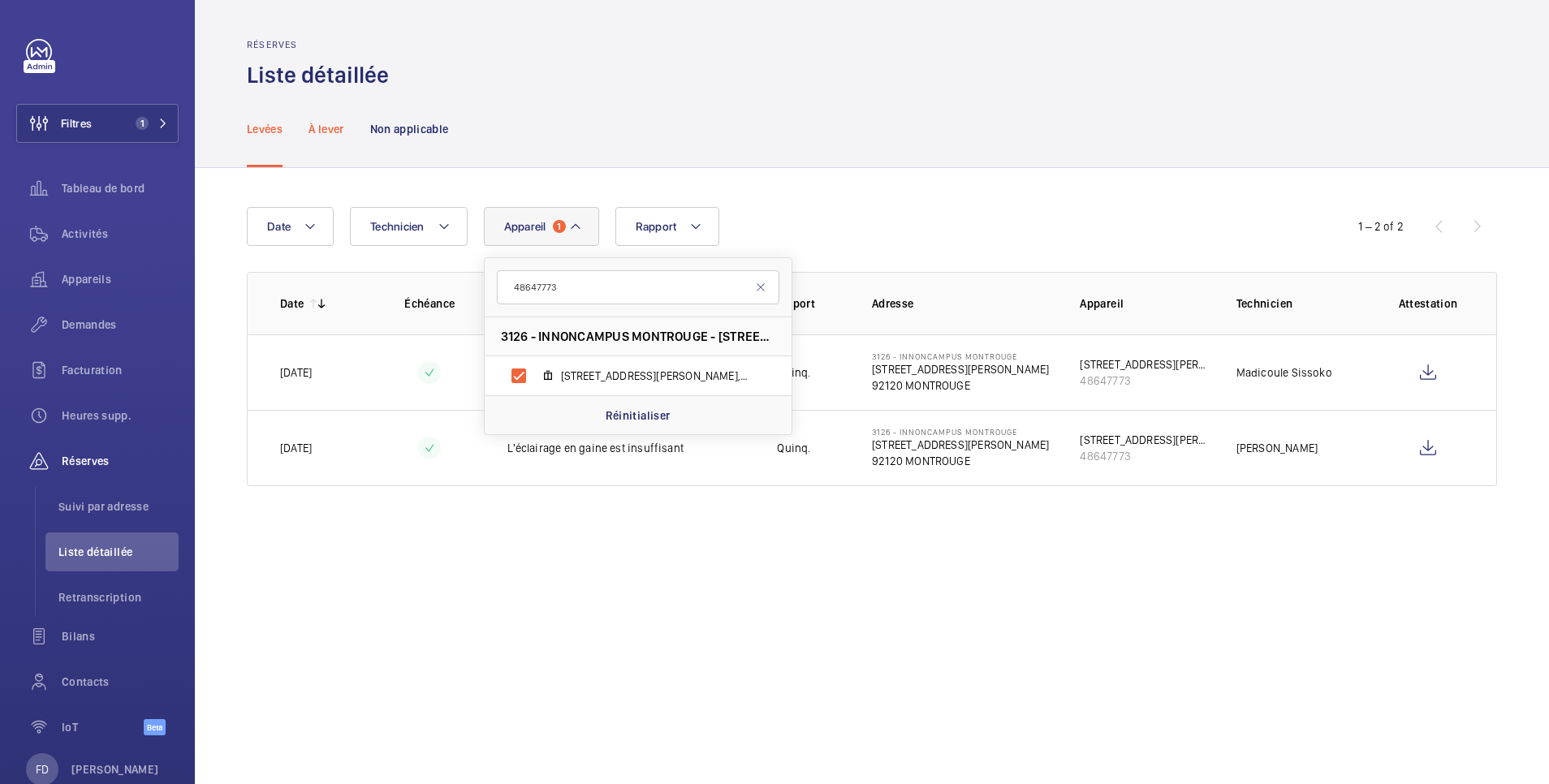
click at [328, 128] on p "À lever" at bounding box center [326, 128] width 35 height 16
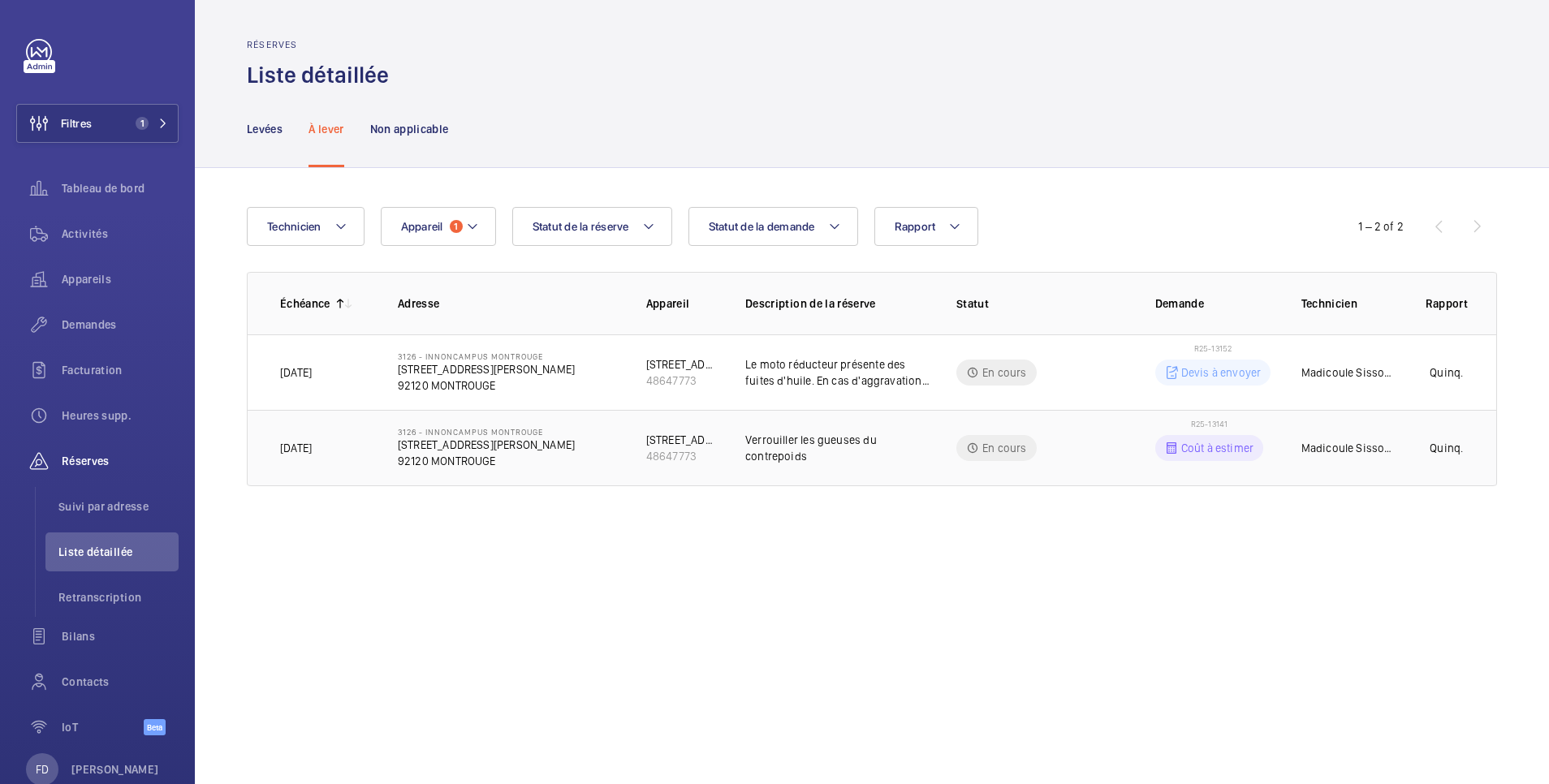
click at [1148, 453] on td "R25-13141 Coût à estimer" at bounding box center [1202, 448] width 146 height 76
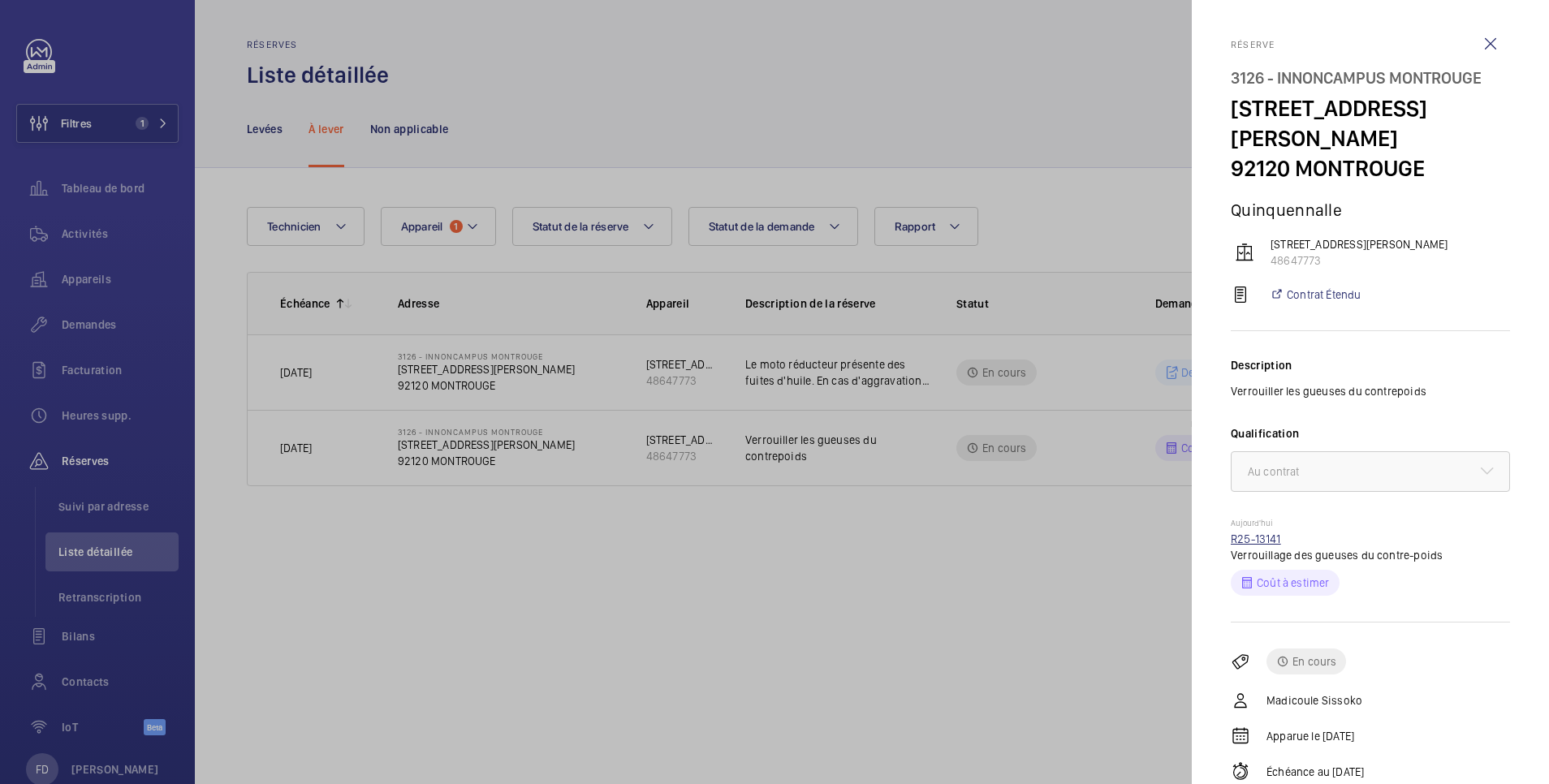
click at [1251, 545] on link "R25-13141" at bounding box center [1255, 539] width 50 height 13
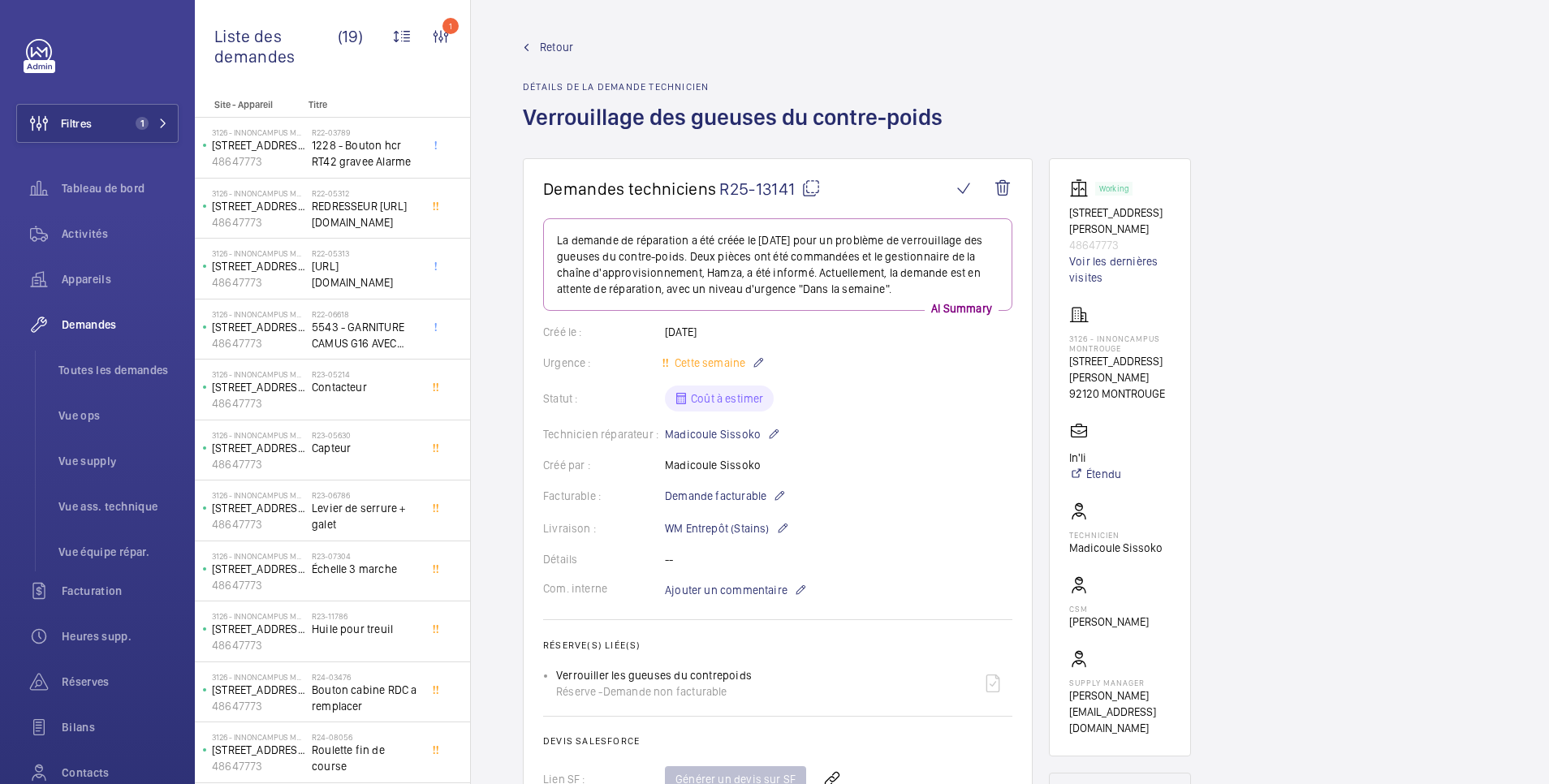
scroll to position [325, 0]
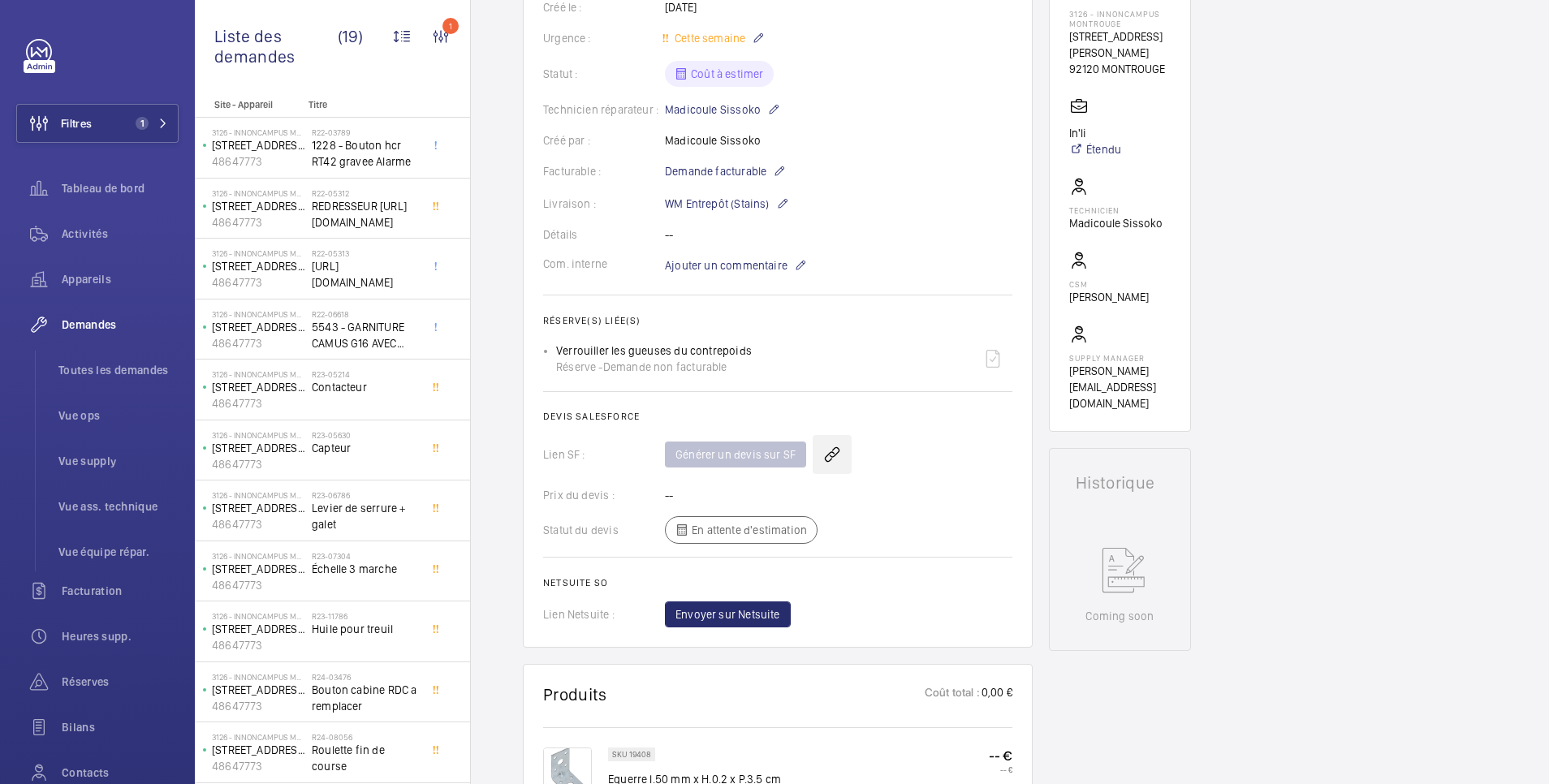
click at [832, 457] on wm-front-icon-button at bounding box center [832, 454] width 39 height 39
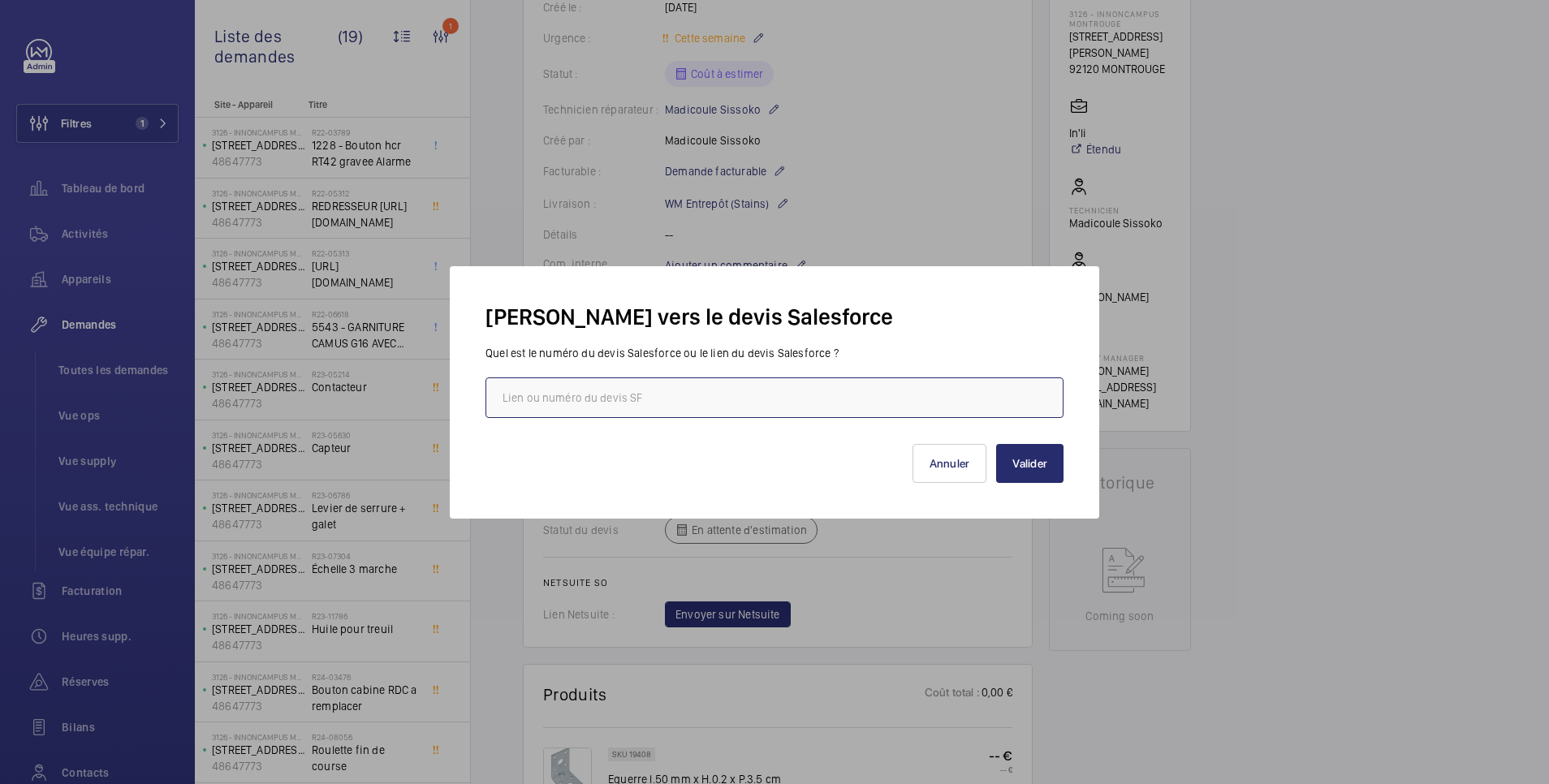
click at [774, 397] on input "text" at bounding box center [774, 397] width 578 height 41
paste input "https://wemaintain.lightning.force.com/lightning/r/Quote/0Q0SZ000007YZKL0A4/view"
type input "https://wemaintain.lightning.force.com/lightning/r/Quote/0Q0SZ000007YZKL0A4/view"
click at [1027, 460] on button "Valider" at bounding box center [1029, 463] width 67 height 39
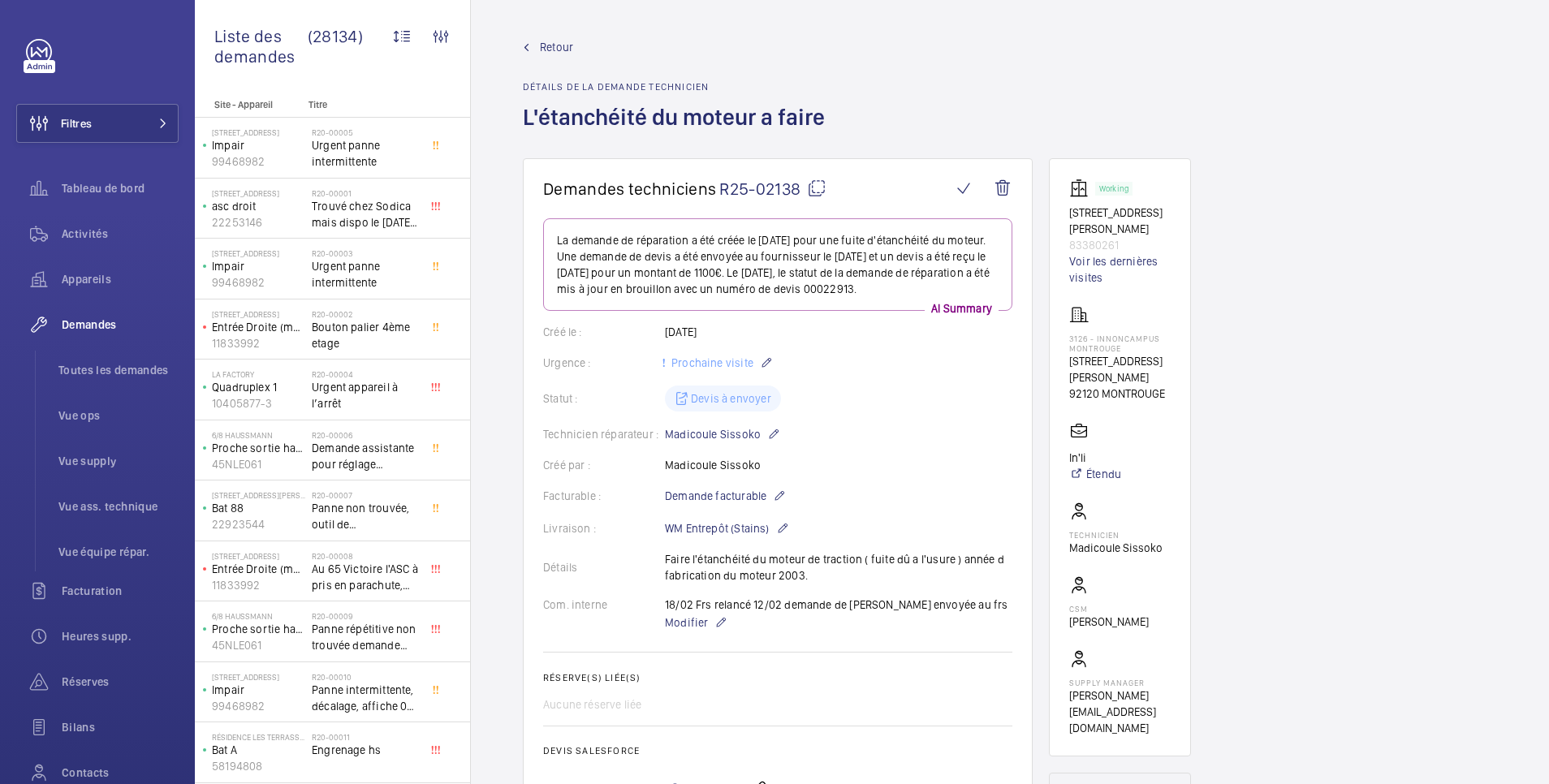
drag, startPoint x: 660, startPoint y: 562, endPoint x: 806, endPoint y: 576, distance: 146.7
click at [806, 576] on div "Détails Faire l'étanchéité du moteur de traction ( fuite dû a l'usure ) année d…" at bounding box center [778, 567] width 469 height 32
copy div "Détails Faire l'étanchéité du moteur de traction ( fuite dû a l'usure ) année d…"
click at [554, 40] on span "Retour" at bounding box center [556, 47] width 33 height 16
click at [560, 45] on span "Retour" at bounding box center [556, 47] width 33 height 16
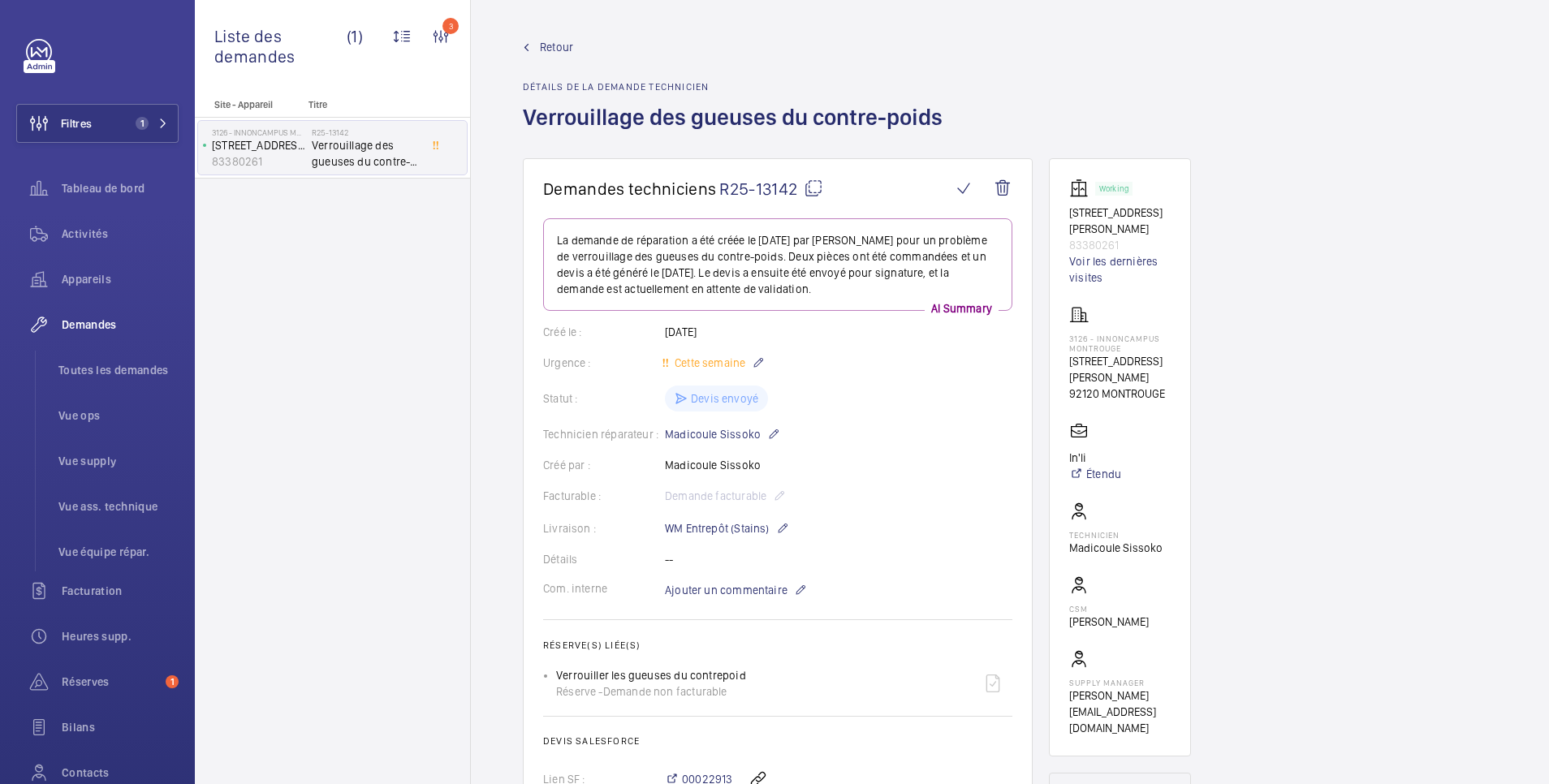
click at [562, 46] on span "Retour" at bounding box center [556, 47] width 33 height 16
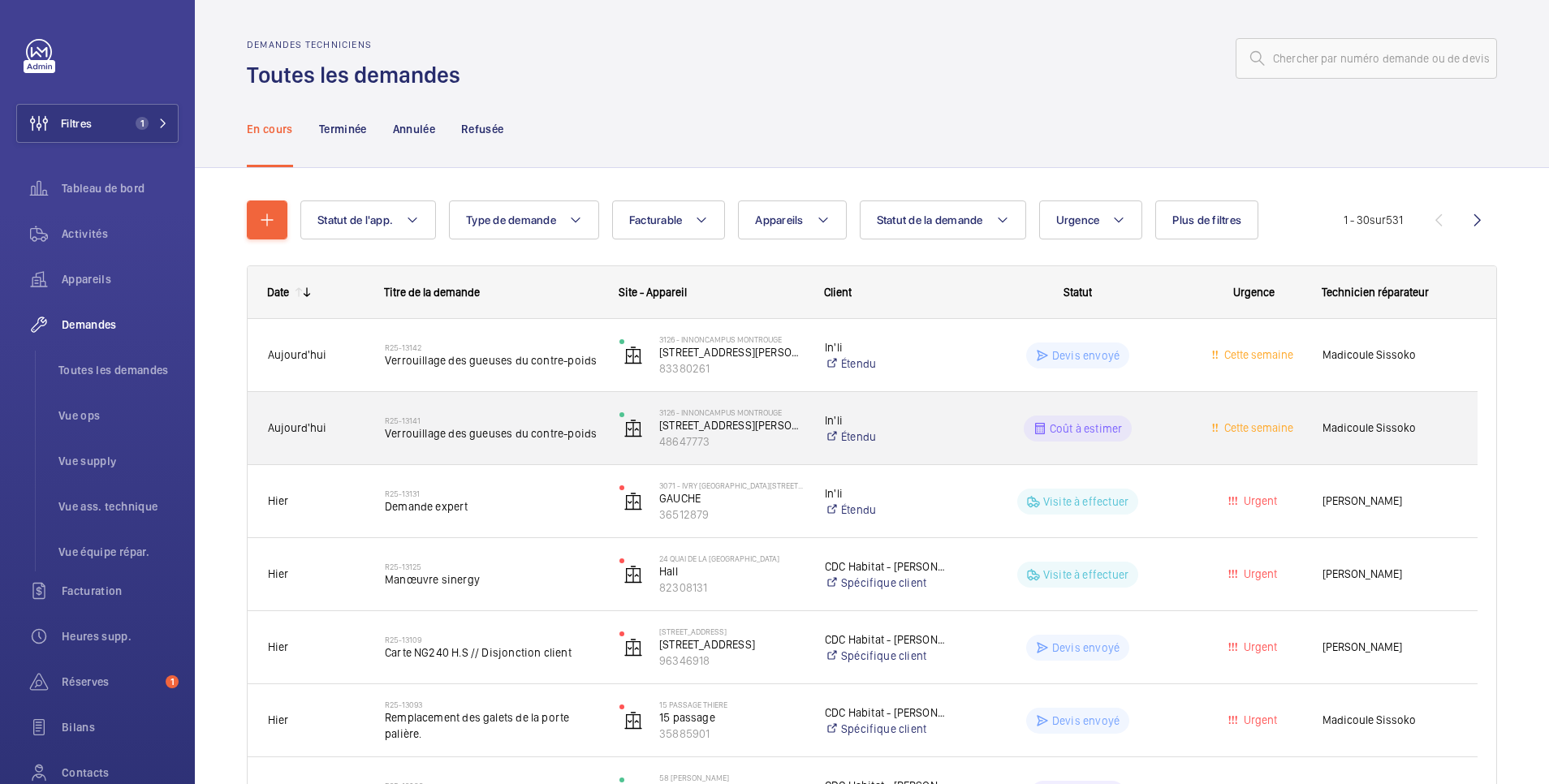
click at [967, 429] on div "Coût à estimer" at bounding box center [1067, 429] width 233 height 59
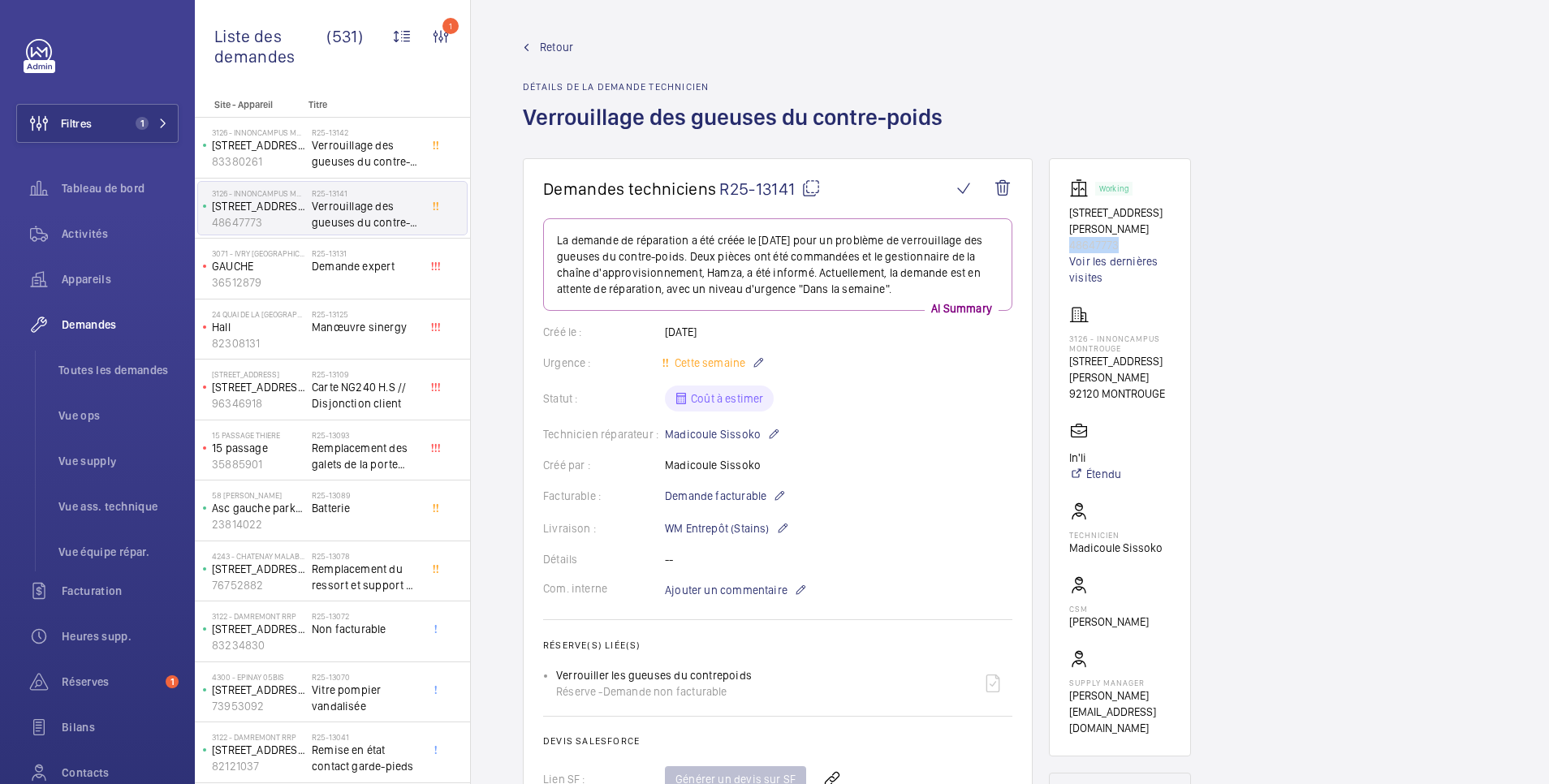
drag, startPoint x: 1121, startPoint y: 241, endPoint x: 1072, endPoint y: 242, distance: 49.0
click at [1072, 242] on p "48647773" at bounding box center [1119, 244] width 102 height 16
copy p "48647773"
click at [559, 41] on span "Retour" at bounding box center [556, 47] width 33 height 16
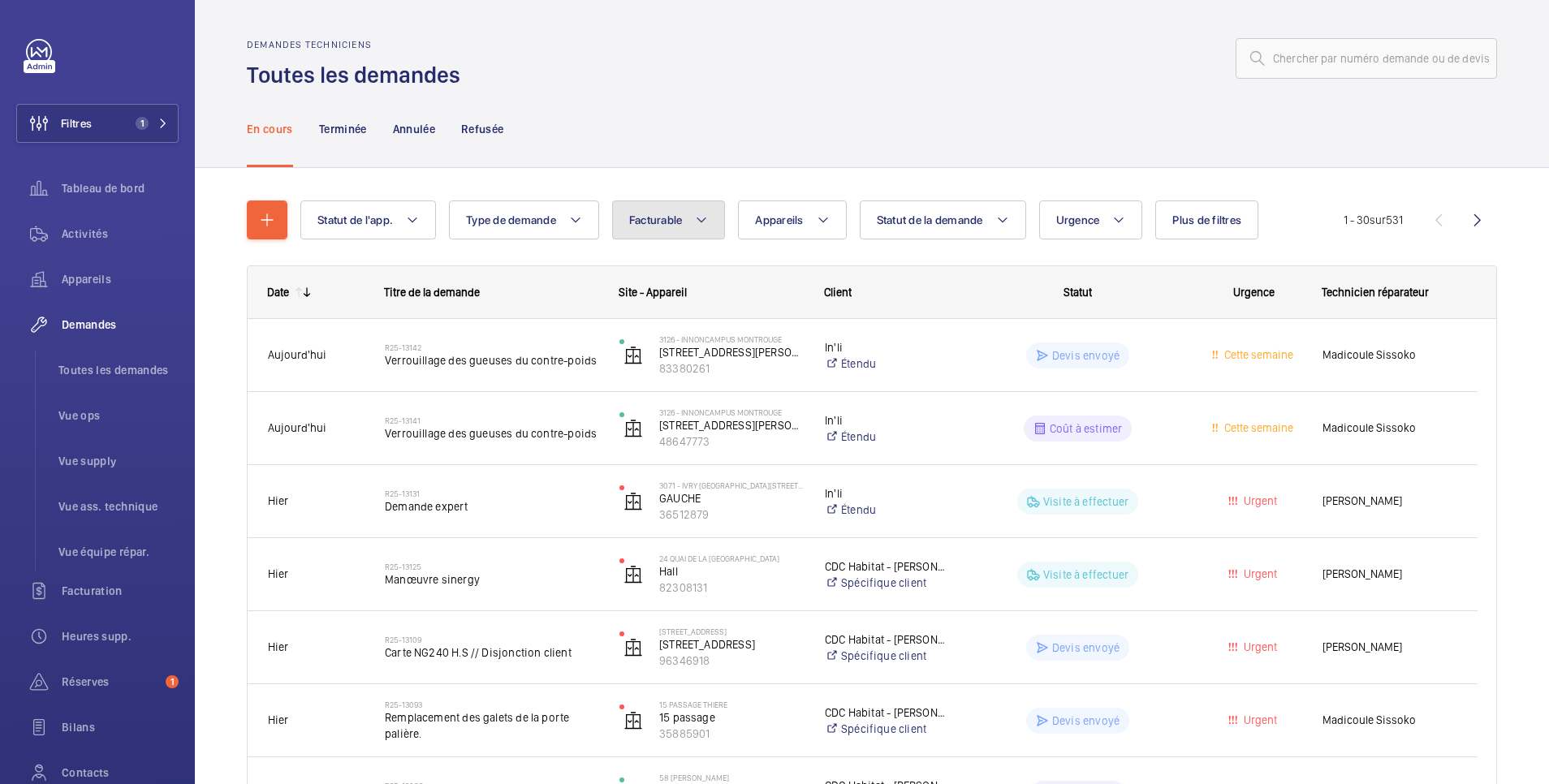
click at [657, 221] on span "Facturable" at bounding box center [656, 220] width 53 height 13
click at [669, 273] on mat-radio-button "Facturable" at bounding box center [767, 270] width 293 height 32
radio input "true"
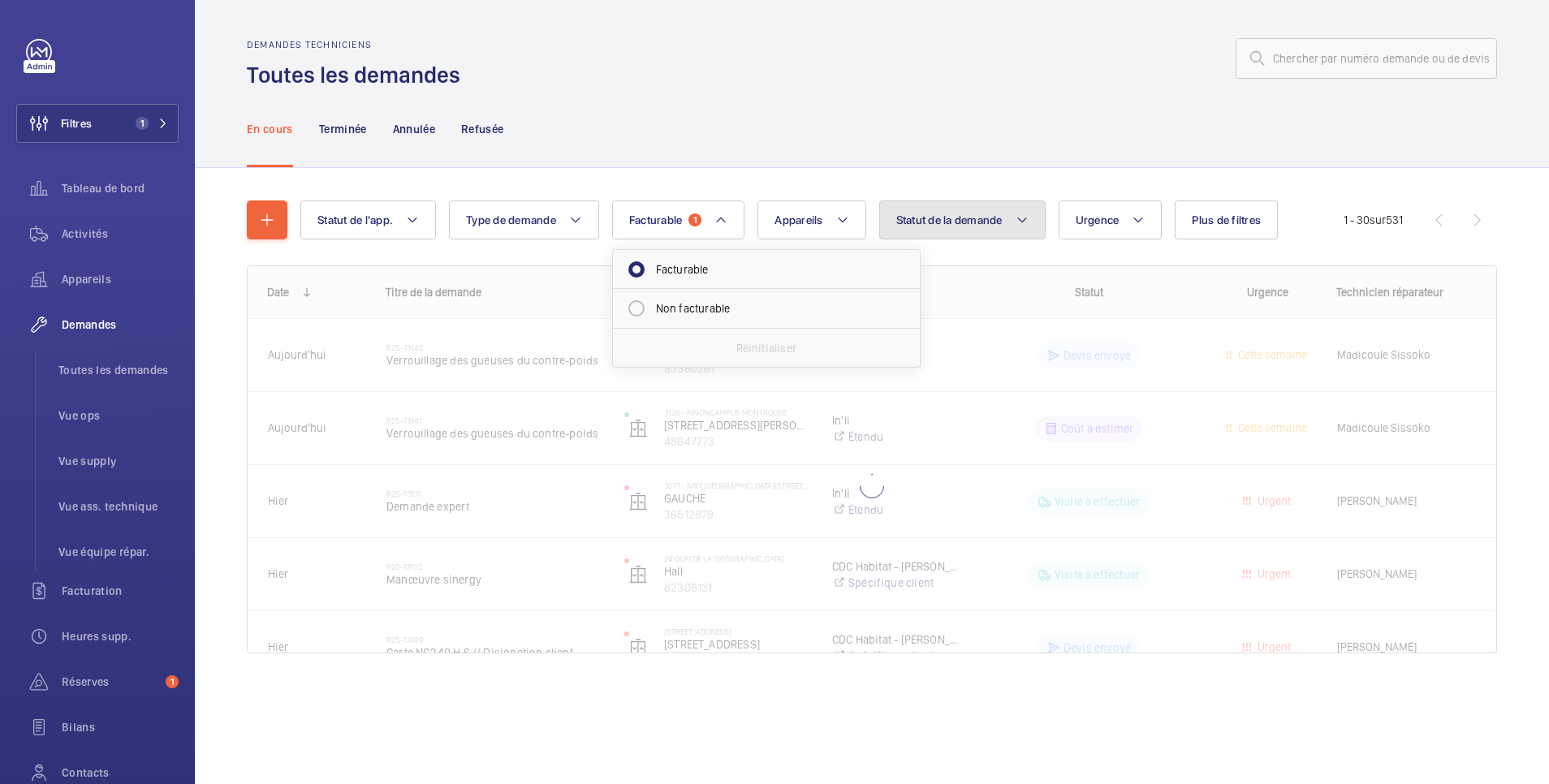
click at [960, 216] on span "Statut de la demande" at bounding box center [949, 220] width 106 height 13
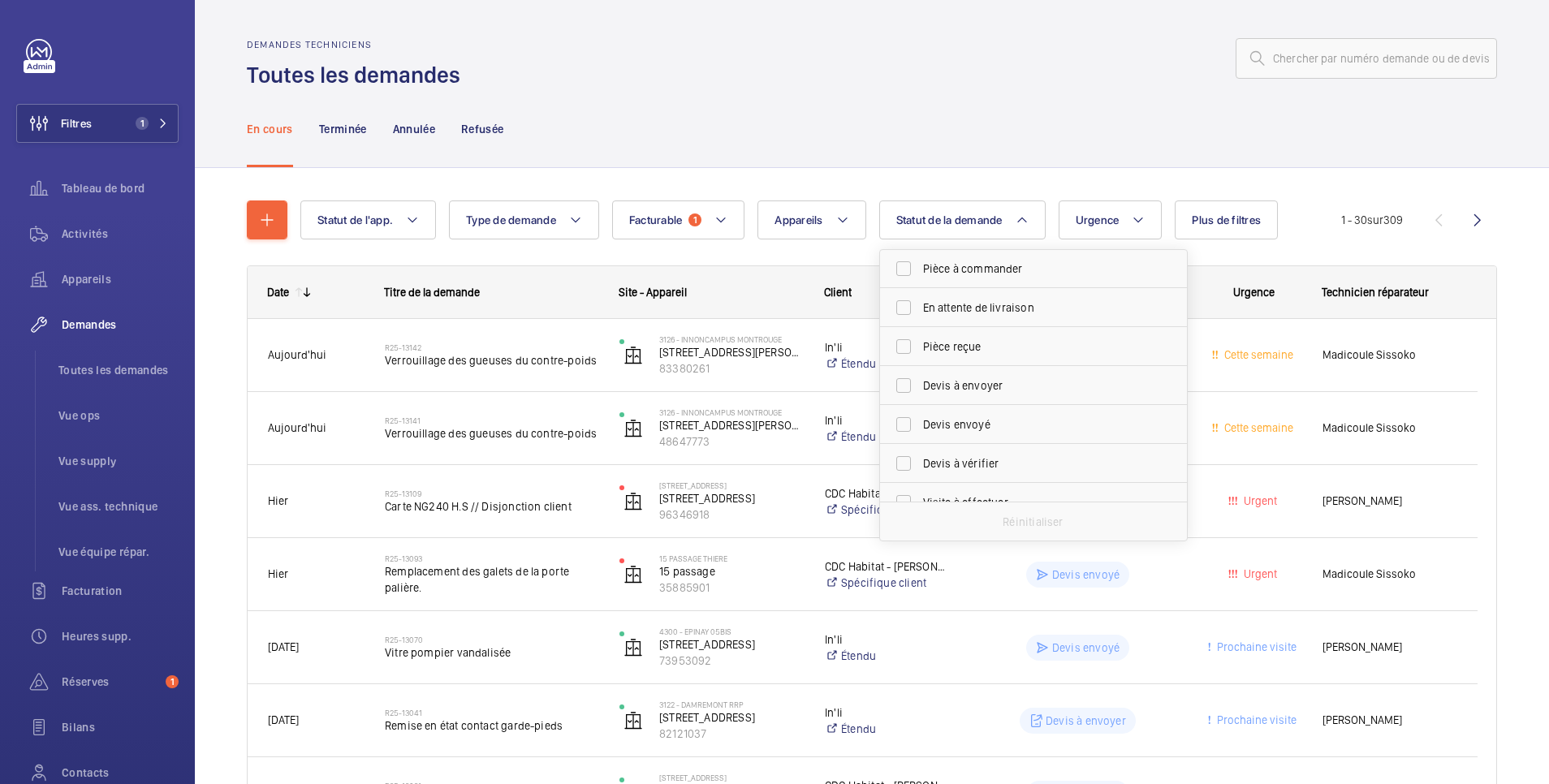
scroll to position [216, 0]
click at [966, 326] on span "Devis à envoyer" at bounding box center [1034, 326] width 223 height 16
click at [920, 326] on input "Devis à envoyer" at bounding box center [904, 326] width 32 height 32
checkbox input "true"
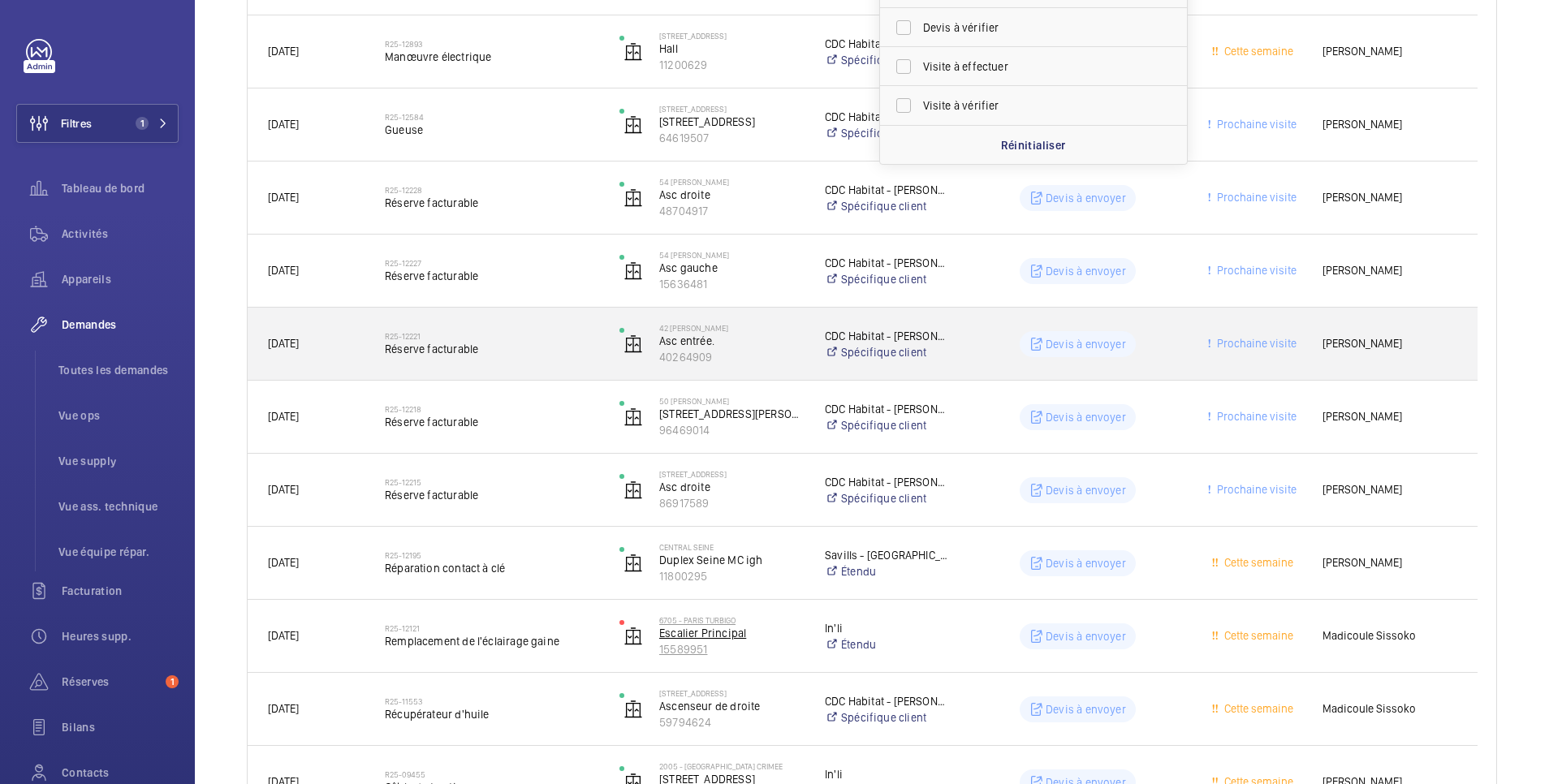
scroll to position [637, 0]
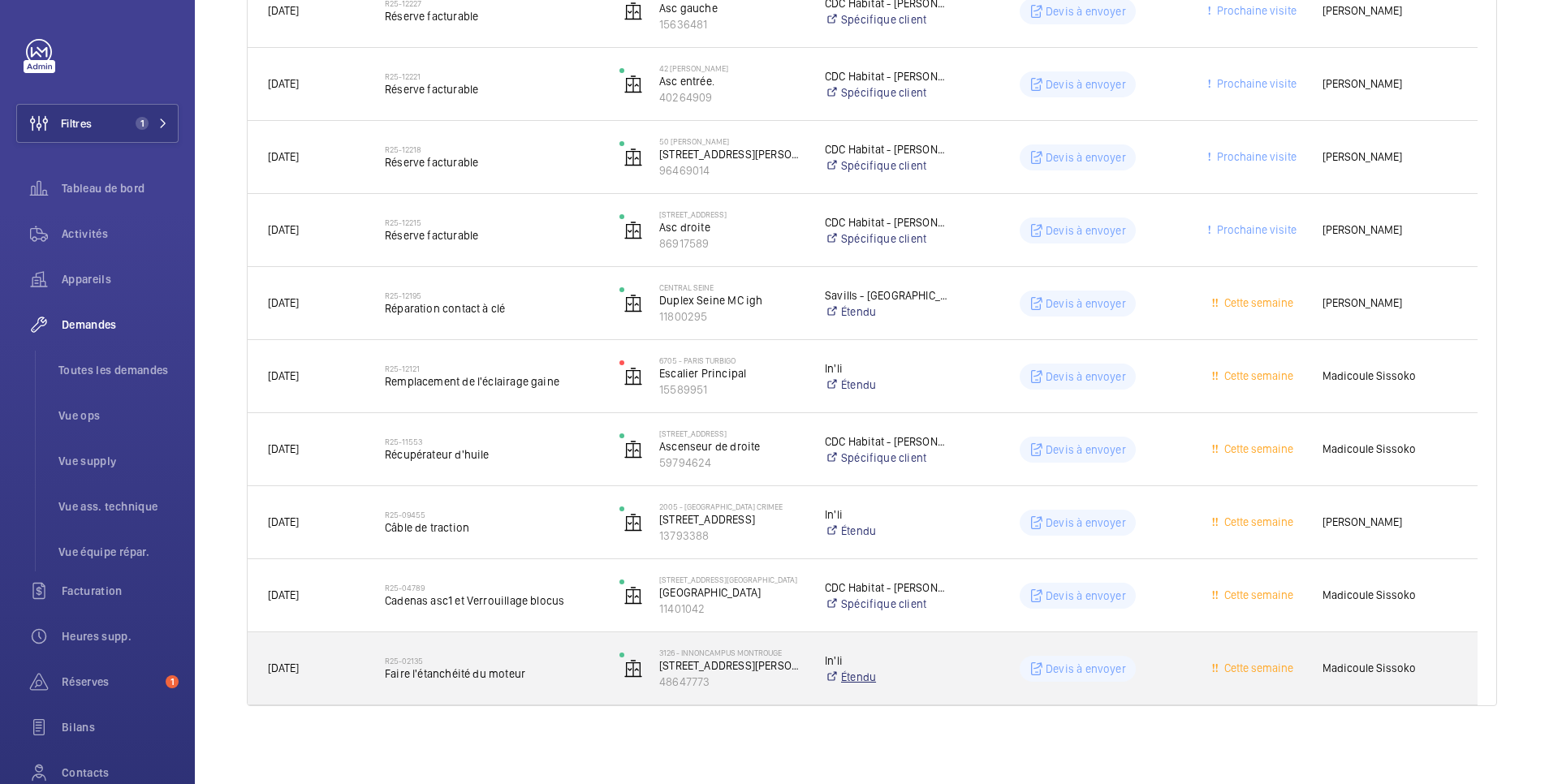
click at [939, 679] on link "Étendu" at bounding box center [888, 677] width 125 height 16
click at [804, 671] on div "3126 - INNONCAMPUS MONTROUGE 210 Avenue MARX DORMOY 48647773" at bounding box center [701, 668] width 205 height 72
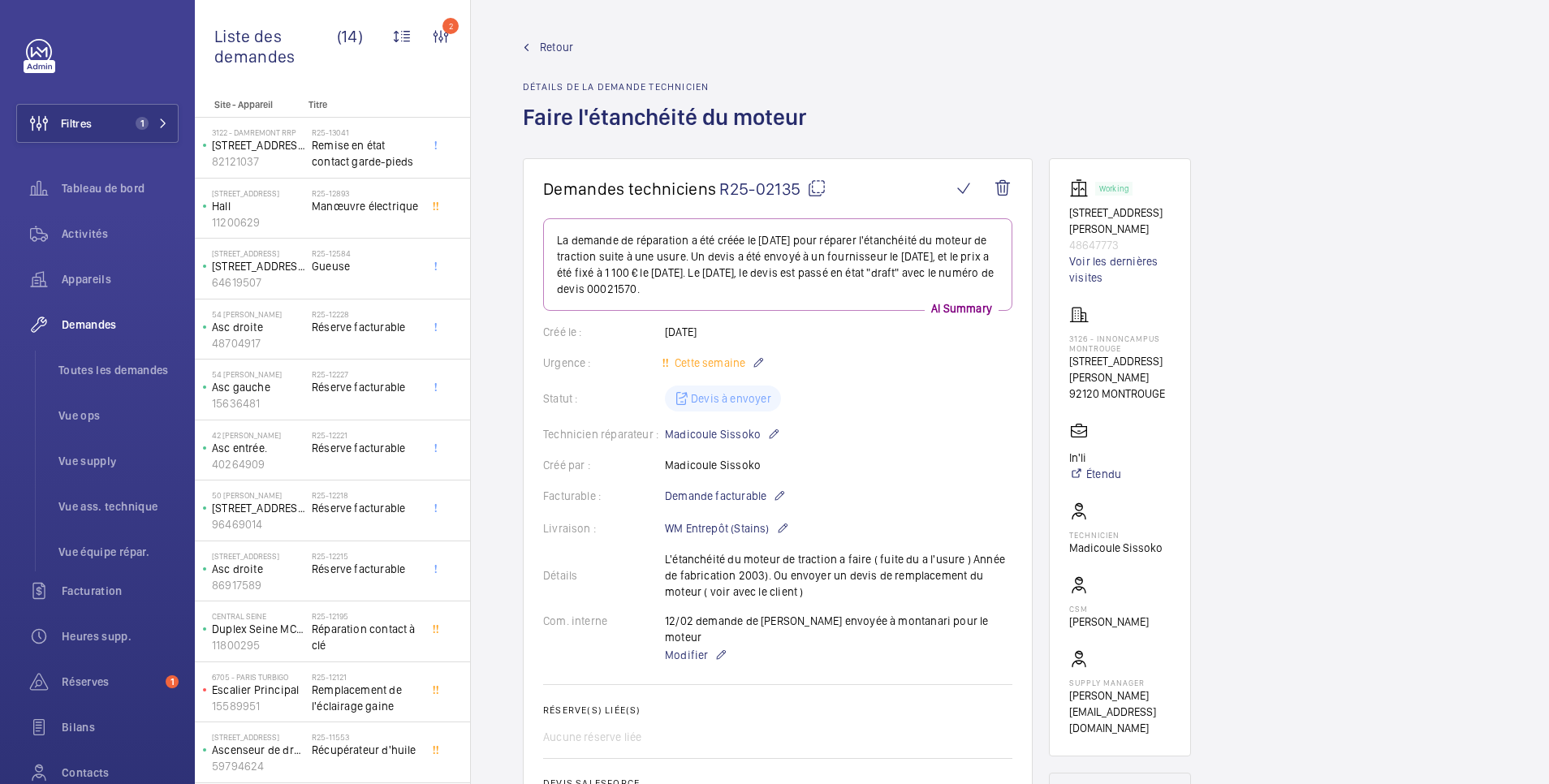
click at [766, 188] on span "R25-02135" at bounding box center [773, 188] width 107 height 20
click at [819, 181] on mat-icon at bounding box center [816, 188] width 20 height 20
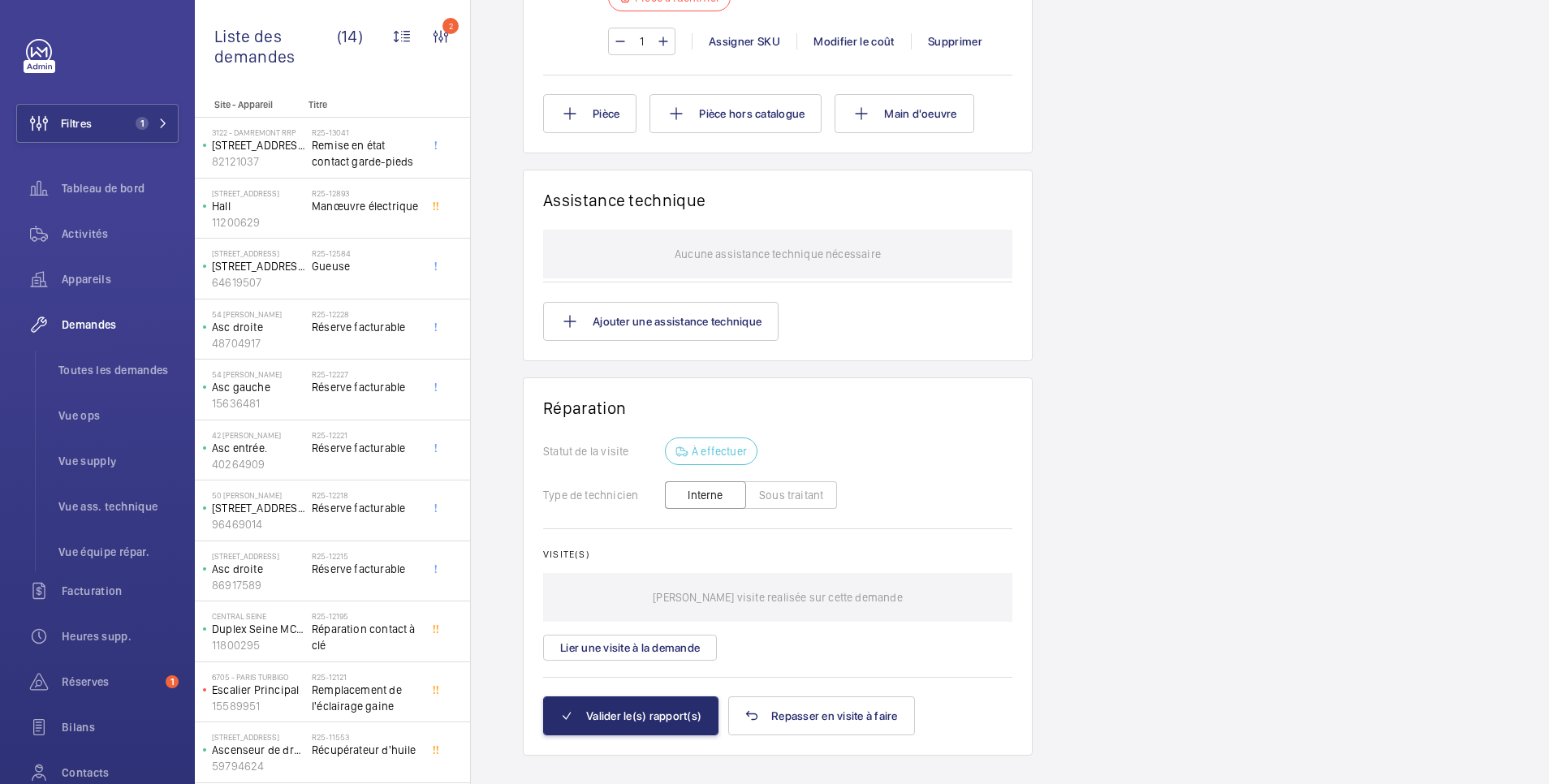
scroll to position [974, 0]
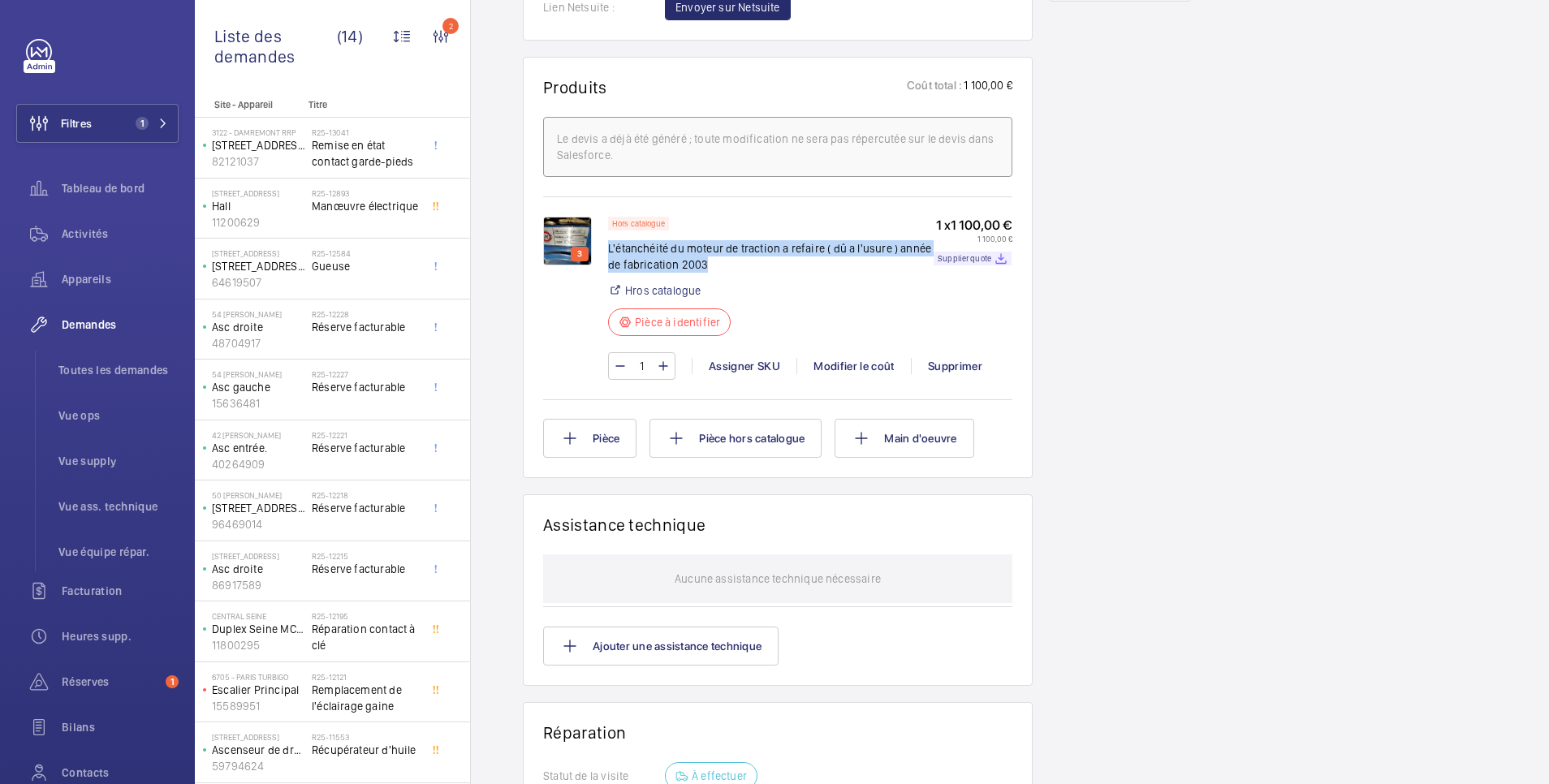
drag, startPoint x: 717, startPoint y: 252, endPoint x: 610, endPoint y: 228, distance: 109.7
click at [610, 240] on p "L'étanchéité du moteur de traction a refaire ( dû a l'usure ) année de fabricat…" at bounding box center [771, 257] width 326 height 32
copy p "L'étanchéité du moteur de traction a refaire ( dû a l'usure ) année de fabricat…"
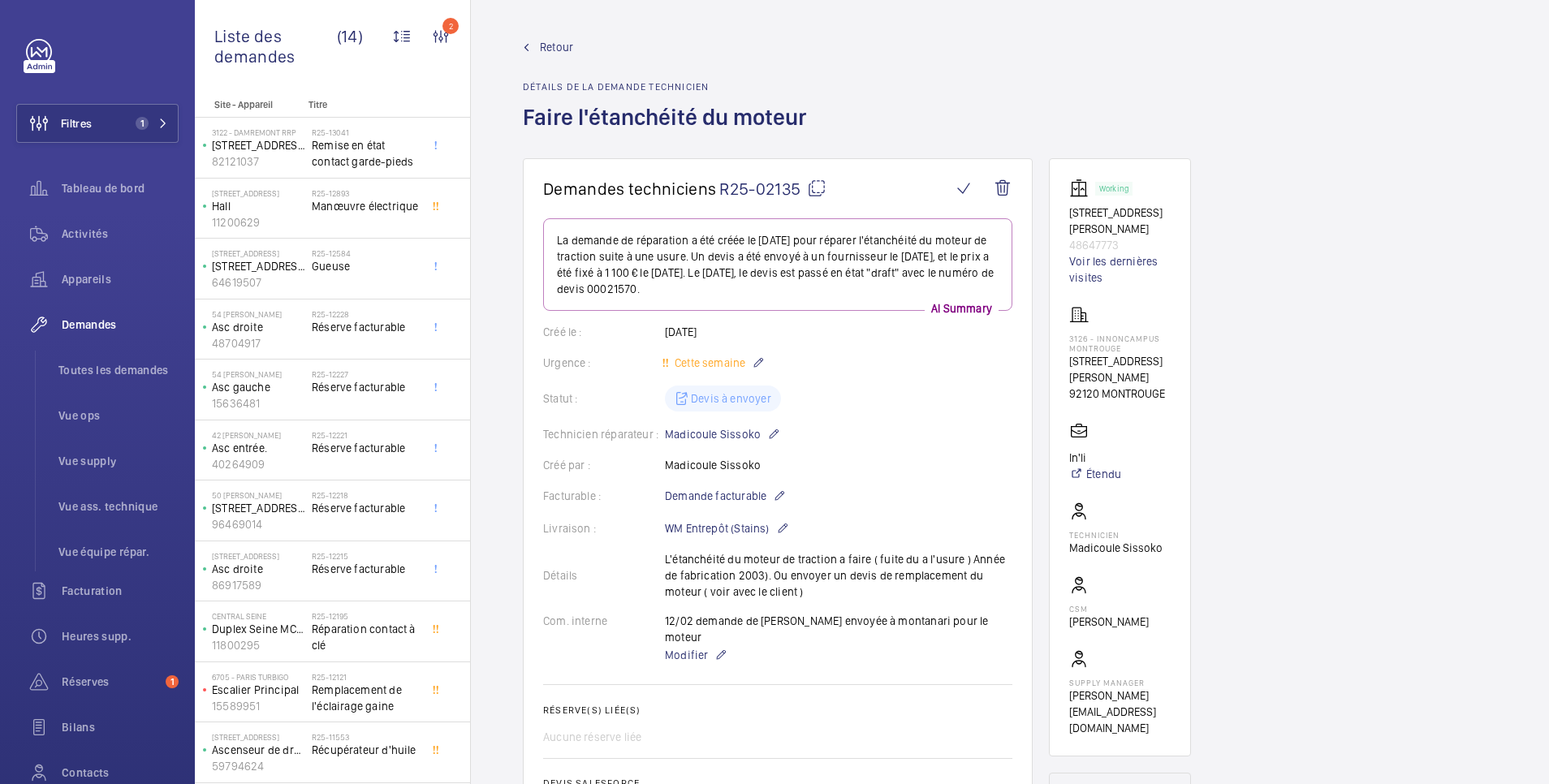
scroll to position [325, 0]
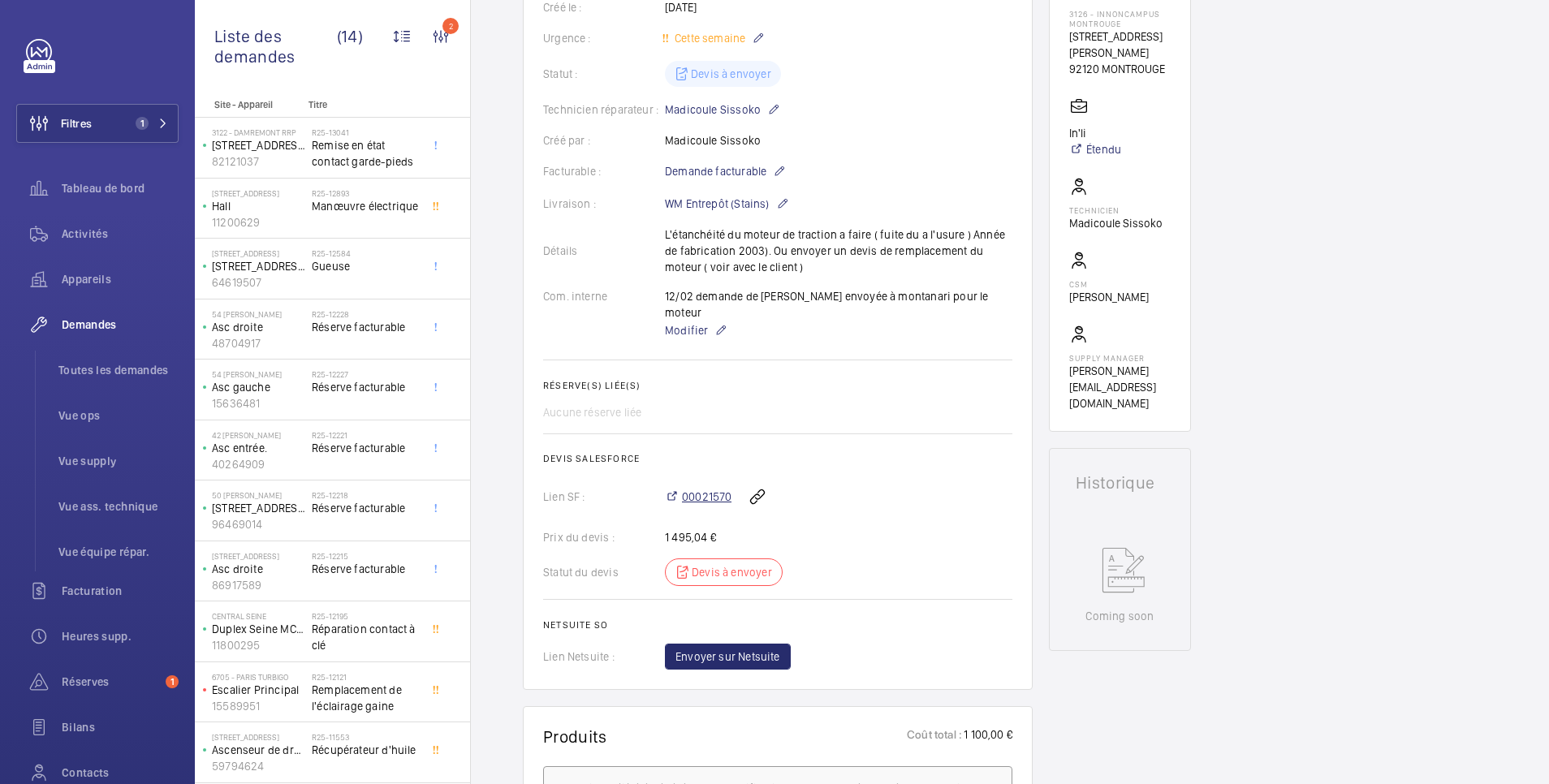
click at [717, 488] on span "00021570" at bounding box center [707, 496] width 49 height 16
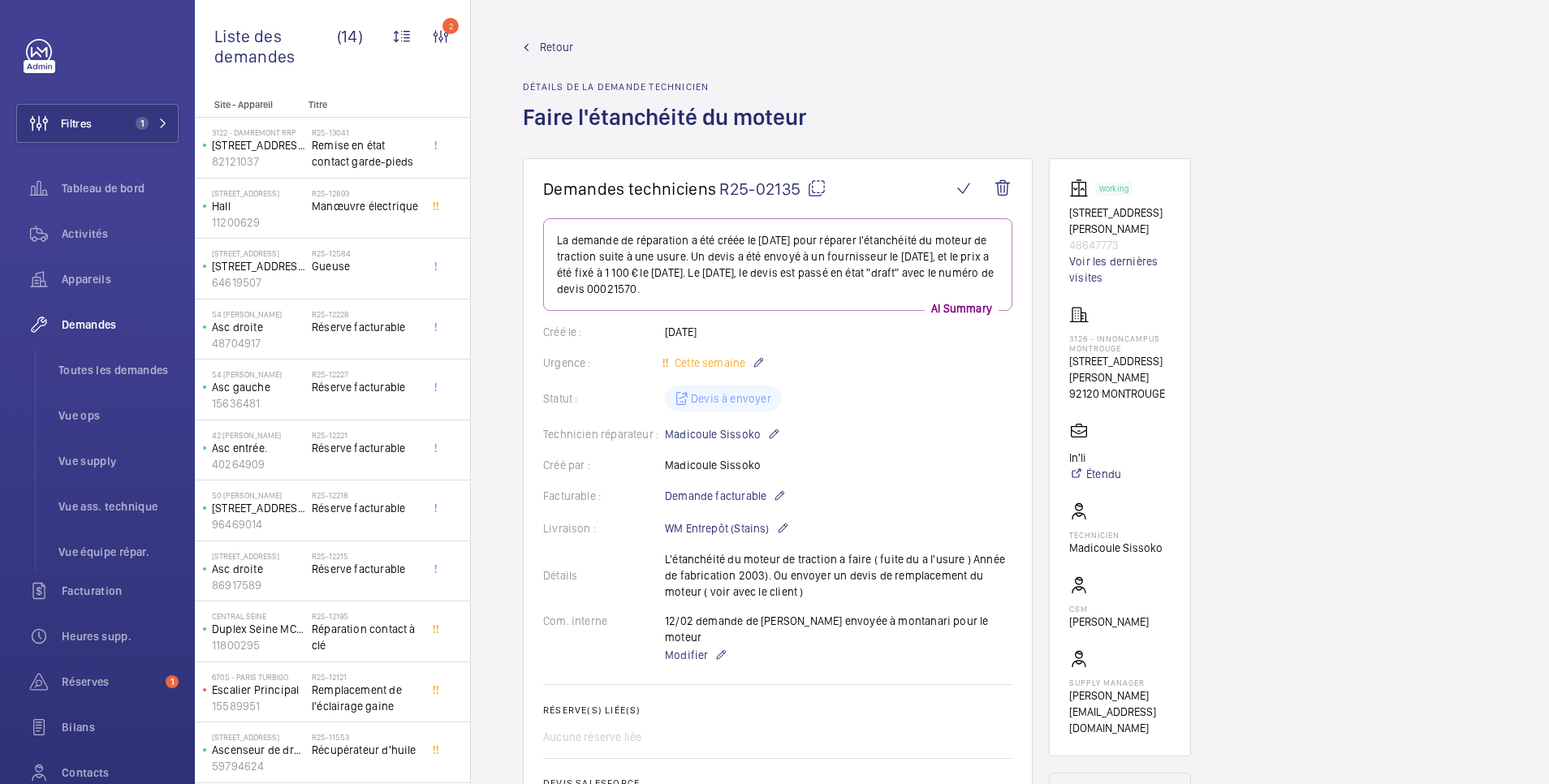
click at [555, 43] on span "Retour" at bounding box center [556, 47] width 33 height 16
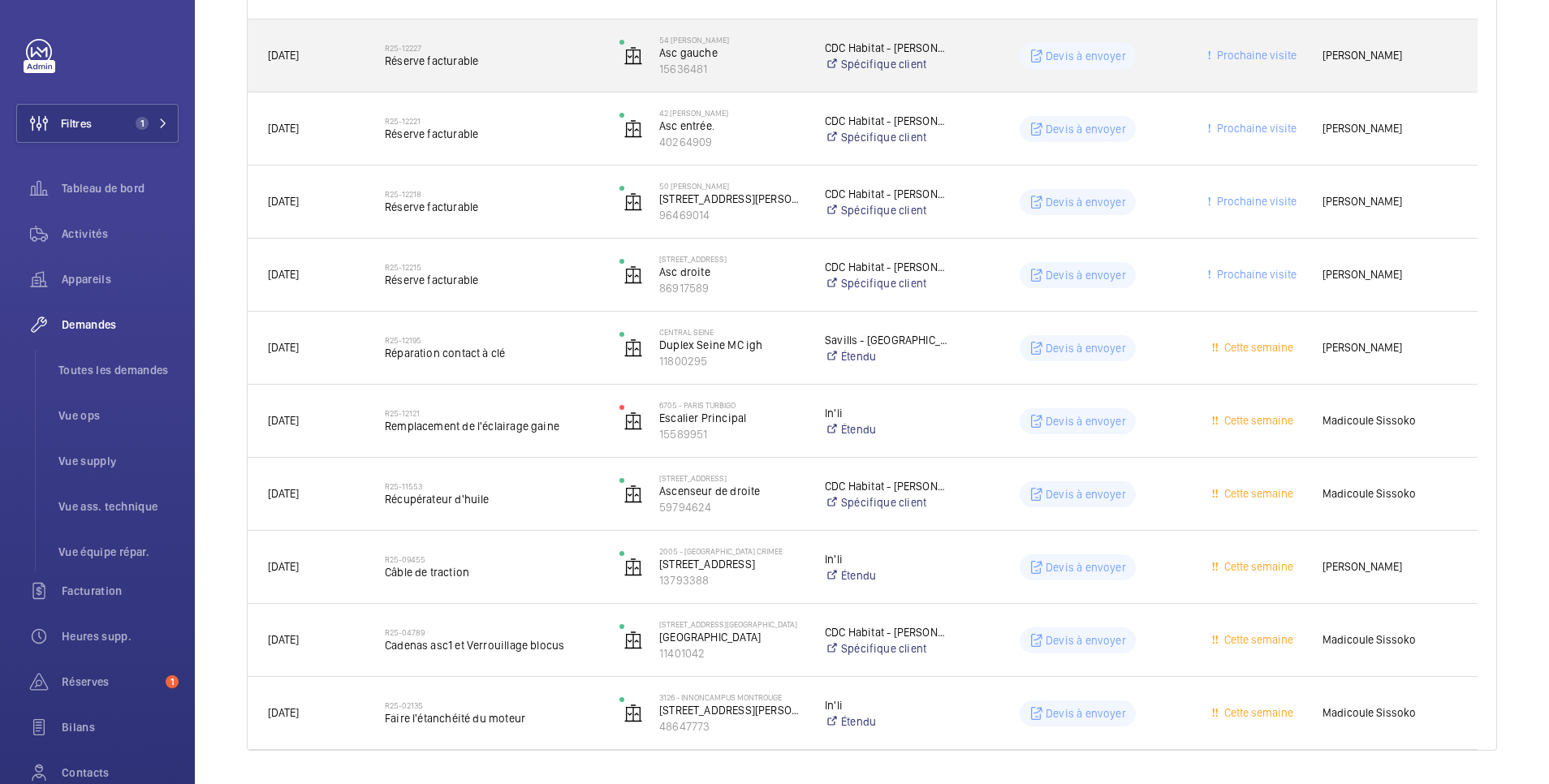
scroll to position [710, 0]
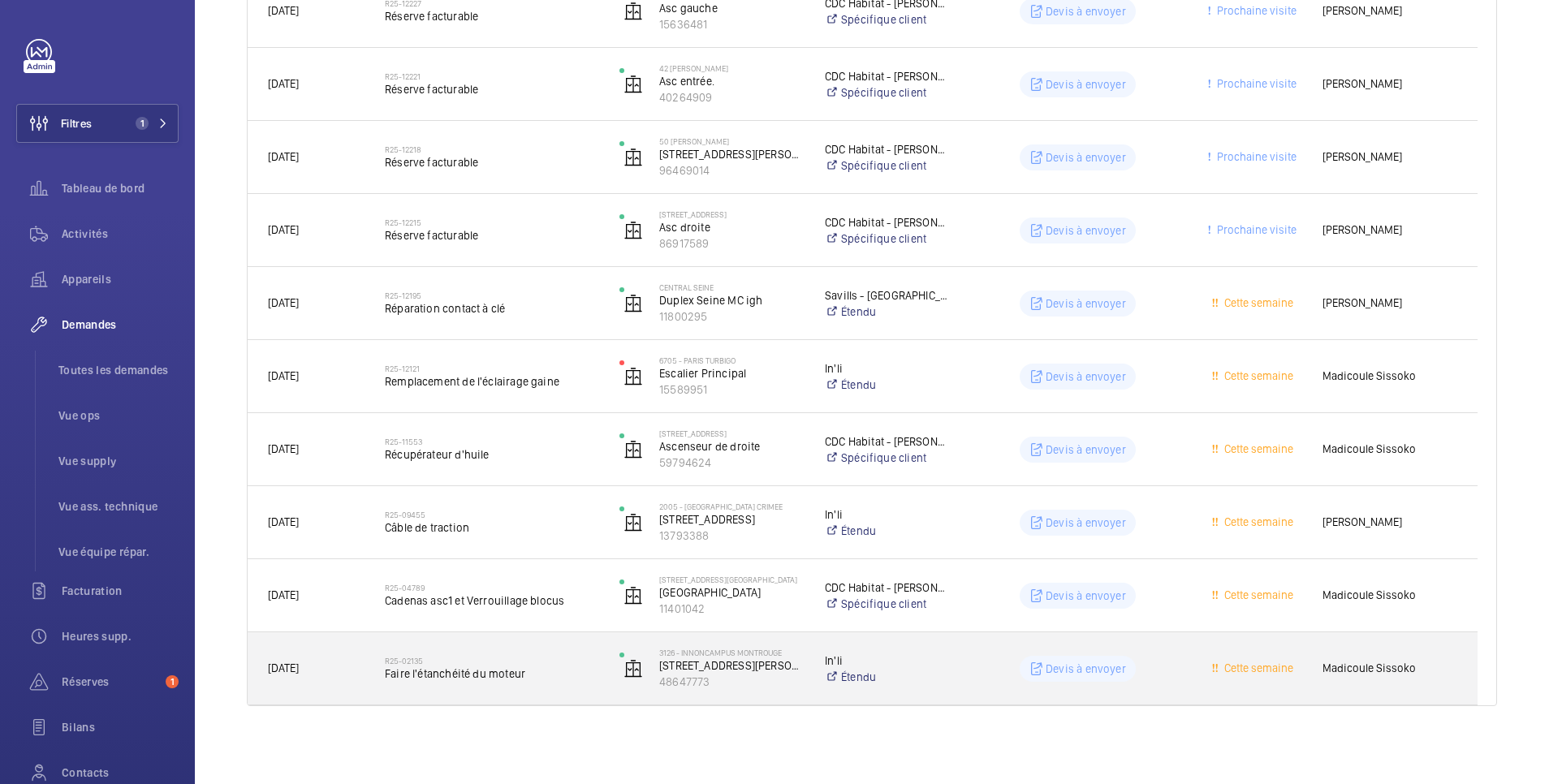
click at [1004, 670] on wm-front-pills-cell "Devis à envoyer" at bounding box center [1078, 668] width 214 height 26
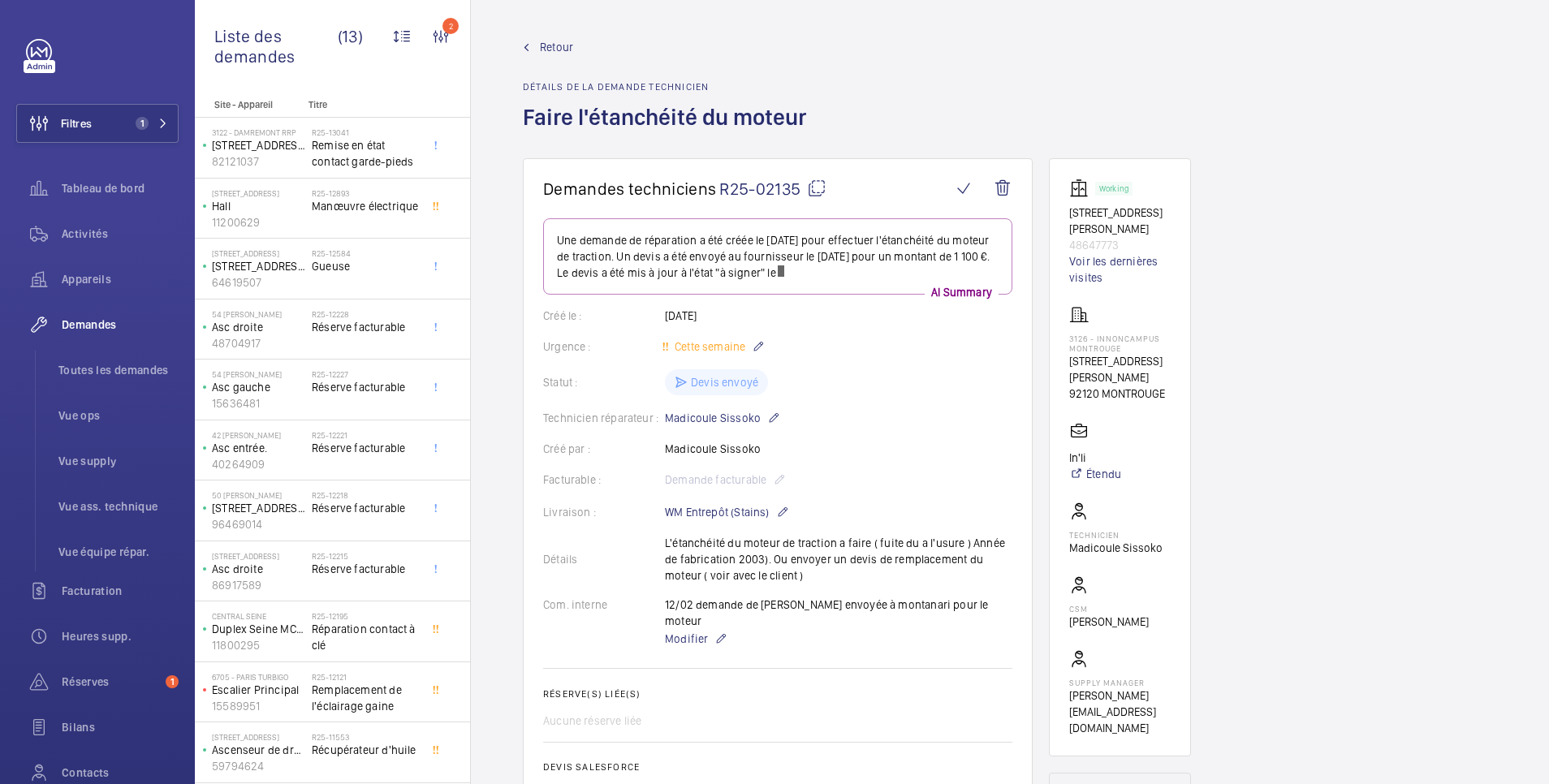
scroll to position [325, 0]
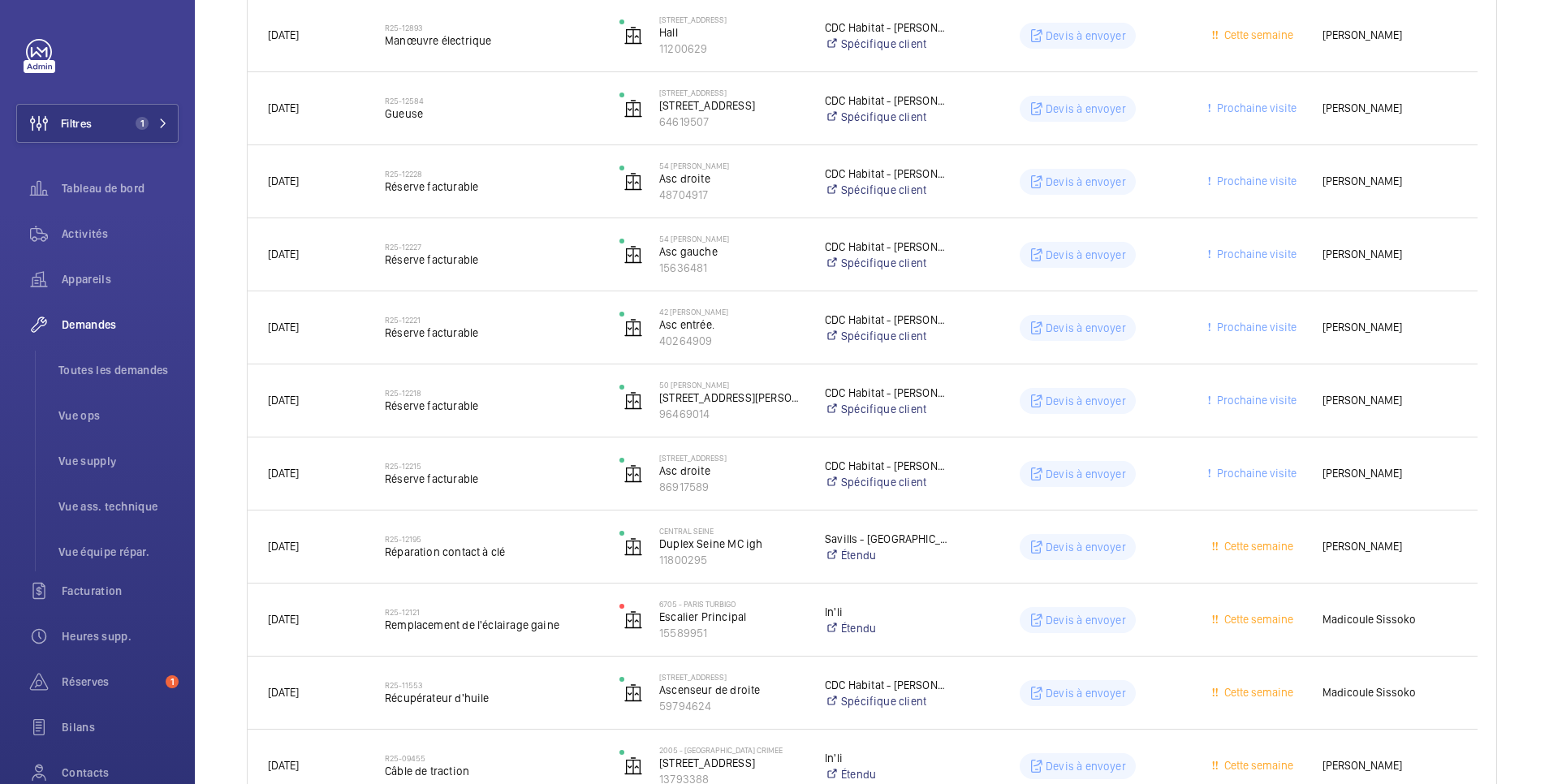
scroll to position [564, 0]
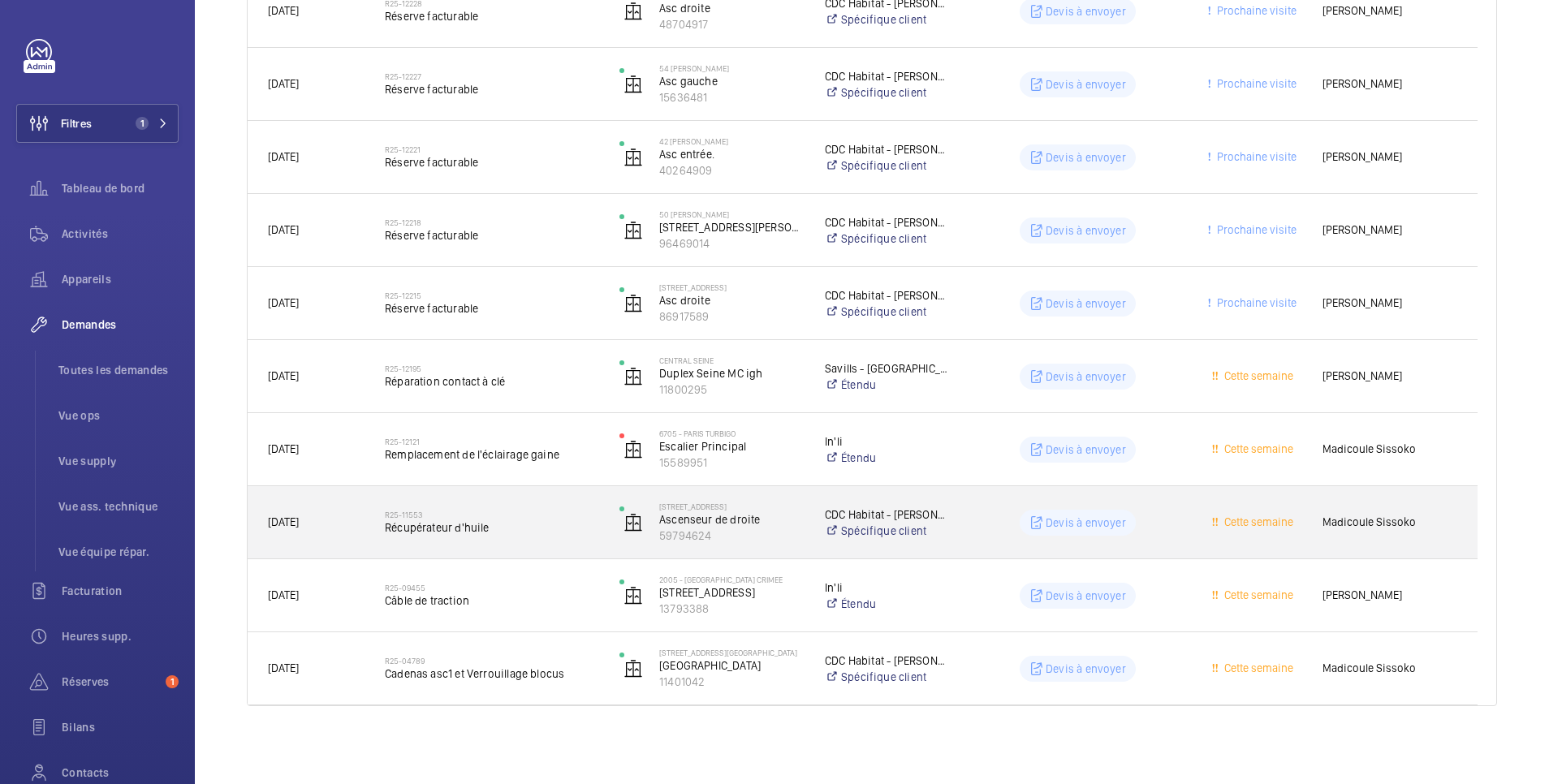
click at [1003, 532] on wm-front-pills-cell "Devis à envoyer" at bounding box center [1078, 522] width 214 height 26
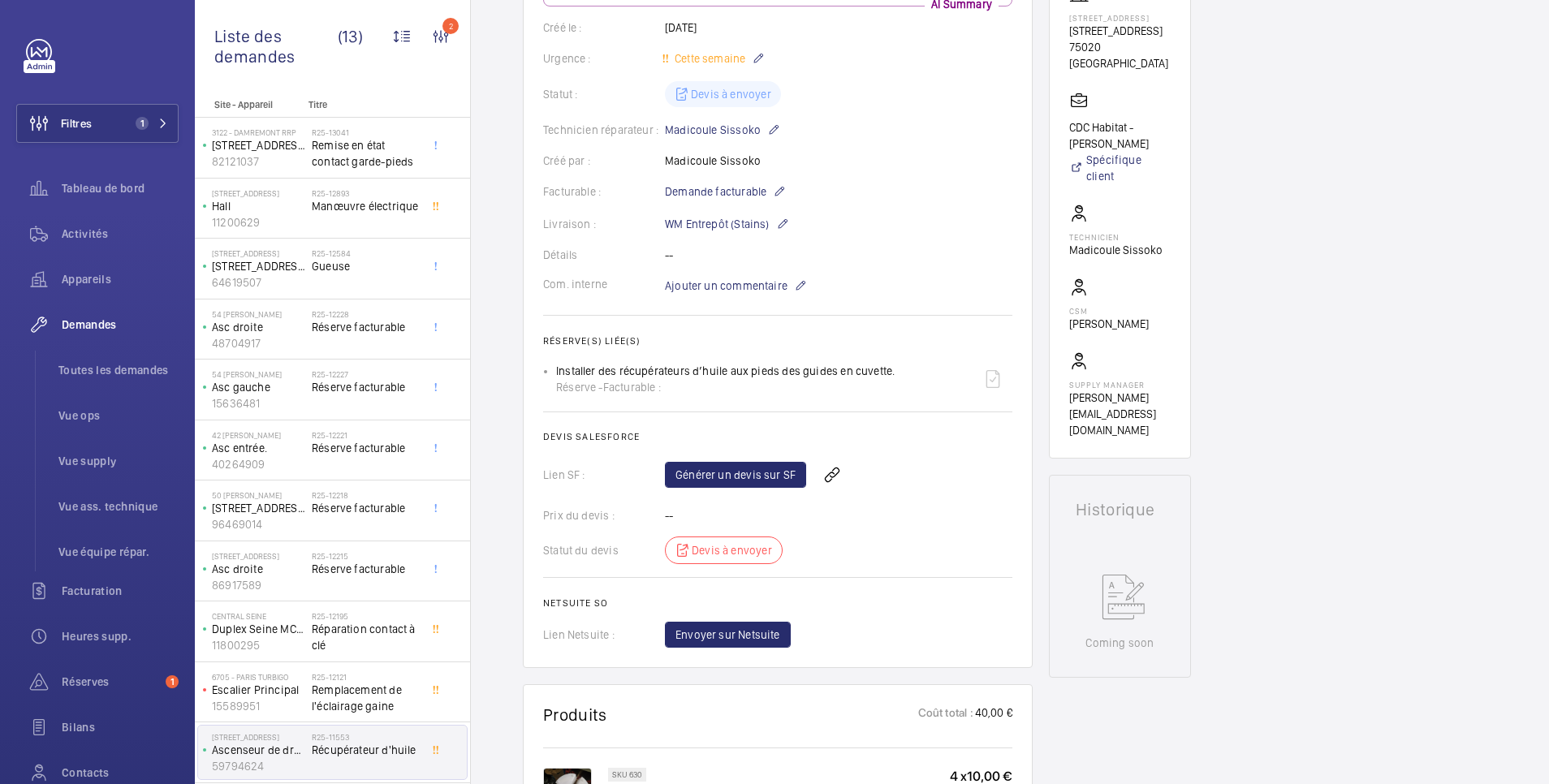
scroll to position [325, 0]
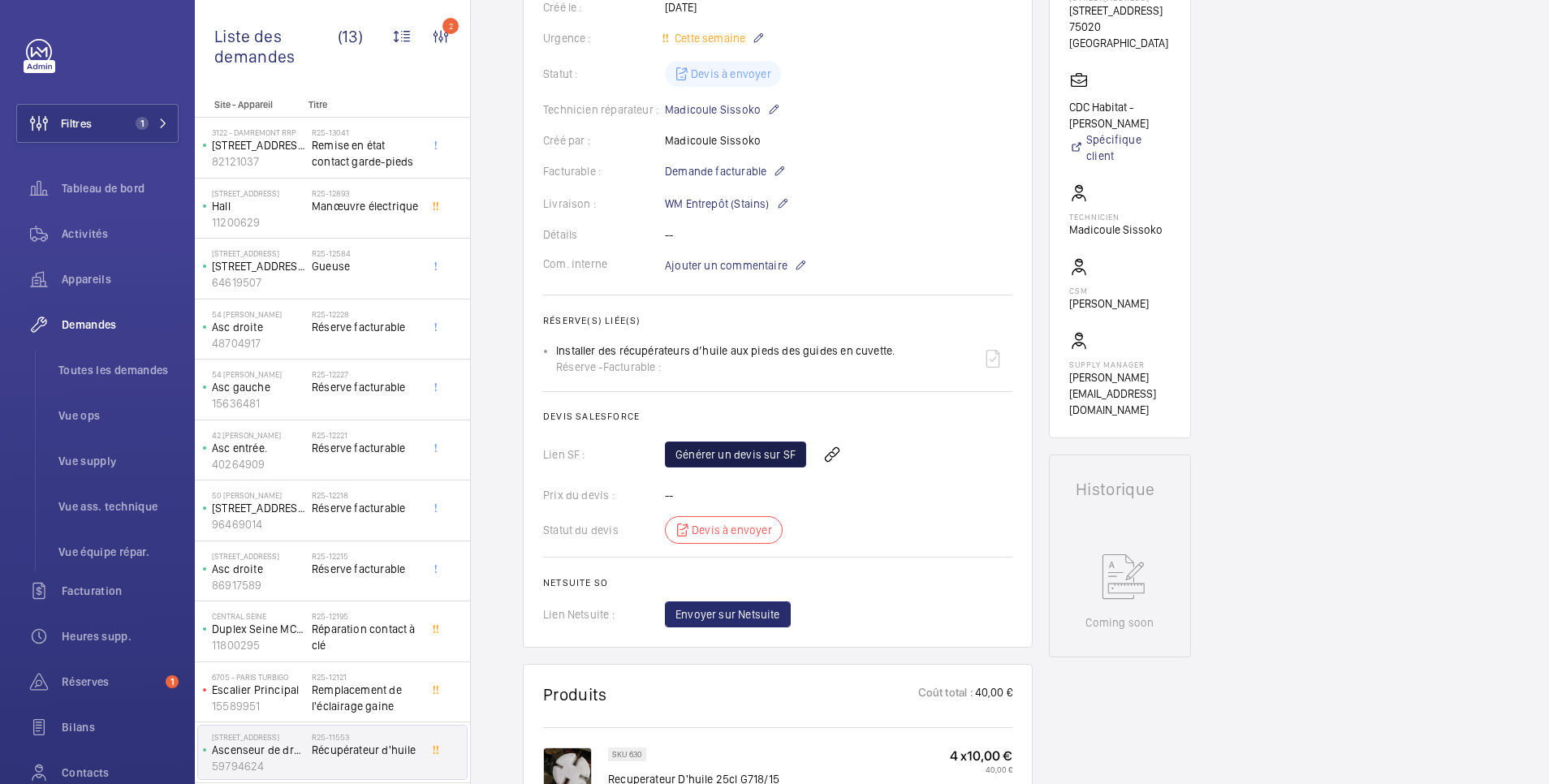
click at [783, 453] on link "Générer un devis sur SF" at bounding box center [736, 454] width 142 height 26
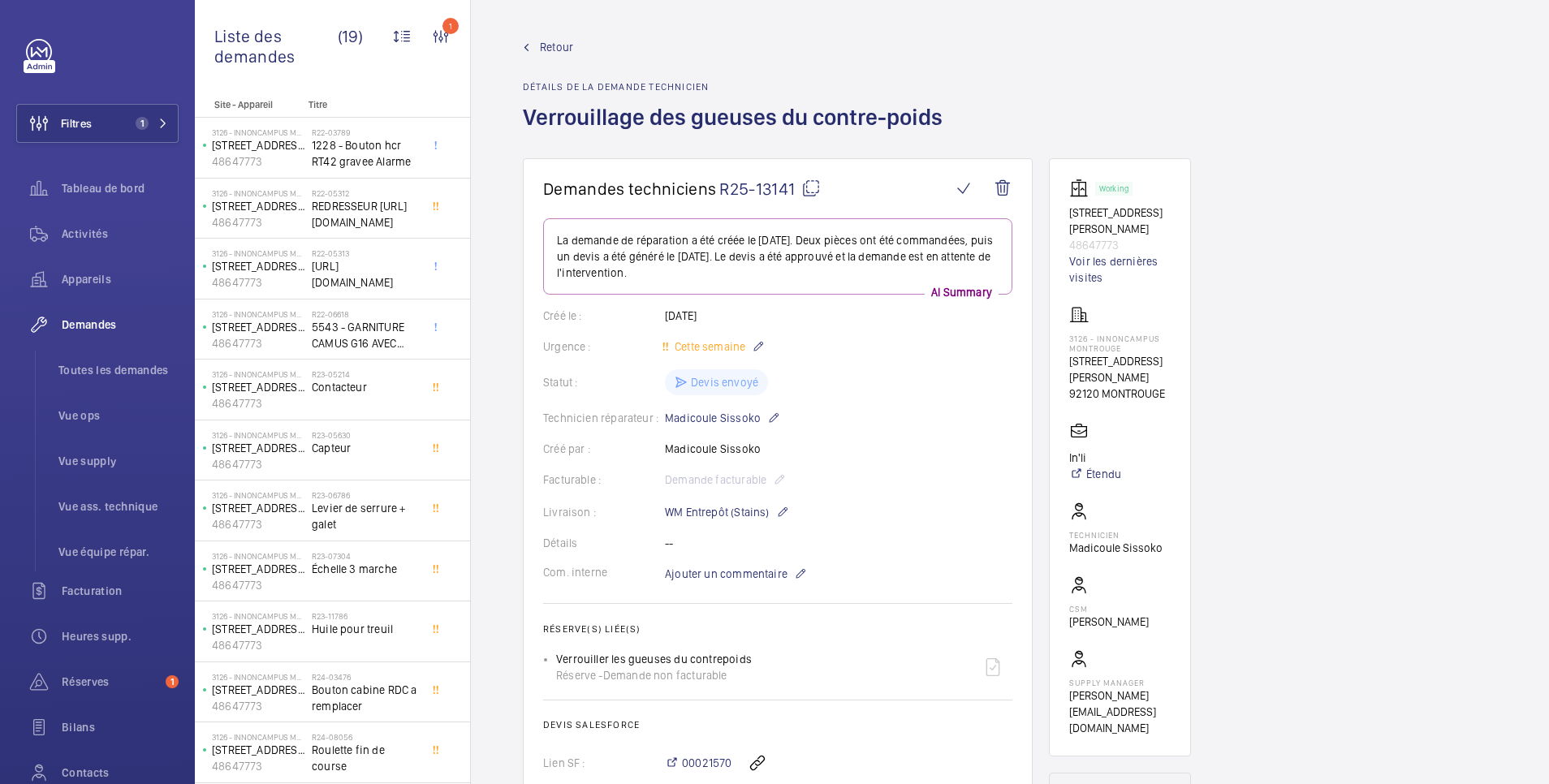
click at [552, 45] on span "Retour" at bounding box center [556, 47] width 33 height 16
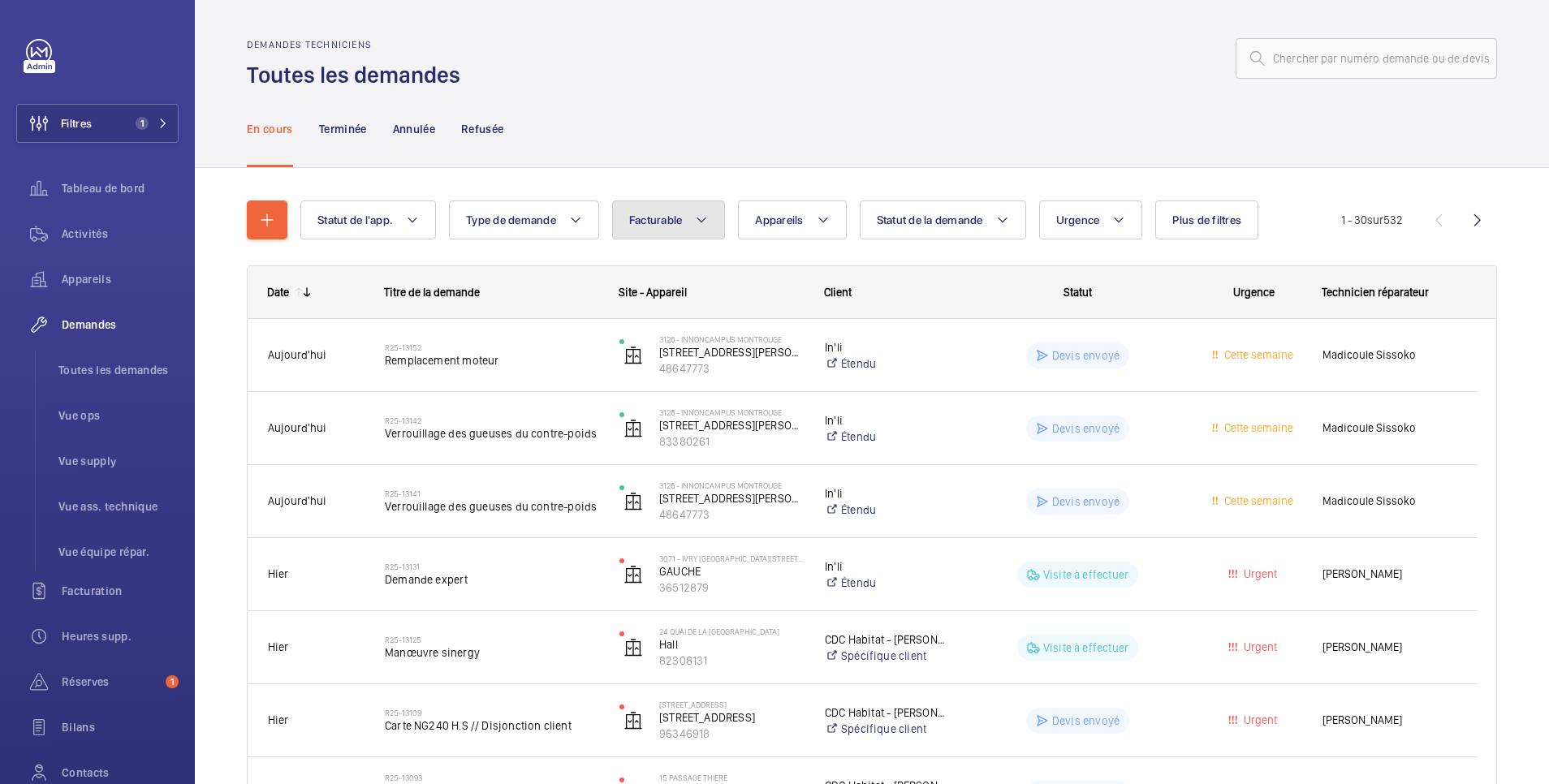
click at [655, 215] on span "Facturable" at bounding box center [656, 220] width 53 height 13
click at [667, 268] on mat-radio-button "Facturable" at bounding box center [767, 270] width 293 height 32
radio input "true"
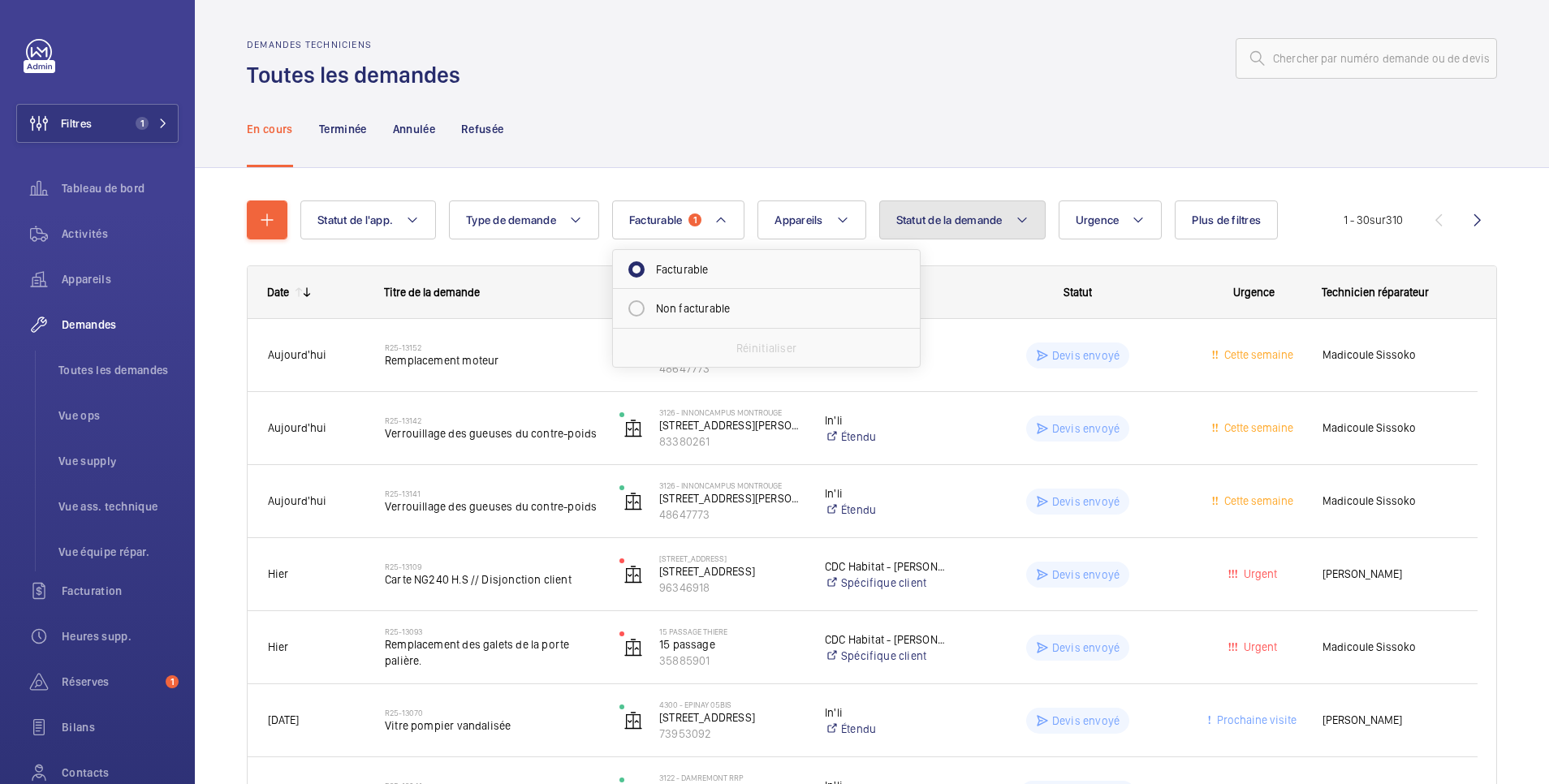
click at [964, 220] on span "Statut de la demande" at bounding box center [949, 220] width 106 height 13
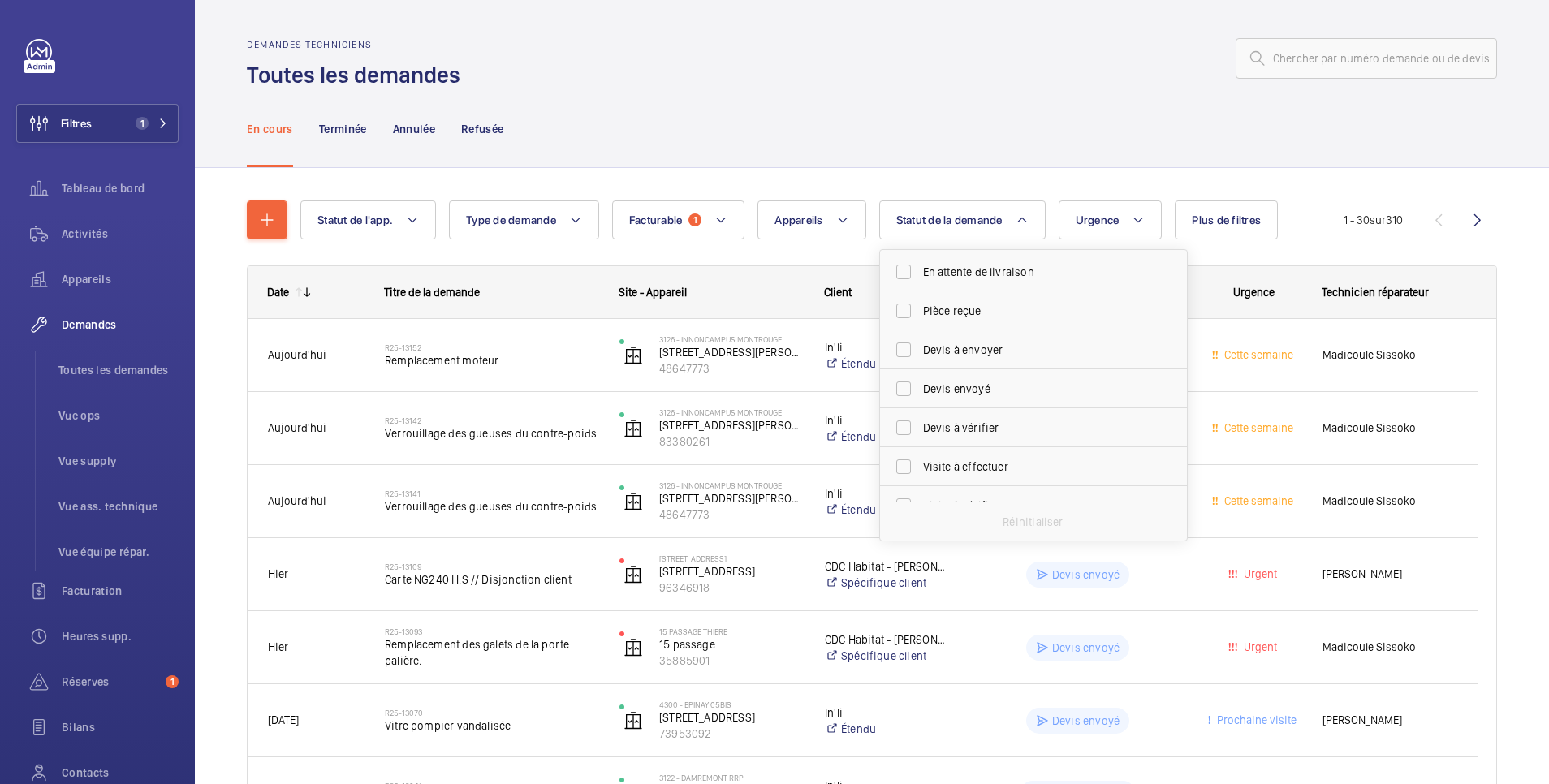
scroll to position [216, 0]
click at [968, 335] on label "Devis à envoyer" at bounding box center [1021, 326] width 282 height 39
click at [920, 335] on input "Devis à envoyer" at bounding box center [904, 326] width 32 height 32
checkbox input "true"
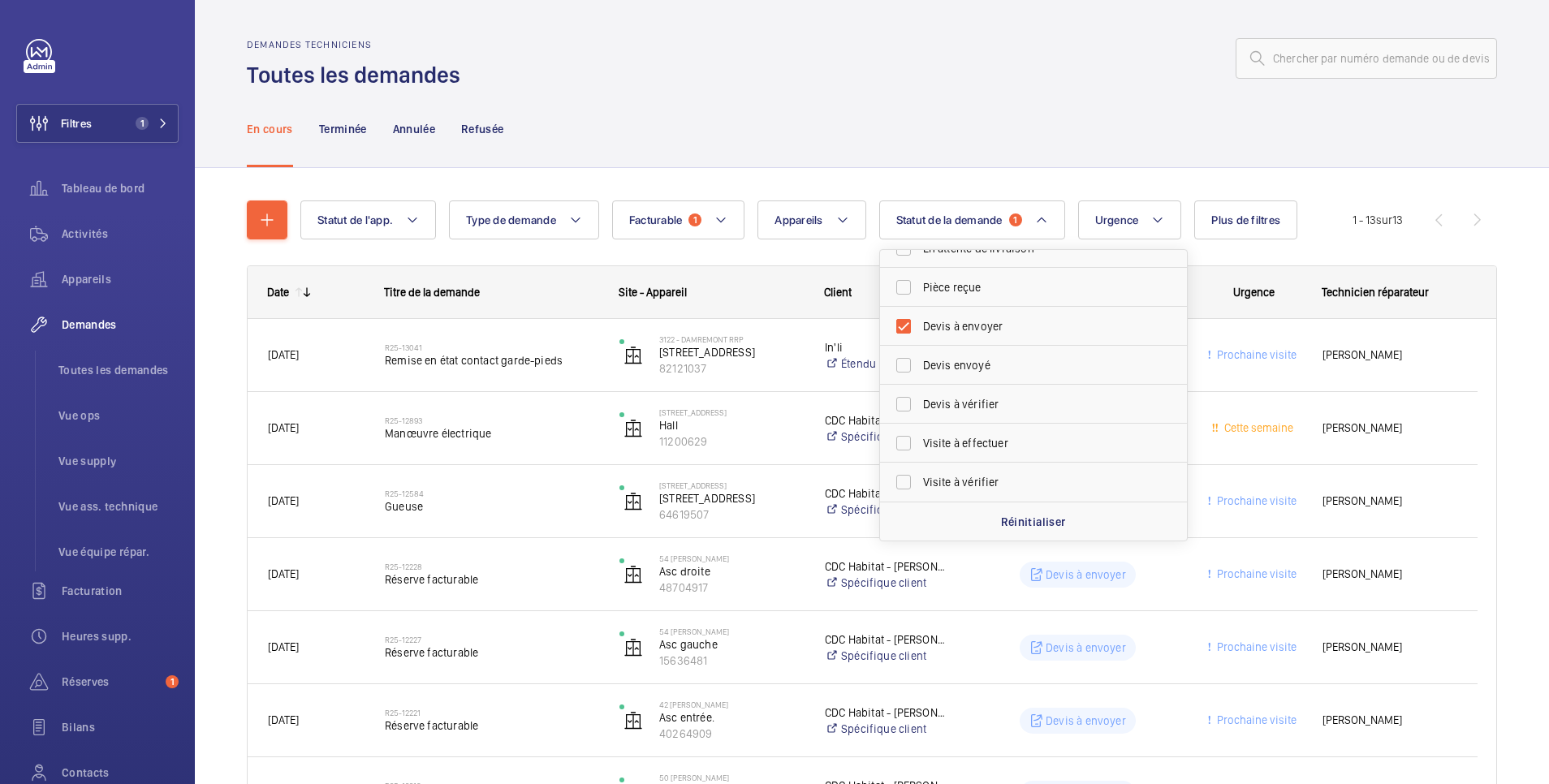
click at [914, 74] on div at bounding box center [984, 58] width 1027 height 39
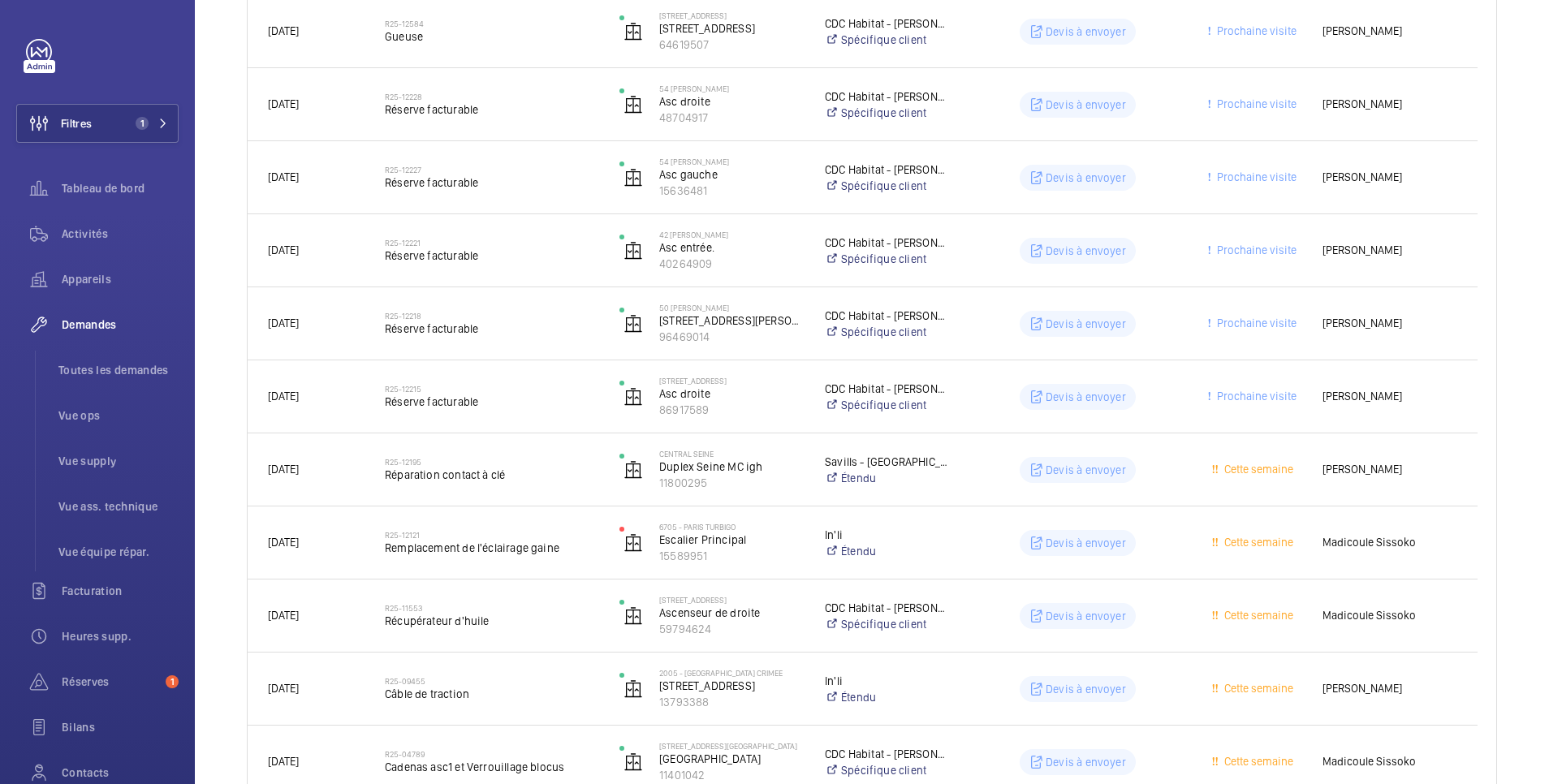
scroll to position [564, 0]
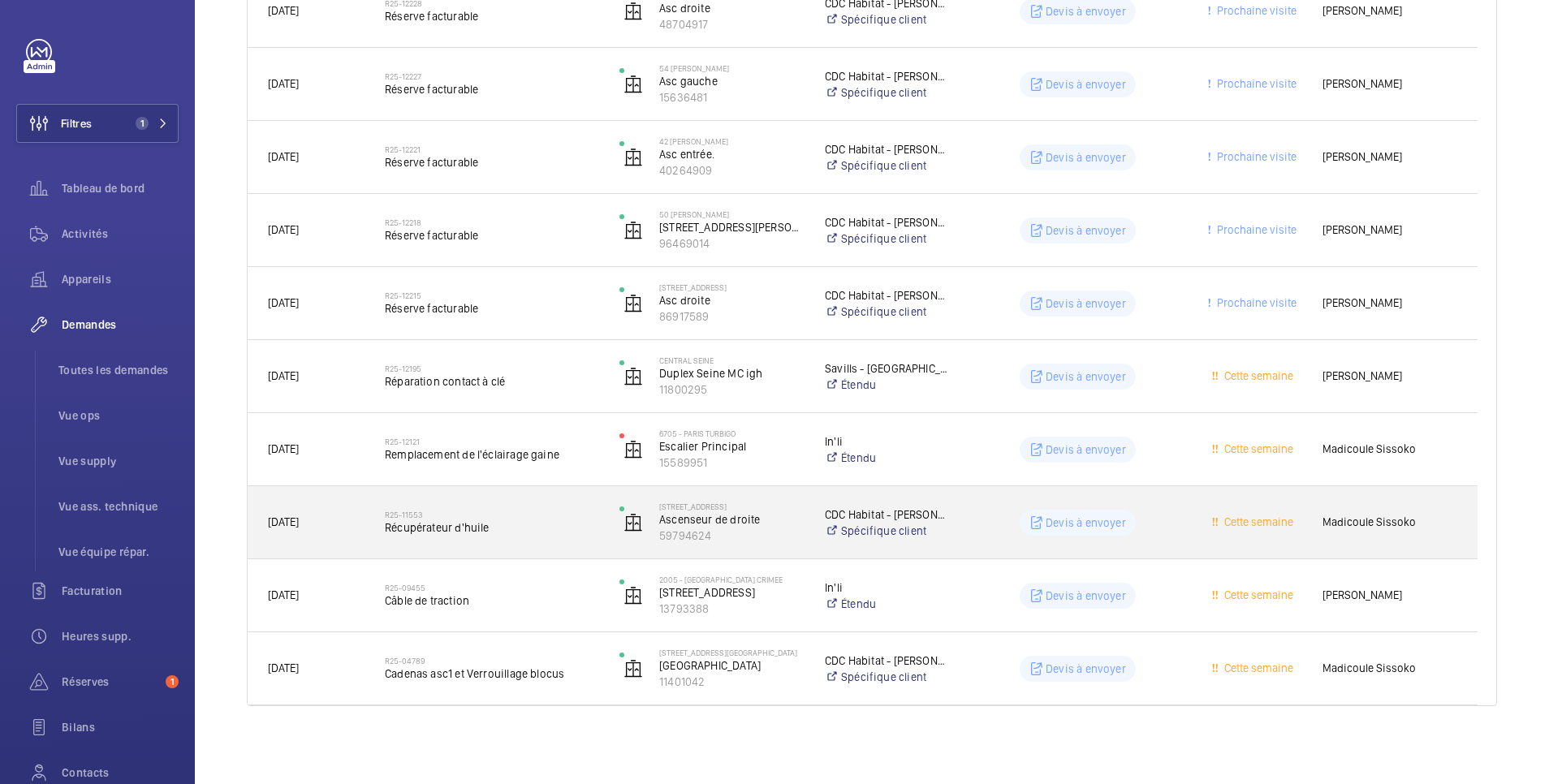
click at [1004, 525] on wm-front-pills-cell "Devis à envoyer" at bounding box center [1078, 522] width 214 height 26
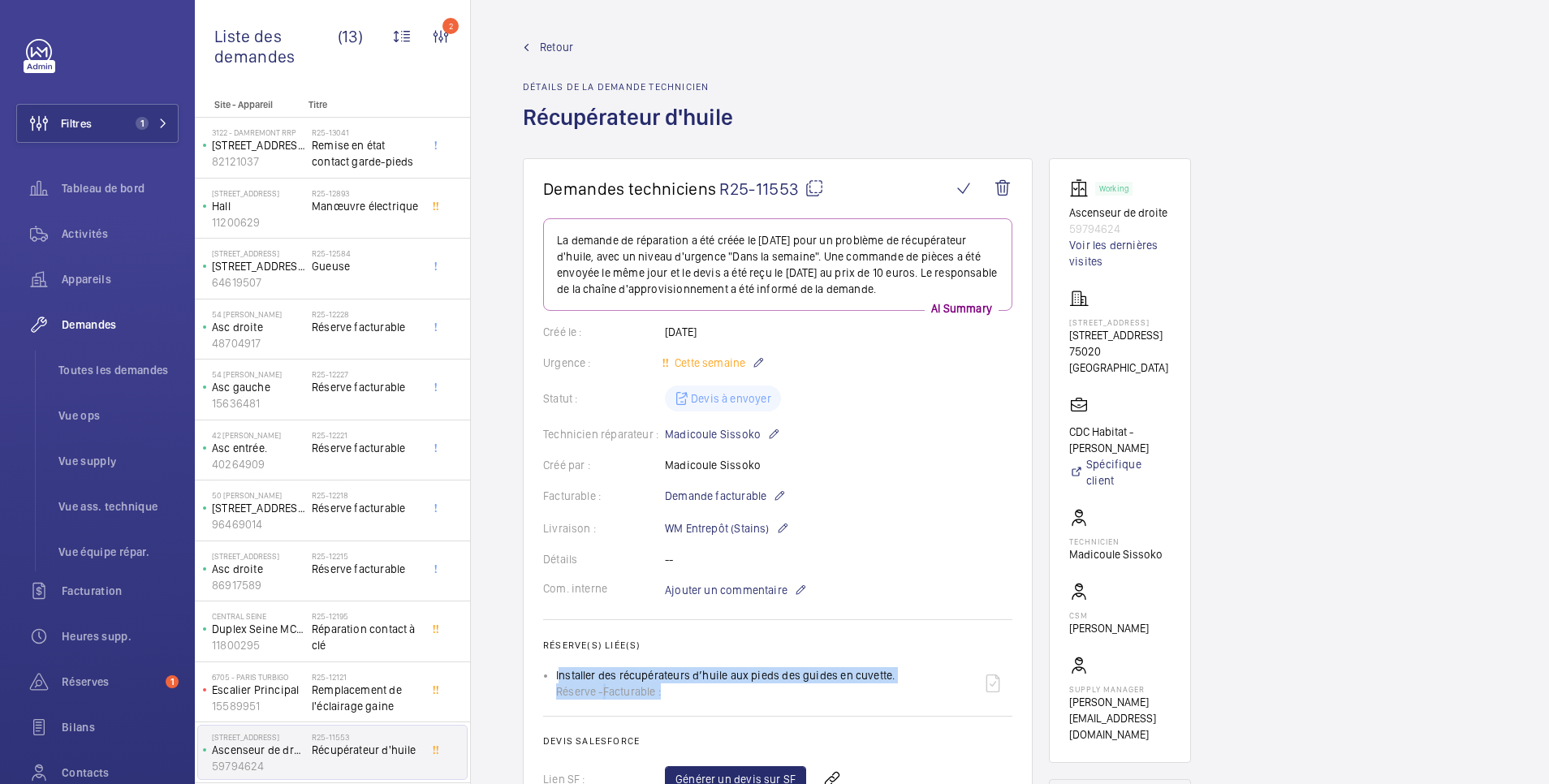
drag, startPoint x: 556, startPoint y: 674, endPoint x: 871, endPoint y: 682, distance: 315.1
click at [871, 682] on ul "Installer des récupérateurs d’huile aux pieds des guides en cuvette. Réserve - …" at bounding box center [778, 683] width 469 height 39
click at [1136, 225] on p "59794624" at bounding box center [1119, 228] width 102 height 16
drag, startPoint x: 1136, startPoint y: 225, endPoint x: 1070, endPoint y: 230, distance: 66.2
click at [1070, 230] on p "59794624" at bounding box center [1119, 228] width 102 height 16
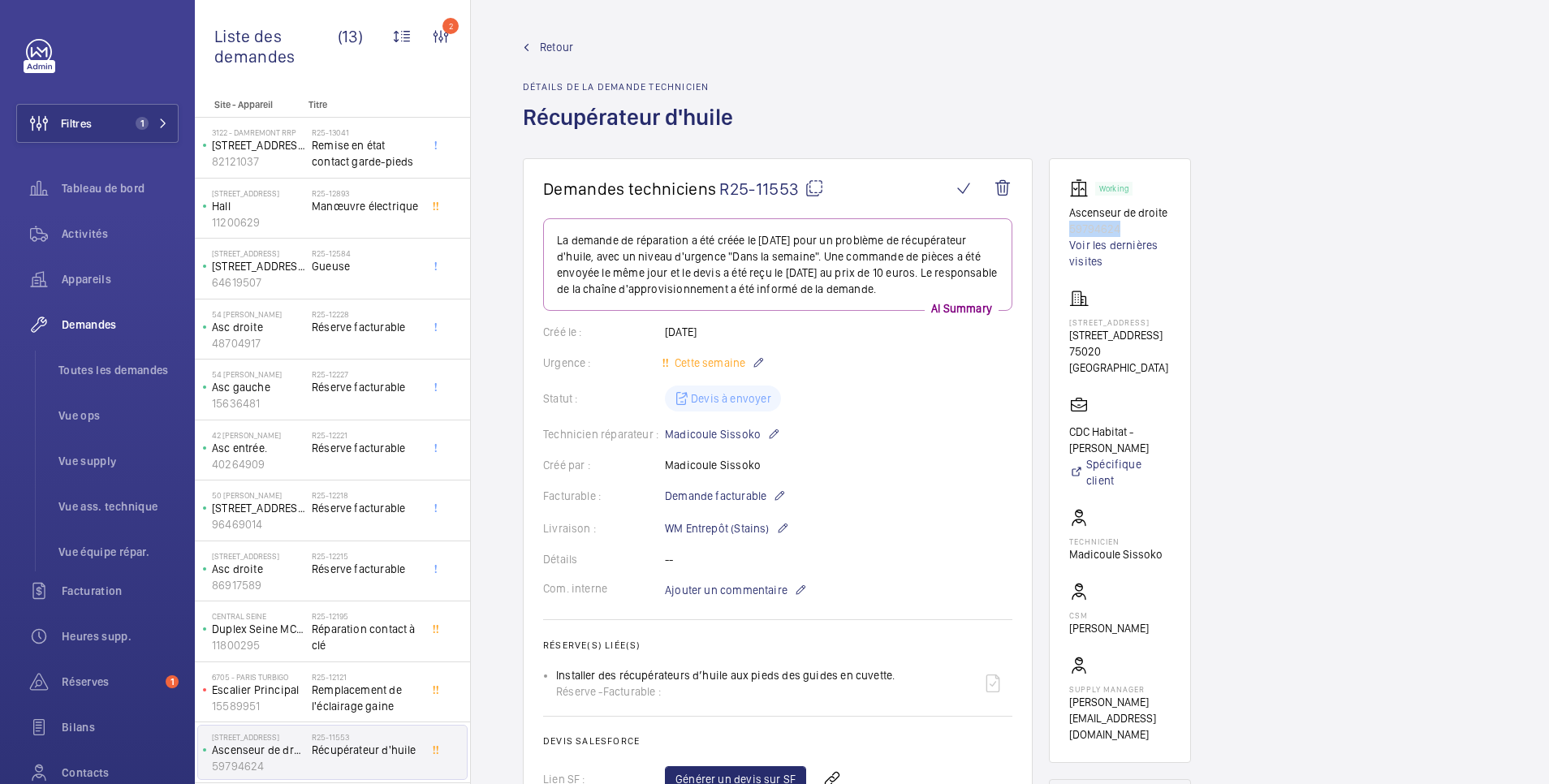
copy p "59794624"
click at [560, 48] on span "Retour" at bounding box center [556, 47] width 33 height 16
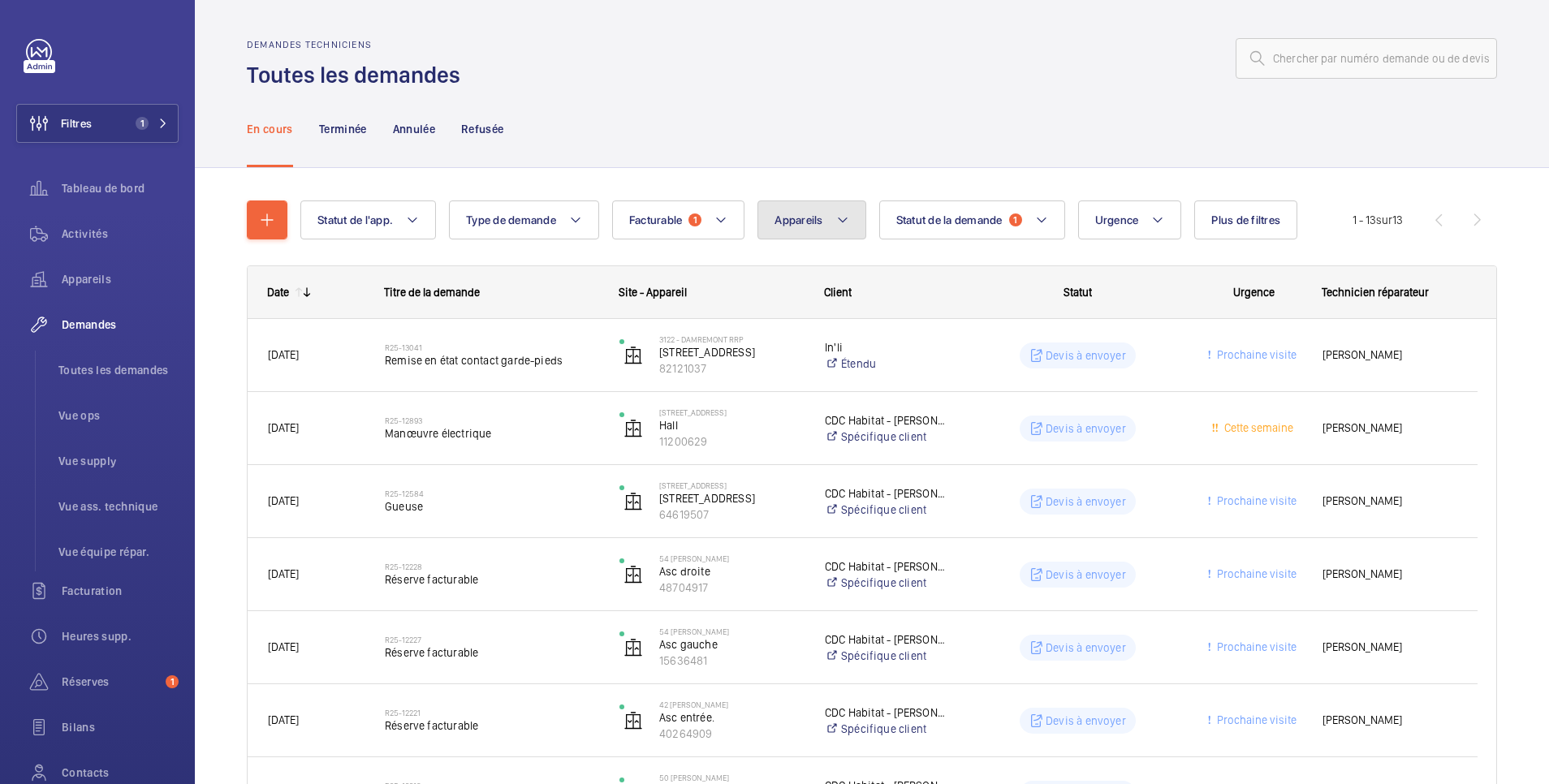
click at [801, 221] on span "Appareils" at bounding box center [798, 220] width 48 height 13
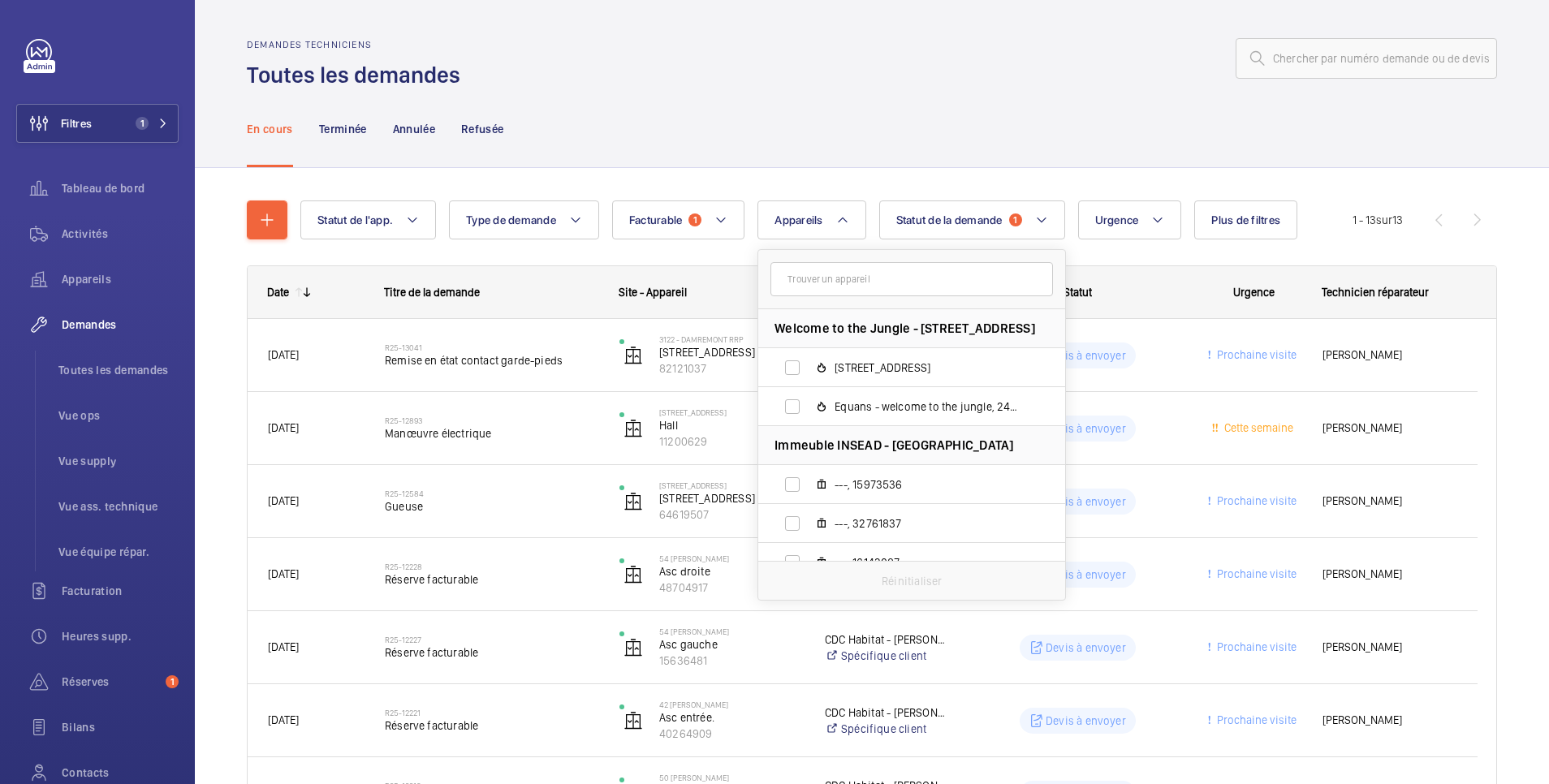
click at [802, 277] on input "text" at bounding box center [911, 279] width 282 height 34
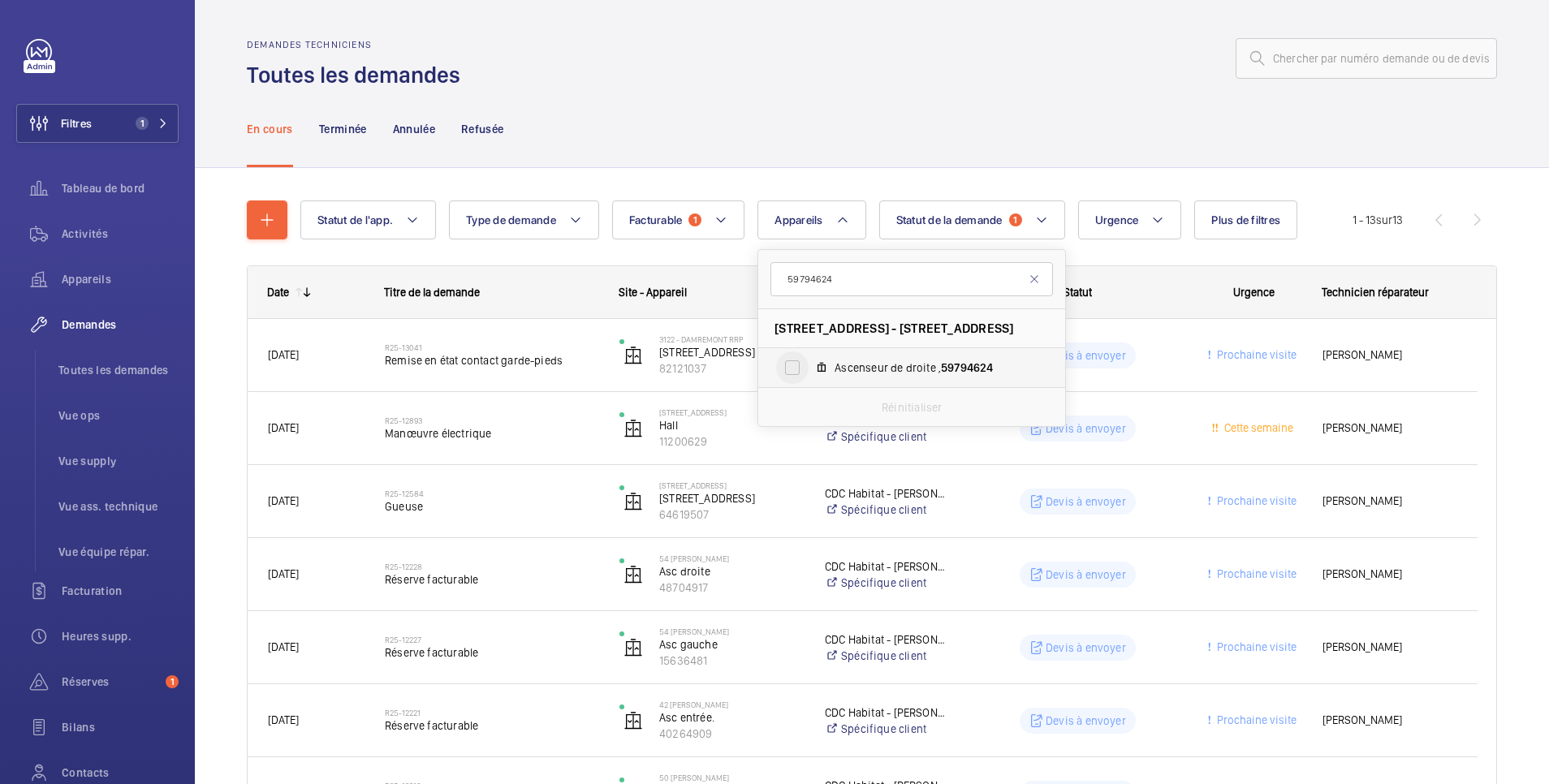
type input "59794624"
click at [794, 369] on input "Ascenseur de droite , 59794624" at bounding box center [793, 368] width 32 height 32
checkbox input "true"
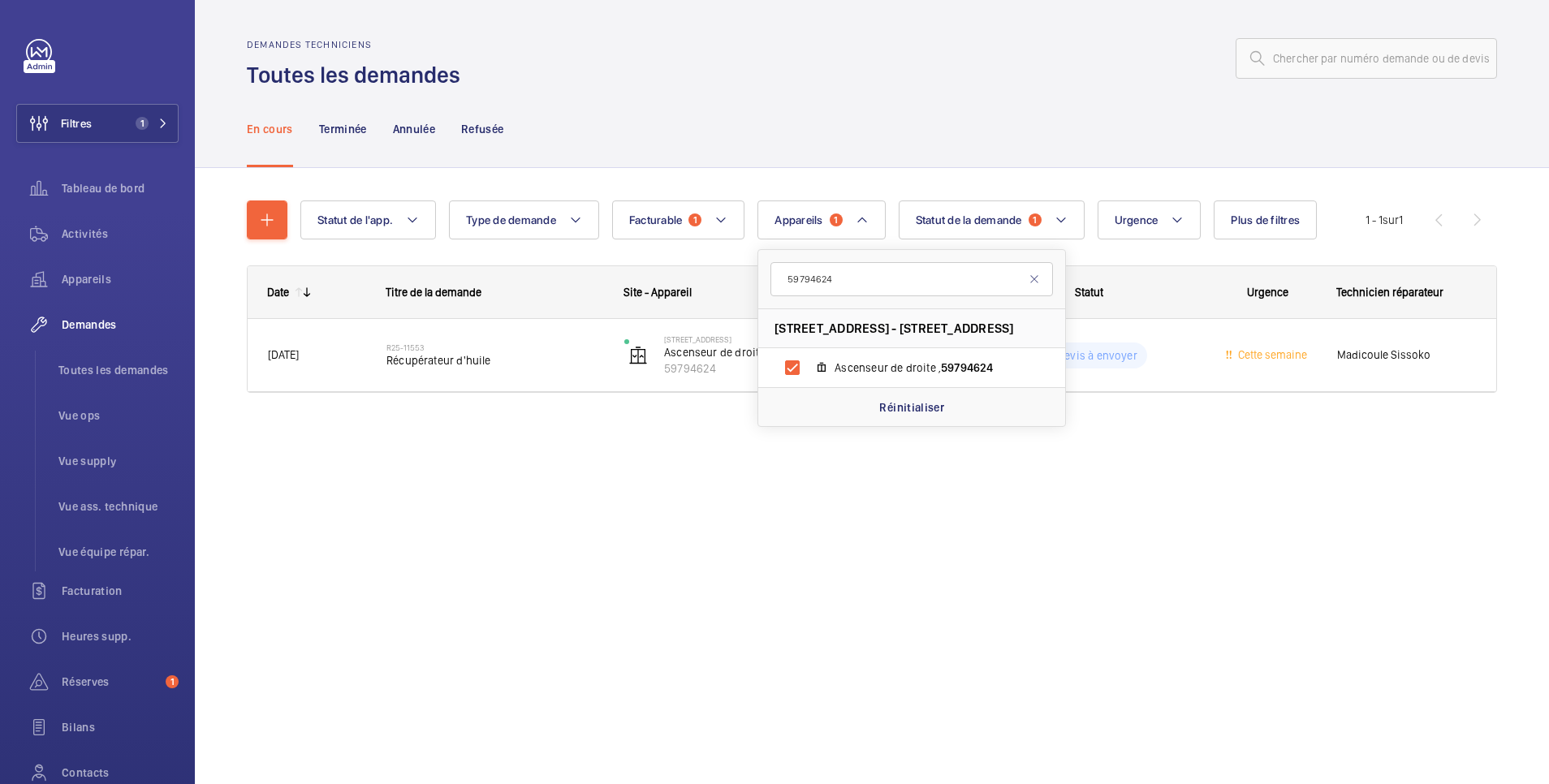
click at [909, 86] on div "Demandes techniciens Toutes les demandes" at bounding box center [872, 65] width 1251 height 51
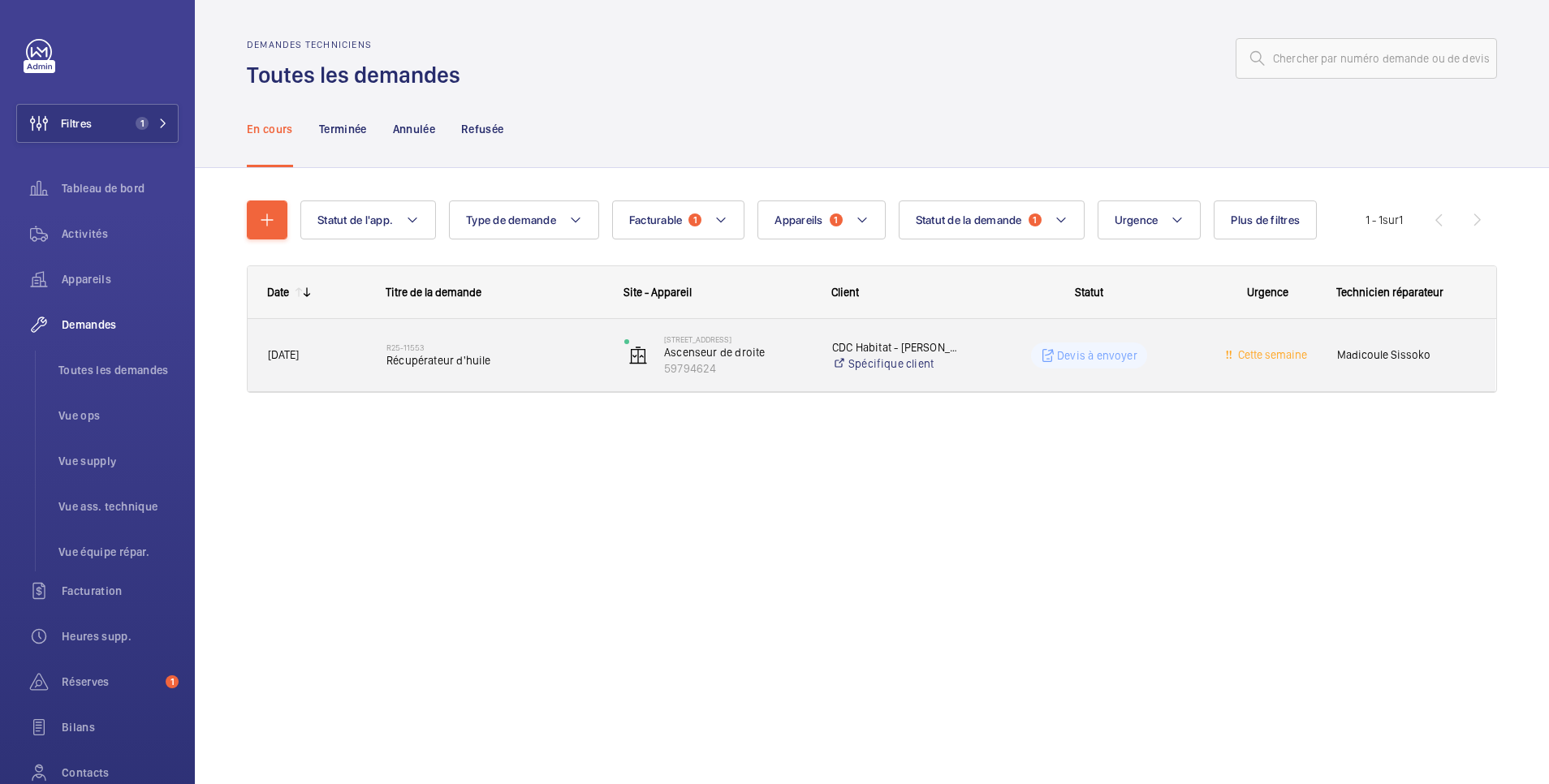
click at [1009, 352] on wm-front-pills-cell "Devis à envoyer" at bounding box center [1089, 354] width 217 height 26
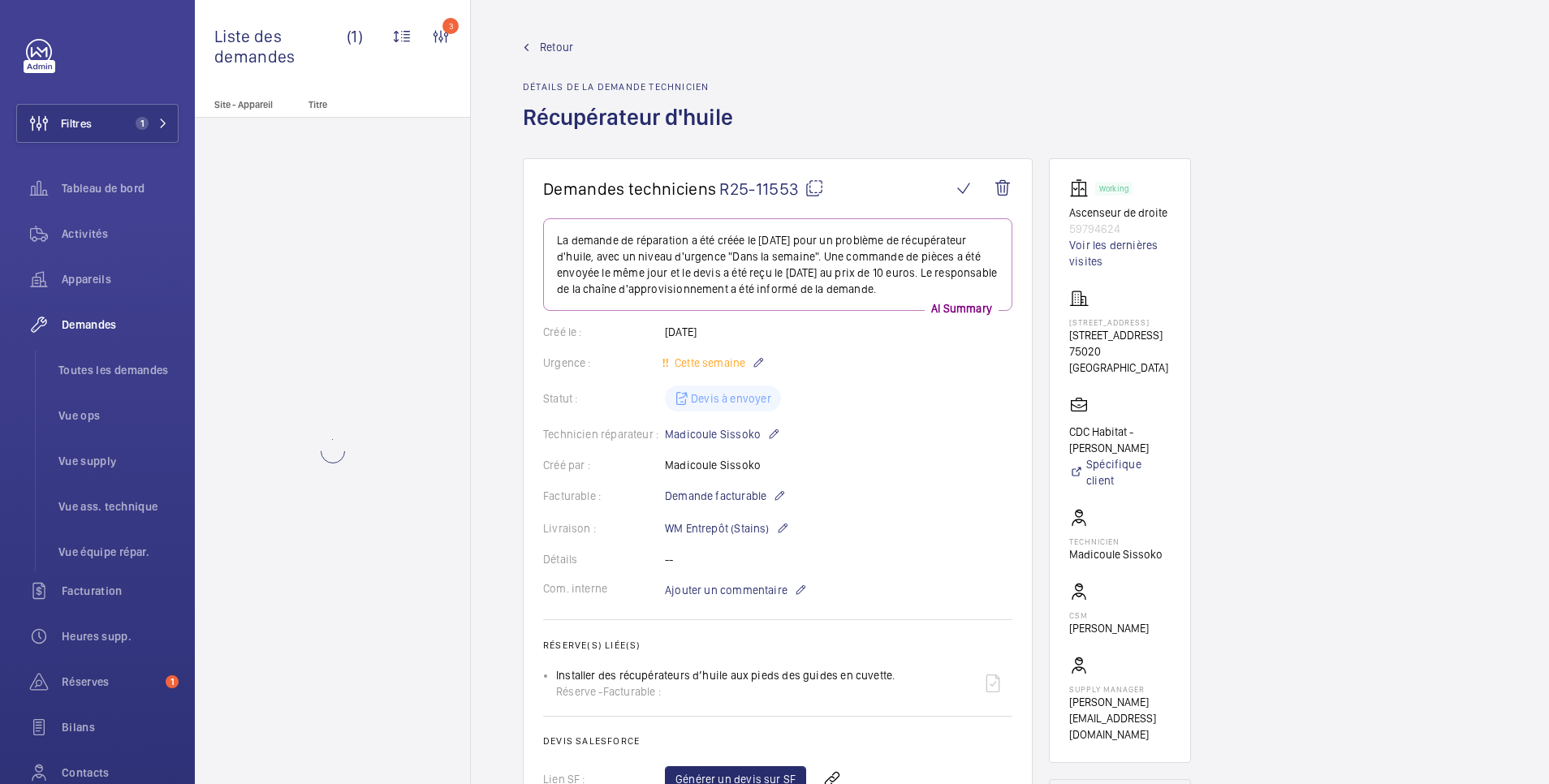
scroll to position [325, 0]
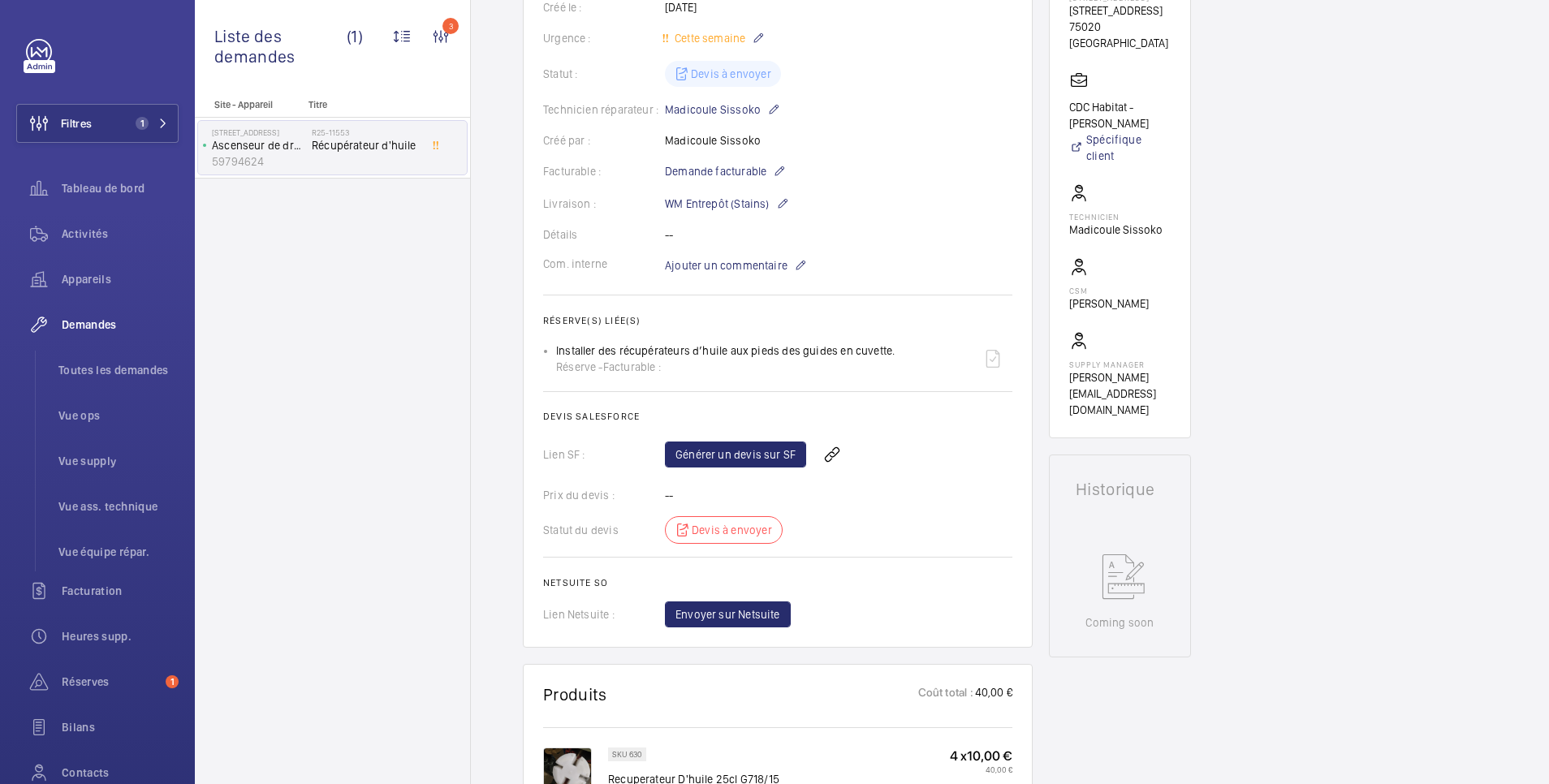
drag, startPoint x: 563, startPoint y: 350, endPoint x: 889, endPoint y: 345, distance: 326.0
click at [889, 345] on div "Installer des récupérateurs d’huile aux pieds des guides en cuvette. Réserve - …" at bounding box center [725, 358] width 338 height 32
click at [688, 383] on wm-front-card-body "La demande de réparation a été créée le 31 août 2025 pour un problème de récupé…" at bounding box center [778, 260] width 469 height 734
drag, startPoint x: 891, startPoint y: 349, endPoint x: 554, endPoint y: 349, distance: 337.0
click at [554, 349] on ul "Installer des récupérateurs d’huile aux pieds des guides en cuvette. Réserve - …" at bounding box center [778, 358] width 469 height 39
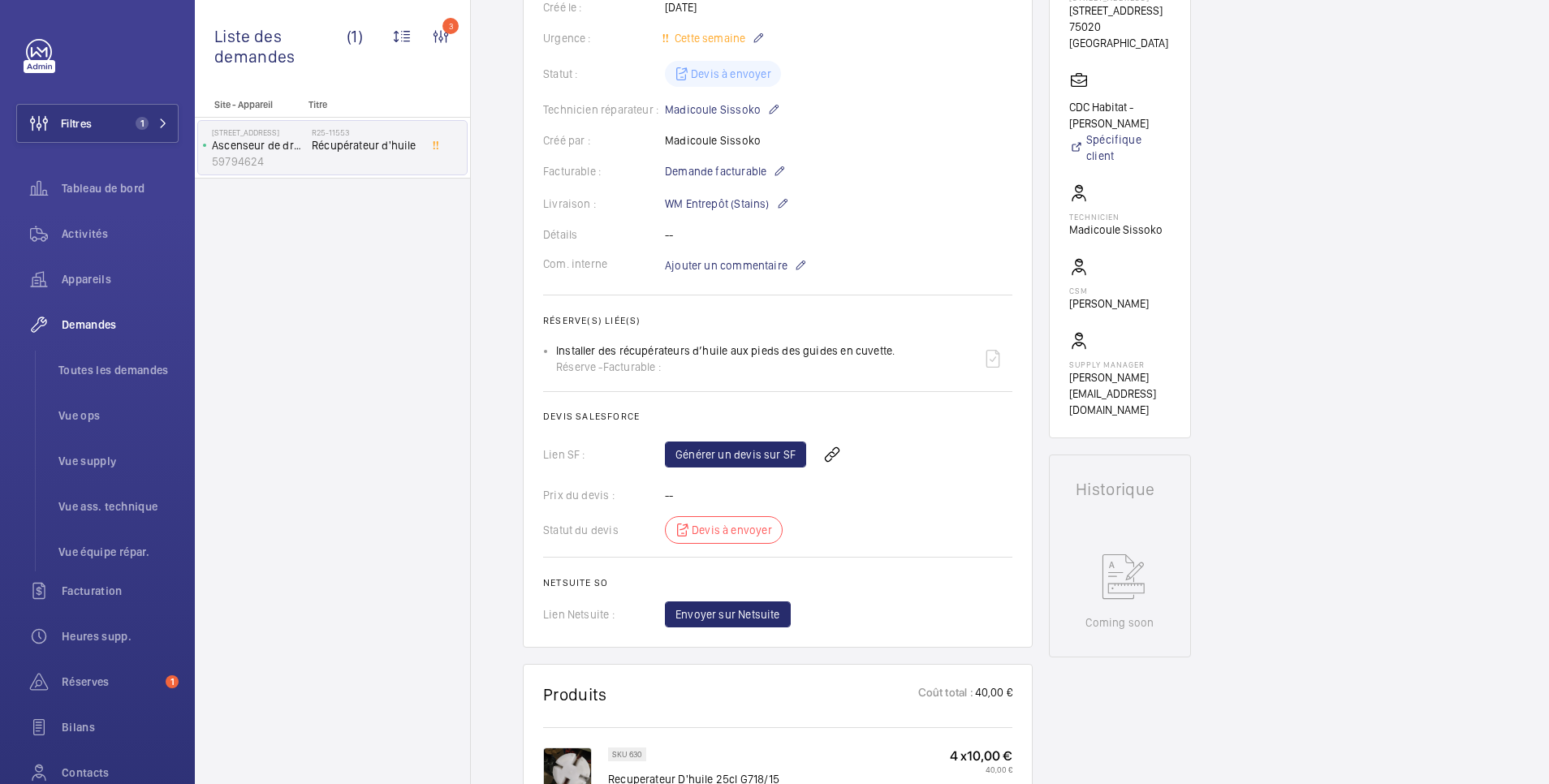
copy p "Installer des récupérateurs d’huile aux pieds des guides en cuvette."
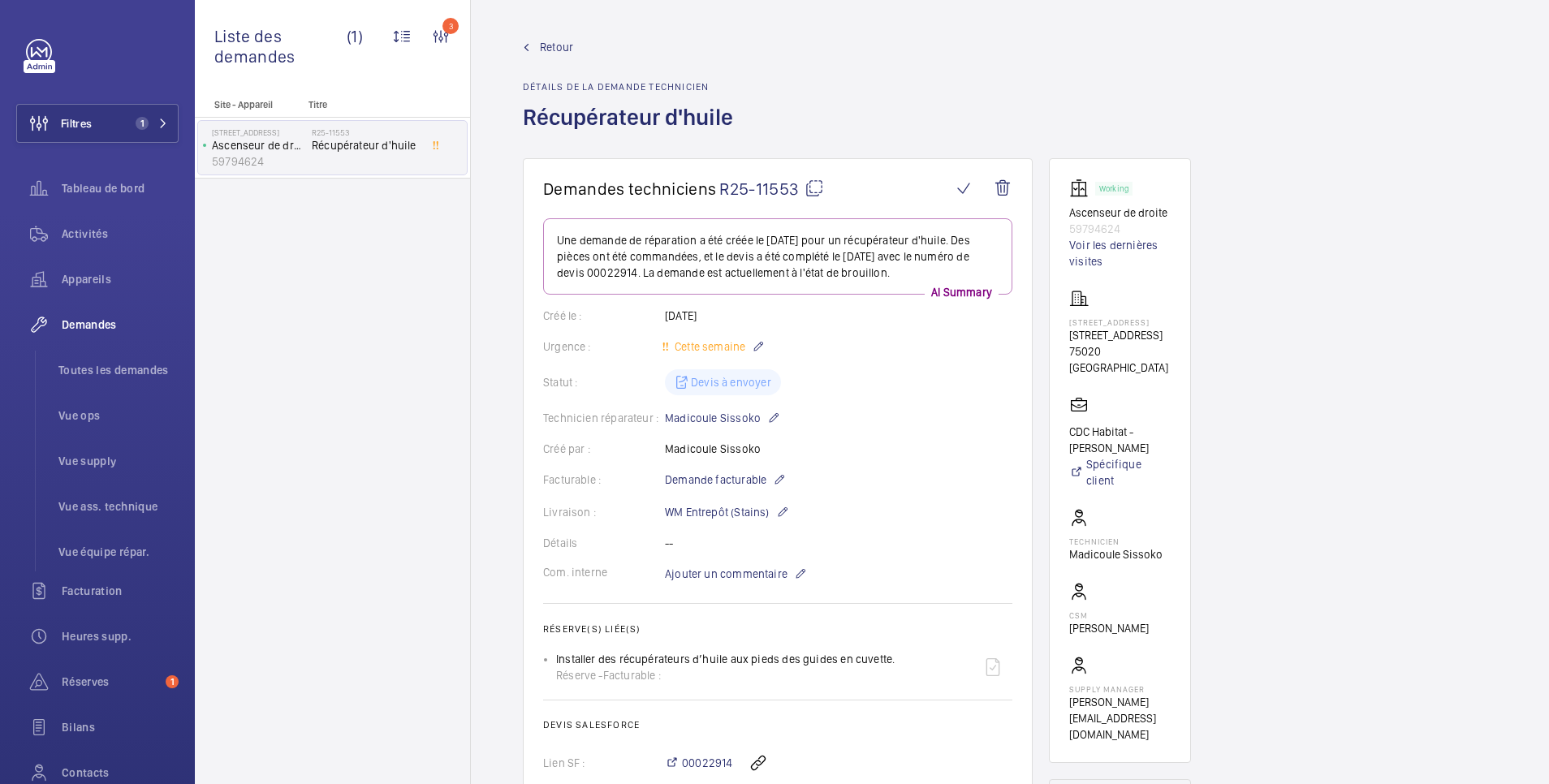
click at [560, 36] on wm-front-admin-header "Retour Détails de la demande technicien Récupérateur d'huile" at bounding box center [1009, 79] width 1078 height 159
click at [564, 45] on span "Retour" at bounding box center [556, 47] width 33 height 16
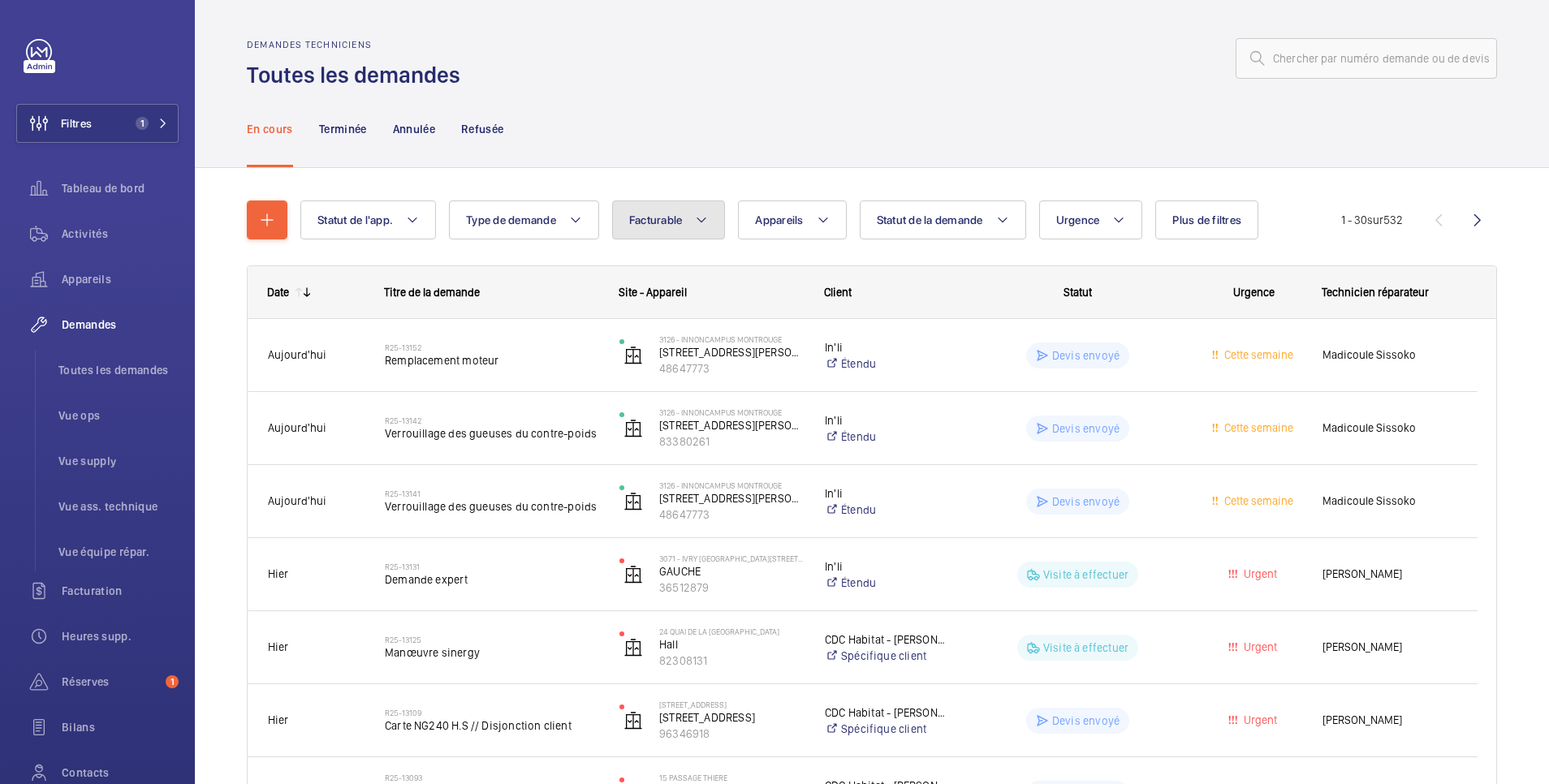
click at [665, 215] on span "Facturable" at bounding box center [656, 220] width 53 height 13
click at [667, 272] on mat-radio-button "Facturable" at bounding box center [767, 270] width 293 height 32
radio input "true"
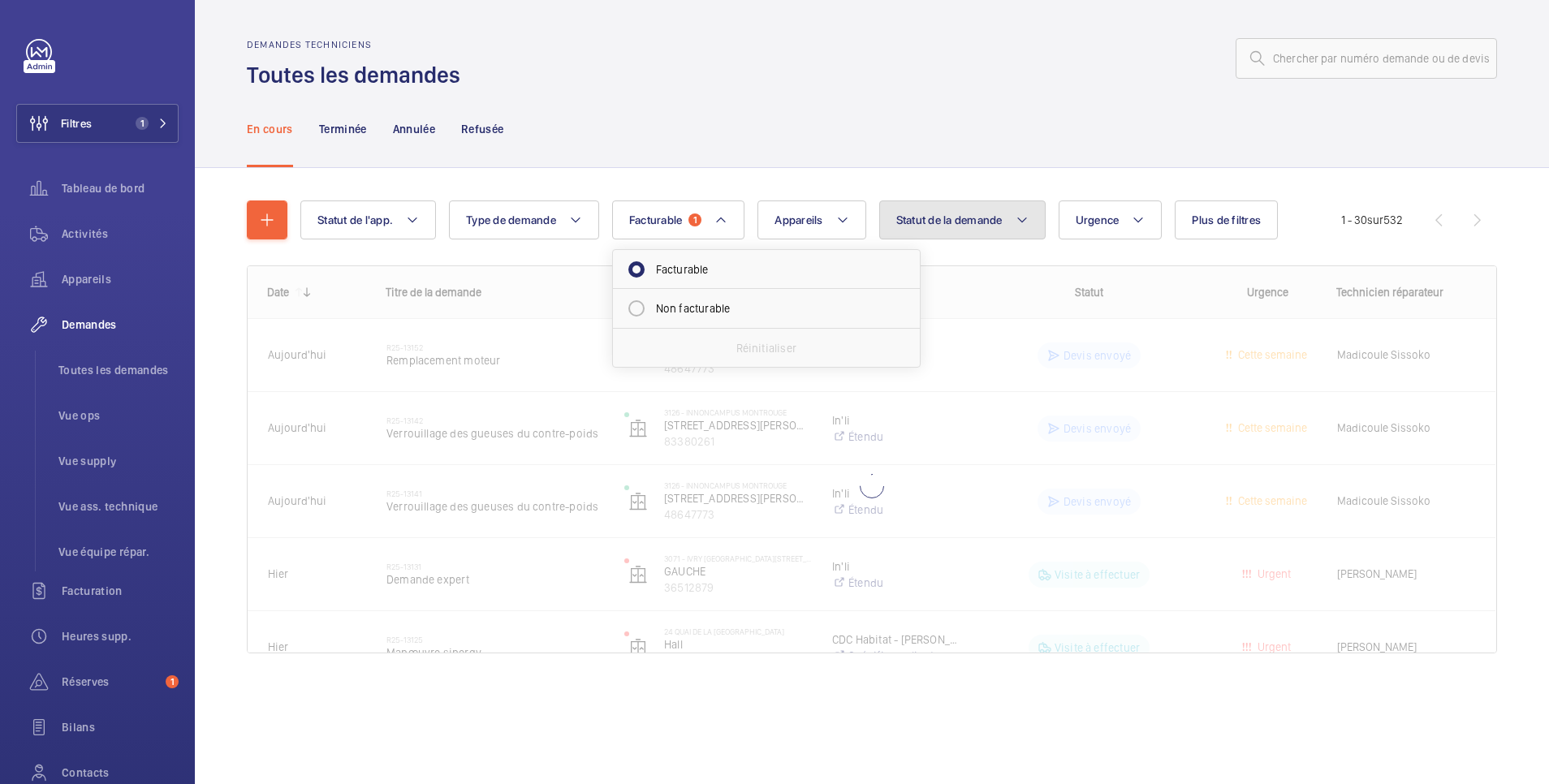
click at [975, 221] on span "Statut de la demande" at bounding box center [949, 220] width 106 height 13
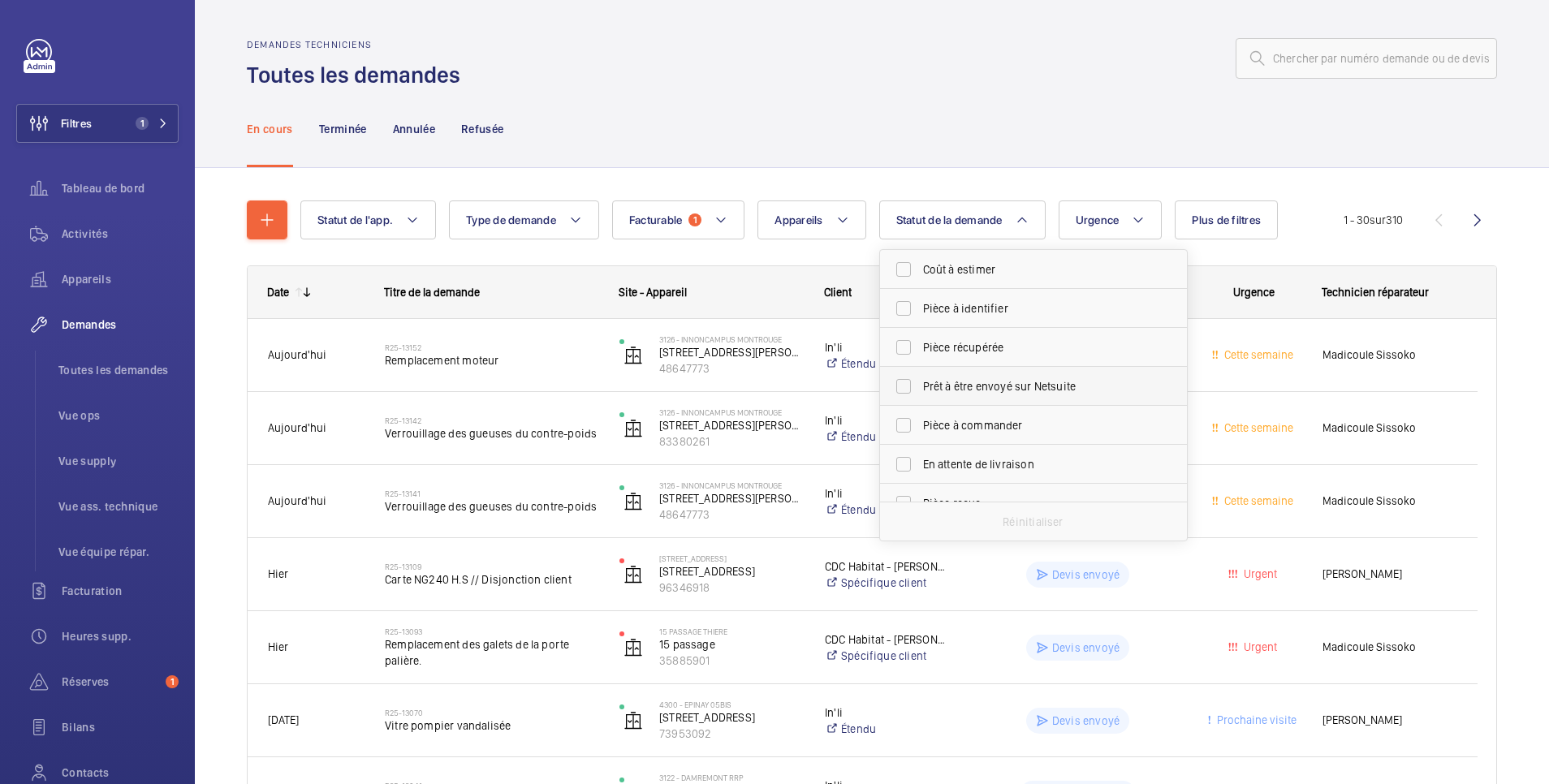
scroll to position [216, 0]
click at [986, 326] on span "Devis à envoyer" at bounding box center [1034, 326] width 223 height 16
click at [920, 326] on input "Devis à envoyer" at bounding box center [904, 326] width 32 height 32
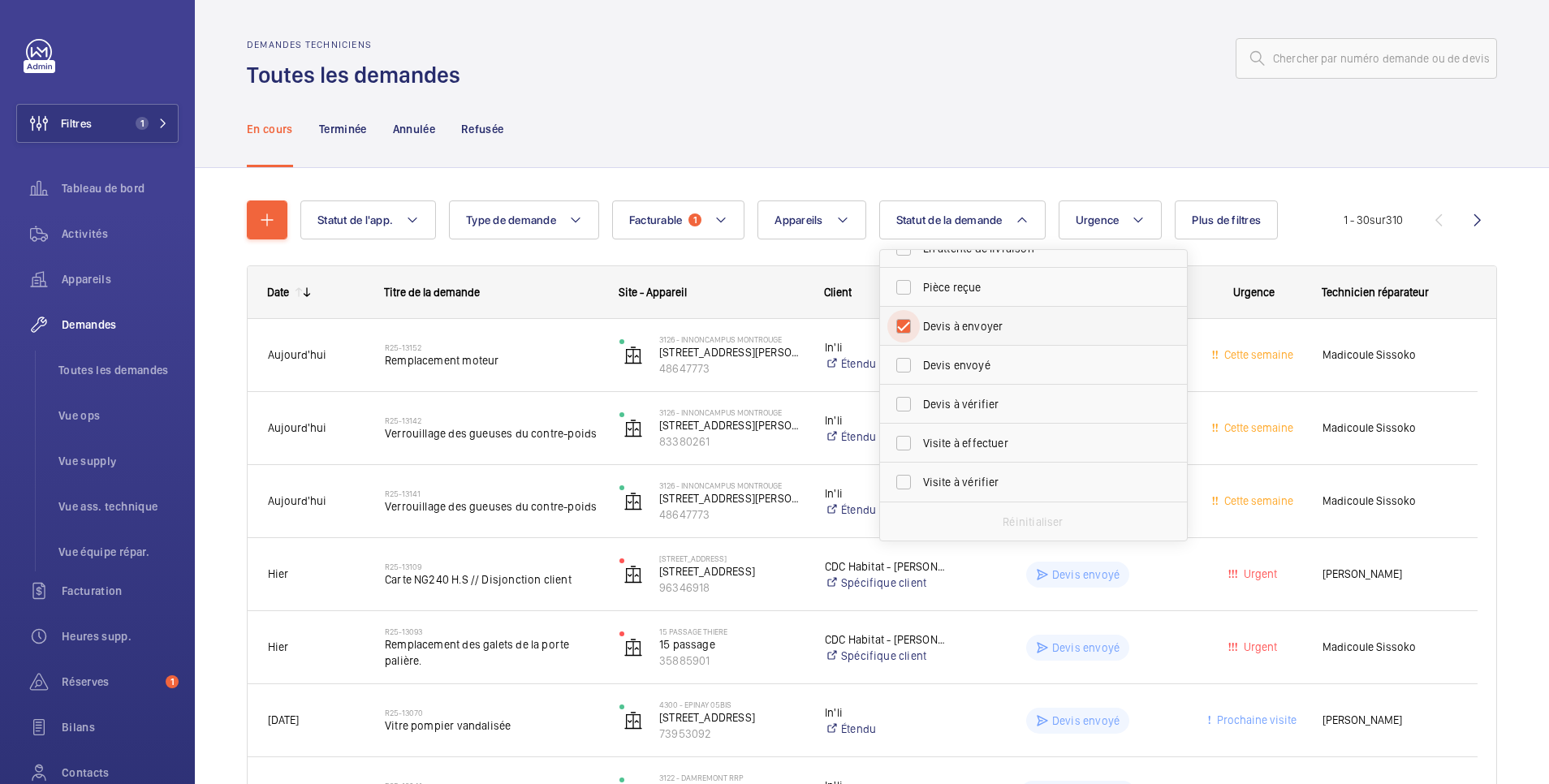
checkbox input "true"
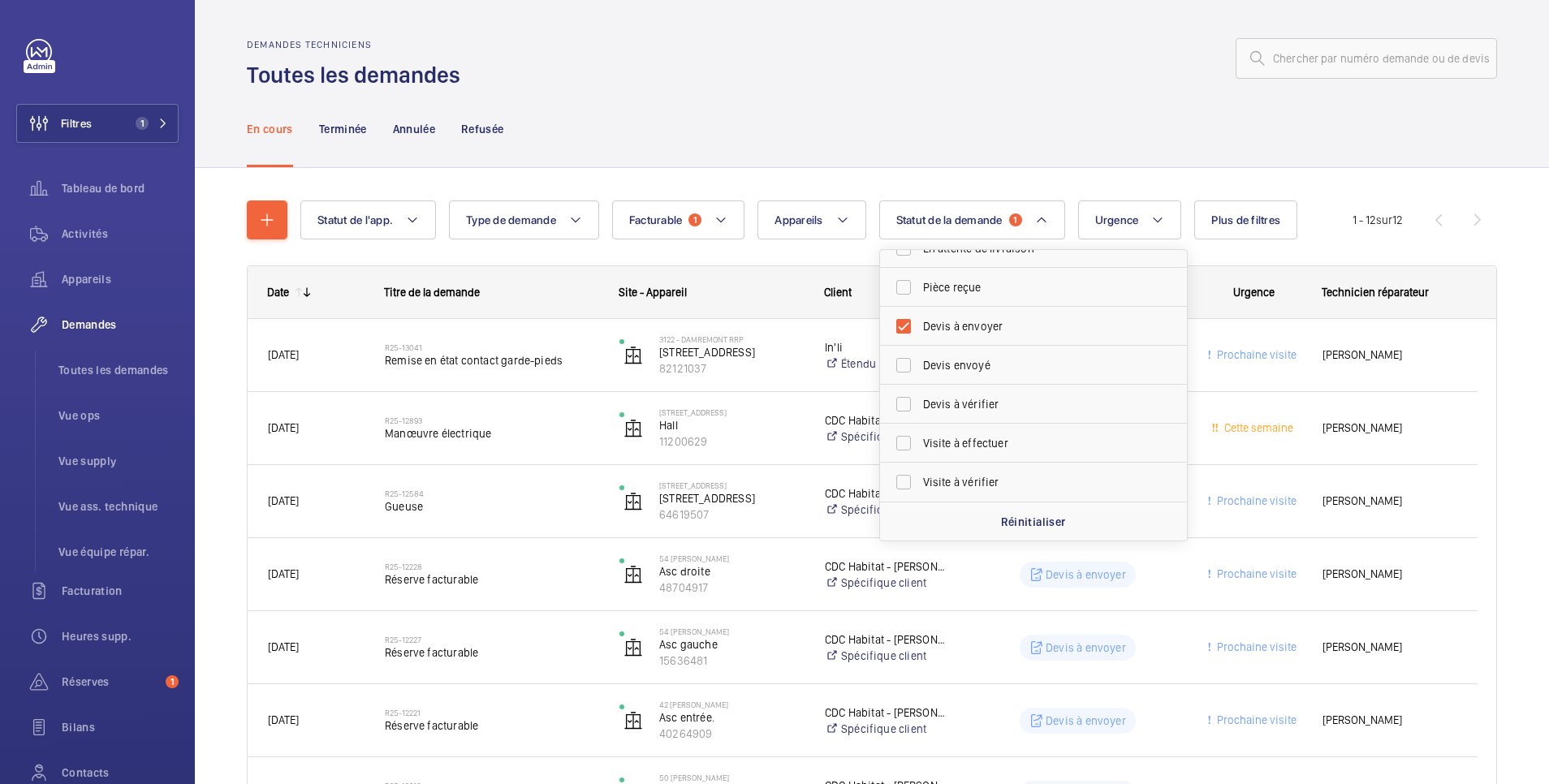
click at [935, 68] on div at bounding box center [984, 58] width 1027 height 39
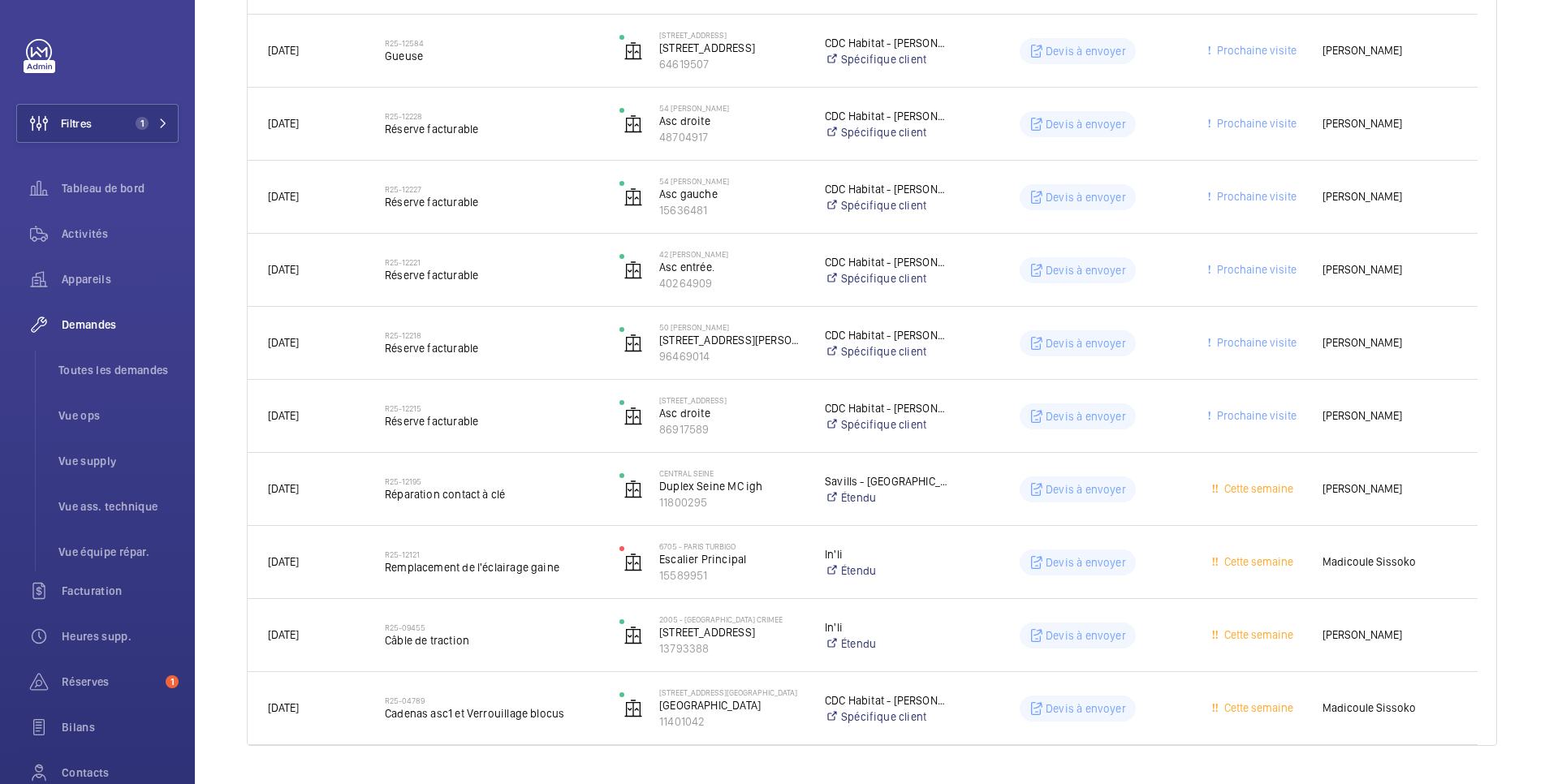
scroll to position [490, 0]
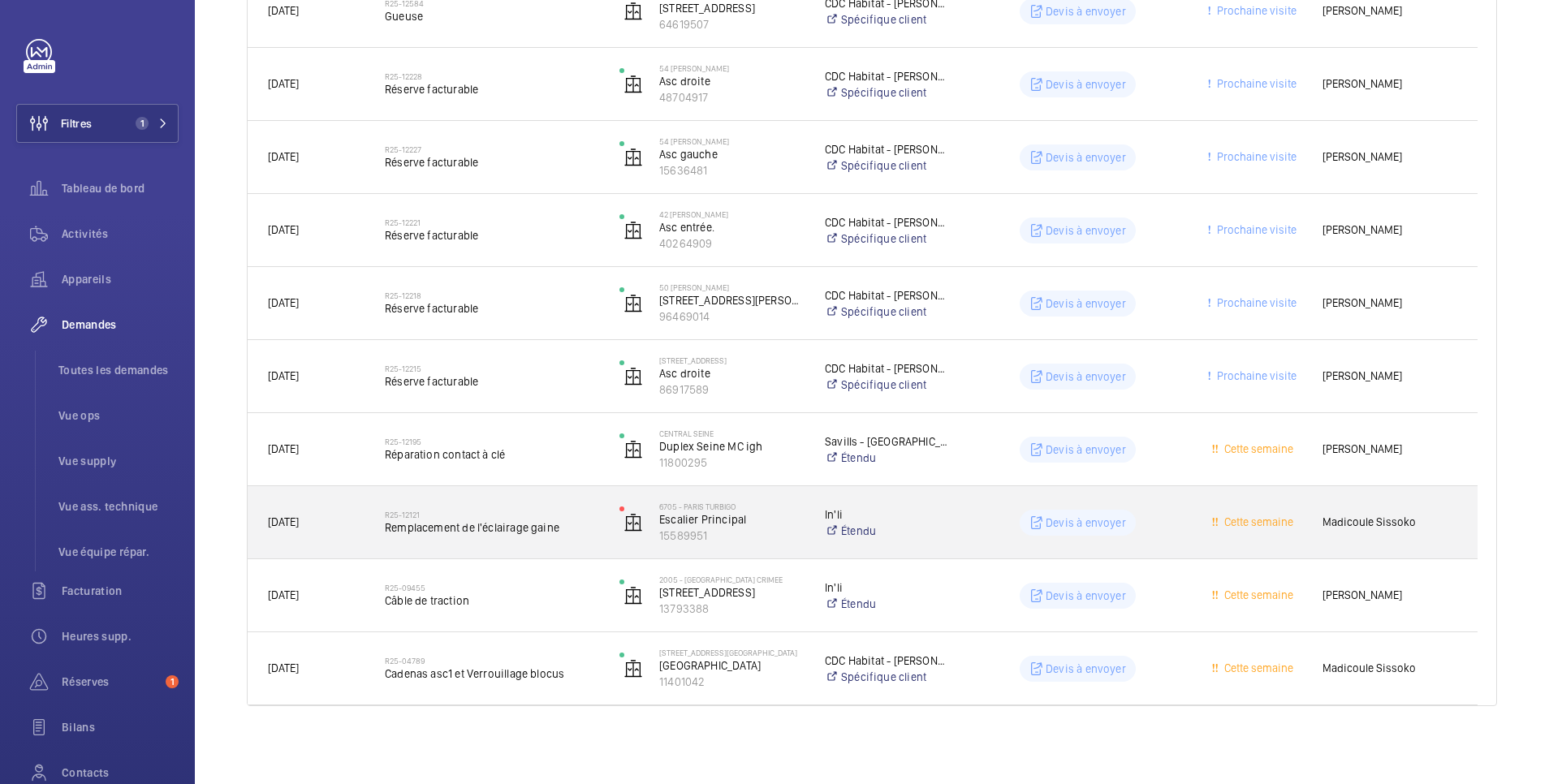
click at [978, 524] on wm-front-pills-cell "Devis à envoyer" at bounding box center [1078, 522] width 214 height 26
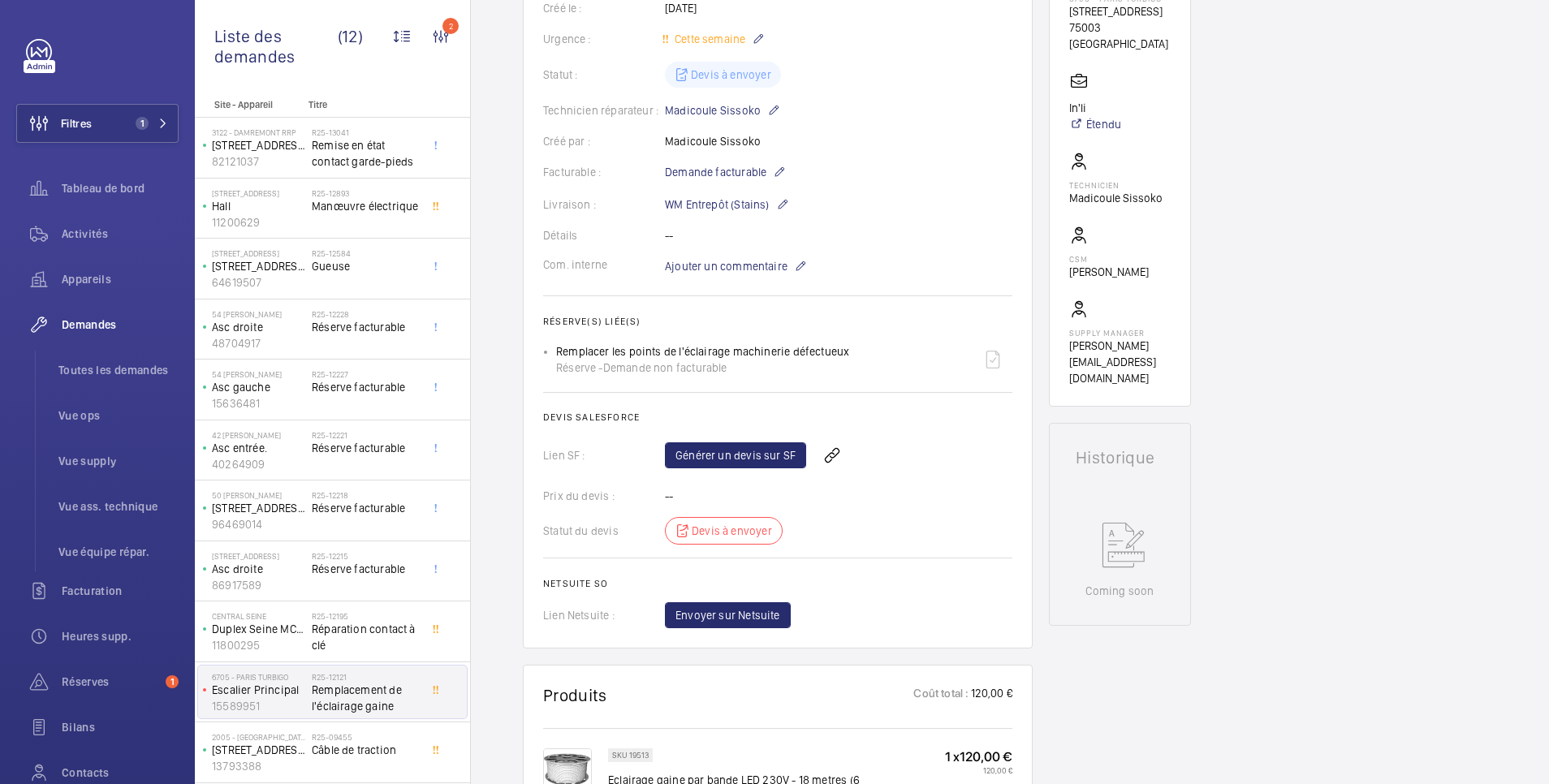
scroll to position [325, 0]
drag, startPoint x: 556, startPoint y: 347, endPoint x: 853, endPoint y: 345, distance: 297.0
click at [853, 345] on div "Remplacer les points de l'éclairage machinerie défectueux Réserve - Demande non…" at bounding box center [784, 358] width 456 height 39
click at [1286, 638] on div "Demandes techniciens R25-12121 Une demande de réparation a été créée le 11 sept…" at bounding box center [1009, 727] width 1078 height 1788
click at [783, 460] on link "Générer un devis sur SF" at bounding box center [736, 454] width 142 height 26
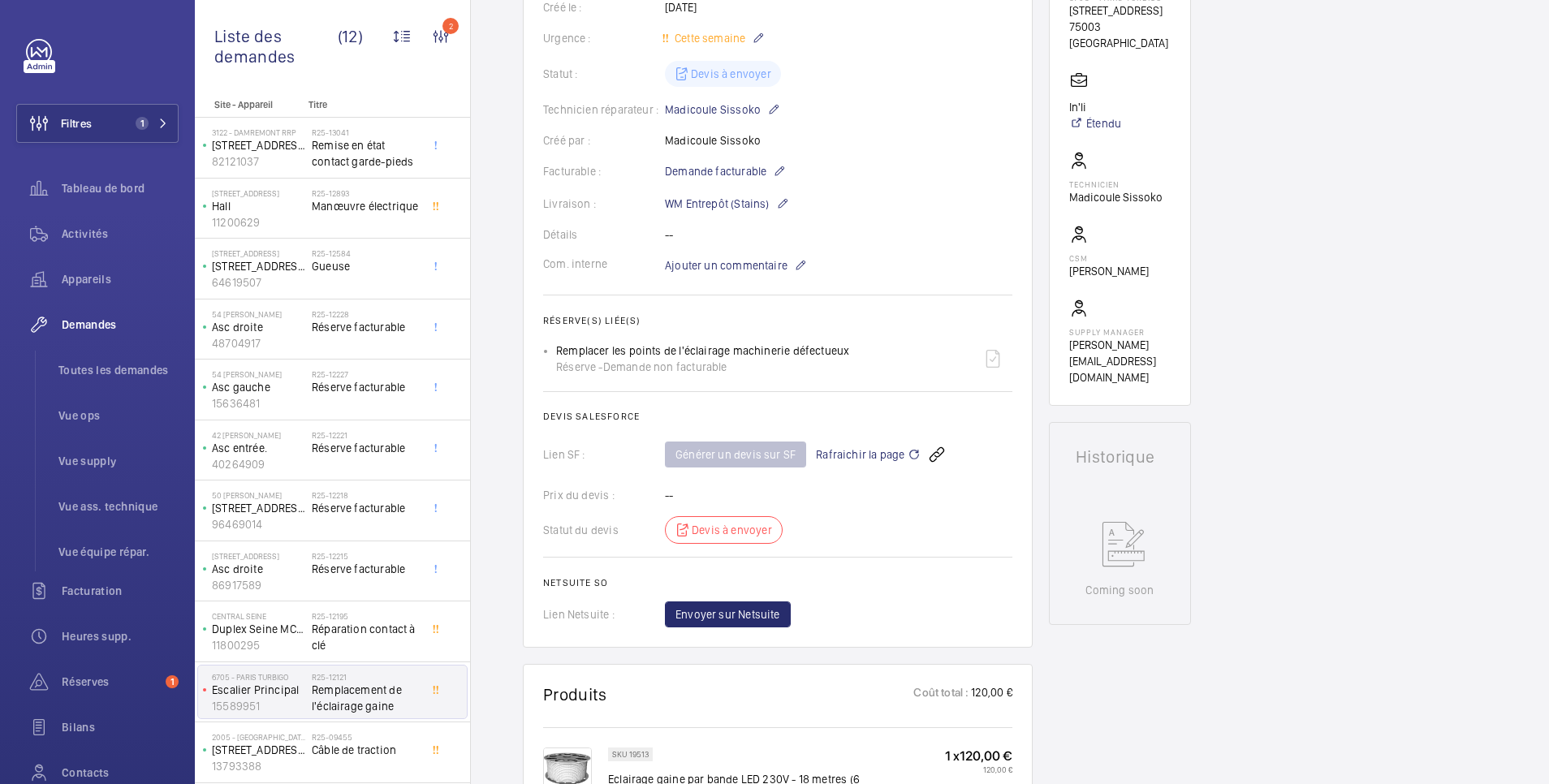
drag, startPoint x: 554, startPoint y: 345, endPoint x: 846, endPoint y: 343, distance: 292.0
click at [846, 343] on ul "Remplacer les points de l'éclairage machinerie défectueux Réserve - Demande non…" at bounding box center [778, 358] width 469 height 39
copy p "Remplacer les points de l'éclairage machinerie défectueux"
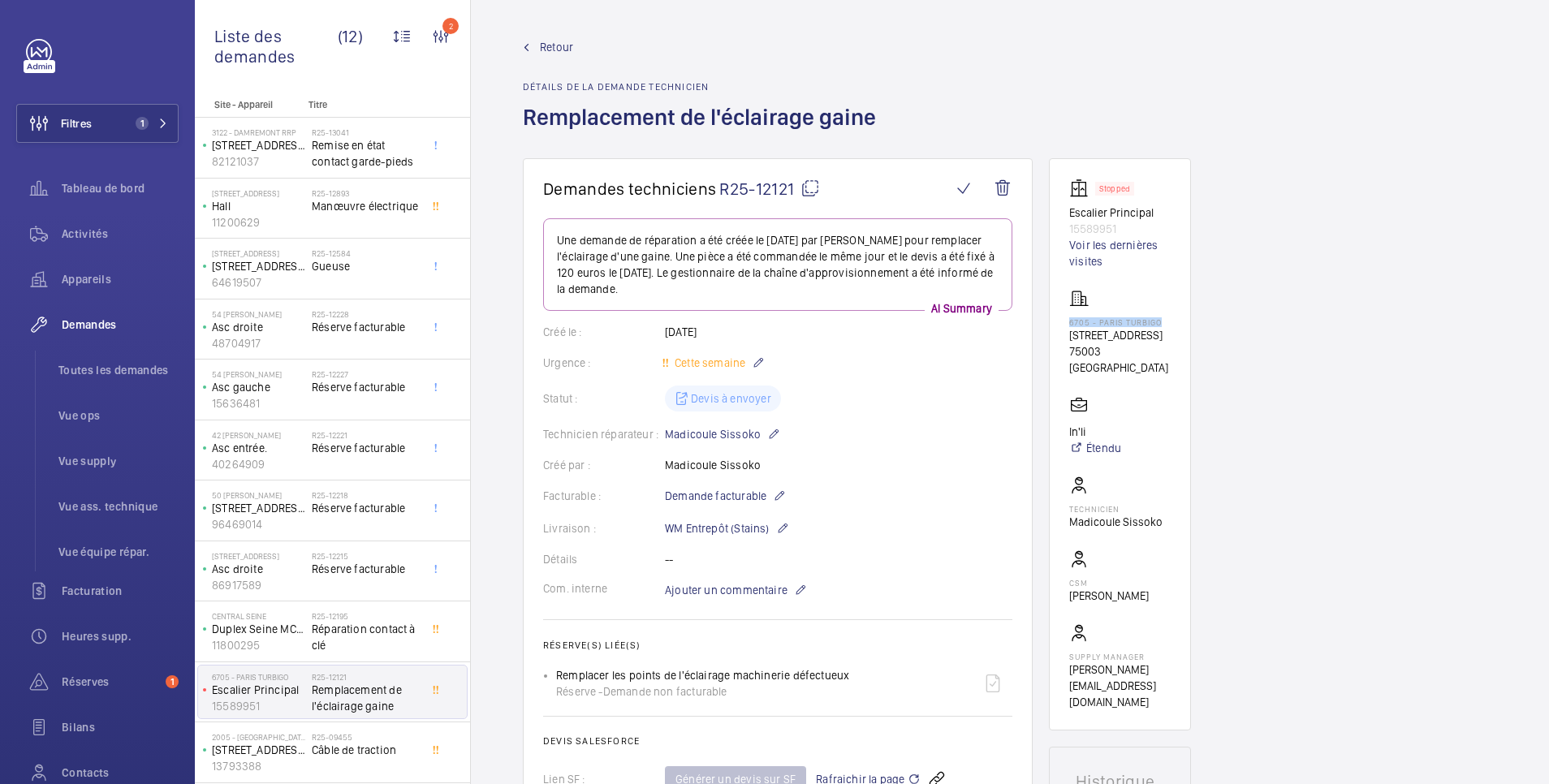
drag, startPoint x: 1063, startPoint y: 322, endPoint x: 1161, endPoint y: 325, distance: 98.0
click at [1161, 325] on wm-front-card "Stopped Escalier Principal 15589951 Voir les dernières visites 6705 - PARIS TUR…" at bounding box center [1119, 445] width 142 height 572
copy p "6705 - PARIS TURBIGO"
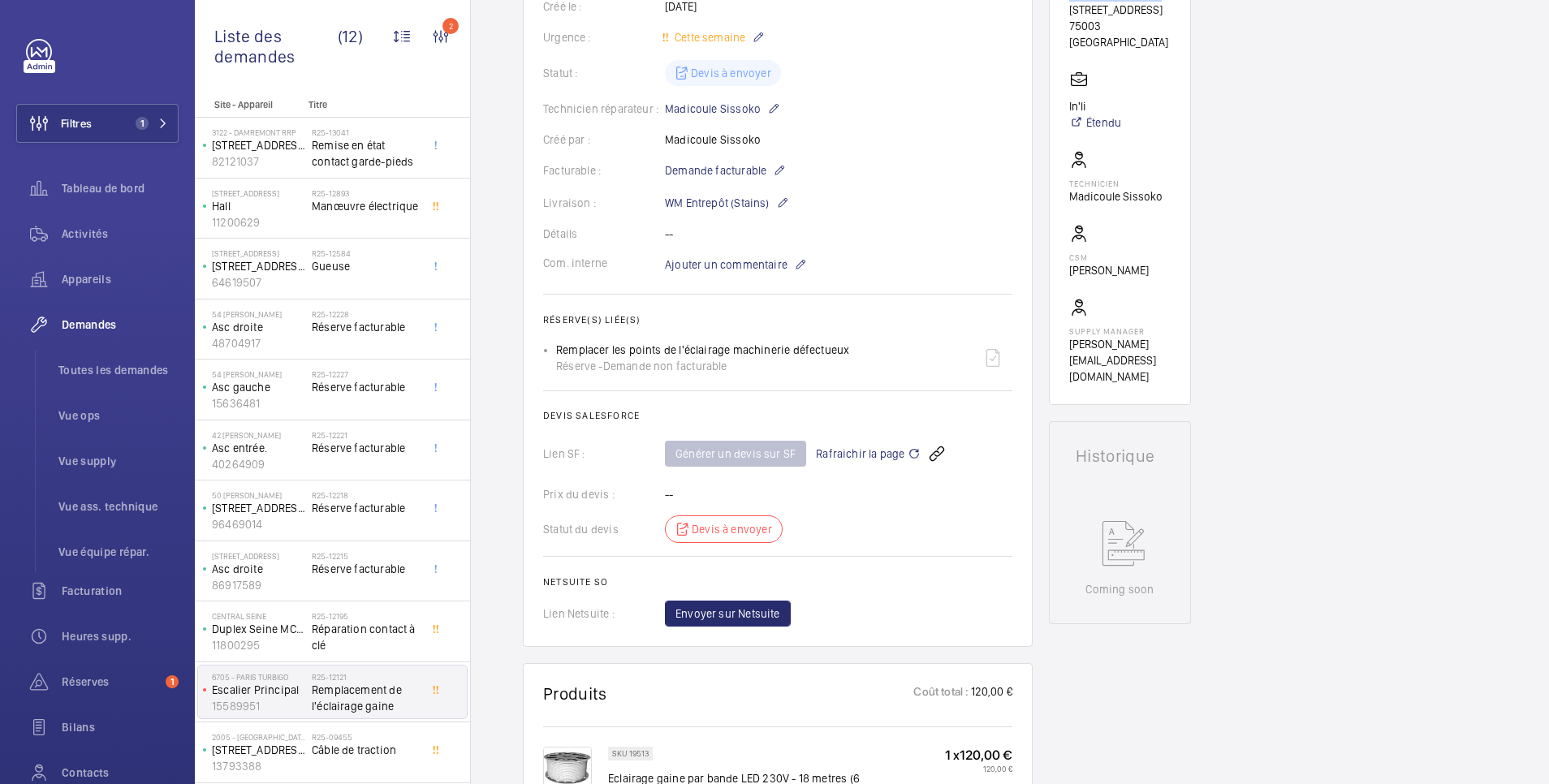
scroll to position [325, 0]
drag, startPoint x: 563, startPoint y: 345, endPoint x: 849, endPoint y: 341, distance: 286.0
click at [849, 341] on div "Remplacer les points de l'éclairage machinerie défectueux Réserve - Demande non…" at bounding box center [784, 358] width 456 height 39
copy p "Remplacer les points de l'éclairage machinerie défectueux"
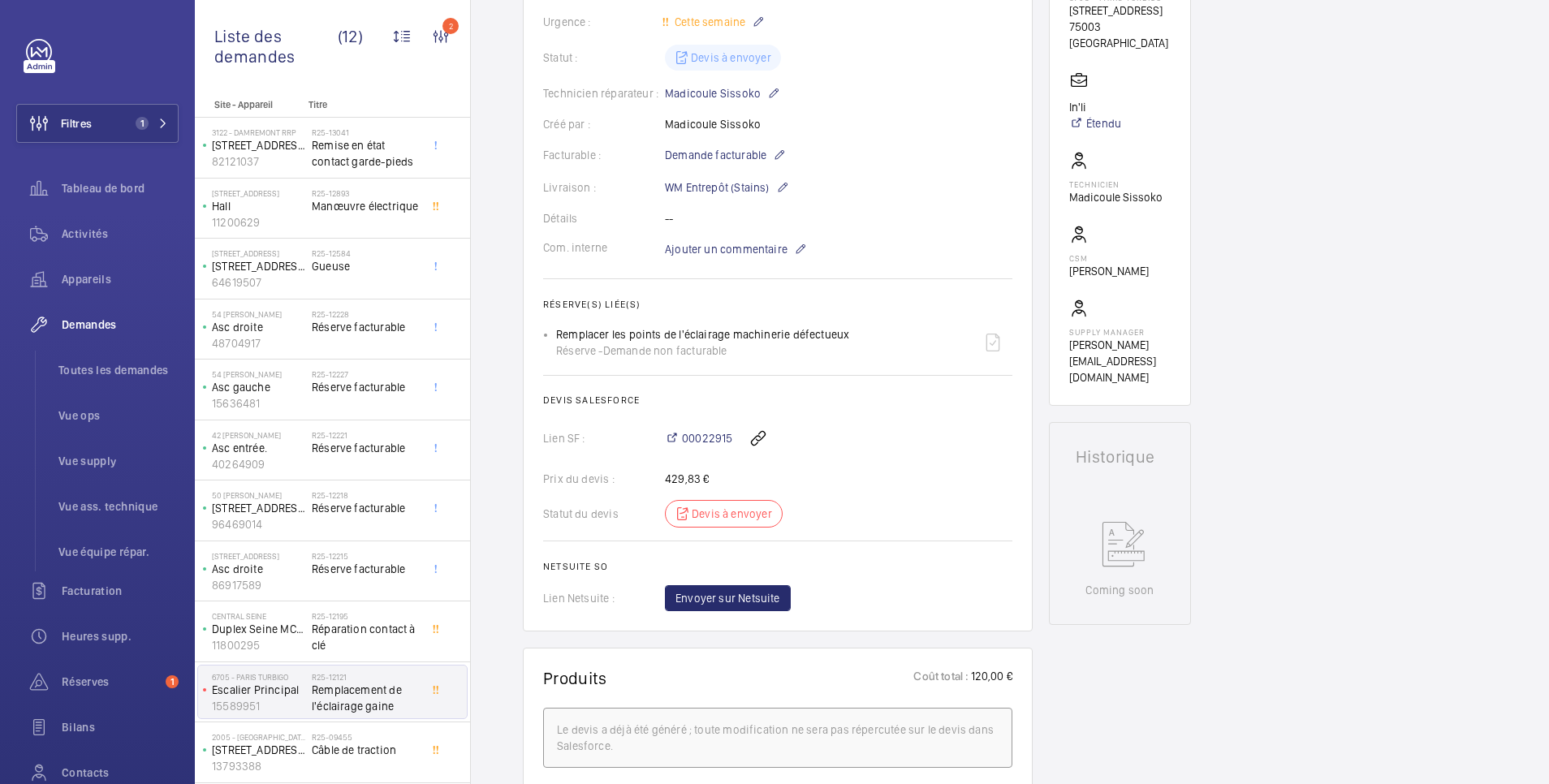
scroll to position [341, 0]
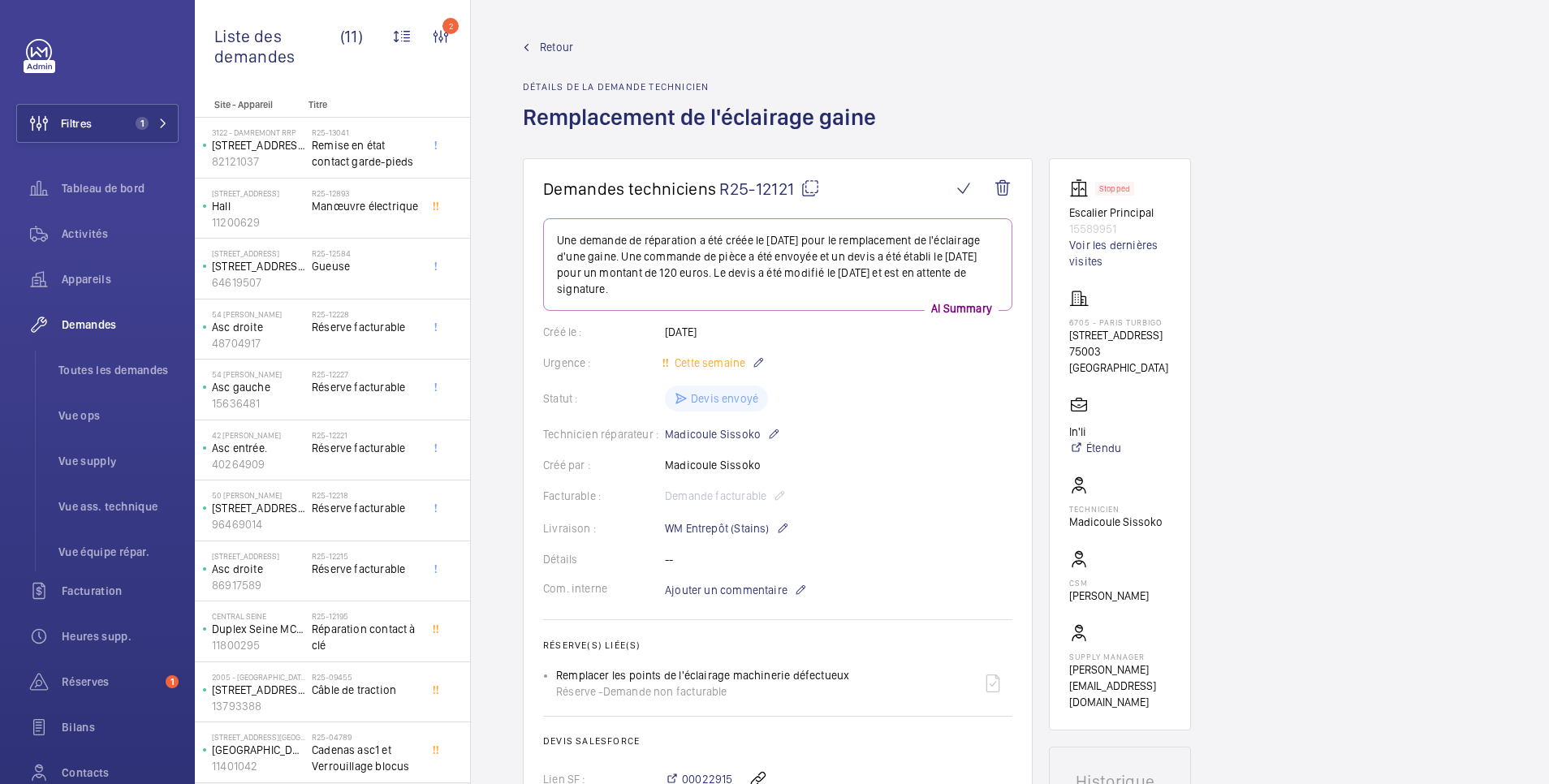
click at [562, 48] on span "Retour" at bounding box center [556, 47] width 33 height 16
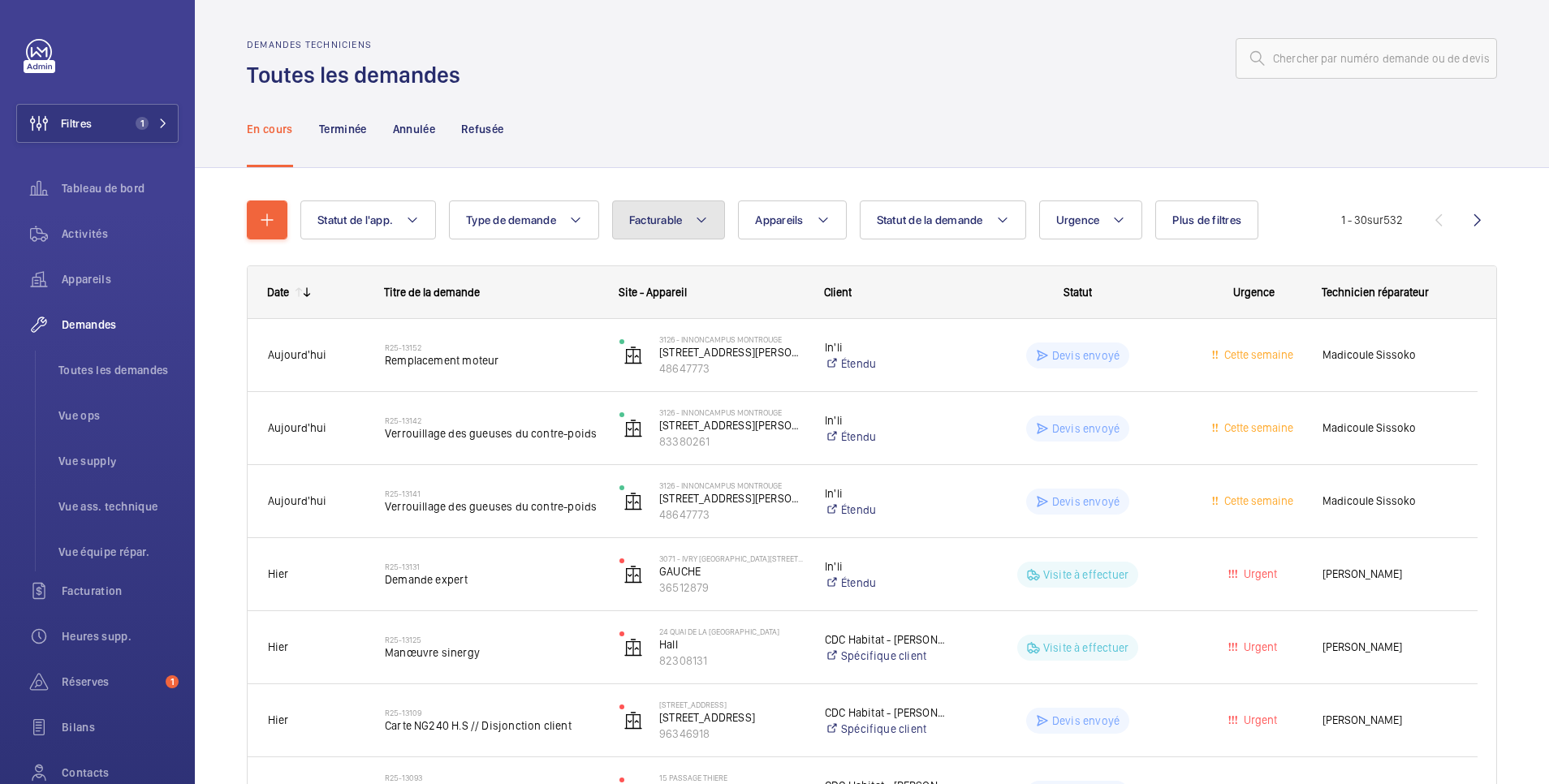
click at [665, 213] on button "Facturable" at bounding box center [669, 220] width 114 height 39
click at [667, 268] on mat-radio-button "Facturable" at bounding box center [767, 270] width 293 height 32
radio input "true"
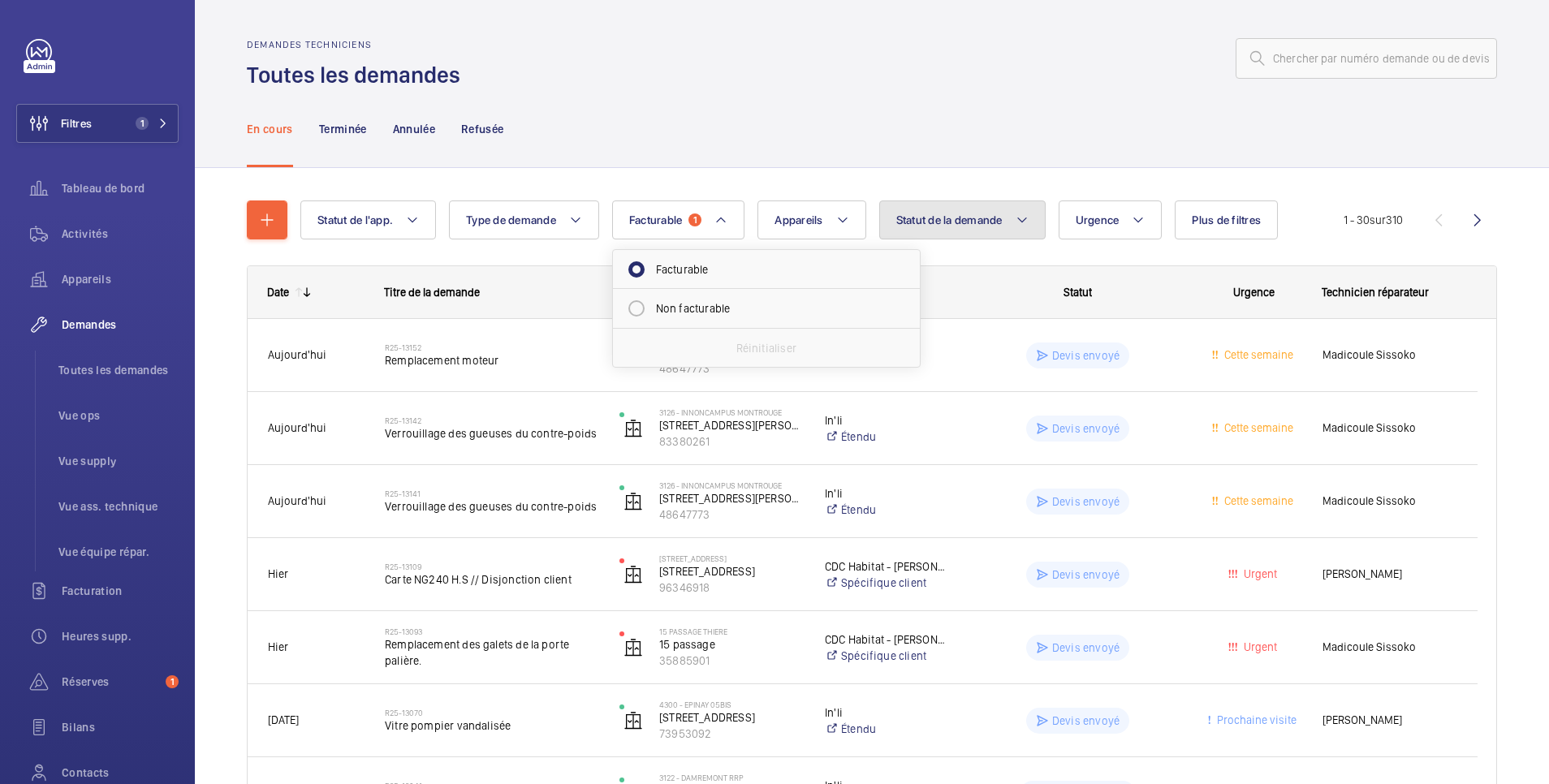
click at [963, 220] on span "Statut de la demande" at bounding box center [949, 220] width 106 height 13
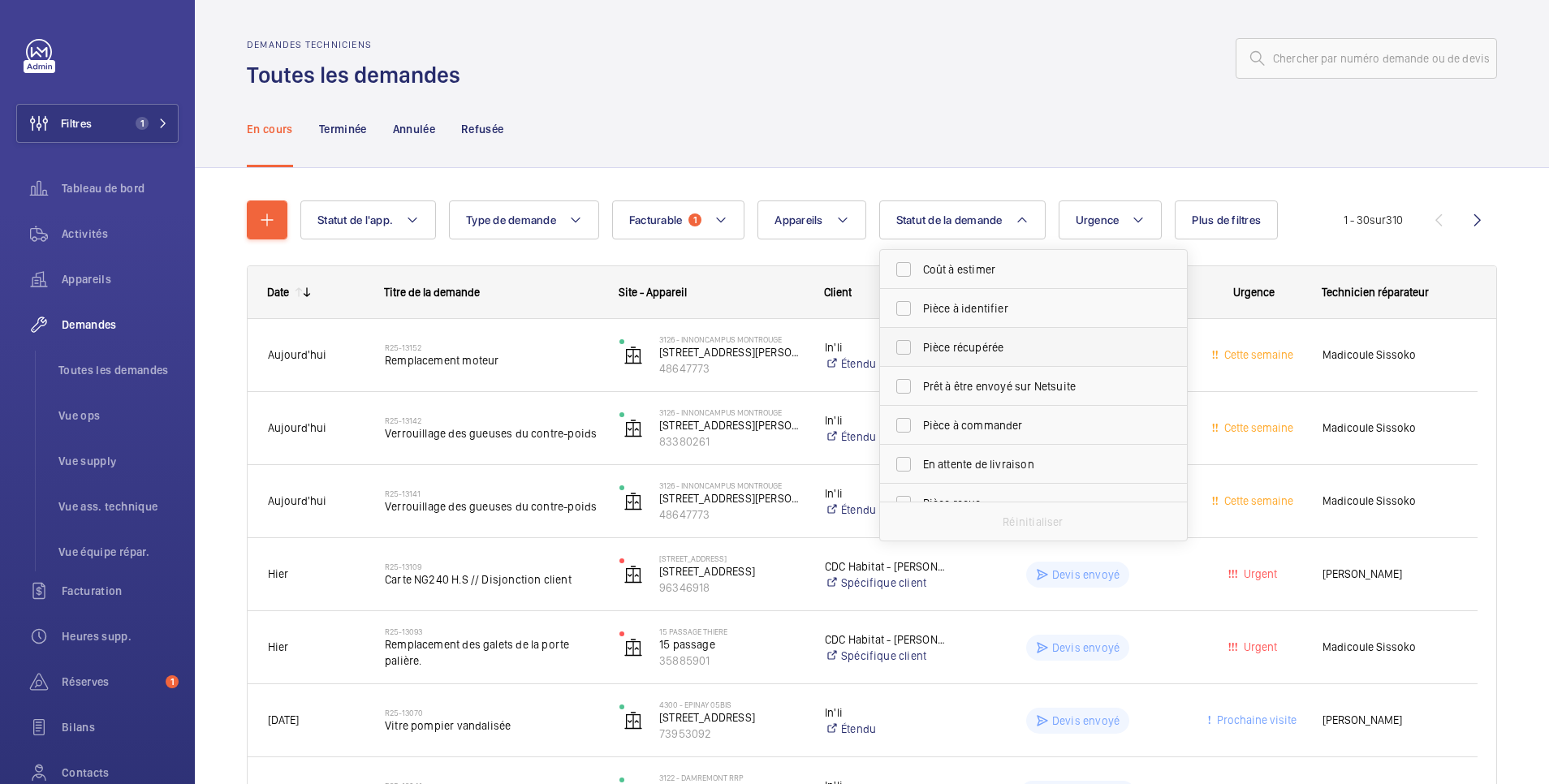
scroll to position [216, 0]
click at [966, 323] on span "Devis à envoyer" at bounding box center [1034, 326] width 223 height 16
click at [920, 323] on input "Devis à envoyer" at bounding box center [904, 326] width 32 height 32
checkbox input "true"
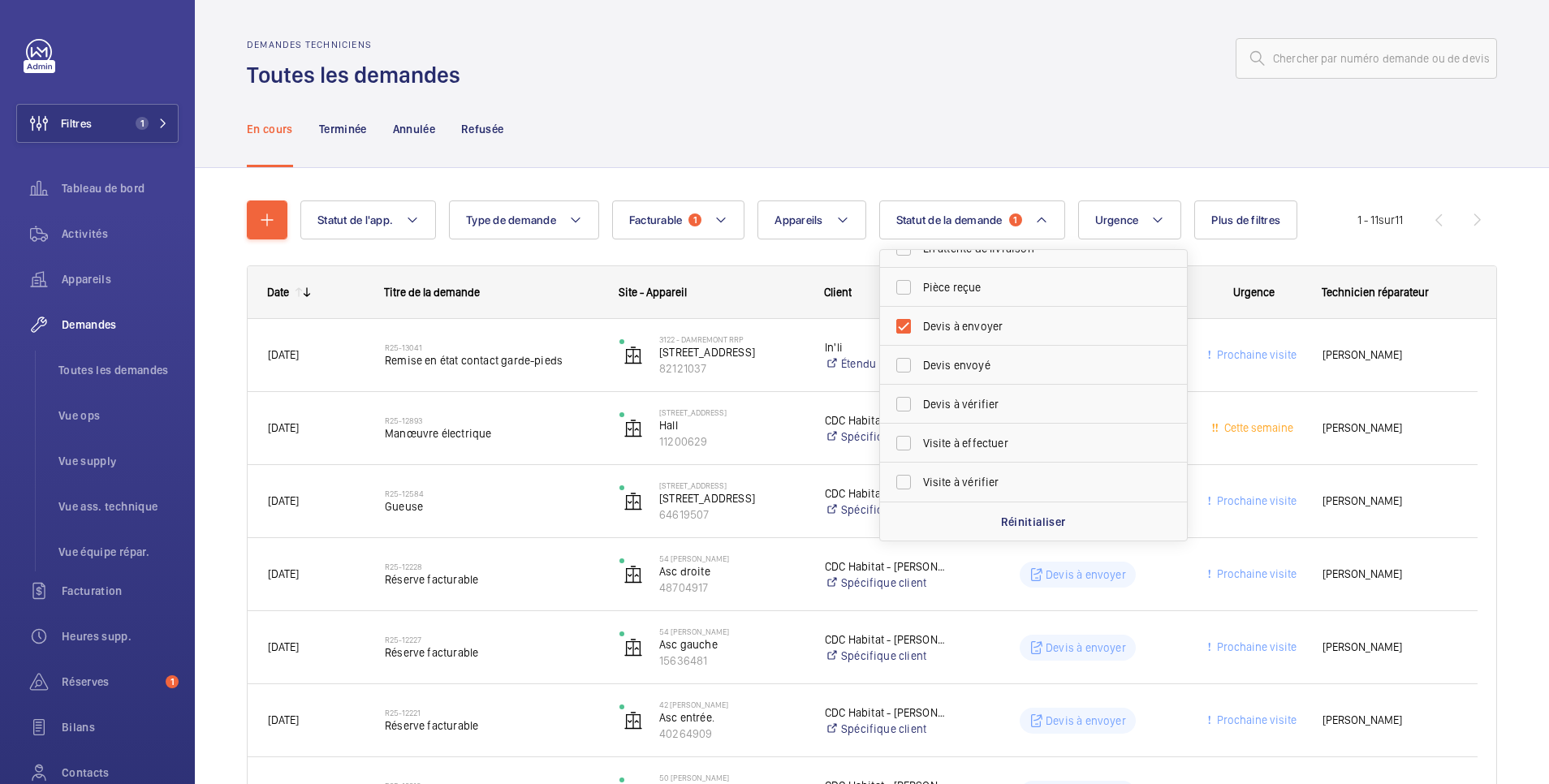
click at [955, 69] on div at bounding box center [984, 58] width 1027 height 39
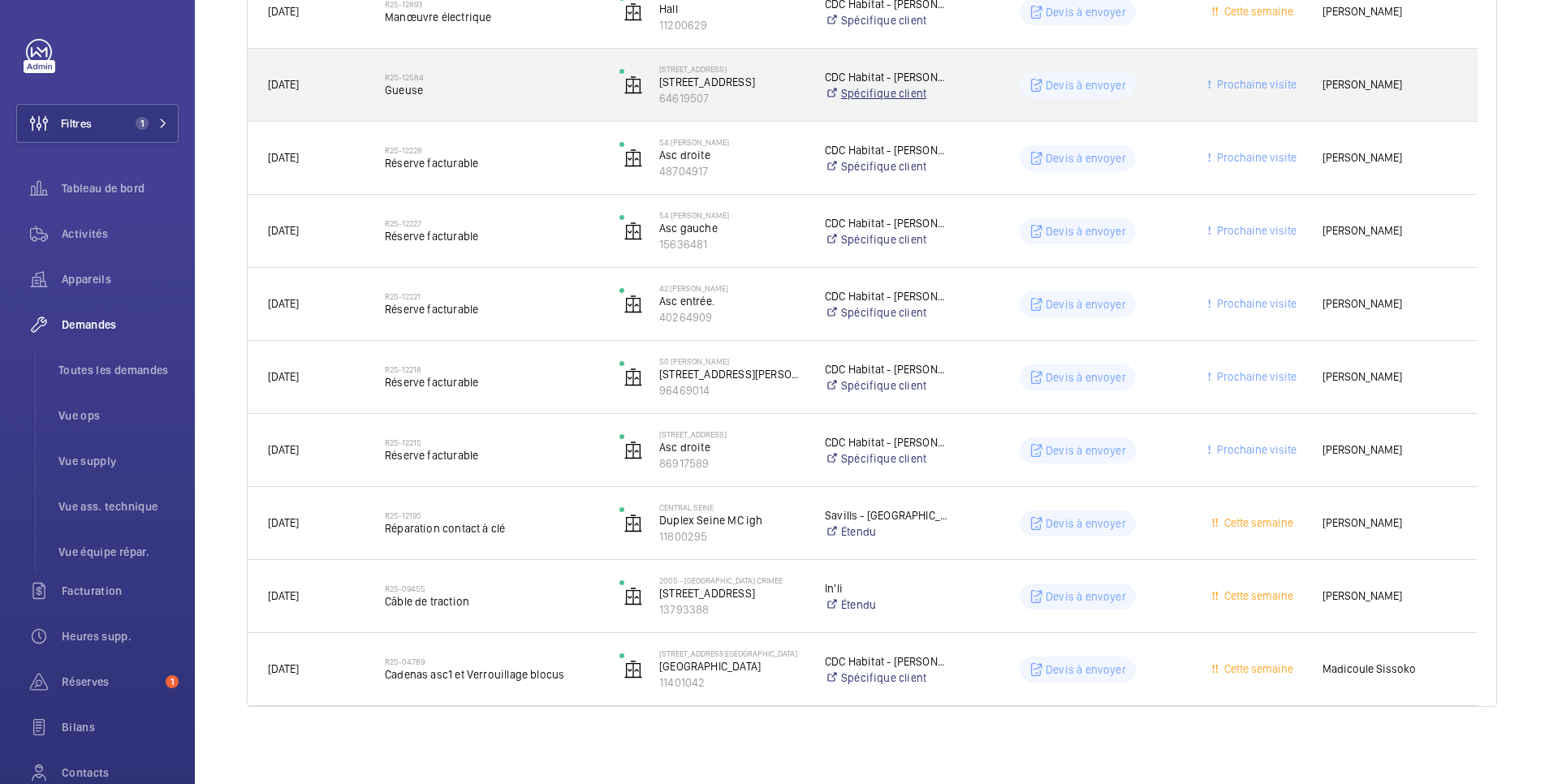
scroll to position [417, 0]
click at [1002, 73] on wm-front-pills-cell "Devis à envoyer" at bounding box center [1078, 84] width 214 height 26
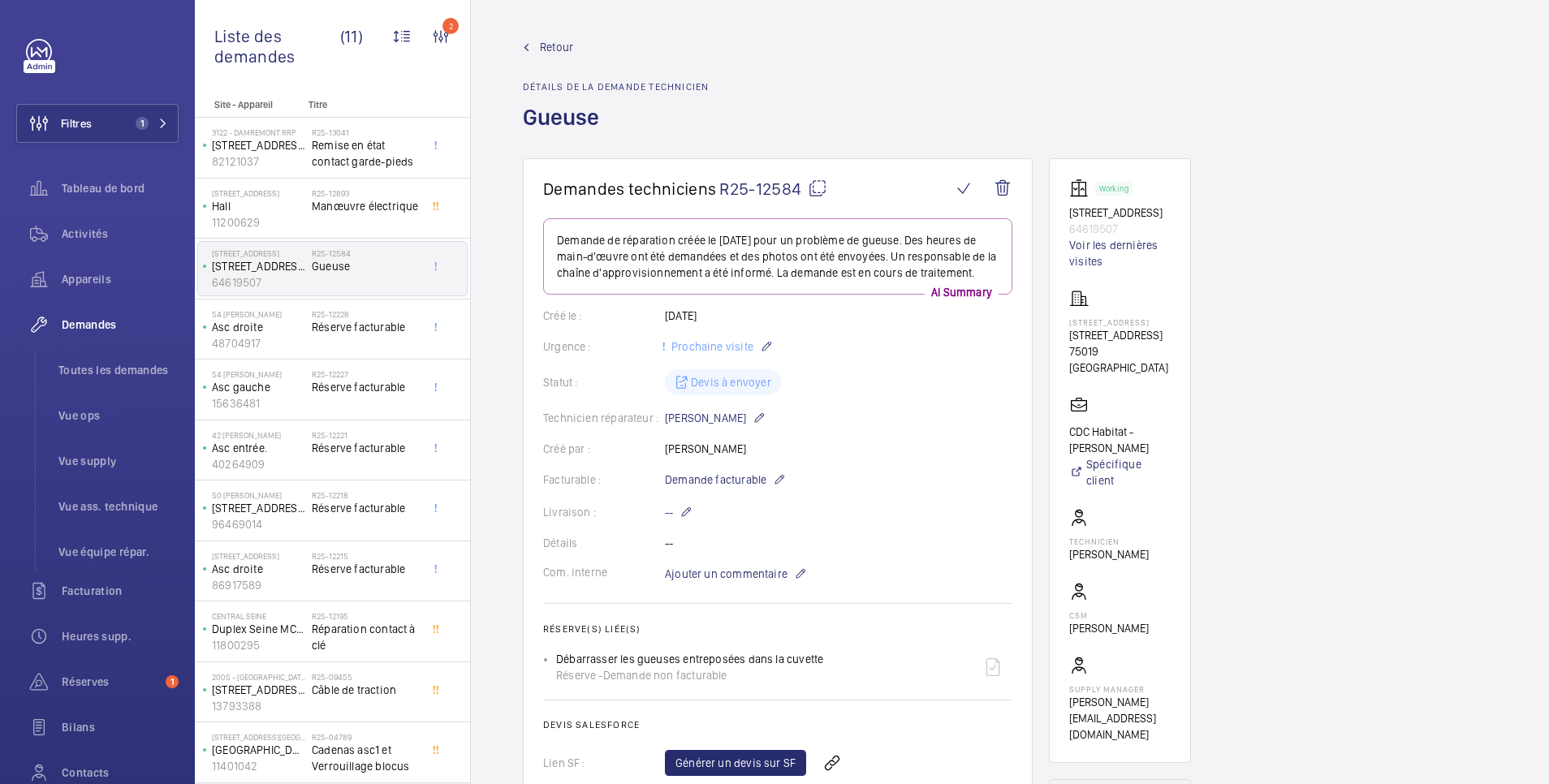
drag, startPoint x: 556, startPoint y: 673, endPoint x: 831, endPoint y: 674, distance: 275.0
click at [831, 674] on div "Débarrasser les gueuses entreposées dans la cuvette Réserve - Demande non factu…" at bounding box center [784, 667] width 456 height 39
copy p "Débarrasser les gueuses entreposées dans la cuvette"
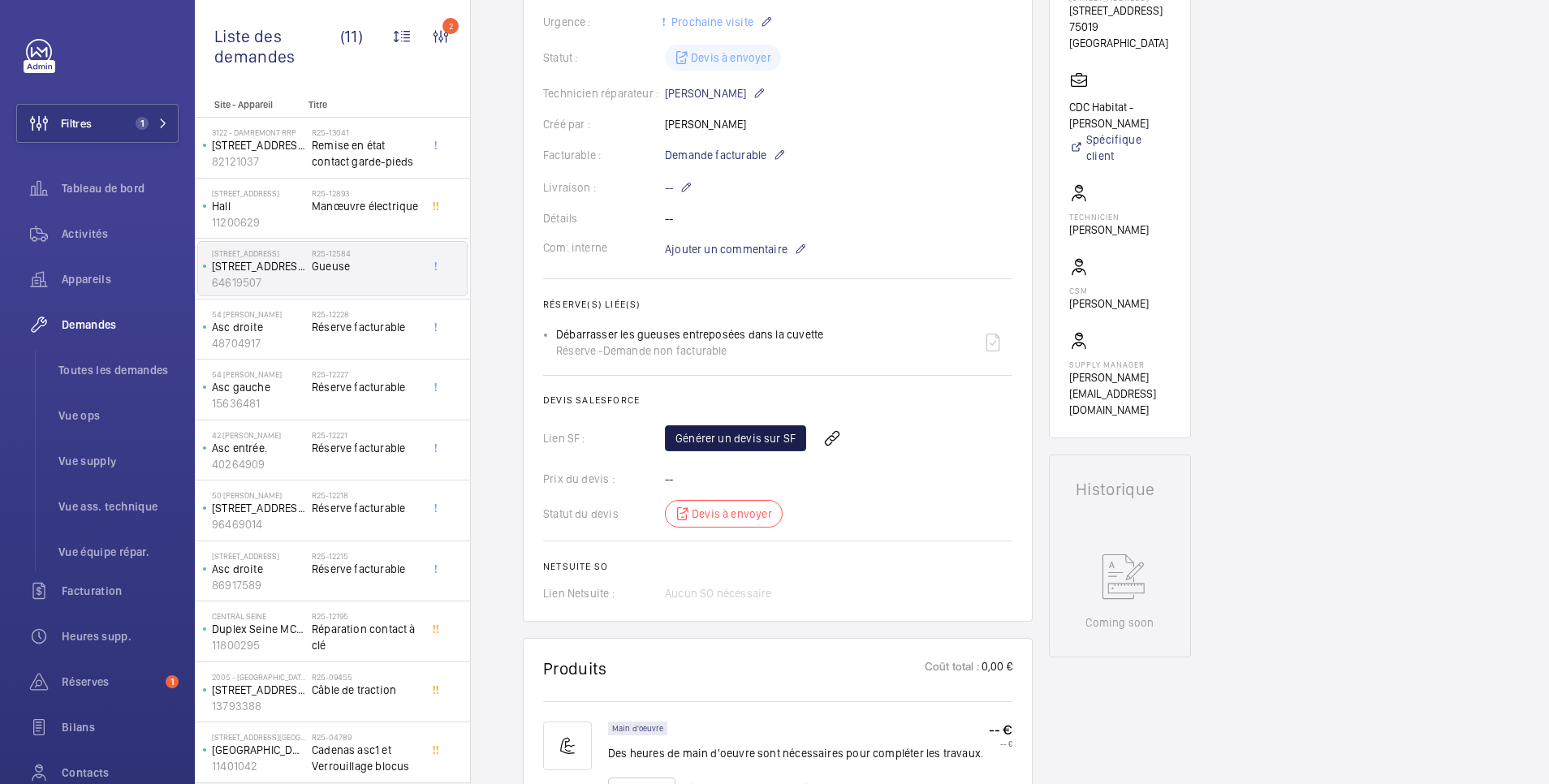
click at [755, 451] on link "Générer un devis sur SF" at bounding box center [736, 438] width 142 height 26
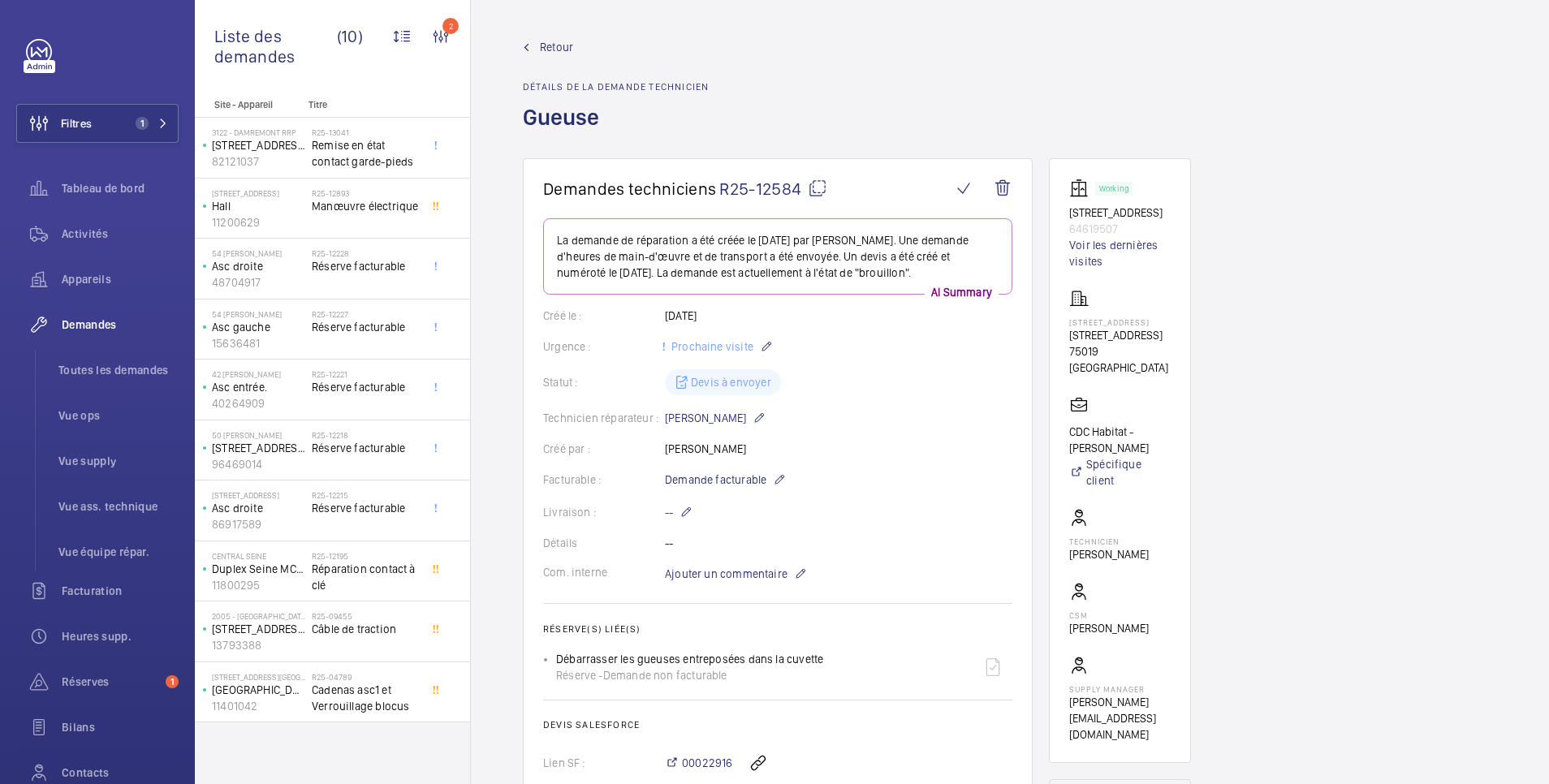
scroll to position [325, 0]
click at [548, 47] on span "Retour" at bounding box center [556, 47] width 33 height 16
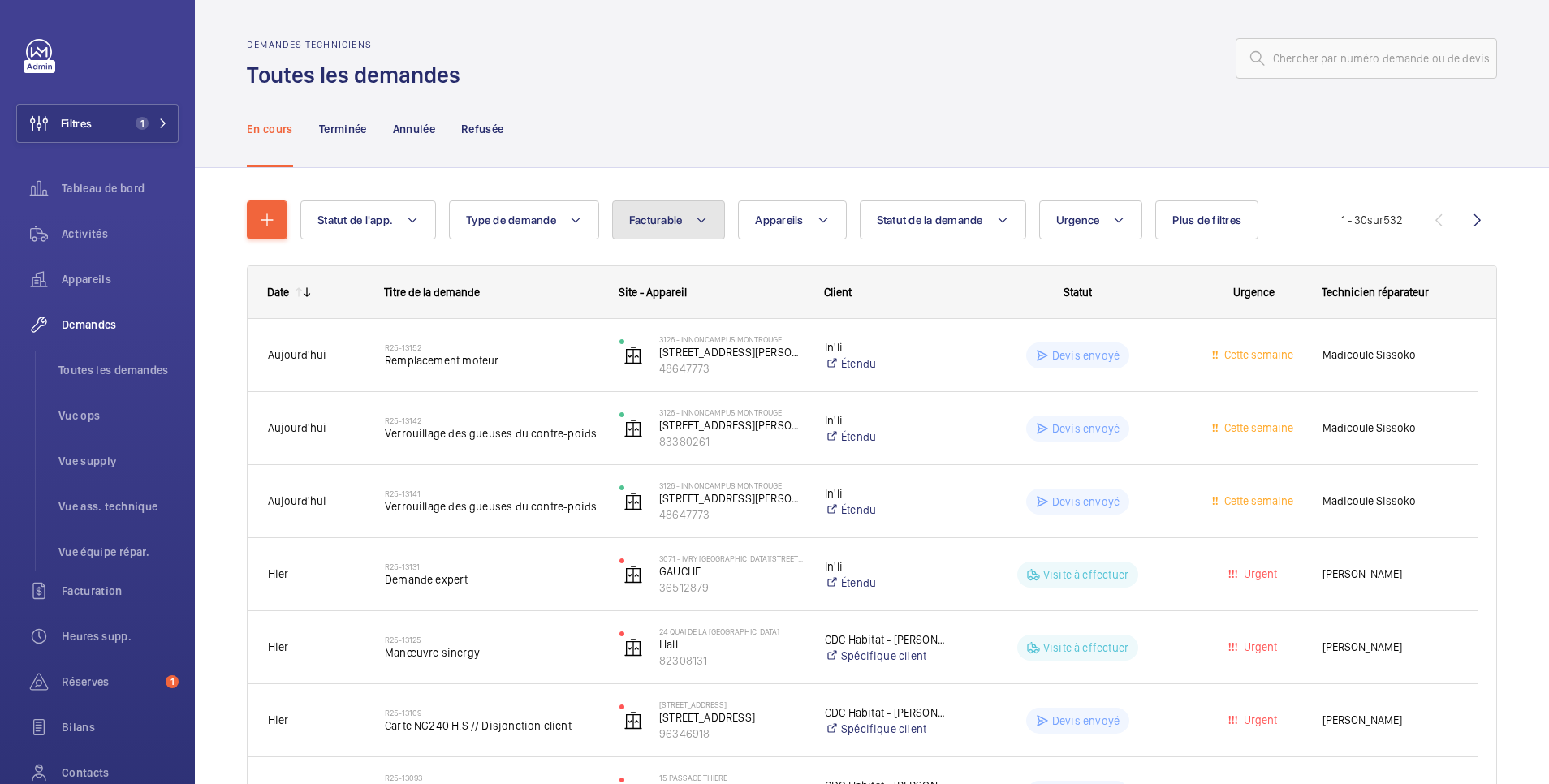
click at [679, 223] on span "Facturable" at bounding box center [656, 220] width 53 height 13
click at [698, 267] on mat-radio-button "Facturable" at bounding box center [767, 270] width 293 height 32
radio input "true"
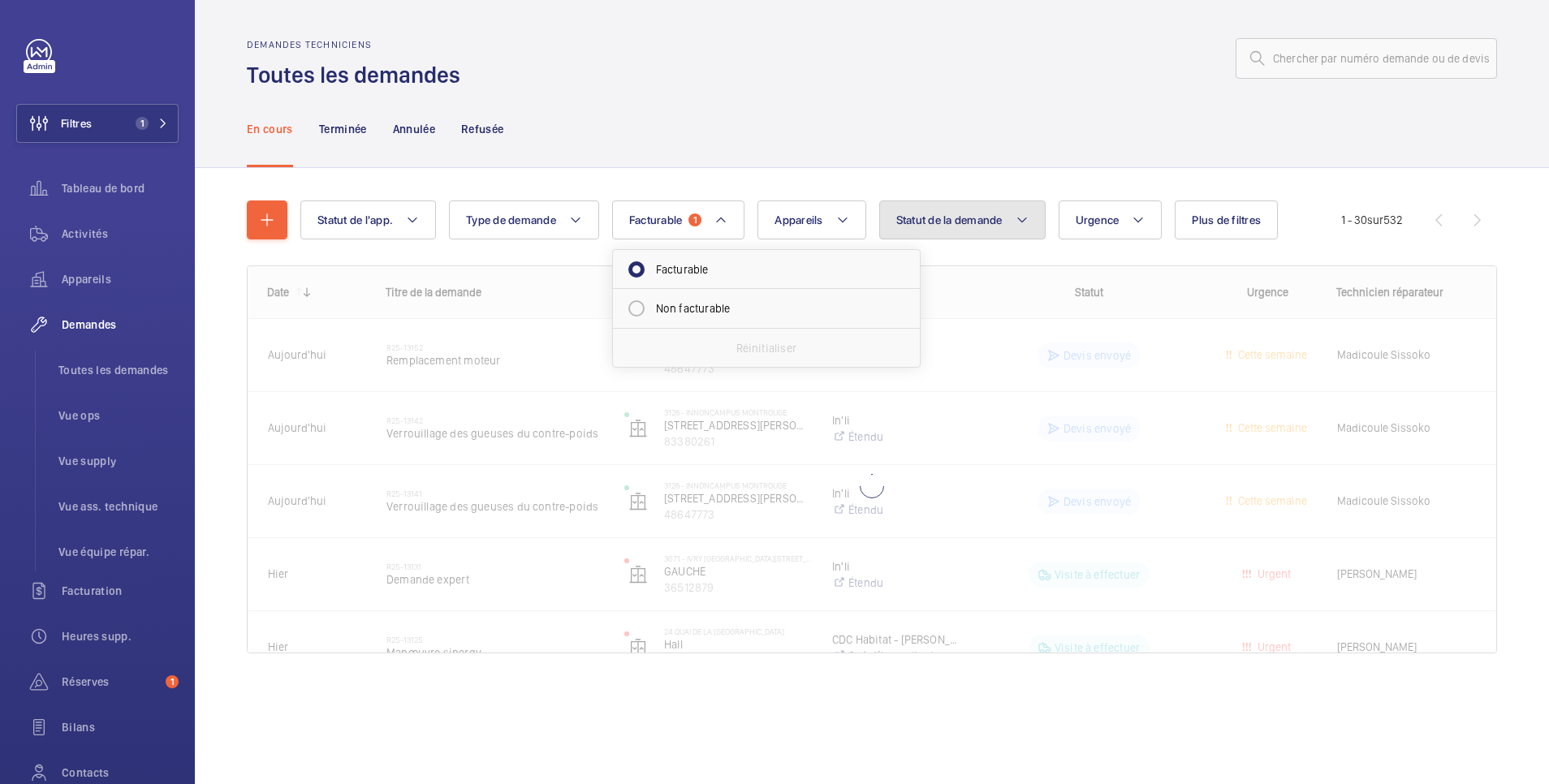
click at [990, 217] on span "Statut de la demande" at bounding box center [949, 220] width 106 height 13
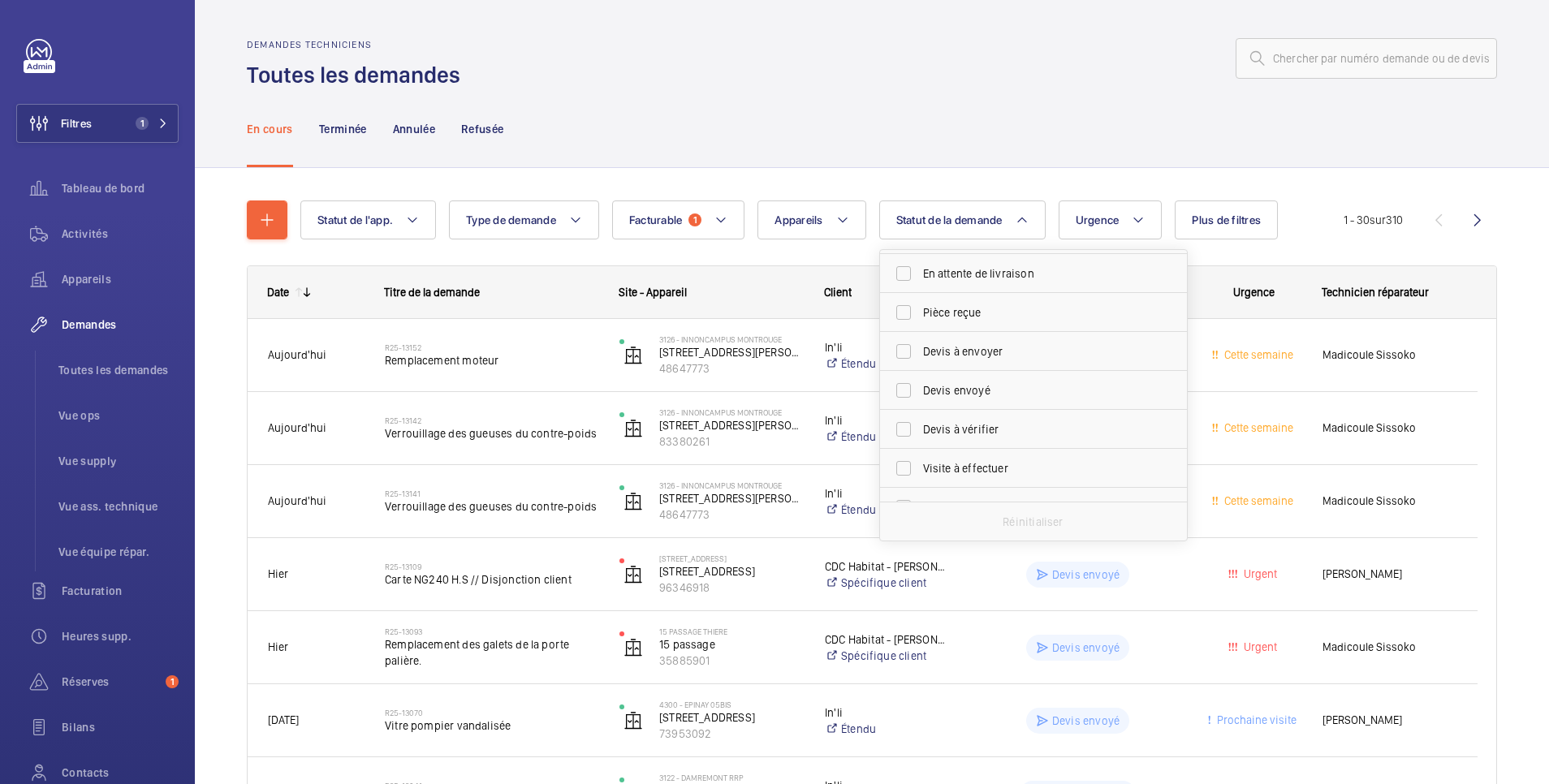
scroll to position [216, 0]
click at [984, 321] on span "Devis à envoyer" at bounding box center [1034, 326] width 223 height 16
click at [920, 321] on input "Devis à envoyer" at bounding box center [904, 326] width 32 height 32
checkbox input "true"
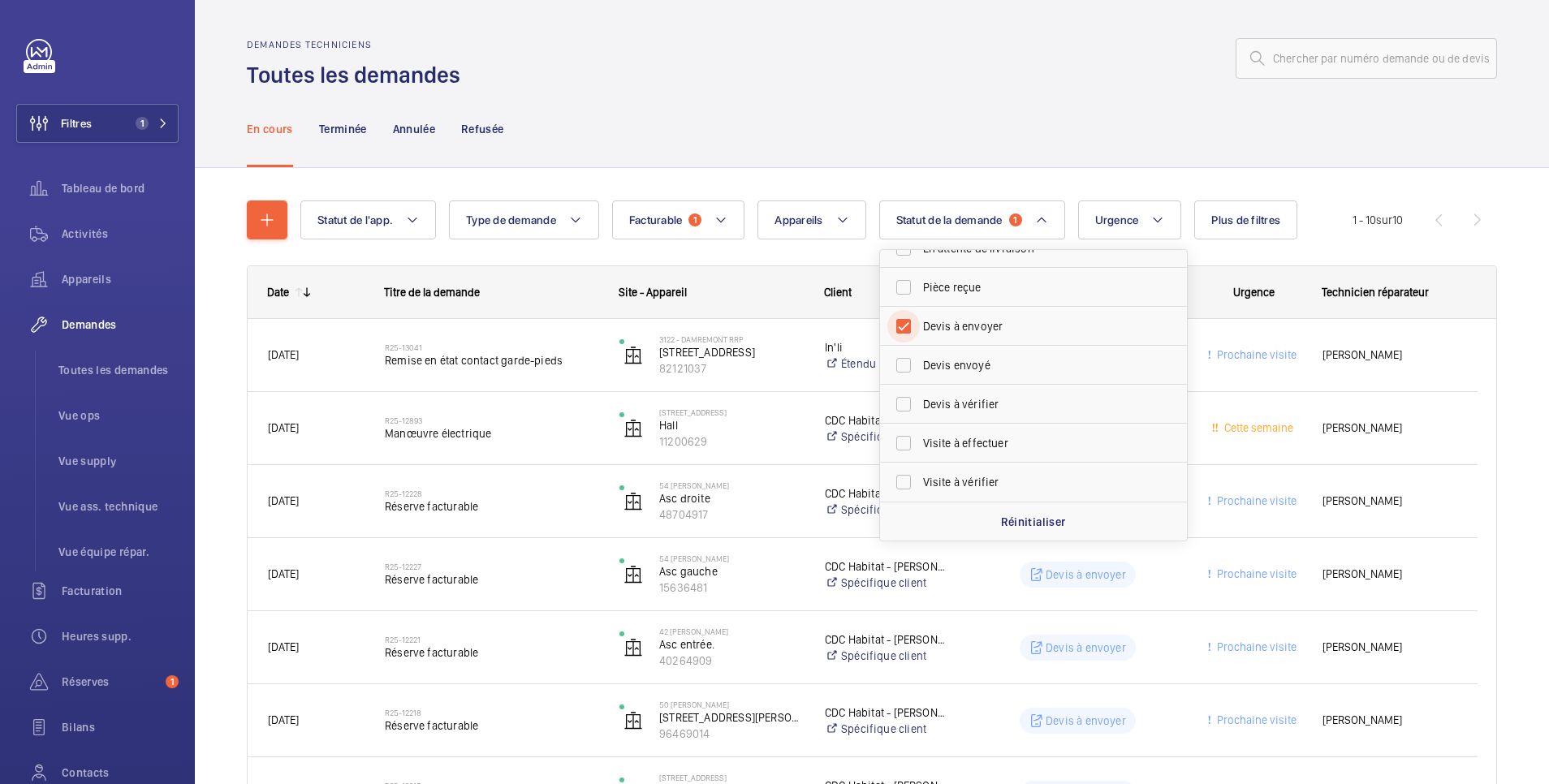
scroll to position [325, 0]
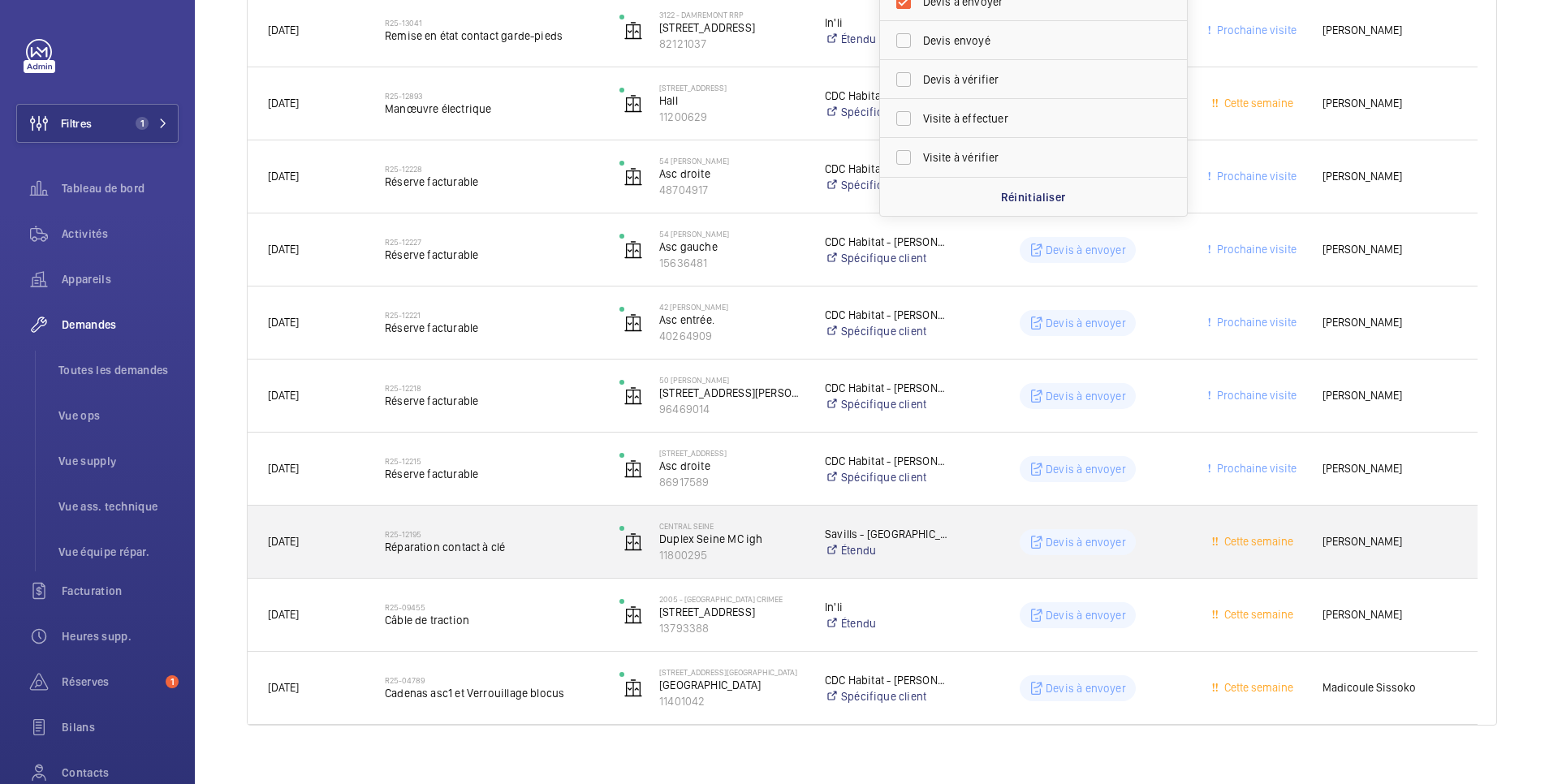
click at [993, 544] on wm-front-pills-cell "Devis à envoyer" at bounding box center [1078, 542] width 214 height 26
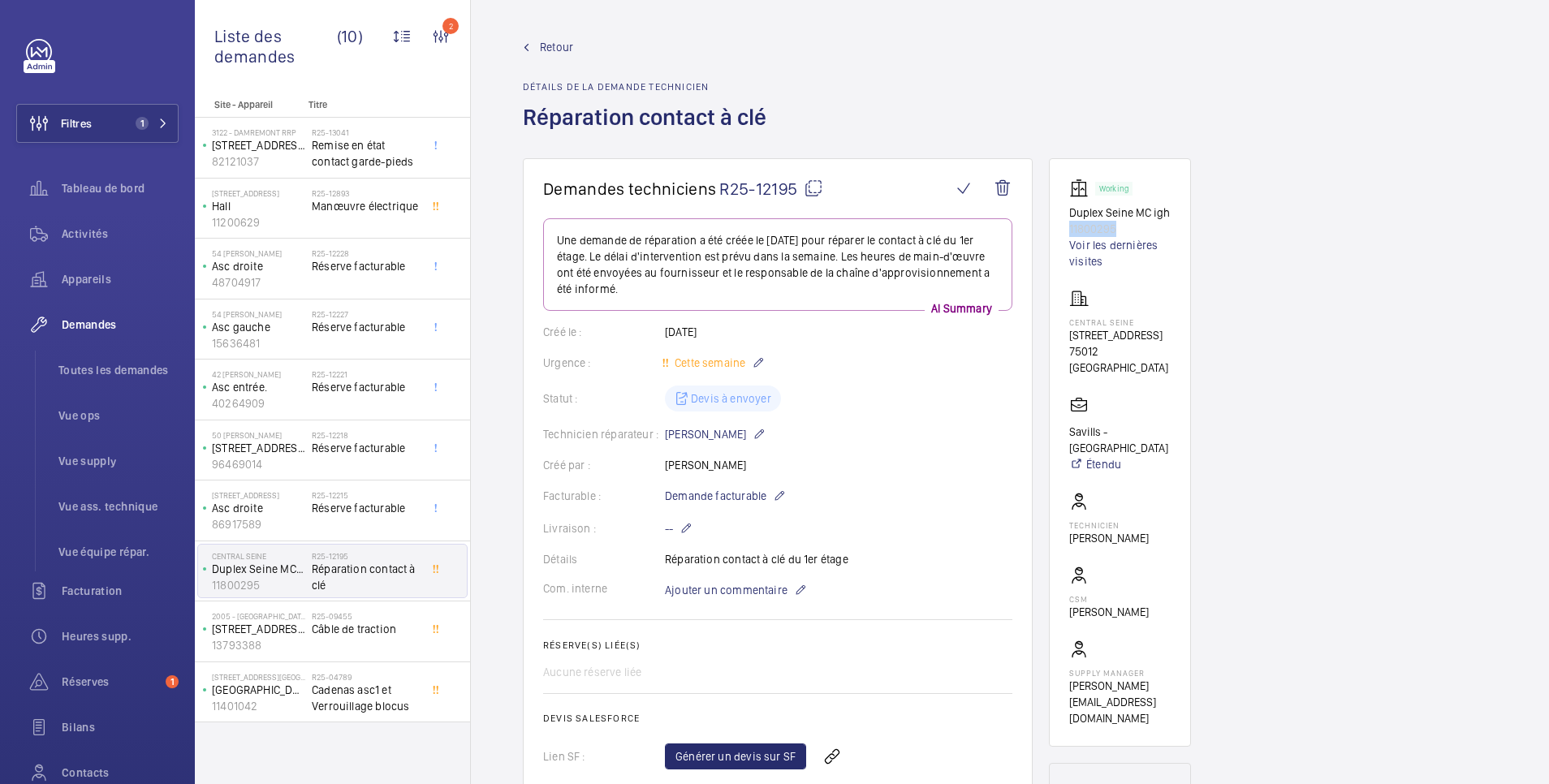
drag, startPoint x: 1138, startPoint y: 224, endPoint x: 1059, endPoint y: 222, distance: 79.0
click at [1059, 222] on wm-front-card "Working Duplex Seine MC igh 11800295 Voir les dernières visites Central Seine […" at bounding box center [1119, 452] width 142 height 588
copy p "11800295"
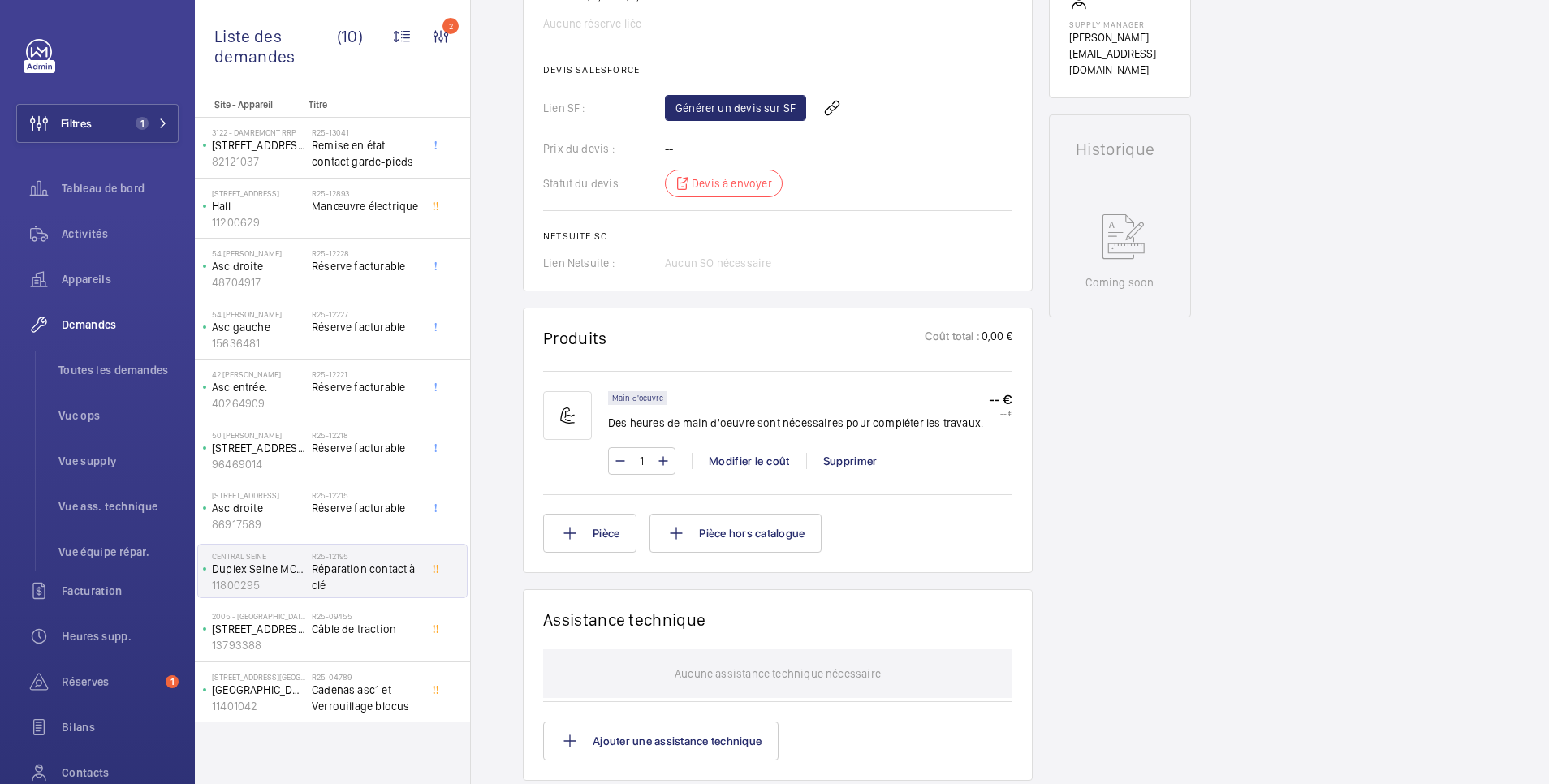
scroll to position [649, 0]
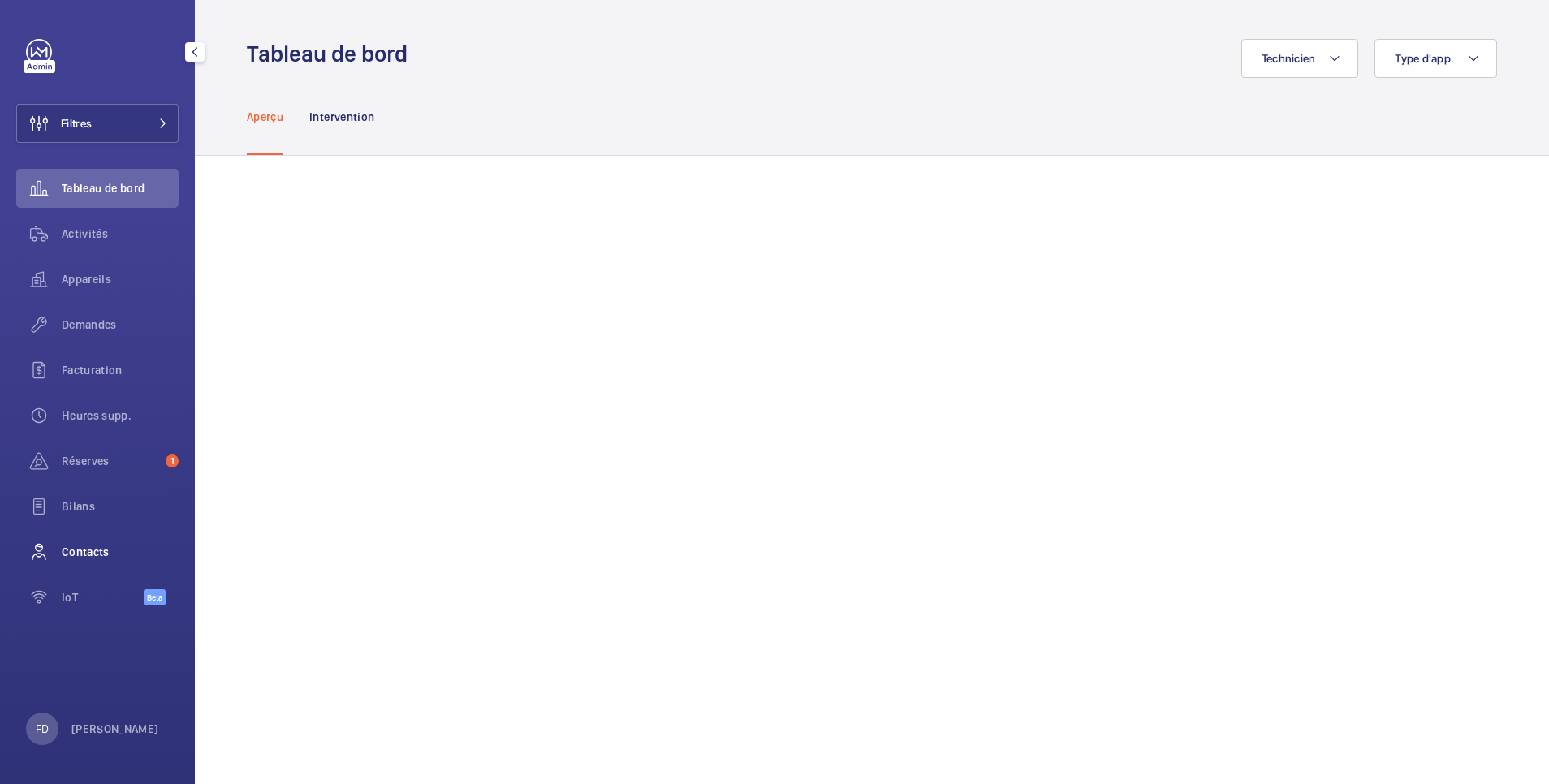
click at [85, 547] on span "Contacts" at bounding box center [120, 551] width 117 height 16
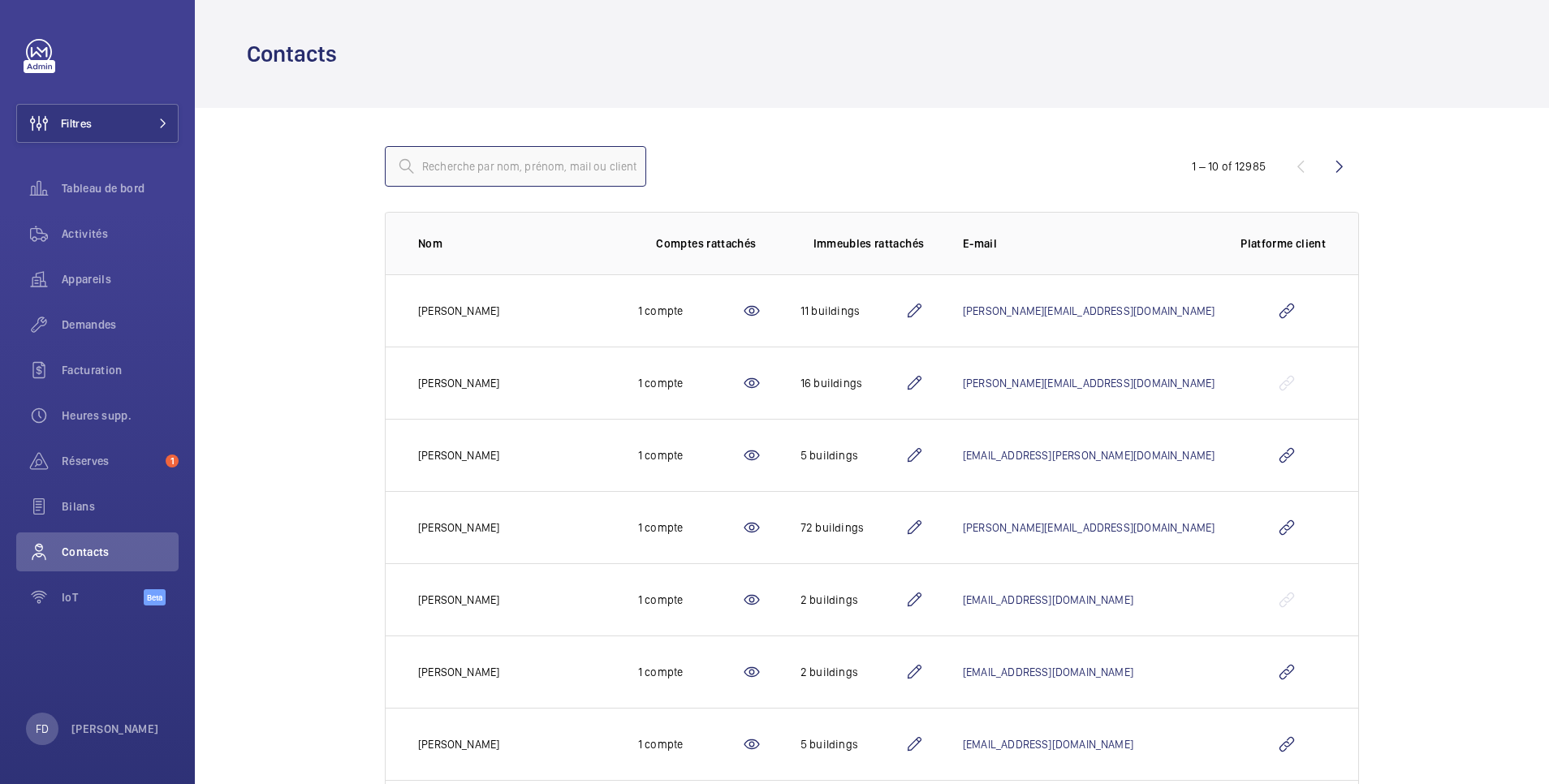
click at [436, 169] on input "text" at bounding box center [515, 166] width 261 height 41
type input "CENTR"
